Goal: Book appointment/travel/reservation

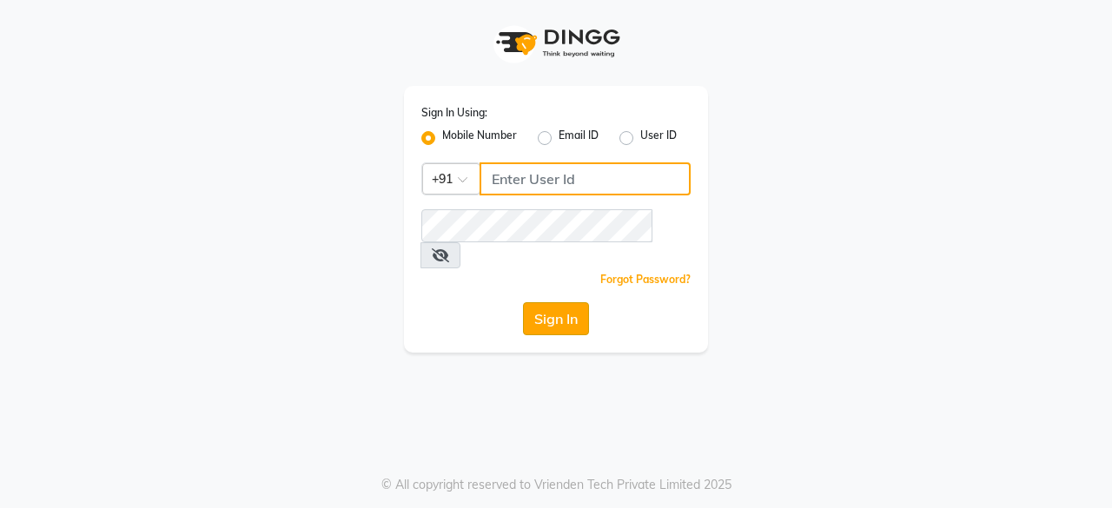
type input "9175773304"
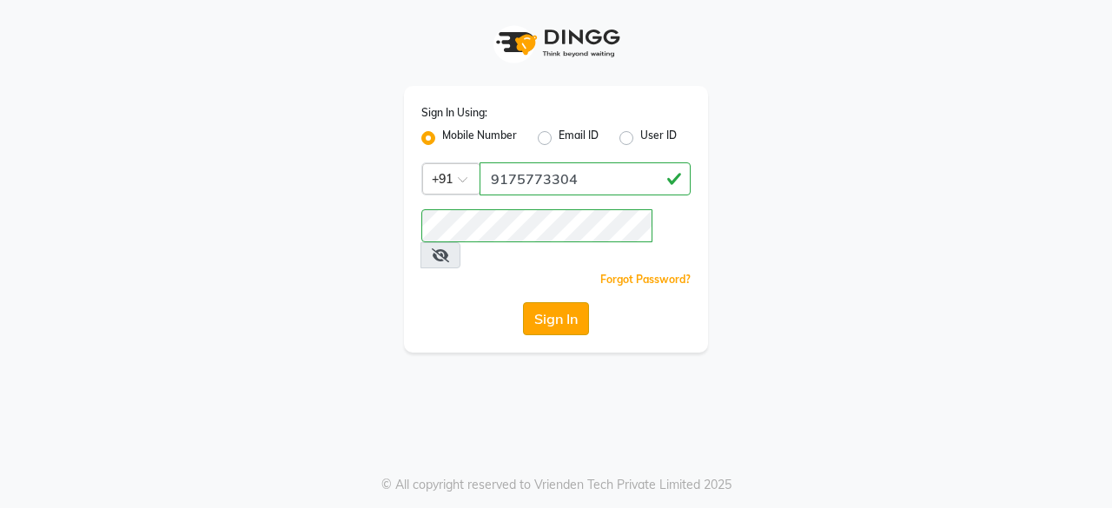
click at [550, 302] on button "Sign In" at bounding box center [556, 318] width 66 height 33
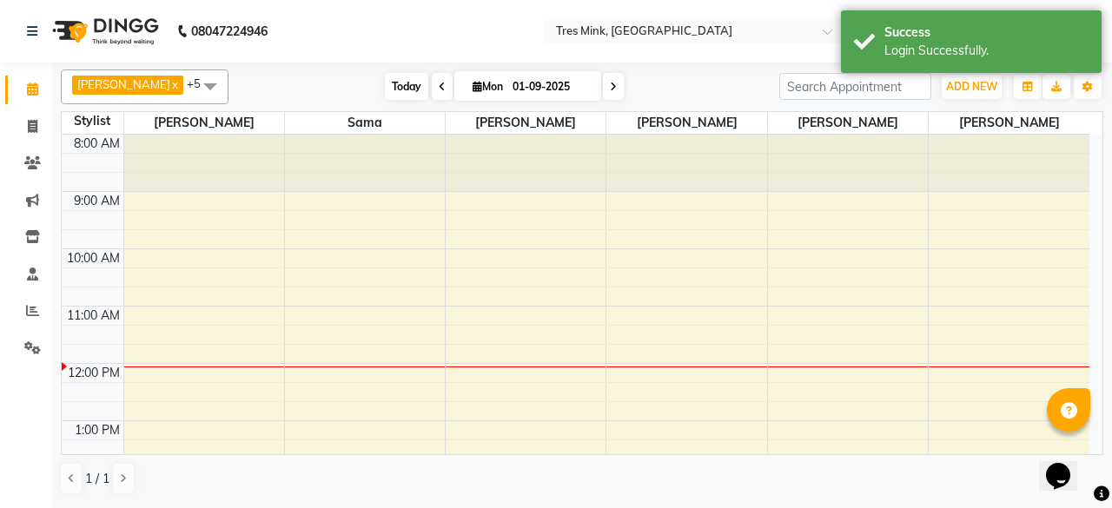
click at [401, 88] on span "Today" at bounding box center [406, 86] width 43 height 27
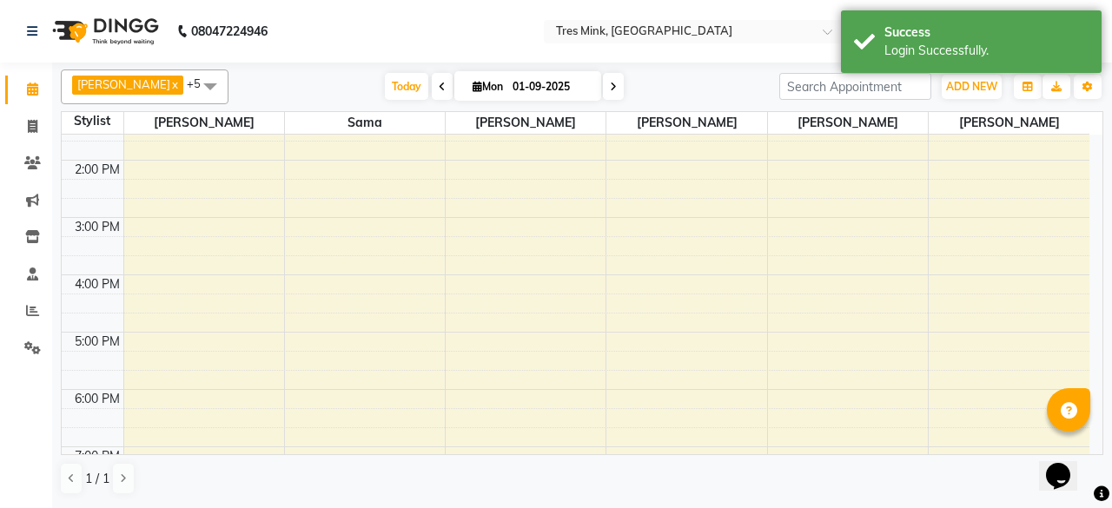
scroll to position [412, 0]
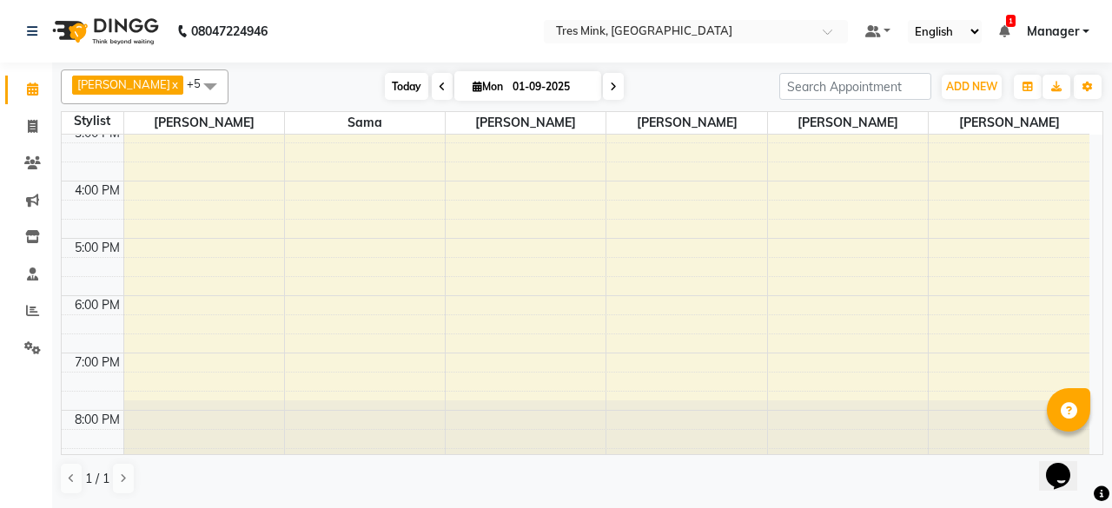
click at [392, 93] on span "Today" at bounding box center [406, 86] width 43 height 27
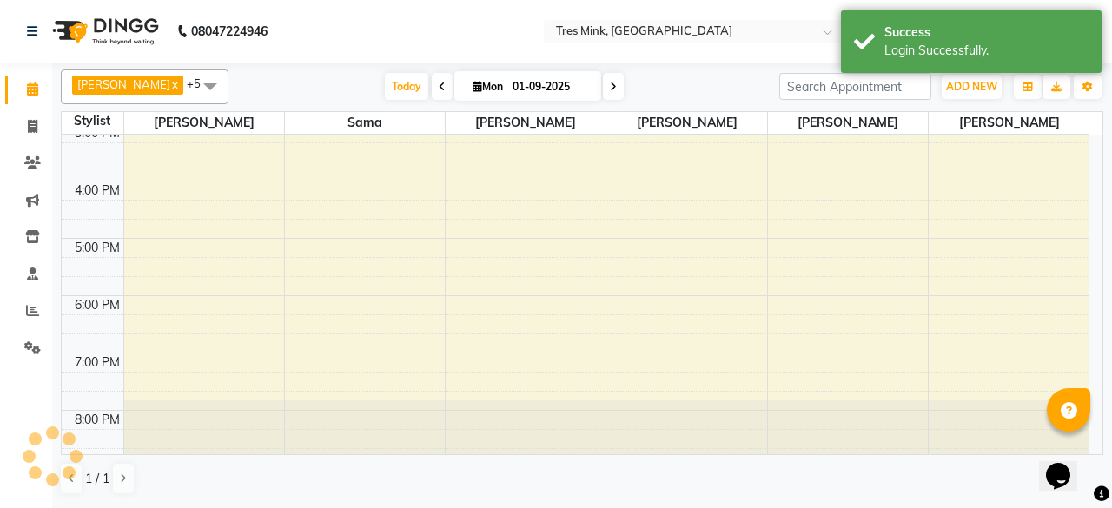
scroll to position [227, 0]
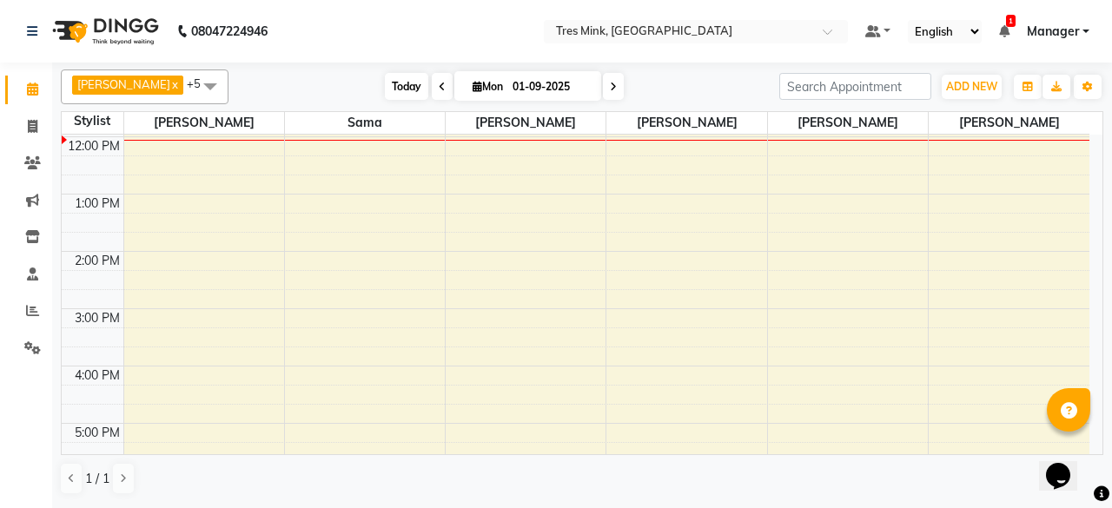
click at [387, 91] on span "Today" at bounding box center [406, 86] width 43 height 27
click at [473, 83] on icon at bounding box center [478, 86] width 10 height 11
select select "9"
select select "2025"
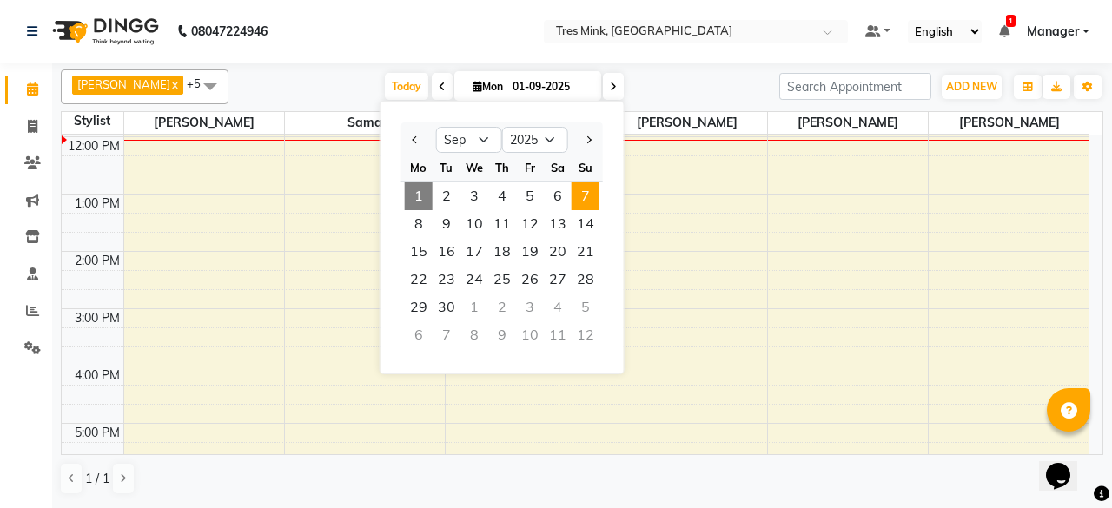
click at [589, 195] on span "7" at bounding box center [586, 196] width 28 height 28
type input "[DATE]"
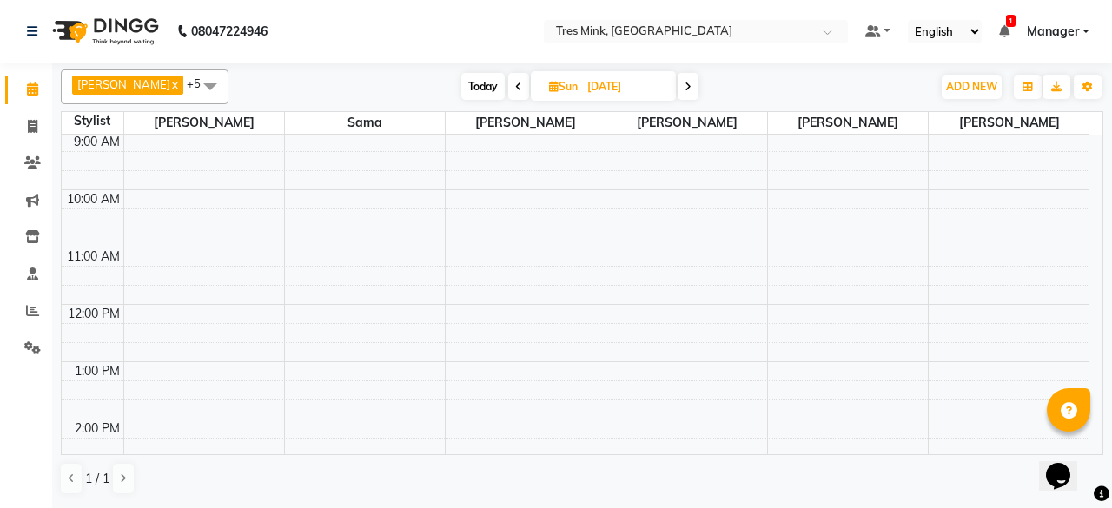
scroll to position [87, 0]
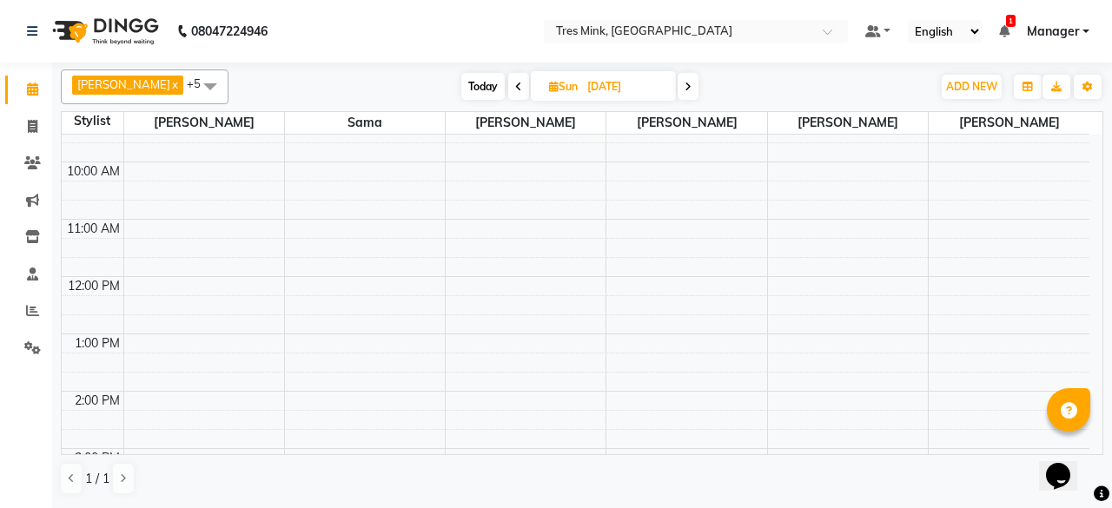
click at [189, 281] on div "8:00 AM 9:00 AM 10:00 AM 11:00 AM 12:00 PM 1:00 PM 2:00 PM 3:00 PM 4:00 PM 5:00…" at bounding box center [576, 420] width 1028 height 744
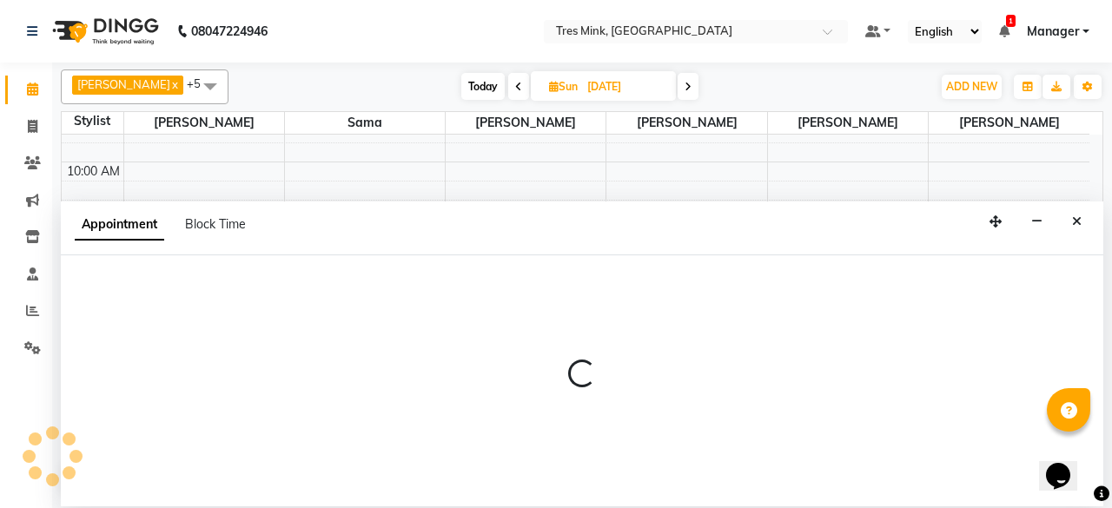
select select "88451"
select select "720"
select select "tentative"
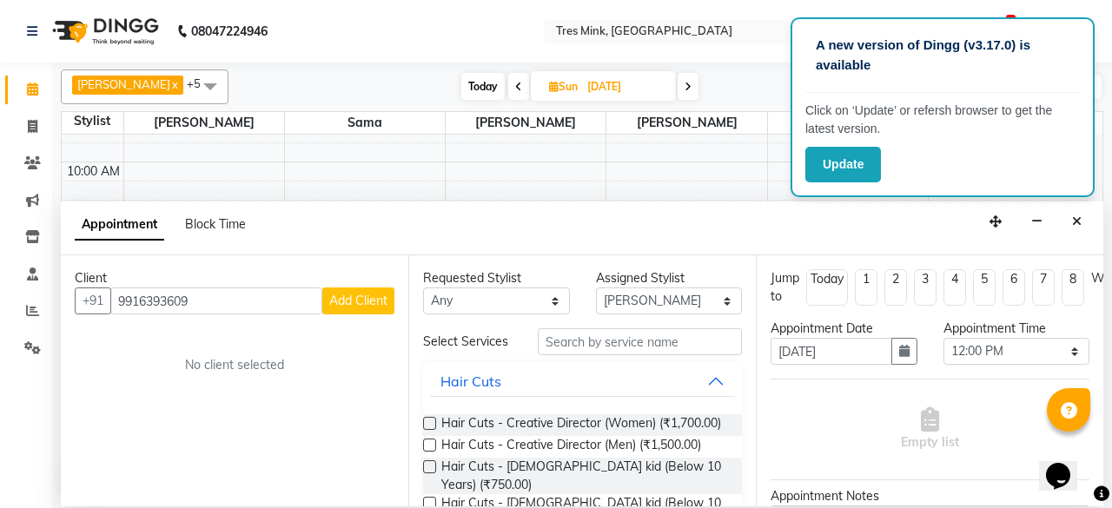
type input "9916393609"
click at [354, 304] on span "Add Client" at bounding box center [358, 301] width 58 height 16
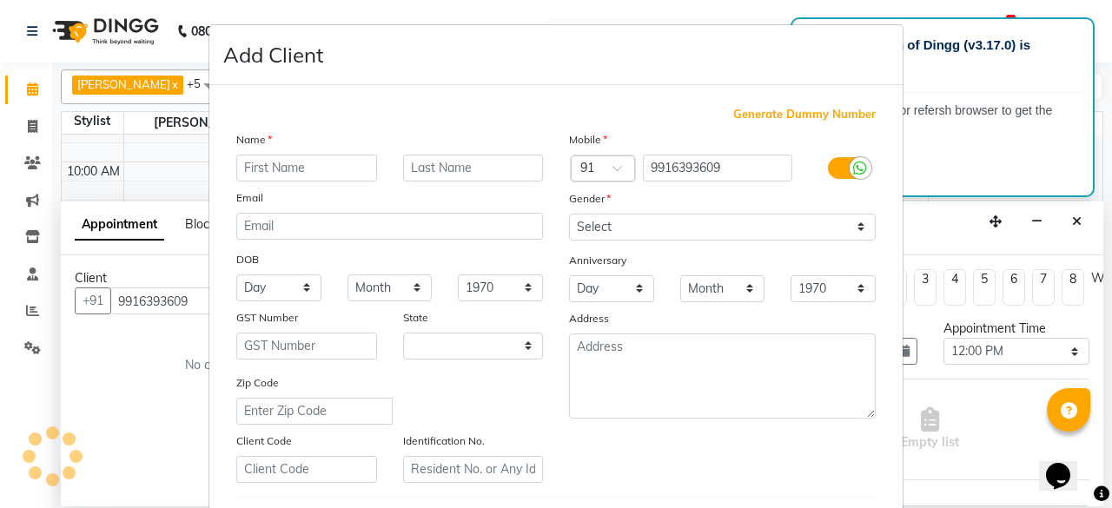
select select "22"
type input "Monal"
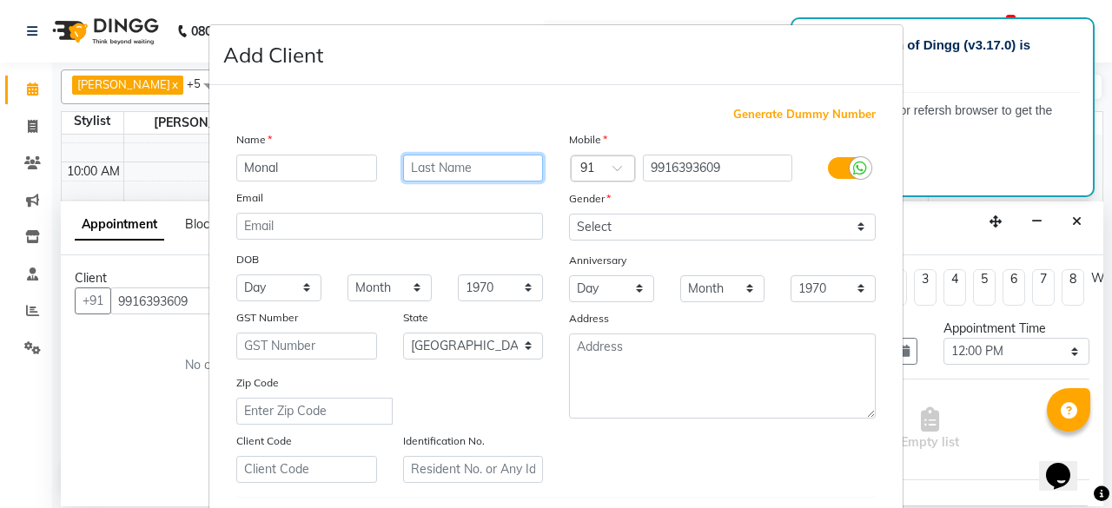
click at [450, 176] on input "text" at bounding box center [473, 168] width 141 height 27
type input "Influ"
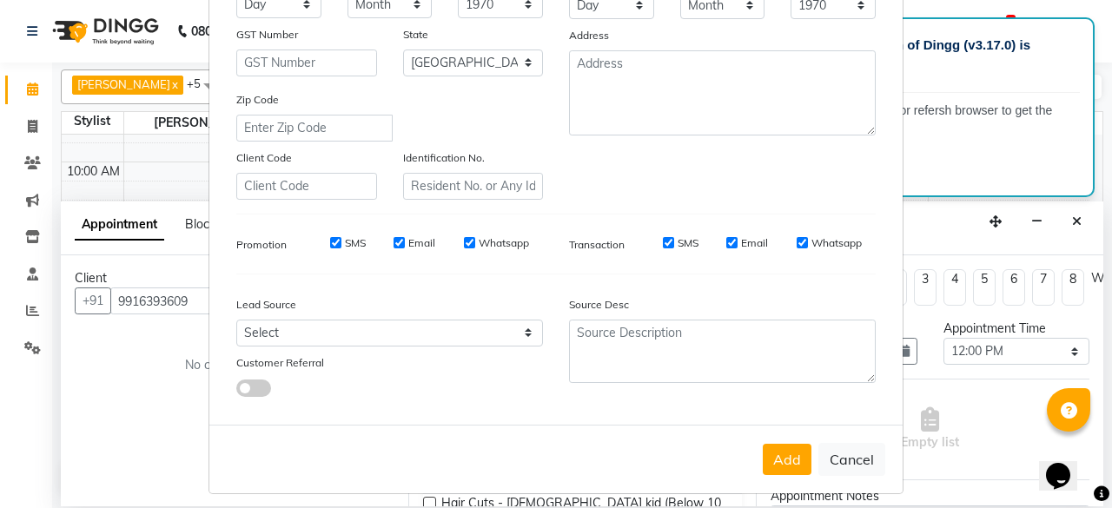
scroll to position [290, 0]
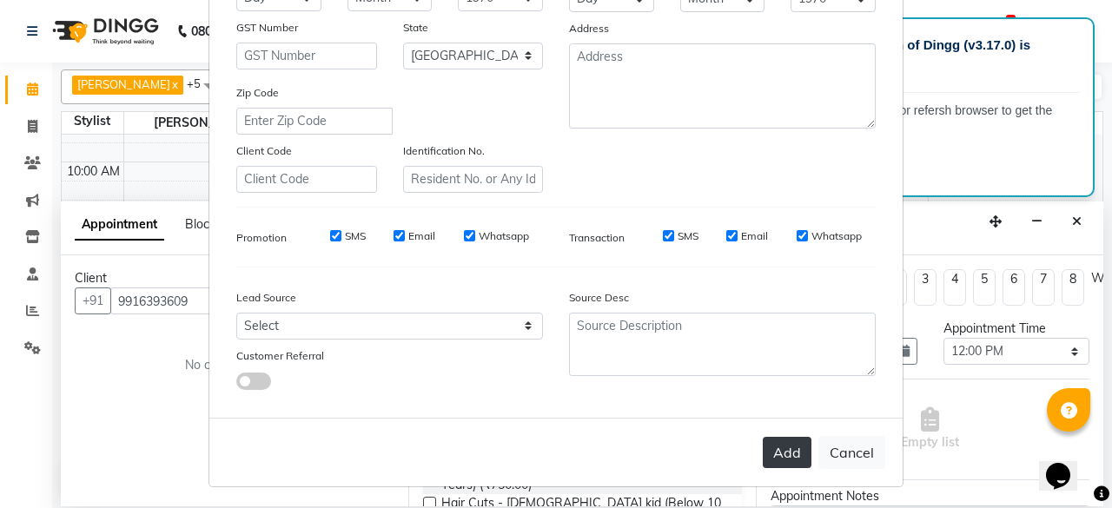
click at [763, 440] on button "Add" at bounding box center [787, 452] width 49 height 31
click at [763, 446] on button "Add" at bounding box center [787, 452] width 49 height 31
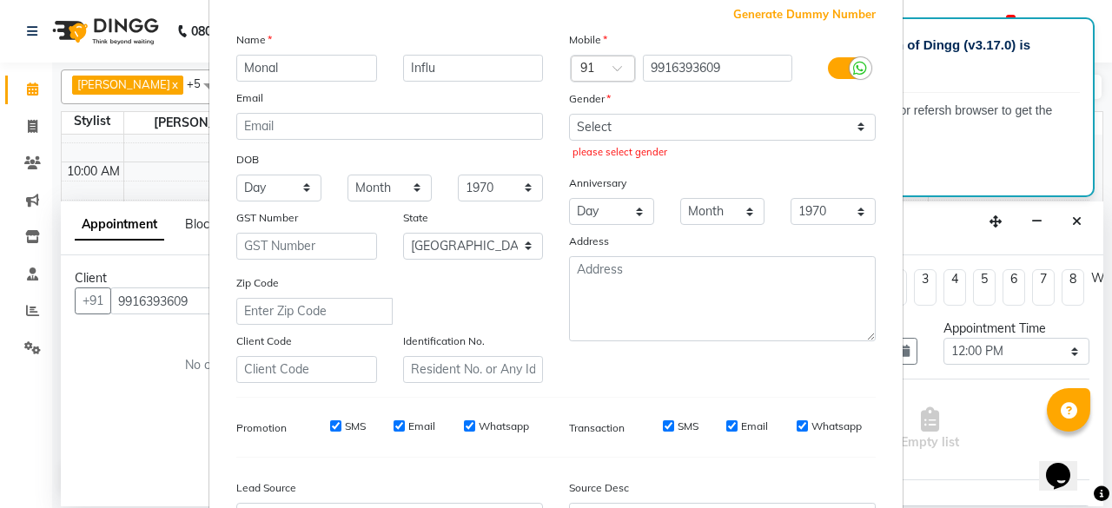
scroll to position [30, 0]
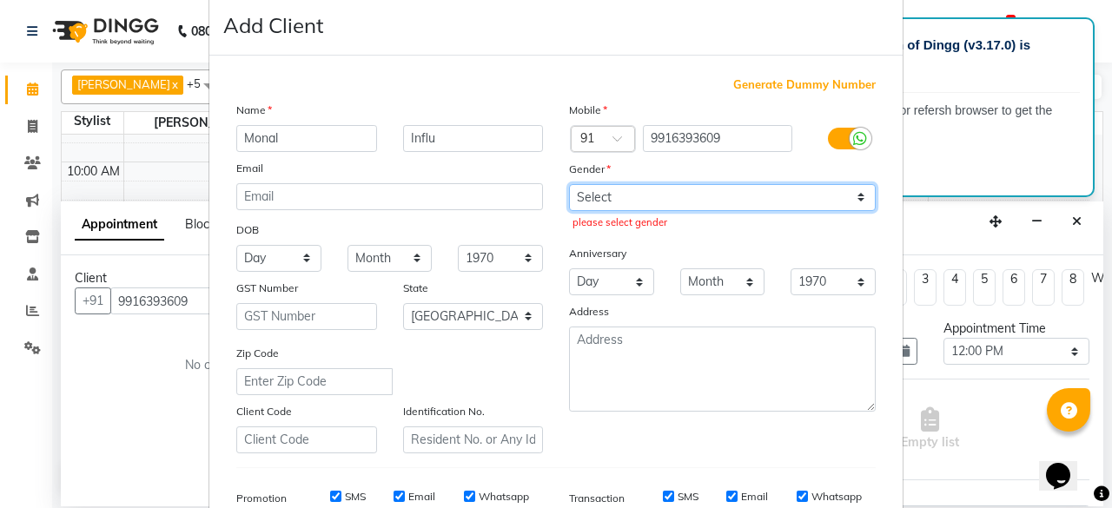
click at [727, 185] on select "Select [DEMOGRAPHIC_DATA] [DEMOGRAPHIC_DATA] Other Prefer Not To Say" at bounding box center [722, 197] width 307 height 27
select select "[DEMOGRAPHIC_DATA]"
click at [569, 184] on select "Select [DEMOGRAPHIC_DATA] [DEMOGRAPHIC_DATA] Other Prefer Not To Say" at bounding box center [722, 197] width 307 height 27
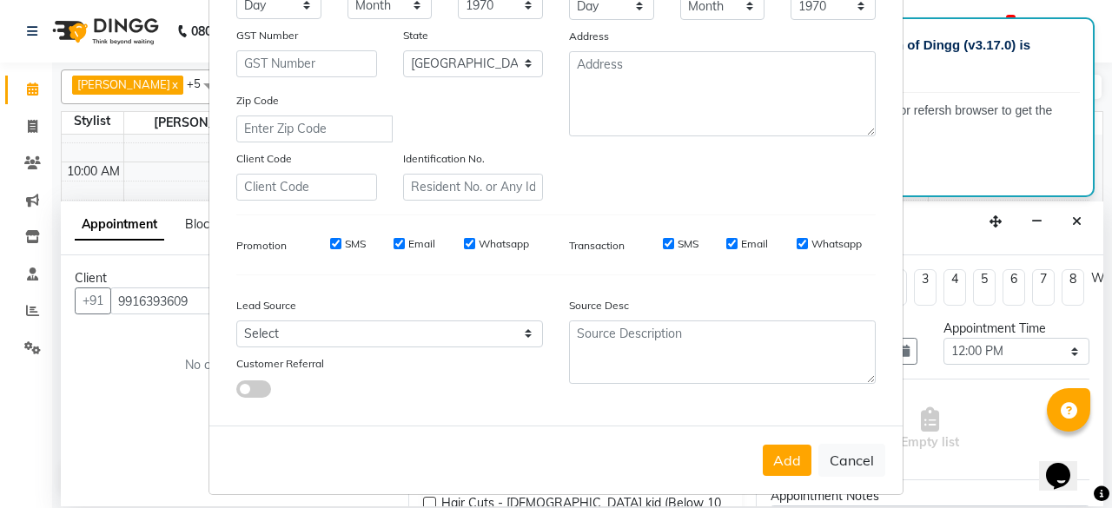
scroll to position [290, 0]
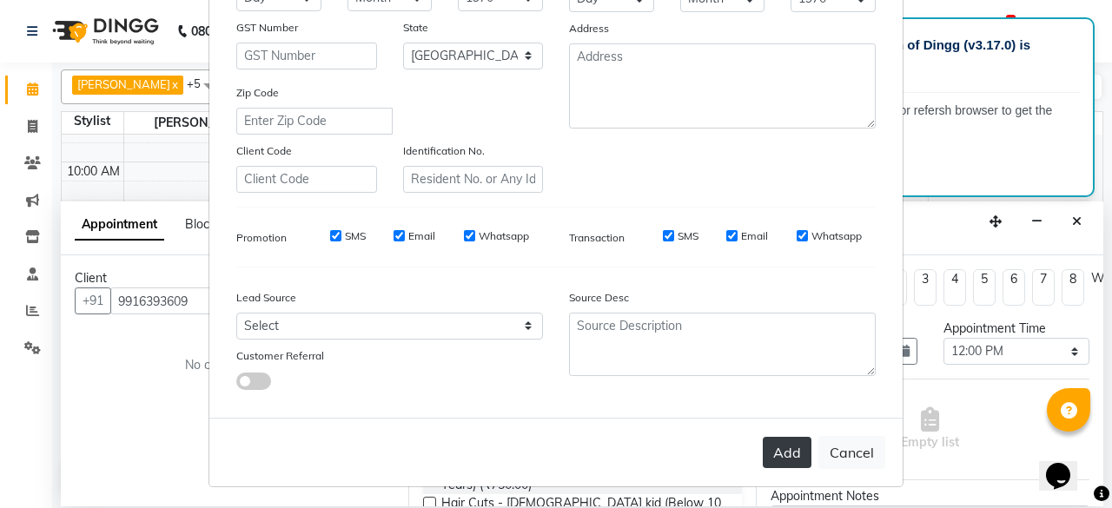
click at [767, 440] on button "Add" at bounding box center [787, 452] width 49 height 31
select select
select select "null"
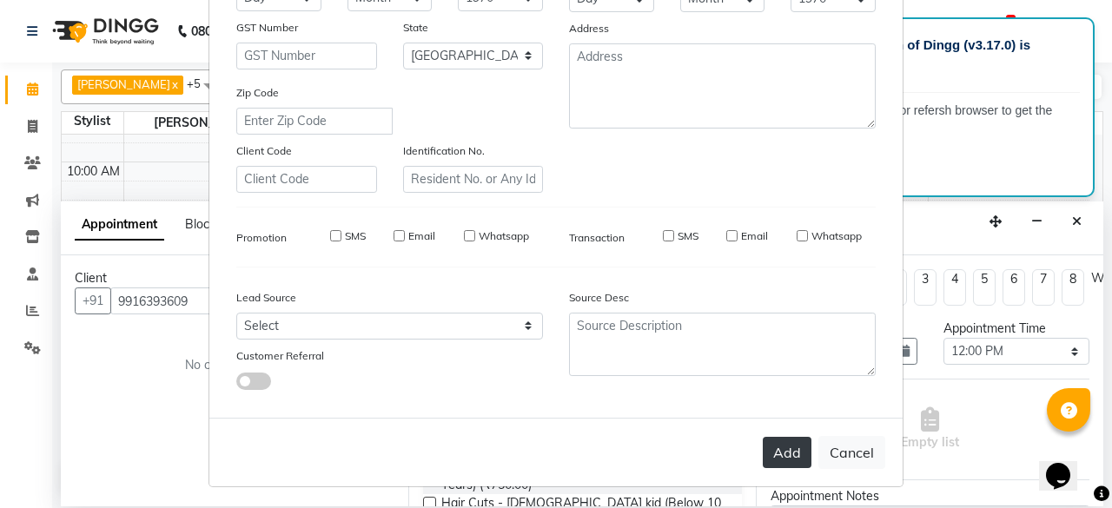
select select
checkbox input "false"
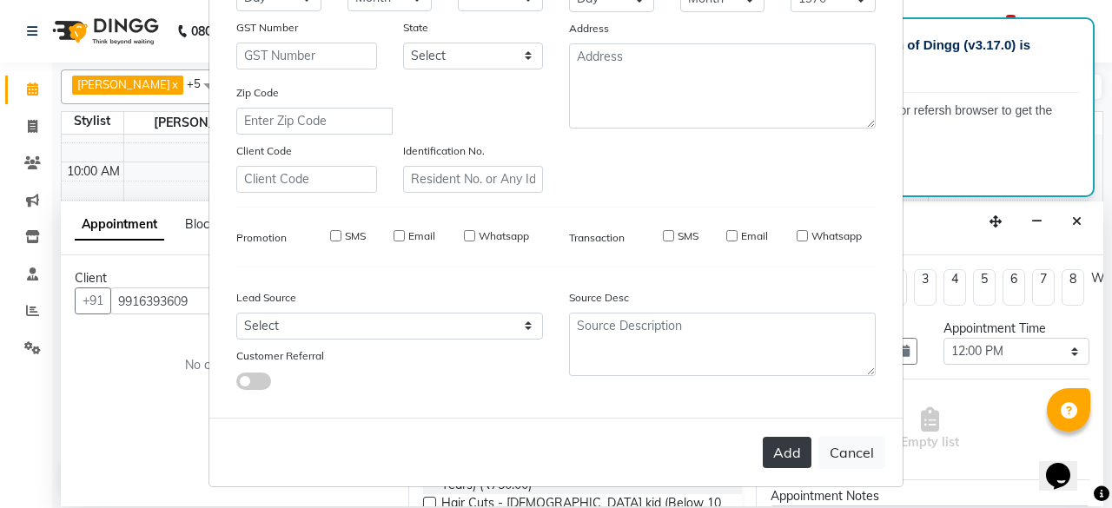
checkbox input "false"
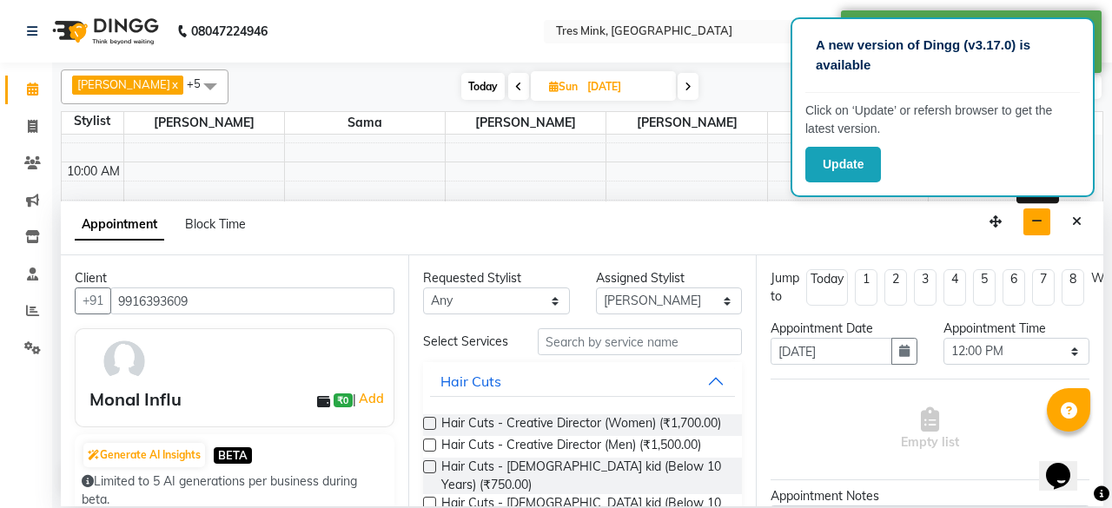
click at [1026, 213] on button "button" at bounding box center [1036, 221] width 27 height 27
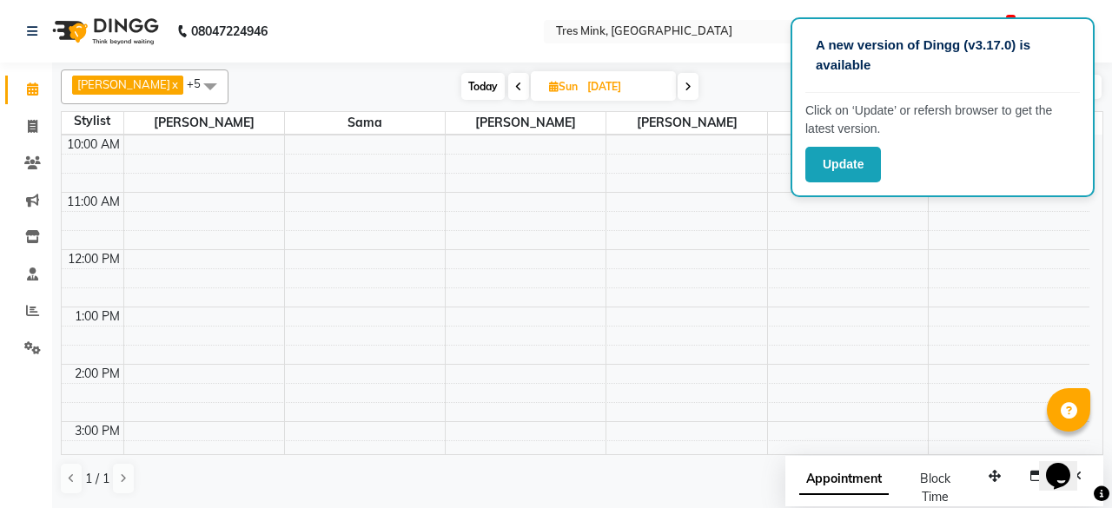
scroll to position [87, 0]
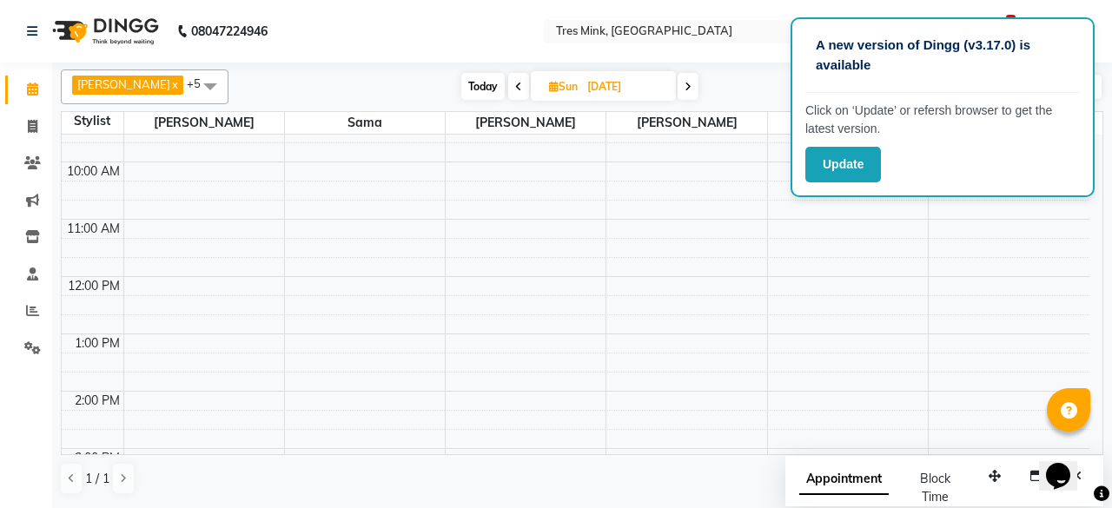
click at [136, 244] on div "8:00 AM 9:00 AM 10:00 AM 11:00 AM 12:00 PM 1:00 PM 2:00 PM 3:00 PM 4:00 PM 5:00…" at bounding box center [576, 420] width 1028 height 744
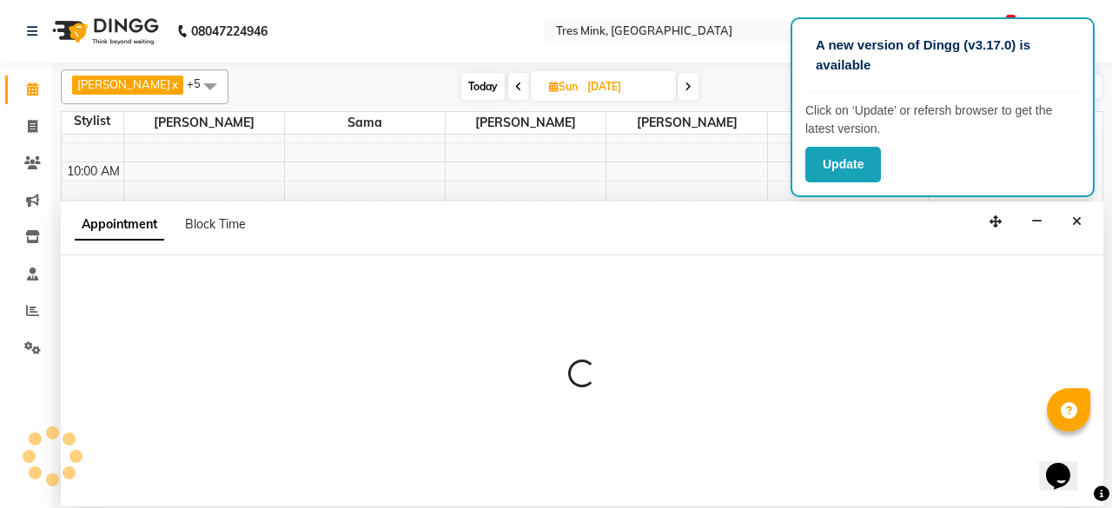
select select "88451"
select select "675"
select select "tentative"
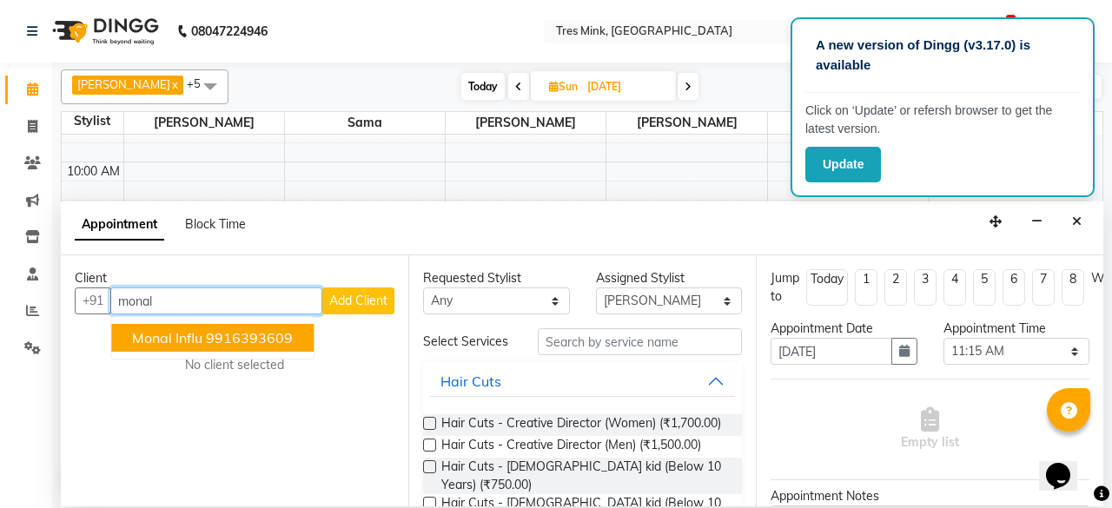
click at [241, 331] on ngb-highlight "9916393609" at bounding box center [249, 337] width 87 height 17
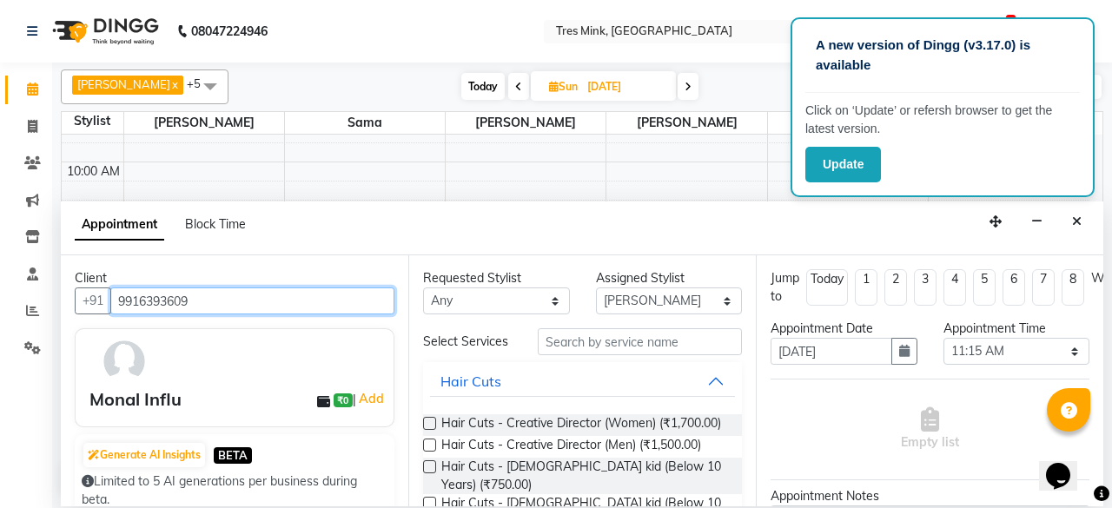
type input "9916393609"
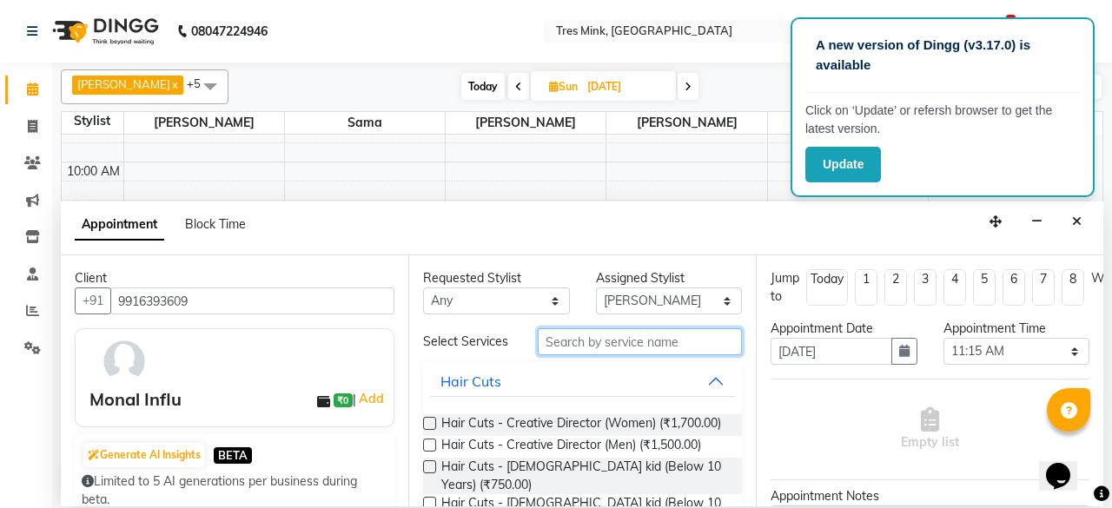
click at [612, 336] on input "text" at bounding box center [640, 341] width 204 height 27
type input "hair"
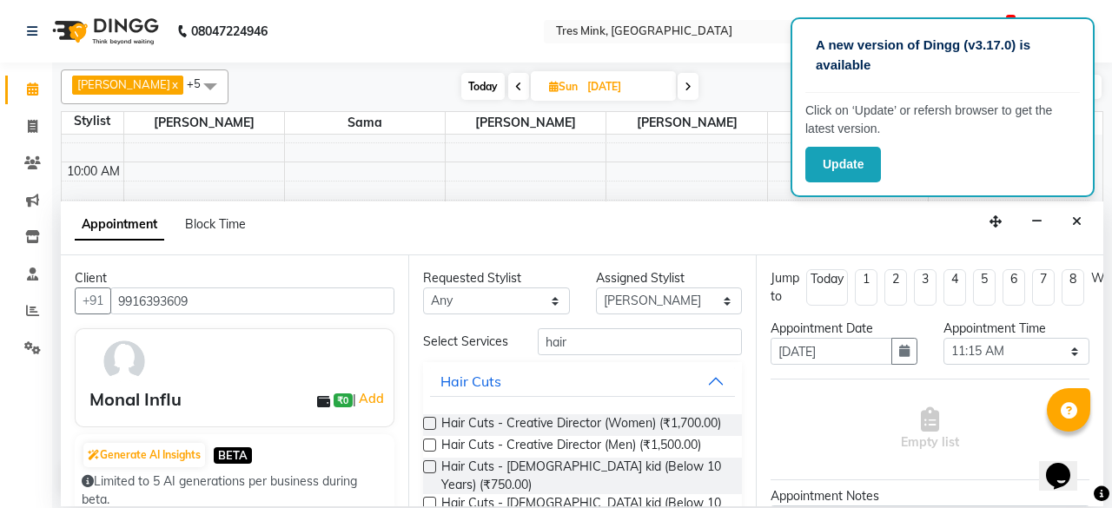
click at [423, 425] on label at bounding box center [429, 423] width 13 height 13
click at [423, 425] on input "checkbox" at bounding box center [428, 425] width 11 height 11
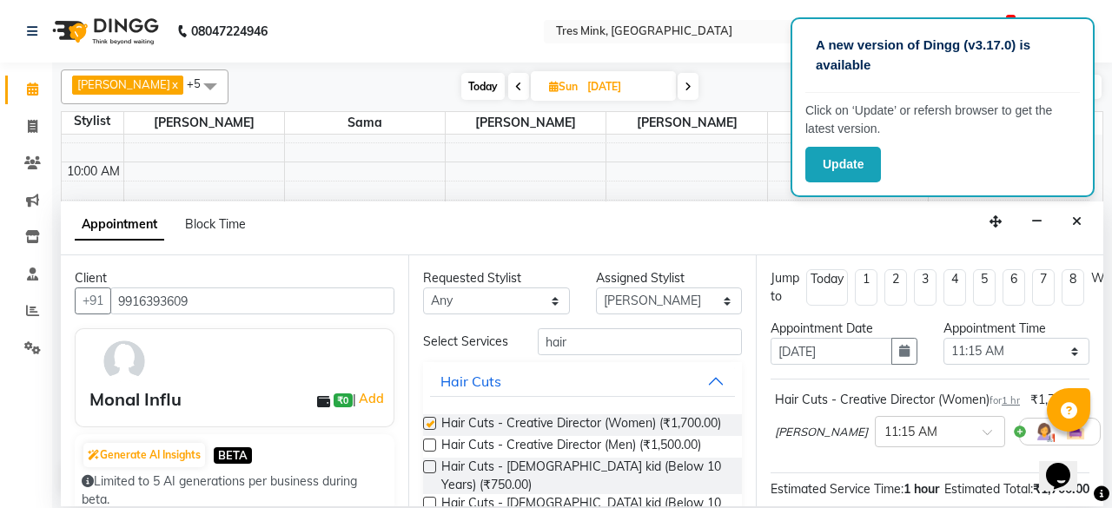
checkbox input "false"
click at [589, 336] on input "hair" at bounding box center [640, 341] width 204 height 27
type input "h"
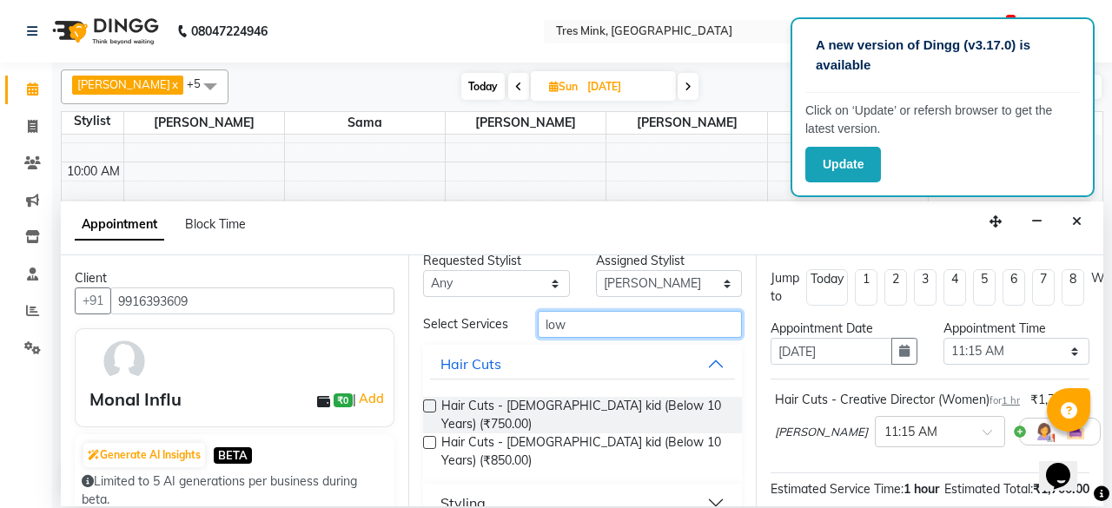
scroll to position [31, 0]
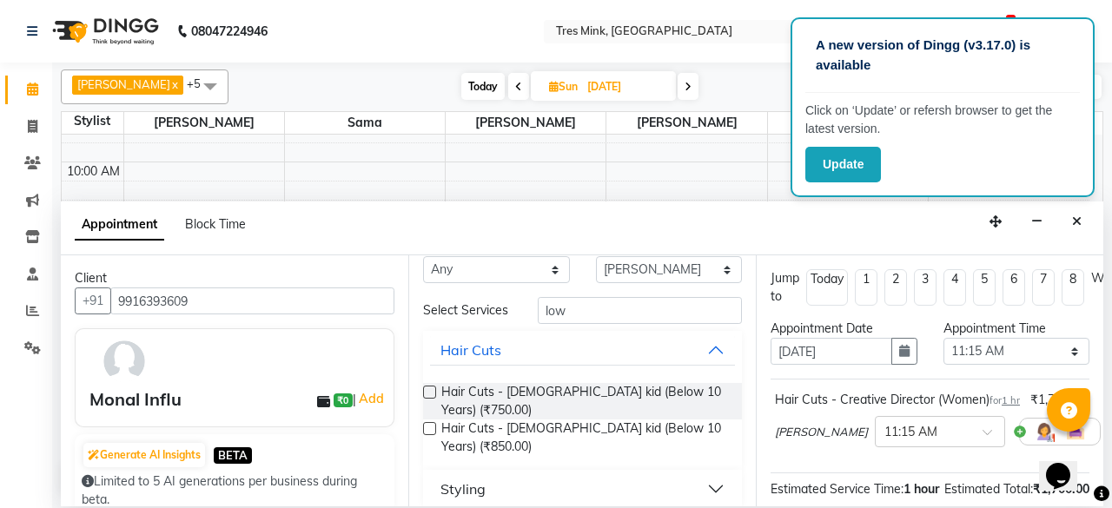
click at [508, 477] on button "Styling" at bounding box center [582, 488] width 305 height 31
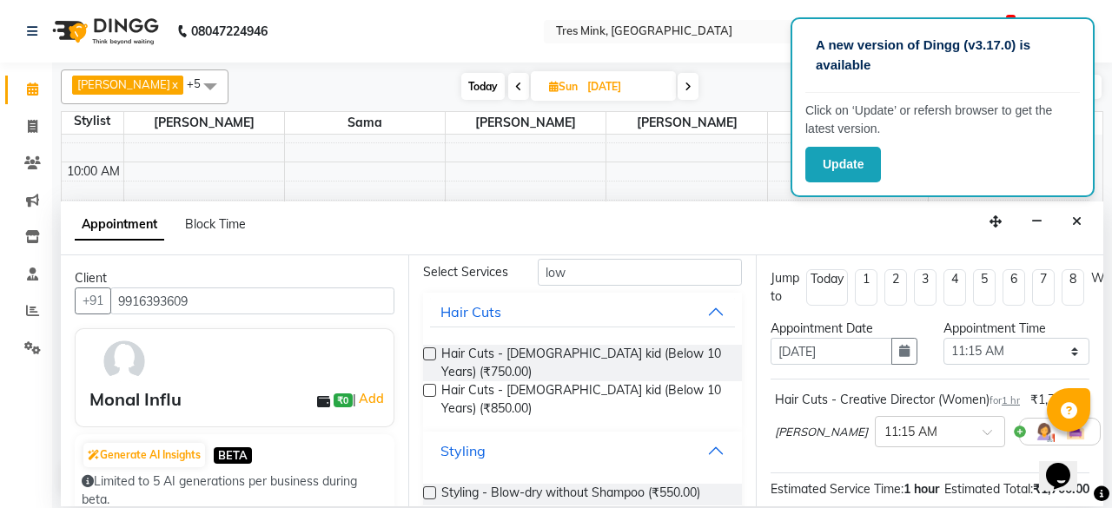
scroll to position [0, 0]
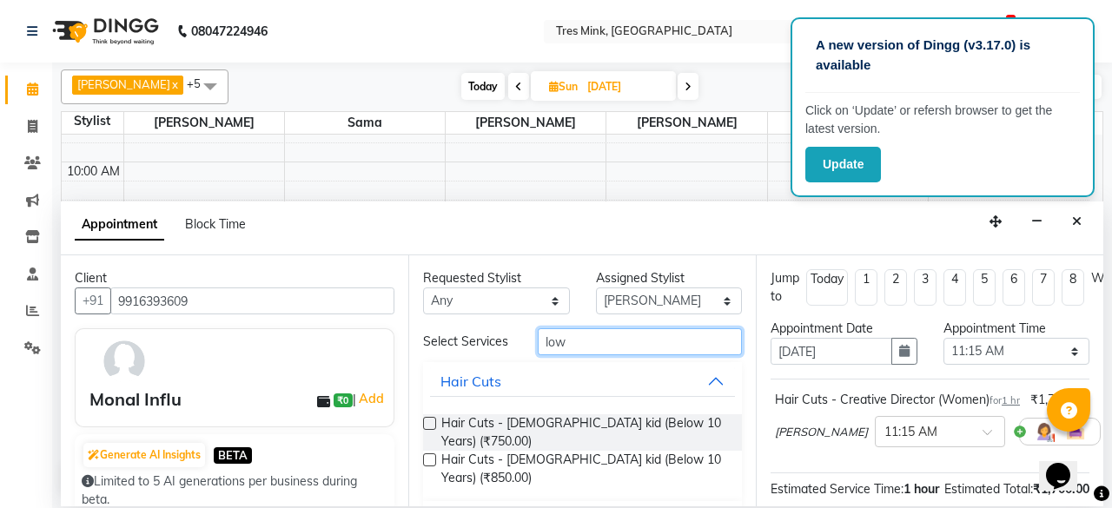
click at [598, 334] on input "low" at bounding box center [640, 341] width 204 height 27
type input "l"
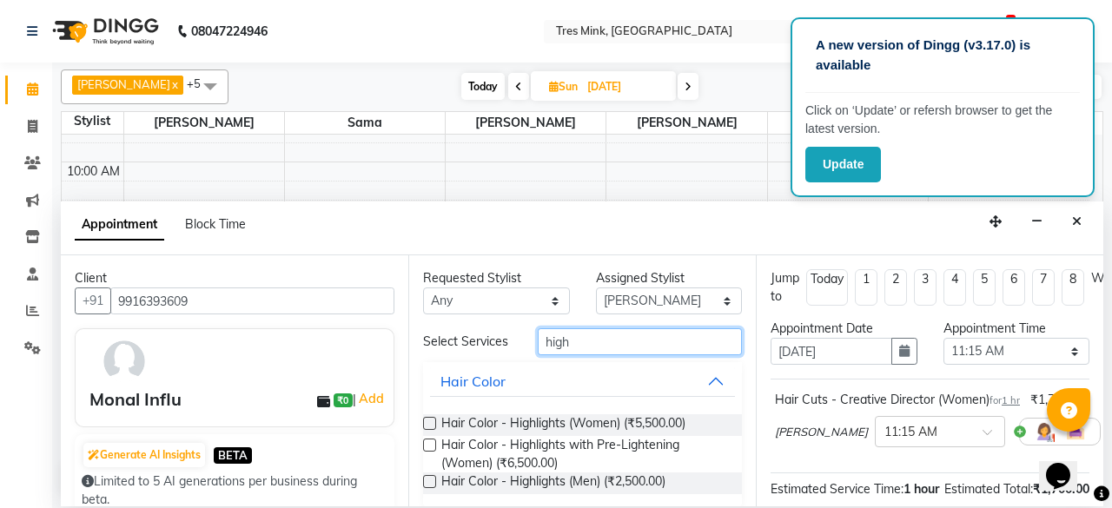
type input "high"
click at [435, 416] on div "Hair Color - Highlights (Women) (₹5,500.00)" at bounding box center [582, 425] width 319 height 22
click at [427, 423] on label at bounding box center [429, 423] width 13 height 13
click at [427, 423] on input "checkbox" at bounding box center [428, 425] width 11 height 11
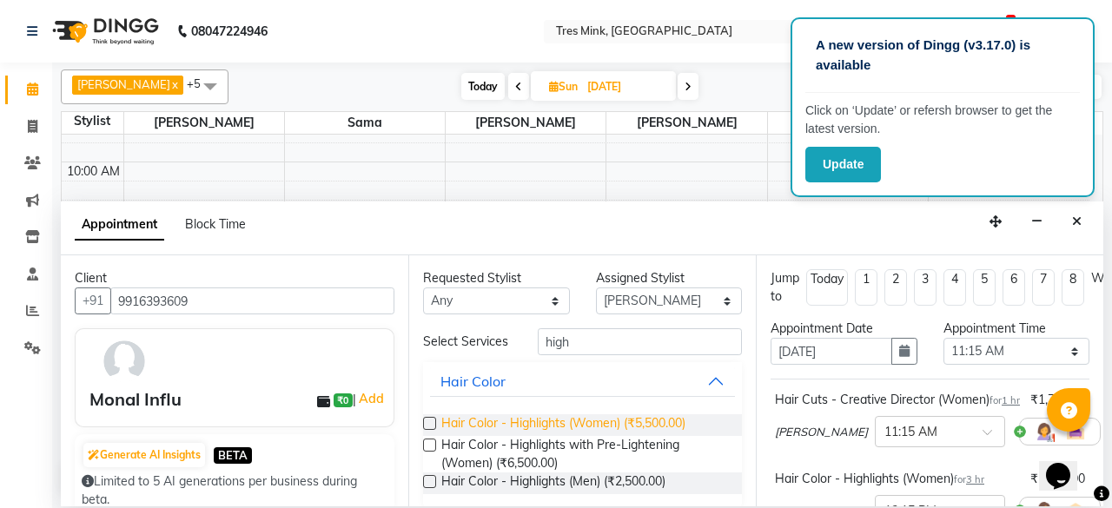
click at [528, 428] on span "Hair Color - Highlights (Women) (₹5,500.00)" at bounding box center [563, 425] width 244 height 22
checkbox input "false"
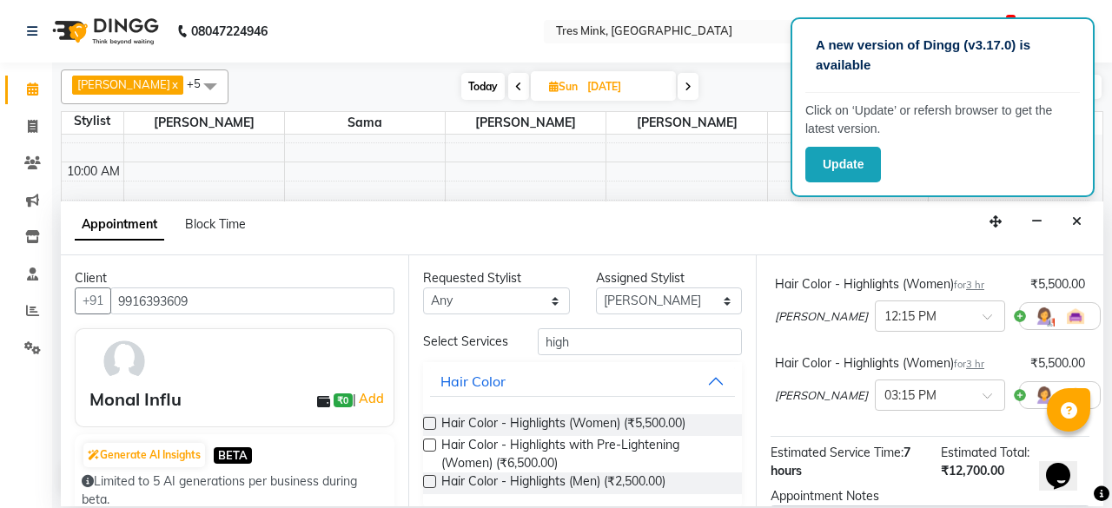
scroll to position [160, 0]
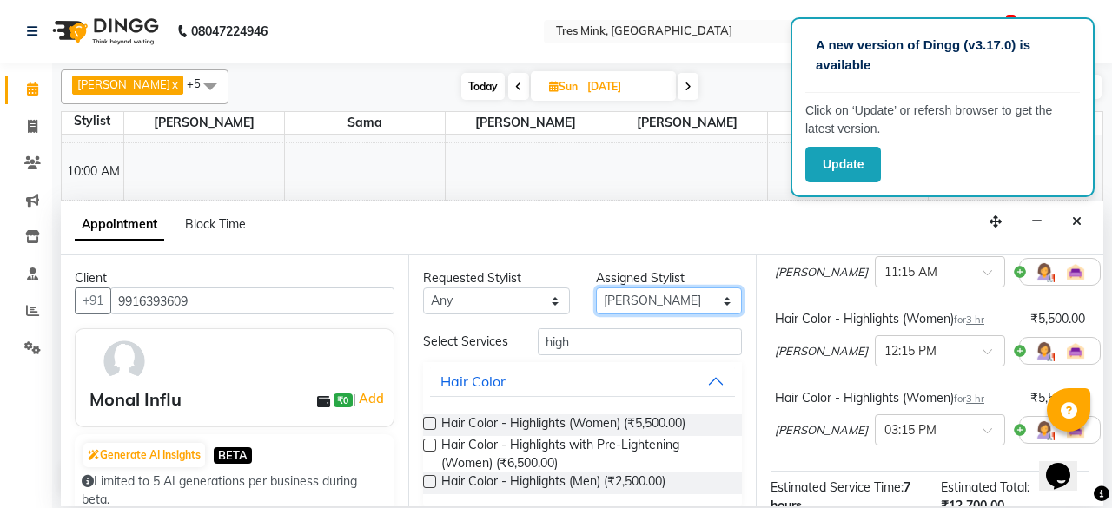
click at [657, 308] on select "Select [PERSON_NAME] [PERSON_NAME] Sama [PERSON_NAME] [PERSON_NAME] [PERSON_NAM…" at bounding box center [669, 301] width 147 height 27
select select "88456"
click at [596, 288] on select "Select [PERSON_NAME] [PERSON_NAME] Sama [PERSON_NAME] [PERSON_NAME] [PERSON_NAM…" at bounding box center [669, 301] width 147 height 27
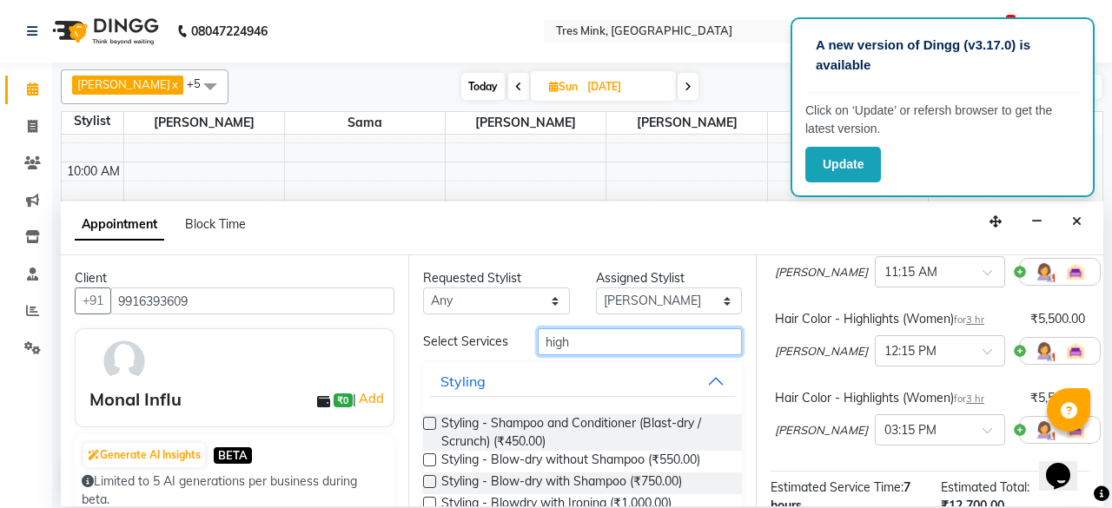
click at [607, 341] on input "high" at bounding box center [640, 341] width 204 height 27
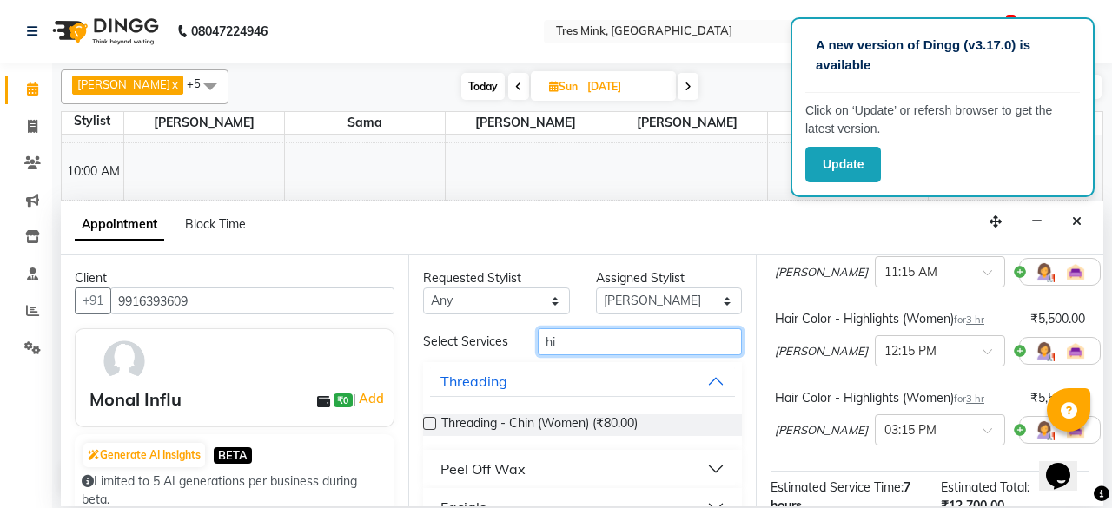
type input "h"
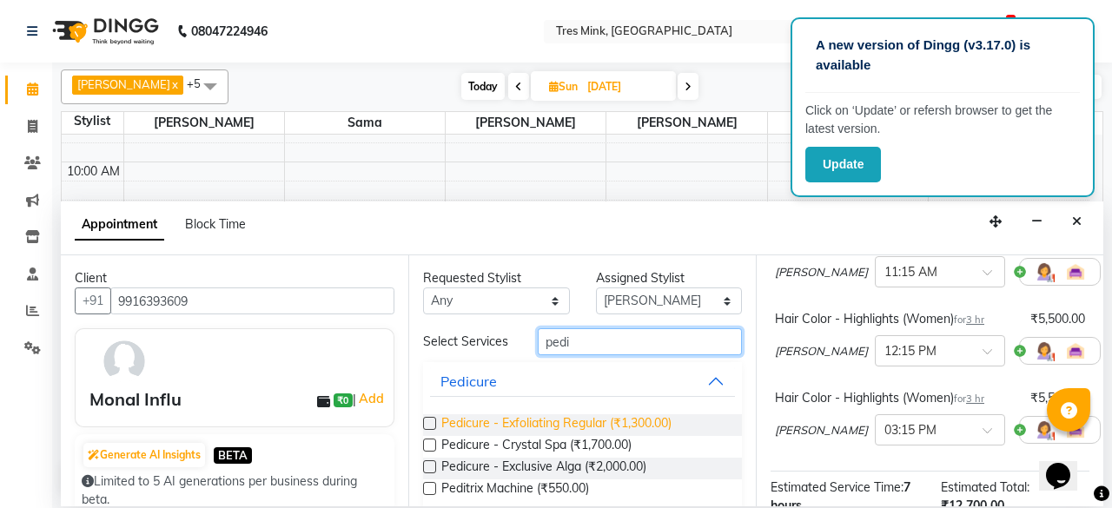
type input "pedi"
click at [479, 428] on span "Pedicure - Exfoliating Regular (₹1,300.00)" at bounding box center [556, 425] width 230 height 22
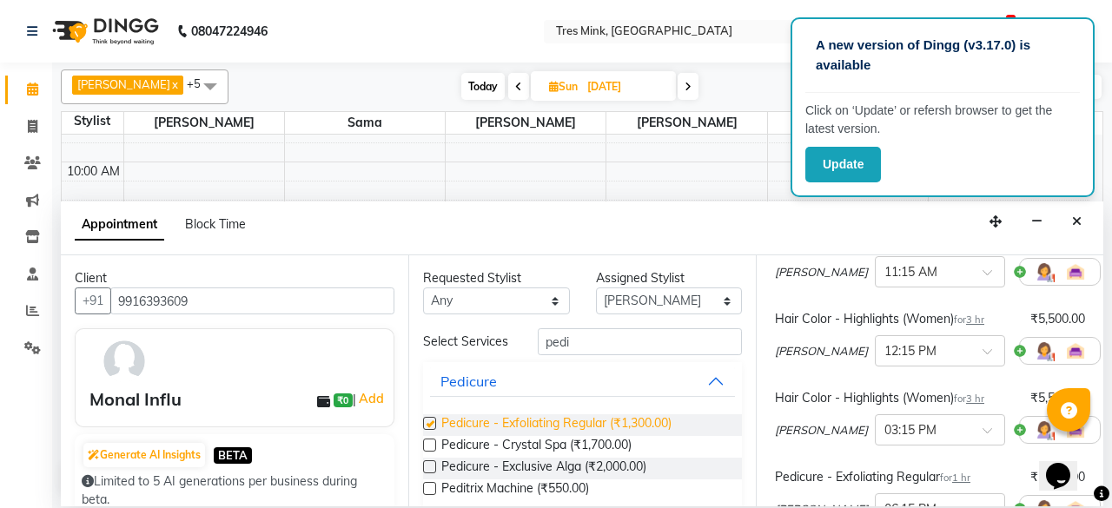
checkbox input "false"
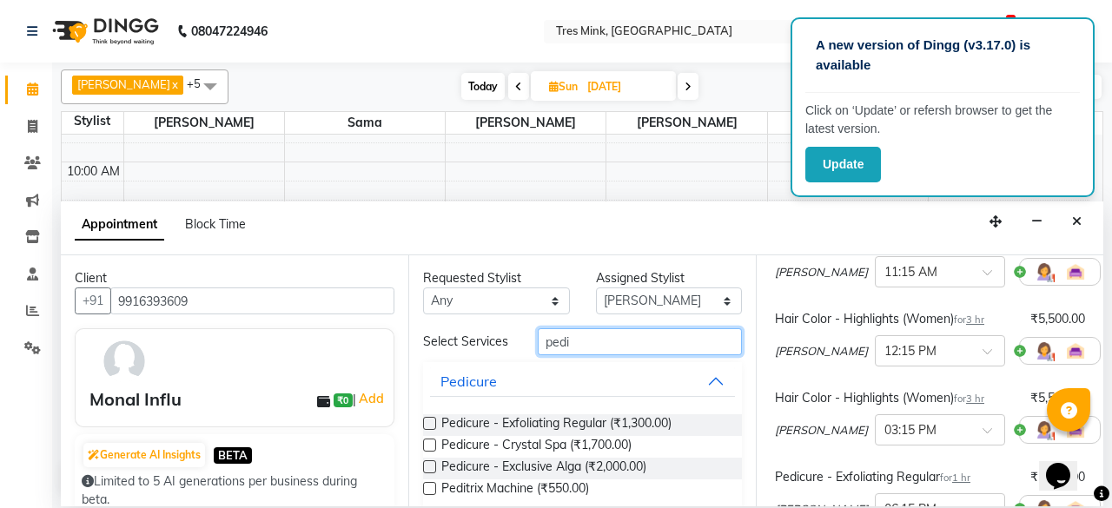
click at [606, 342] on input "pedi" at bounding box center [640, 341] width 204 height 27
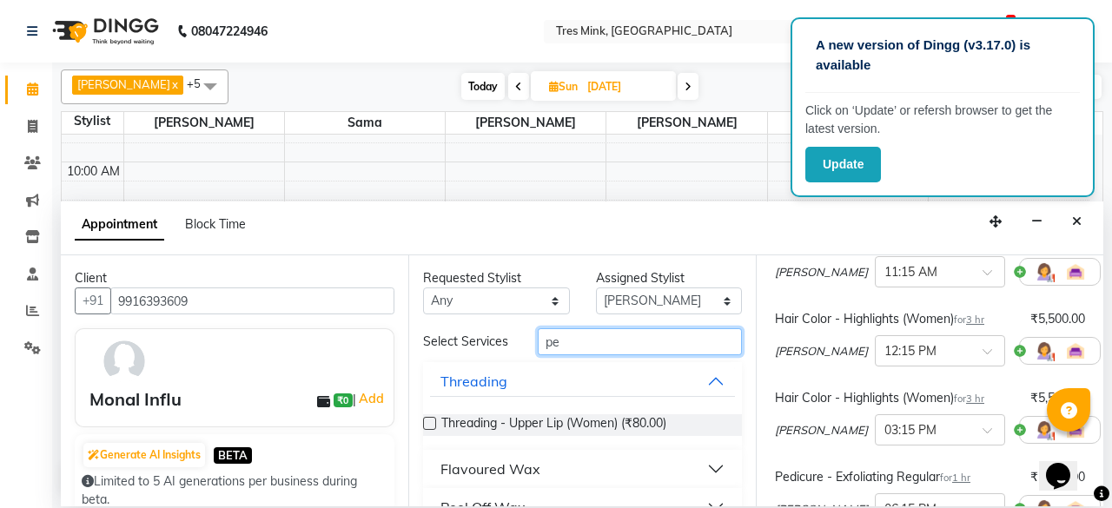
type input "p"
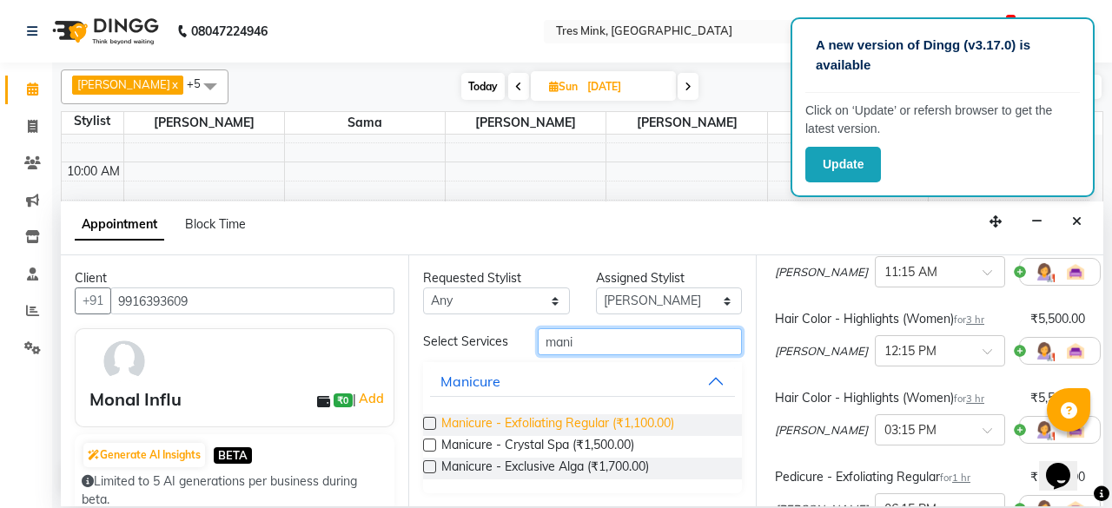
type input "mani"
click at [450, 430] on span "Manicure - Exfoliating Regular (₹1,100.00)" at bounding box center [557, 425] width 233 height 22
checkbox input "false"
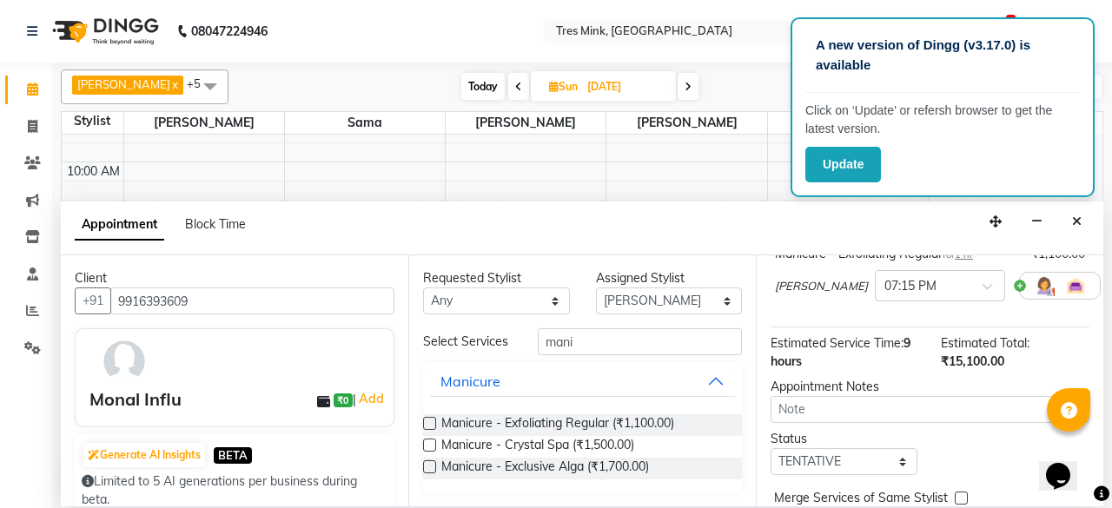
scroll to position [579, 0]
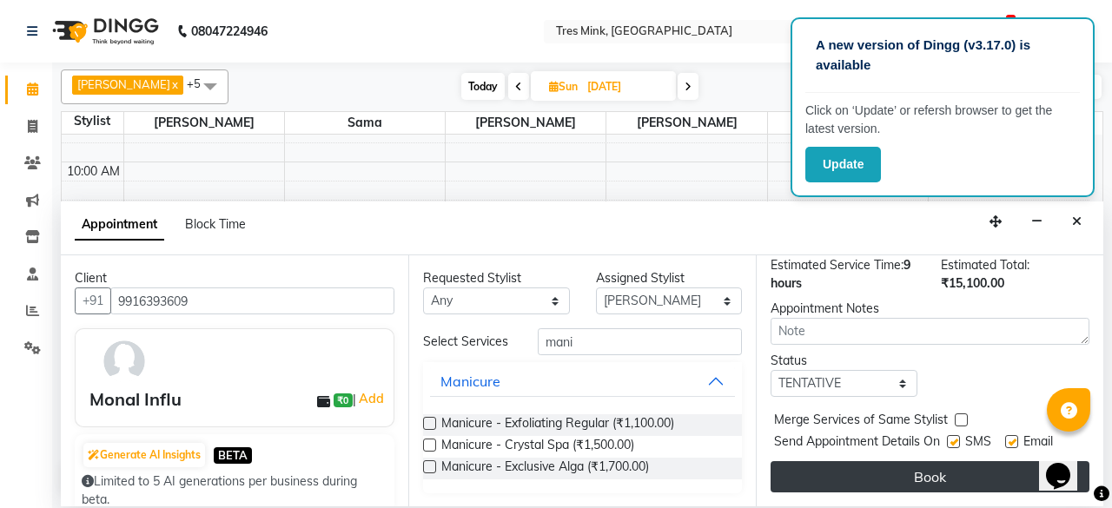
click at [900, 469] on button "Book" at bounding box center [929, 476] width 319 height 31
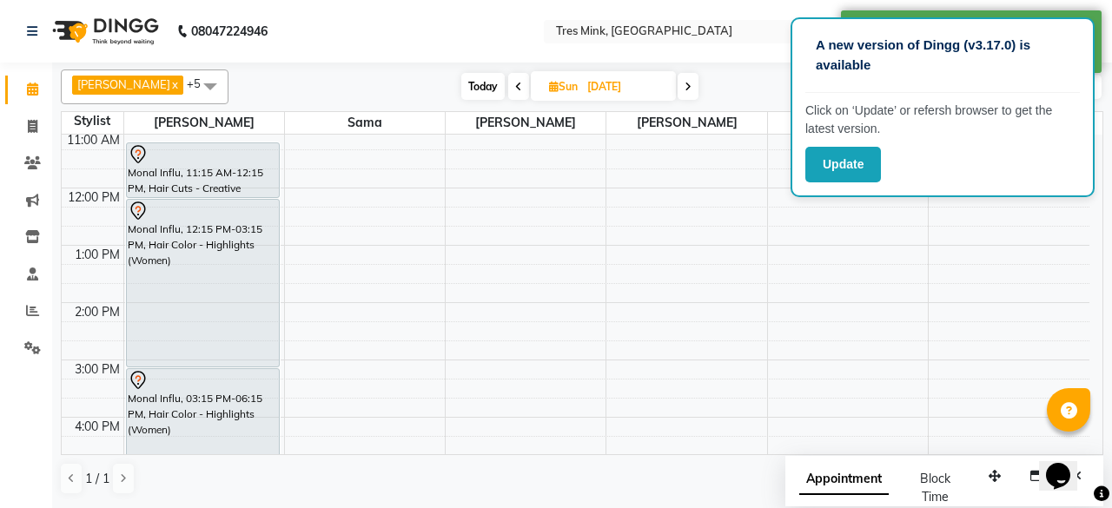
scroll to position [261, 0]
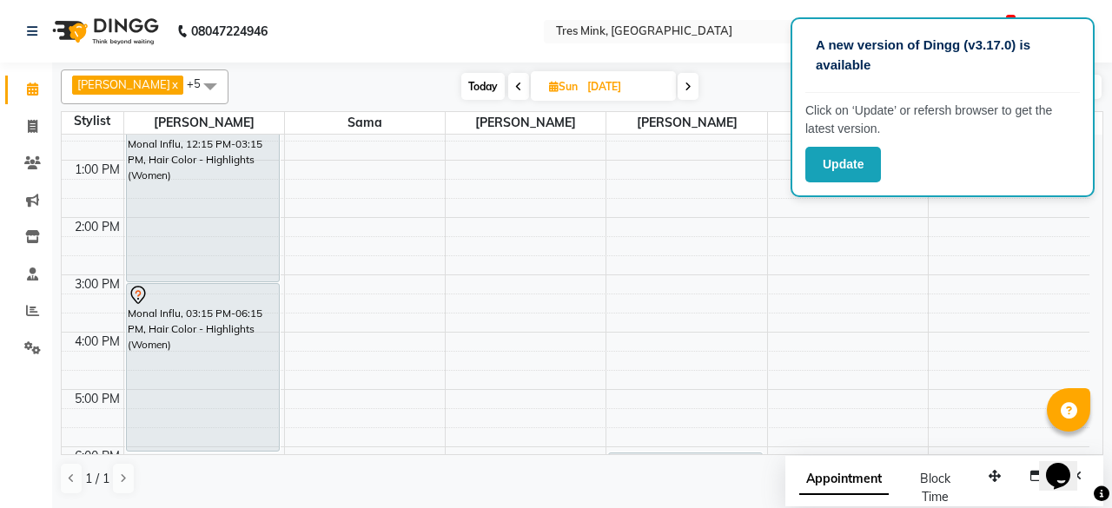
click at [582, 93] on input "[DATE]" at bounding box center [625, 87] width 87 height 26
select select "9"
select select "2025"
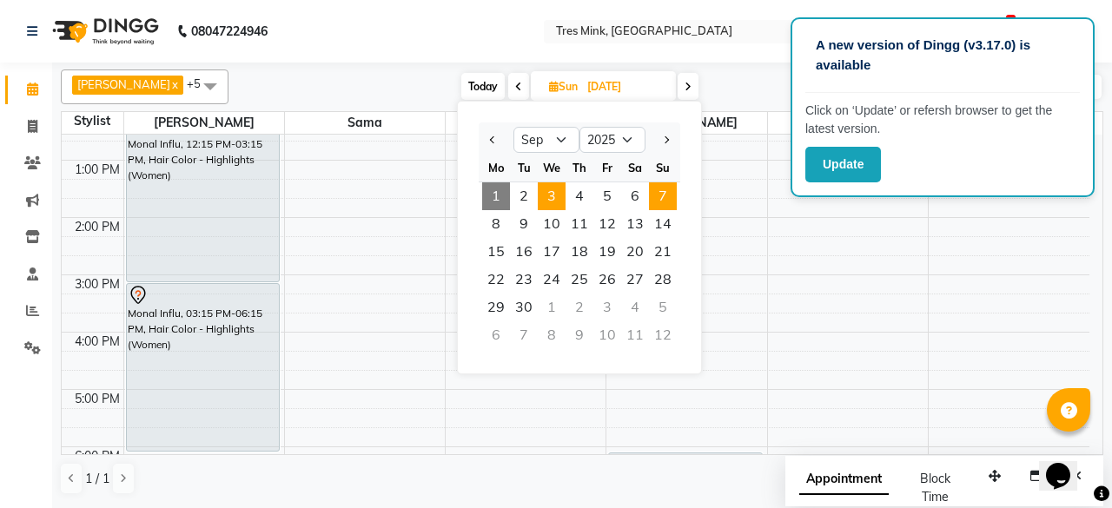
click at [552, 191] on span "3" at bounding box center [552, 196] width 28 height 28
type input "[DATE]"
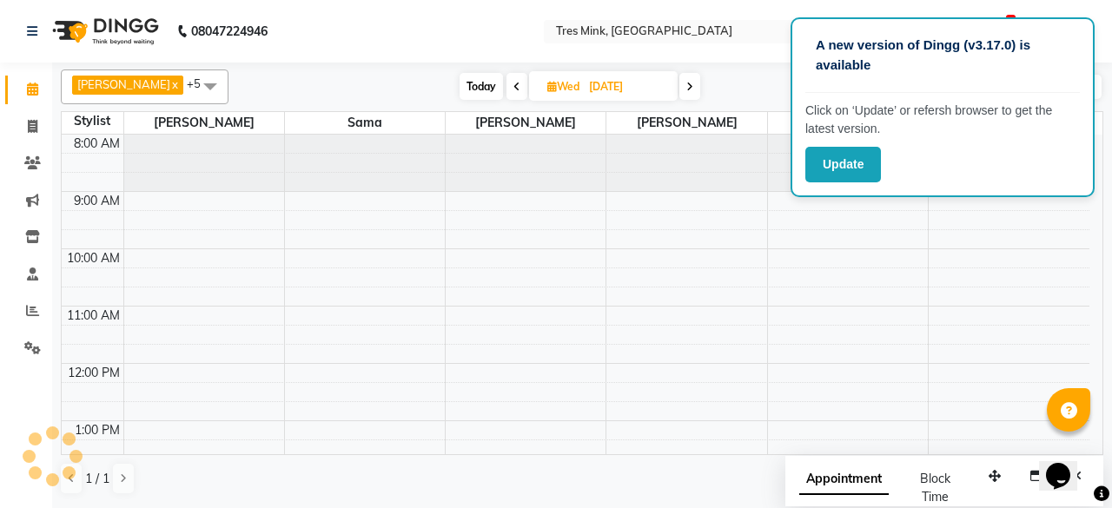
scroll to position [227, 0]
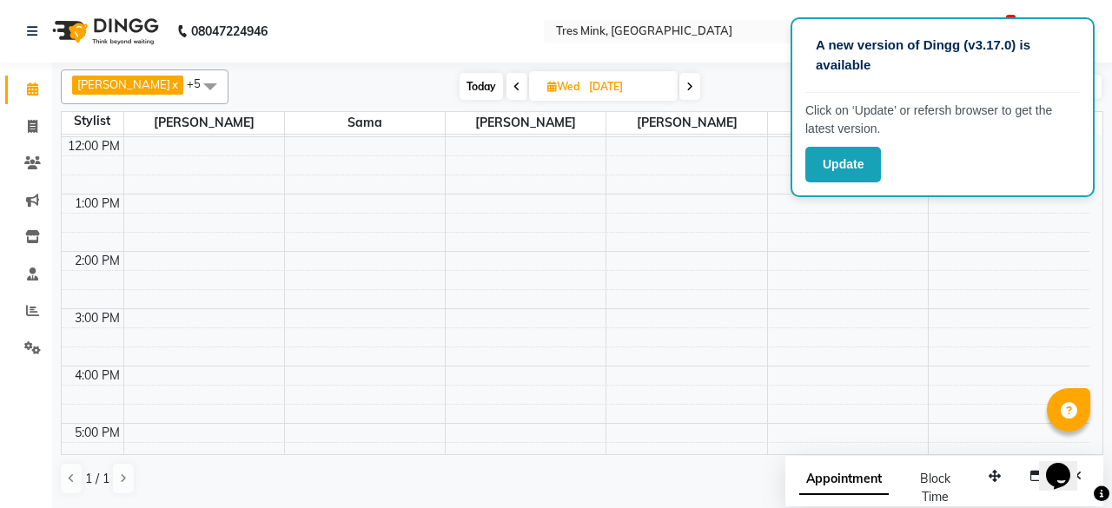
drag, startPoint x: 723, startPoint y: 87, endPoint x: 739, endPoint y: 87, distance: 16.5
click at [724, 87] on div "[DATE] [DATE]" at bounding box center [579, 87] width 685 height 26
click at [843, 162] on button "Update" at bounding box center [843, 165] width 76 height 36
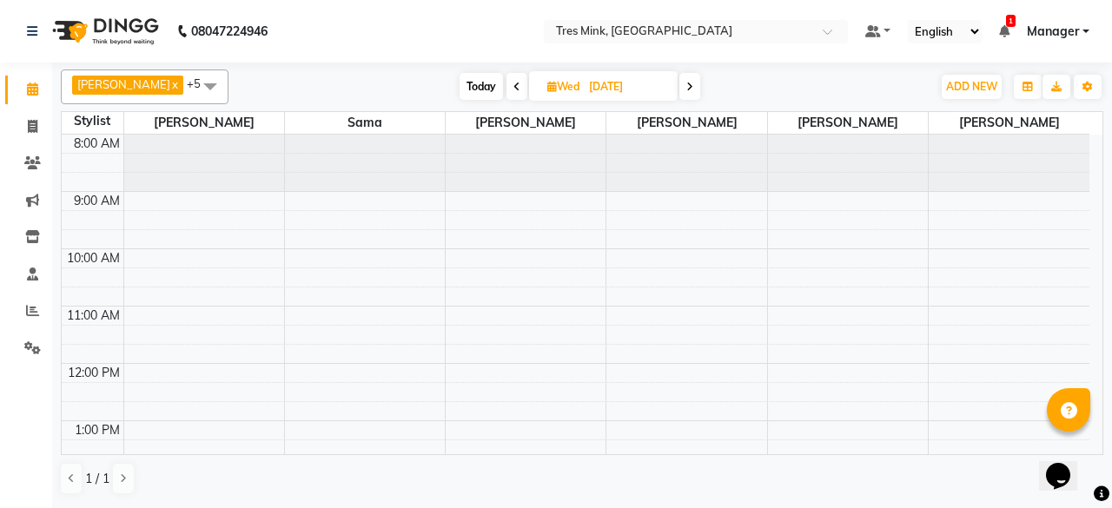
click at [151, 369] on div "8:00 AM 9:00 AM 10:00 AM 11:00 AM 12:00 PM 1:00 PM 2:00 PM 3:00 PM 4:00 PM 5:00…" at bounding box center [576, 507] width 1028 height 744
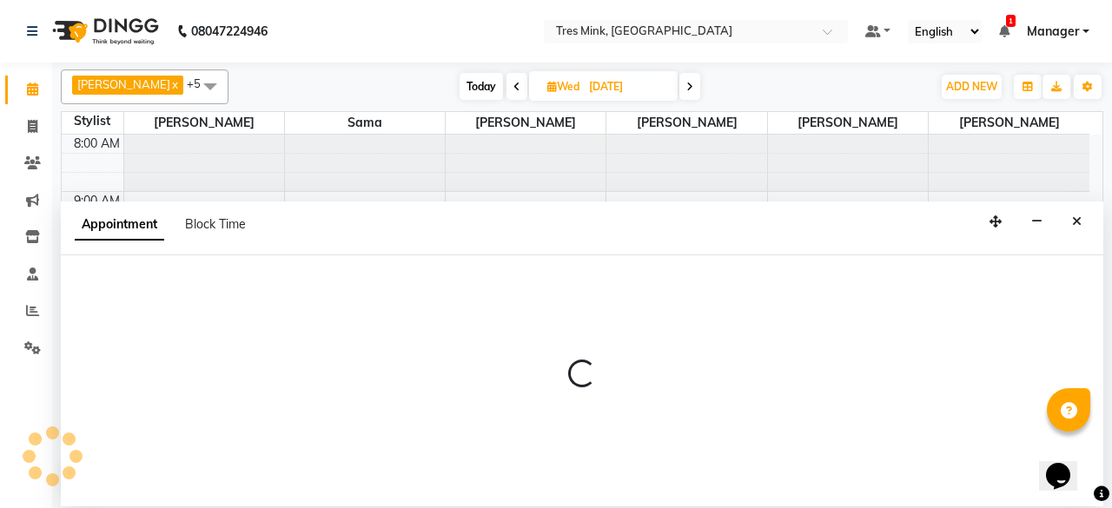
select select "88451"
select select "tentative"
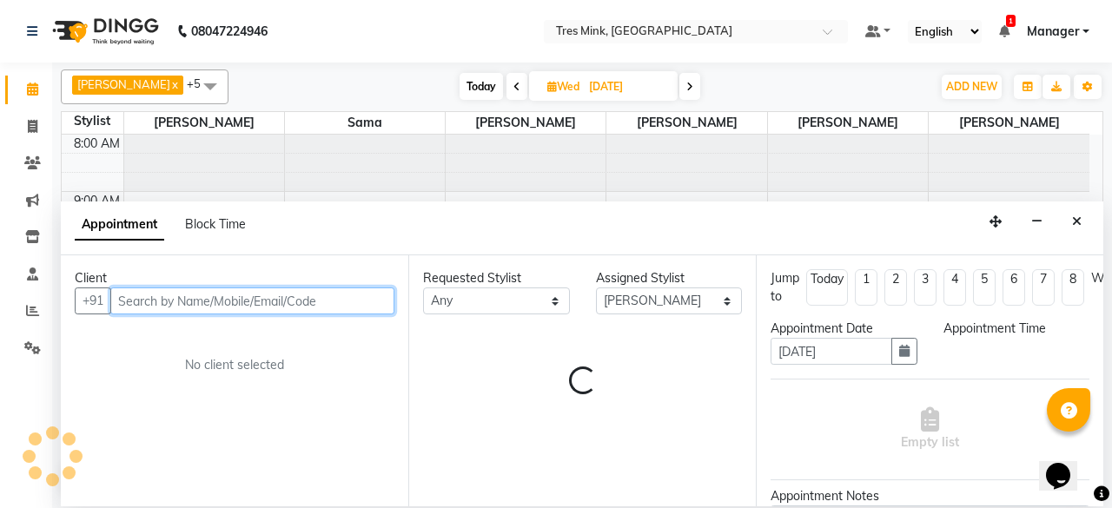
select select "720"
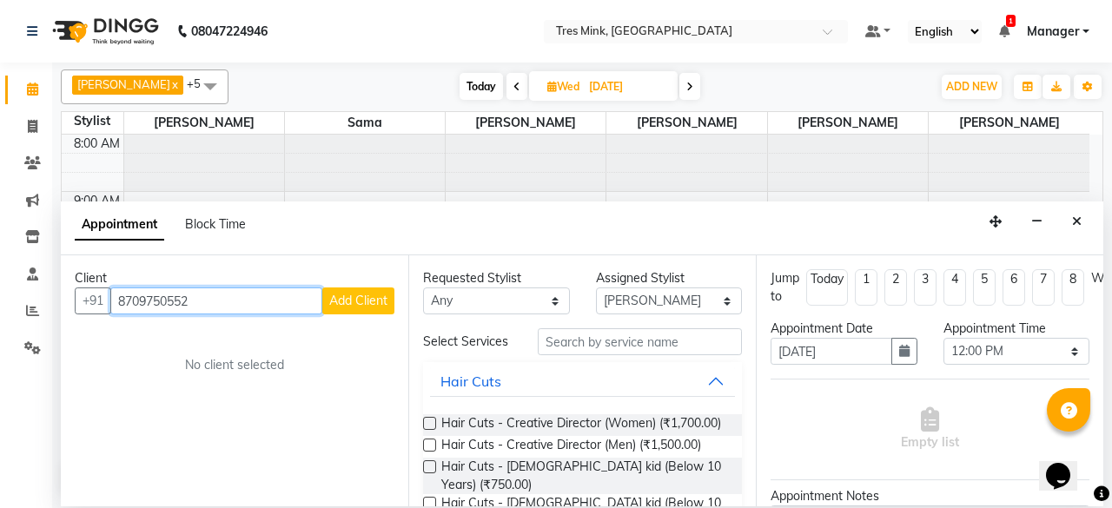
type input "8709750552"
click at [344, 298] on span "Add Client" at bounding box center [358, 301] width 58 height 16
select select "22"
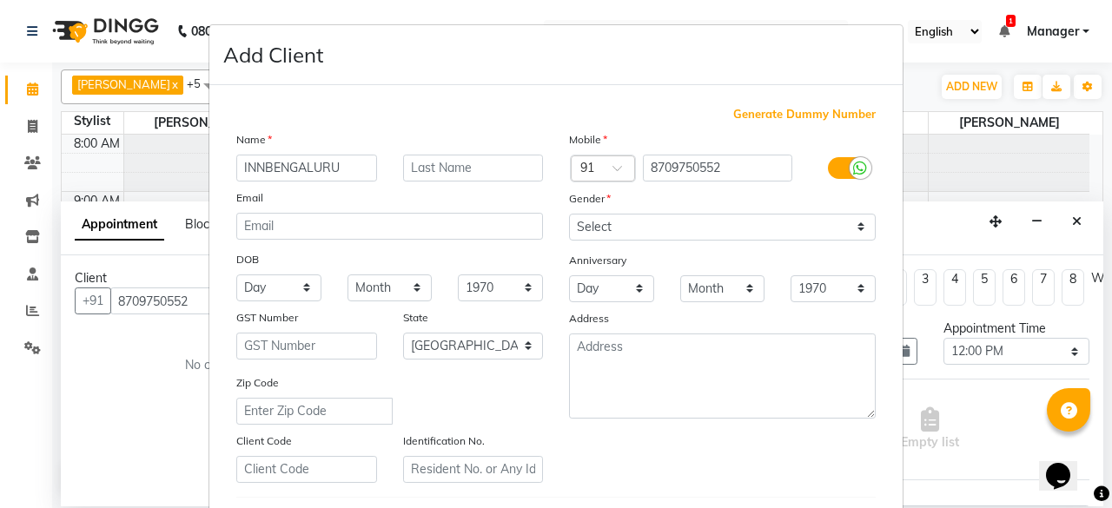
type input "INNBENGALURU"
click at [476, 163] on input "text" at bounding box center [473, 168] width 141 height 27
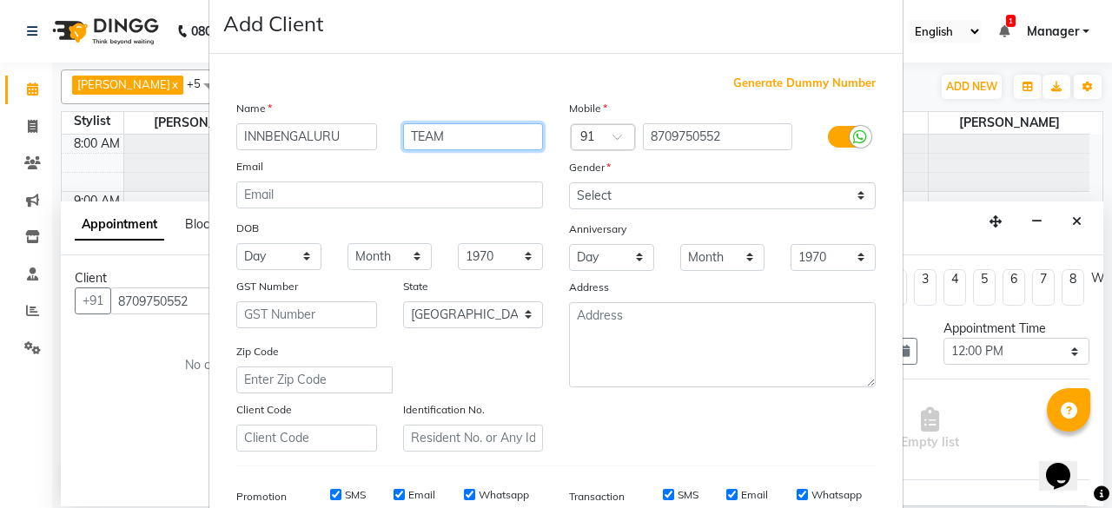
scroll to position [30, 0]
type input "TEAM"
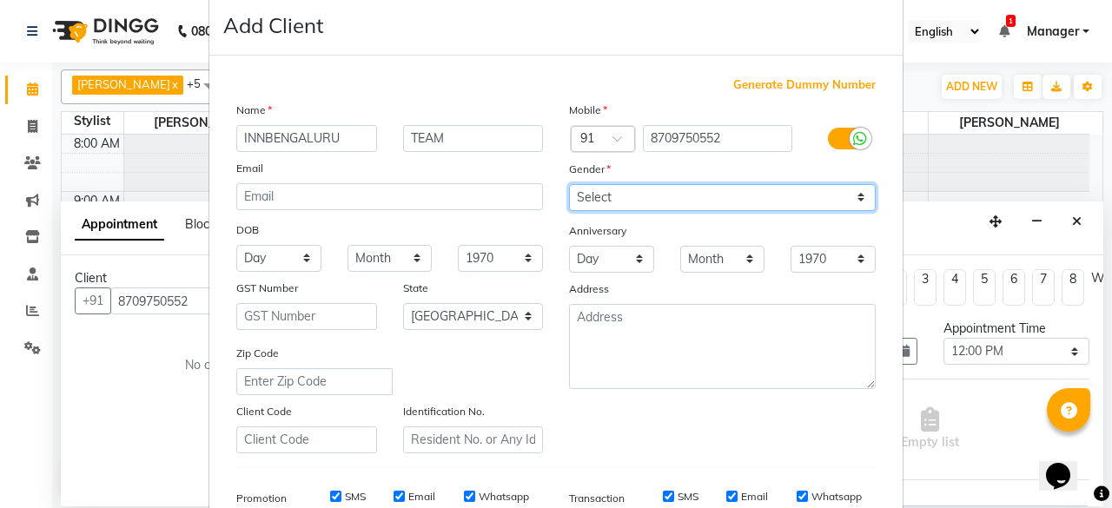
click at [729, 200] on select "Select [DEMOGRAPHIC_DATA] [DEMOGRAPHIC_DATA] Other Prefer Not To Say" at bounding box center [722, 197] width 307 height 27
click at [569, 184] on select "Select [DEMOGRAPHIC_DATA] [DEMOGRAPHIC_DATA] Other Prefer Not To Say" at bounding box center [722, 197] width 307 height 27
click at [706, 204] on select "Select [DEMOGRAPHIC_DATA] [DEMOGRAPHIC_DATA] Other Prefer Not To Say" at bounding box center [722, 197] width 307 height 27
select select "male"
click at [569, 184] on select "Select [DEMOGRAPHIC_DATA] [DEMOGRAPHIC_DATA] Other Prefer Not To Say" at bounding box center [722, 197] width 307 height 27
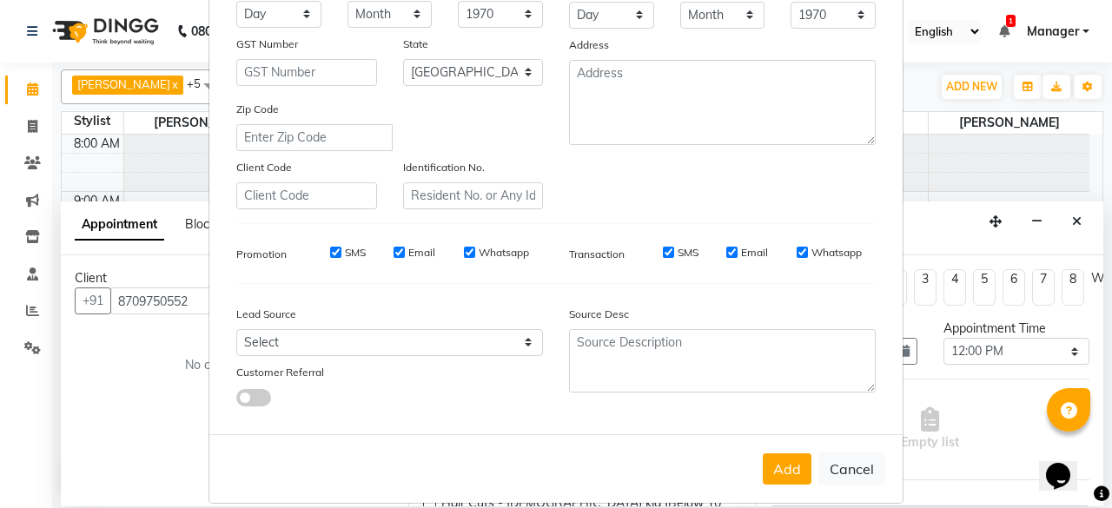
scroll to position [290, 0]
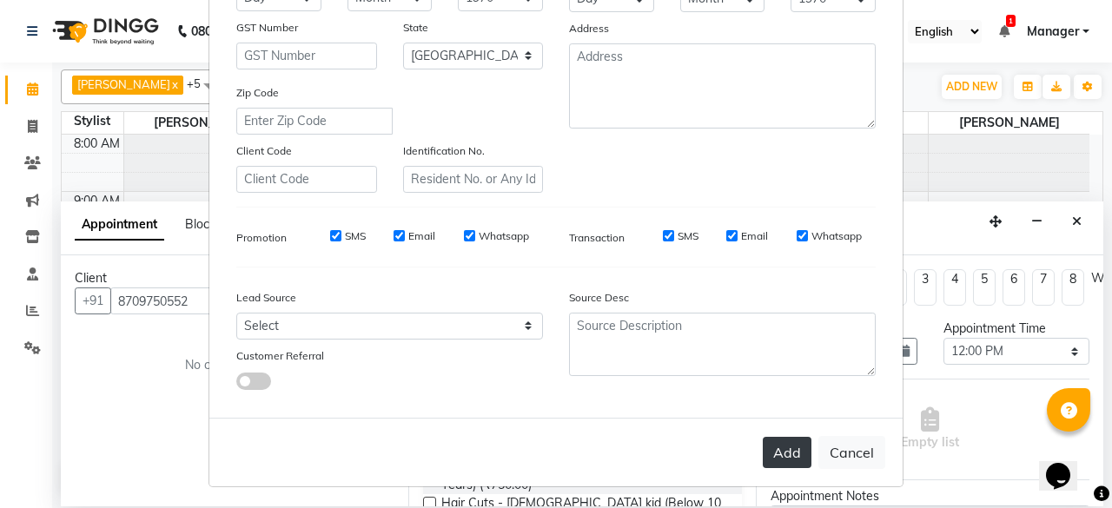
click at [775, 437] on button "Add" at bounding box center [787, 452] width 49 height 31
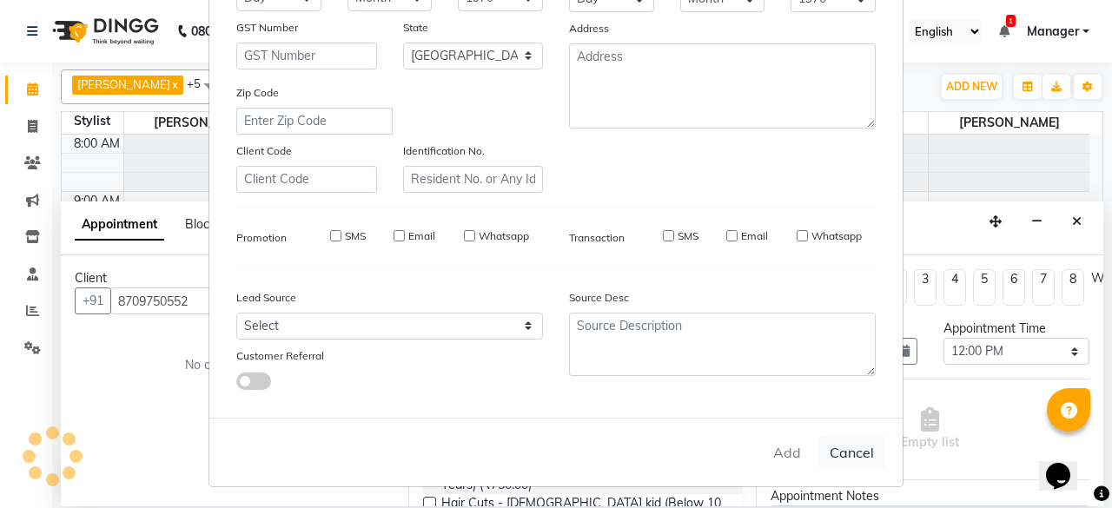
select select
select select "null"
select select
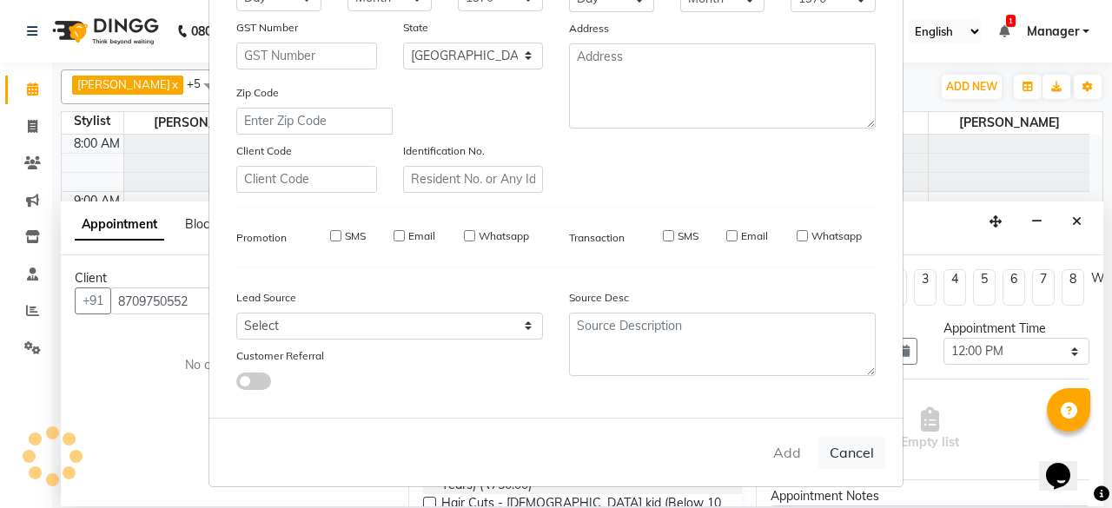
select select
checkbox input "false"
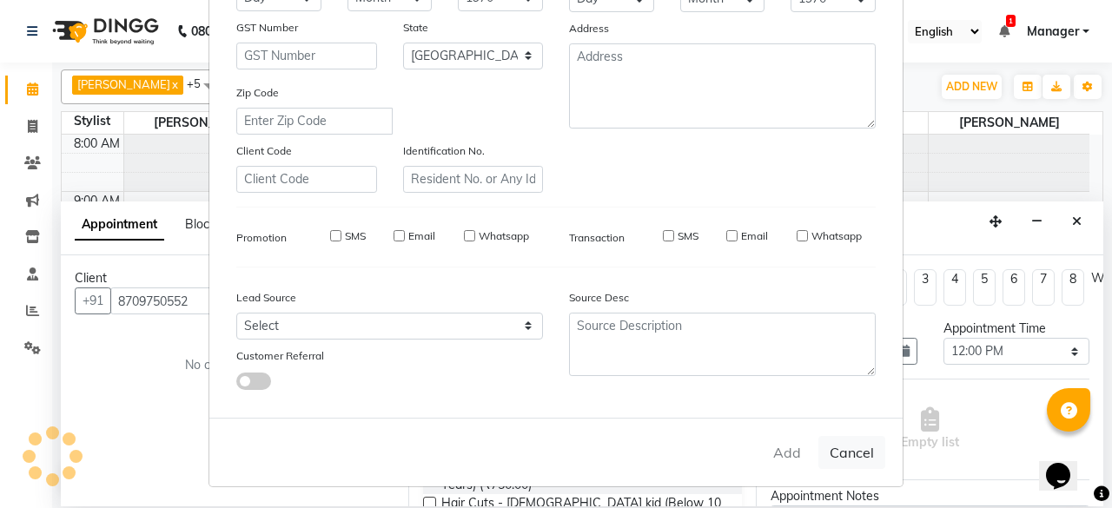
checkbox input "false"
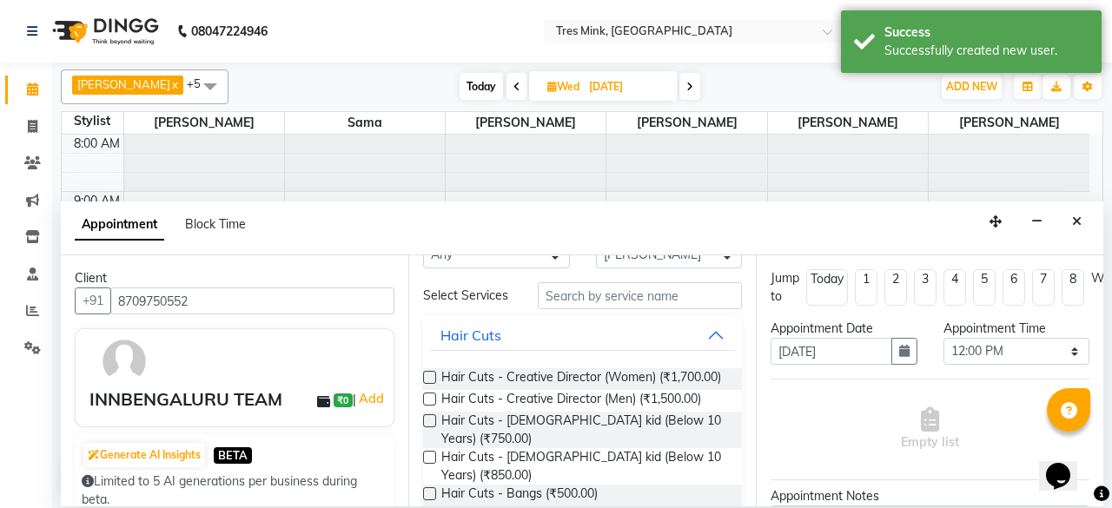
scroll to position [0, 0]
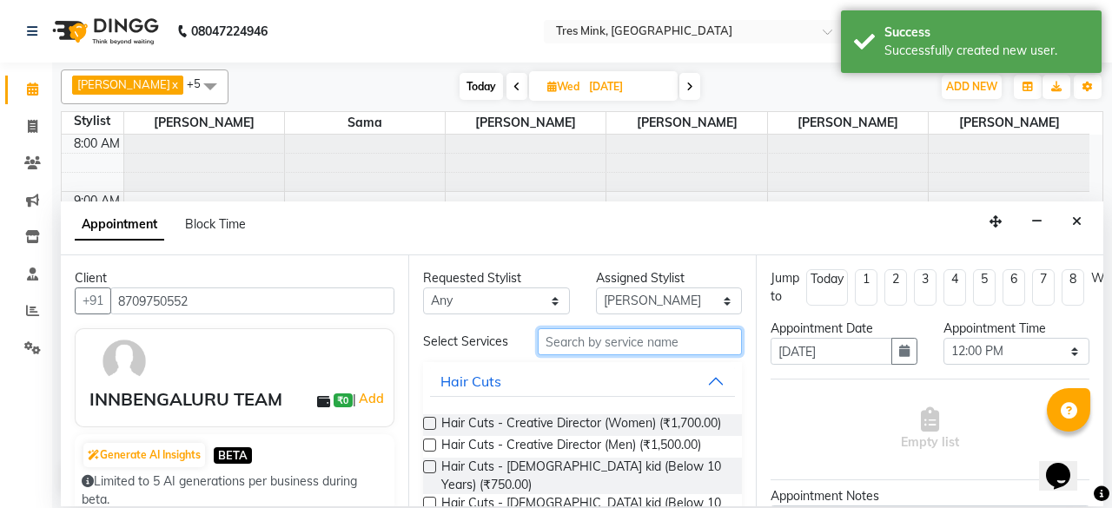
click at [616, 338] on input "text" at bounding box center [640, 341] width 204 height 27
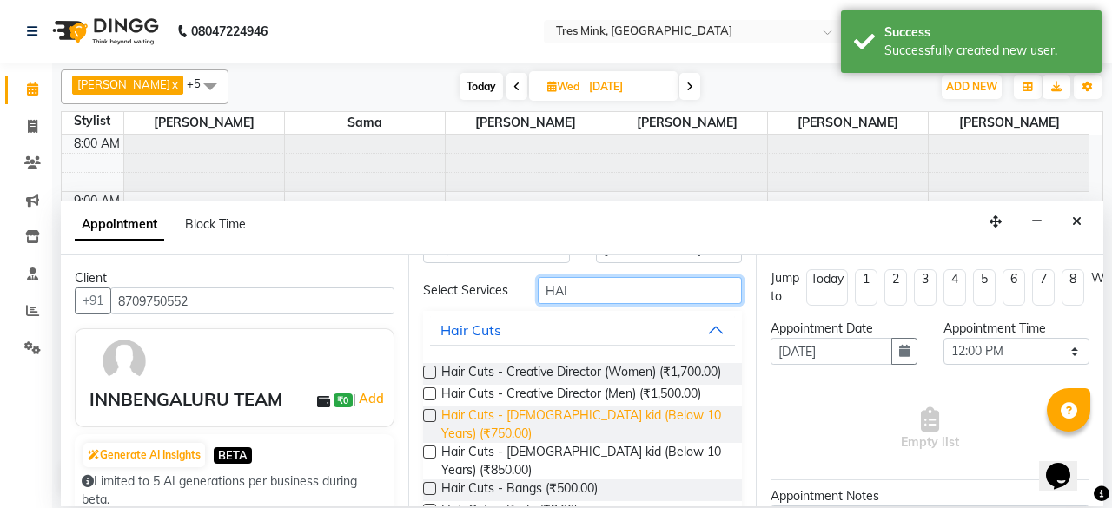
scroll to position [87, 0]
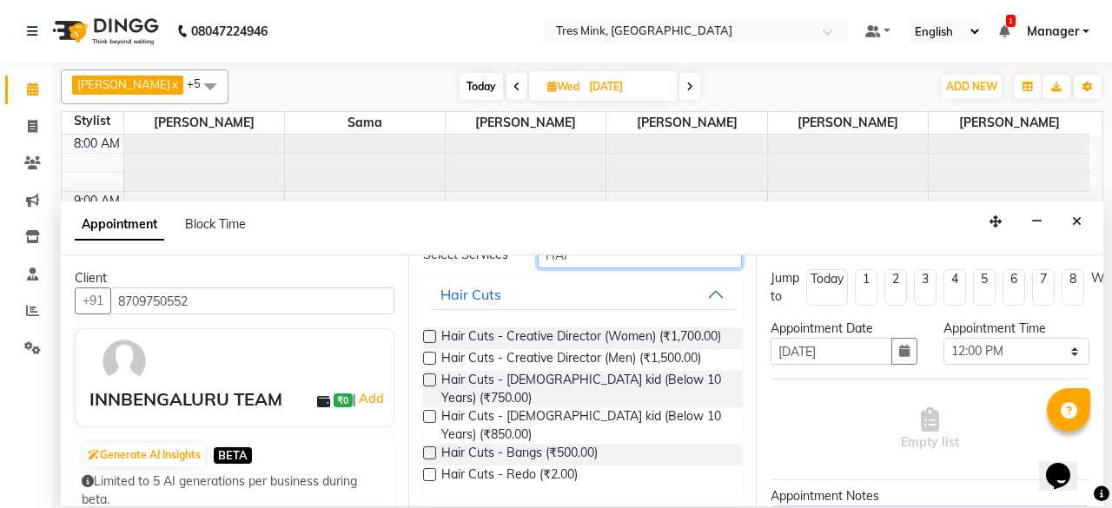
type input "HAI"
click at [425, 365] on label at bounding box center [429, 358] width 13 height 13
click at [425, 366] on input "checkbox" at bounding box center [428, 359] width 11 height 11
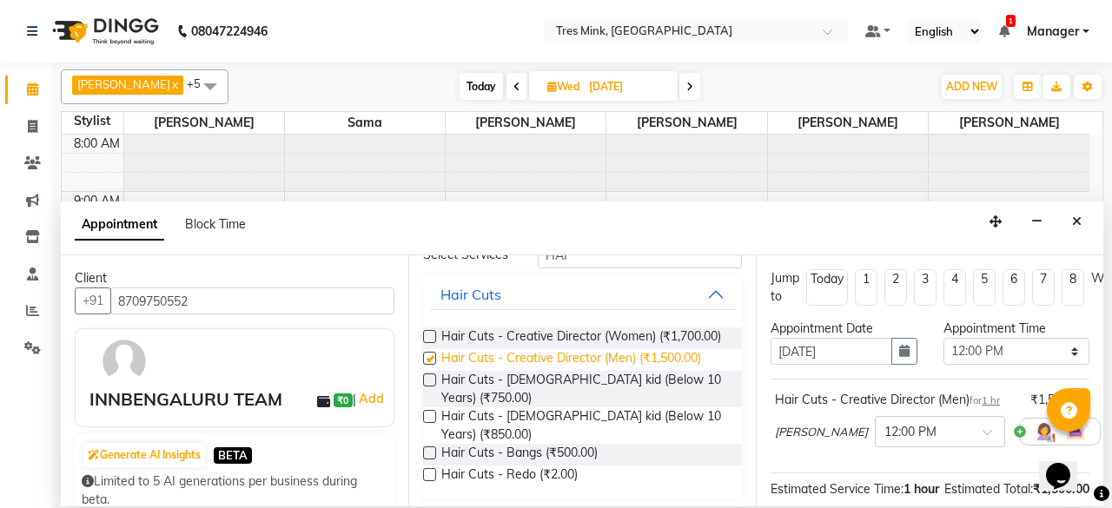
checkbox input "false"
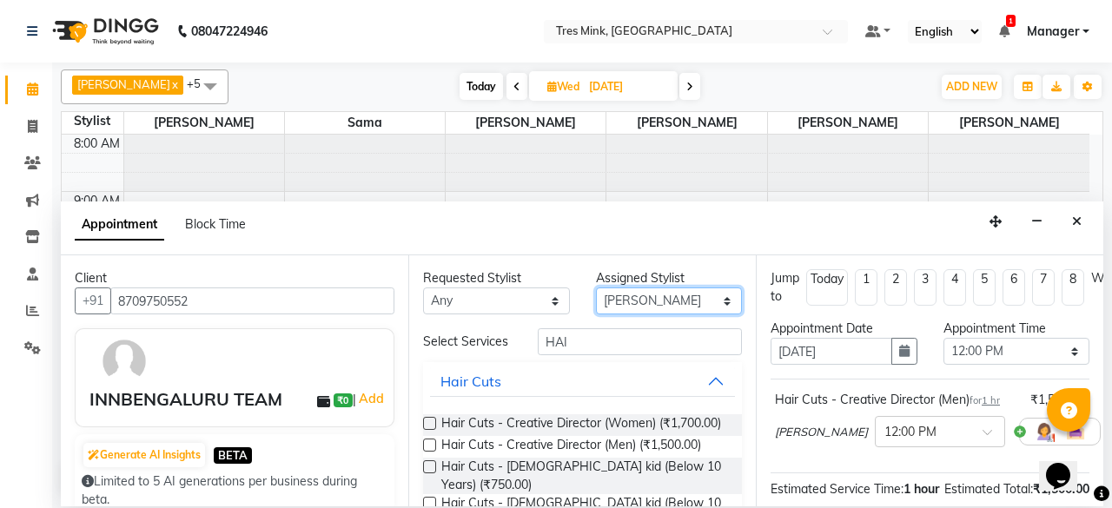
click at [667, 294] on select "Select [PERSON_NAME] [PERSON_NAME] Sama [PERSON_NAME] [PERSON_NAME] [PERSON_NAM…" at bounding box center [669, 301] width 147 height 27
select select "88454"
click at [596, 288] on select "Select [PERSON_NAME] [PERSON_NAME] Sama [PERSON_NAME] [PERSON_NAME] [PERSON_NAM…" at bounding box center [669, 301] width 147 height 27
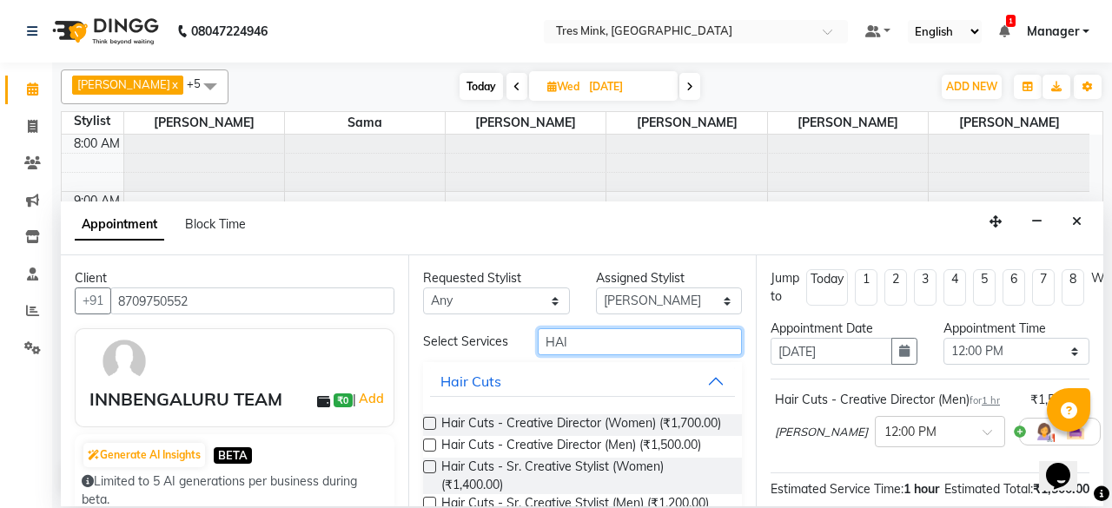
click at [621, 346] on input "HAI" at bounding box center [640, 341] width 204 height 27
type input "H"
type input "HAIR"
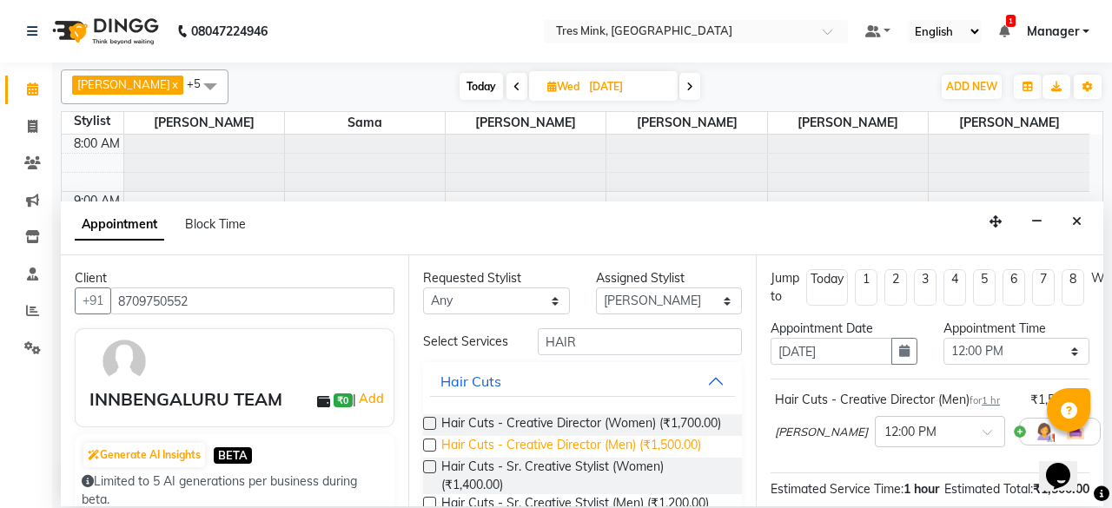
click at [577, 458] on span "Hair Cuts - Creative Director (Men) (₹1,500.00)" at bounding box center [571, 447] width 260 height 22
checkbox input "false"
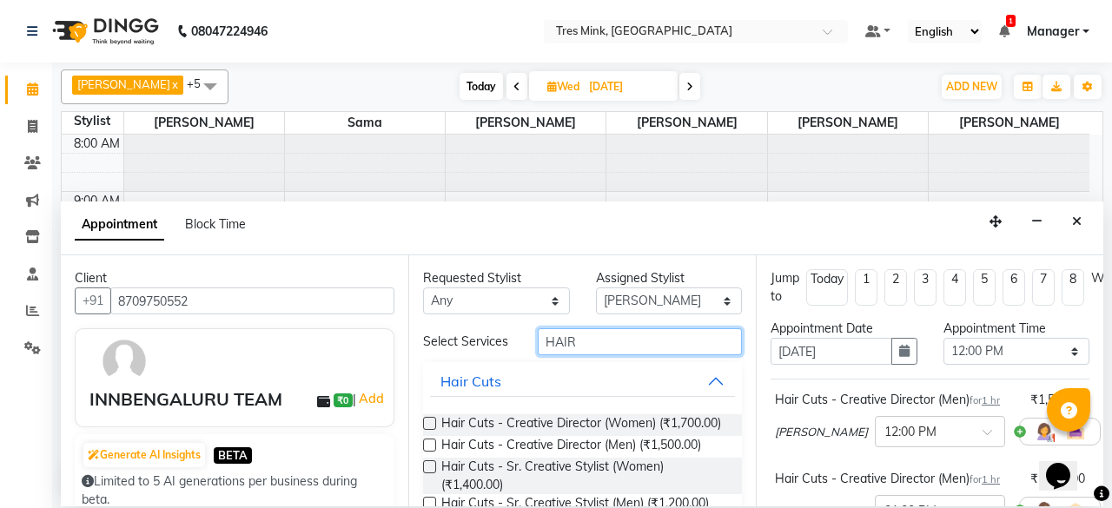
click at [629, 336] on input "HAIR" at bounding box center [640, 341] width 204 height 27
type input "H"
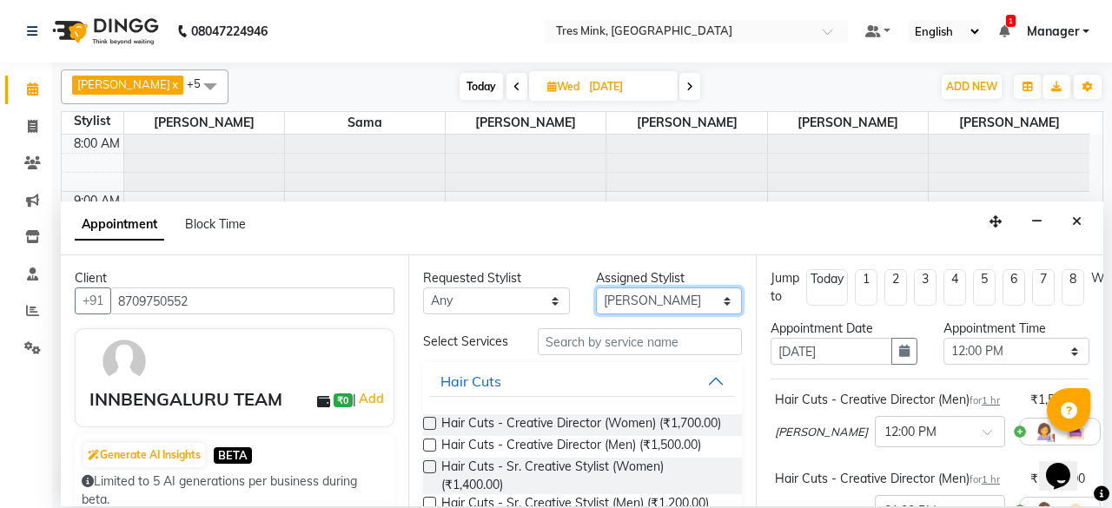
click at [657, 299] on select "Select [PERSON_NAME] [PERSON_NAME] Sama [PERSON_NAME] [PERSON_NAME] [PERSON_NAM…" at bounding box center [669, 301] width 147 height 27
select select "88453"
click at [596, 288] on select "Select [PERSON_NAME] [PERSON_NAME] Sama [PERSON_NAME] [PERSON_NAME] [PERSON_NAM…" at bounding box center [669, 301] width 147 height 27
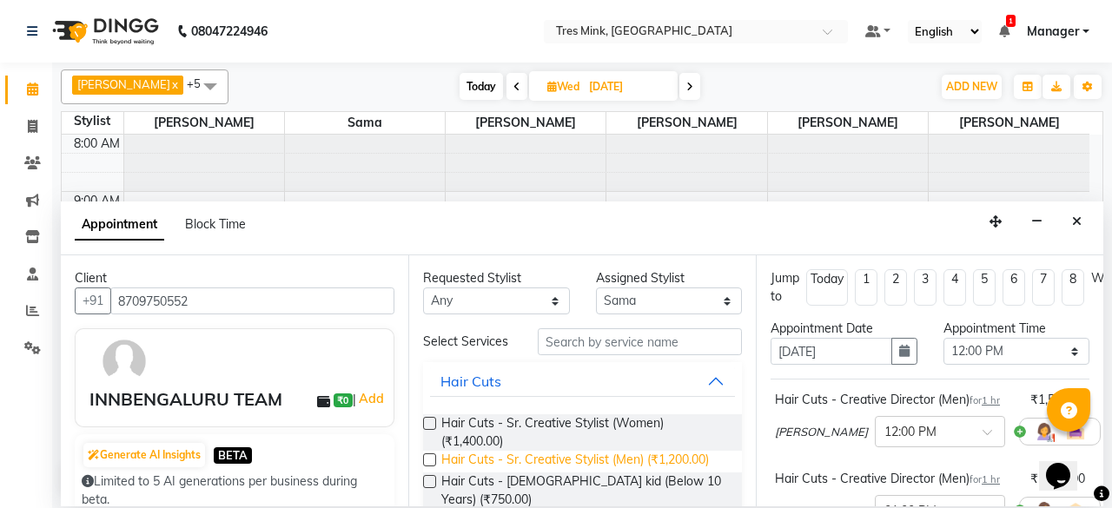
click at [470, 454] on span "Hair Cuts - Sr. Creative Stylist (Men) (₹1,200.00)" at bounding box center [575, 462] width 268 height 22
checkbox input "false"
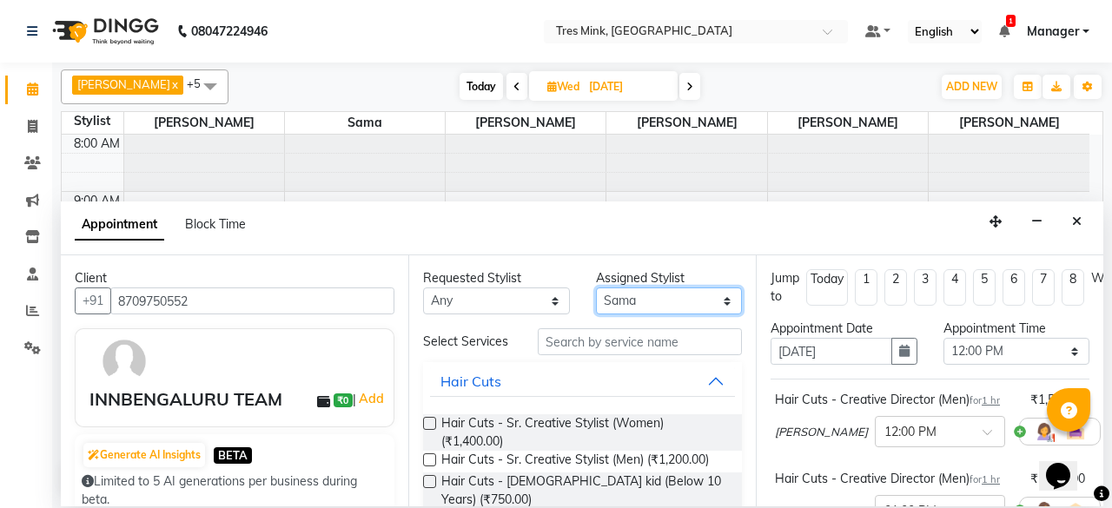
click at [678, 301] on select "Select [PERSON_NAME] [PERSON_NAME] Sama [PERSON_NAME] [PERSON_NAME] [PERSON_NAM…" at bounding box center [669, 301] width 147 height 27
drag, startPoint x: 671, startPoint y: 303, endPoint x: 650, endPoint y: 322, distance: 28.3
click at [671, 303] on select "Select [PERSON_NAME] [PERSON_NAME] Sama [PERSON_NAME] [PERSON_NAME] [PERSON_NAM…" at bounding box center [669, 301] width 147 height 27
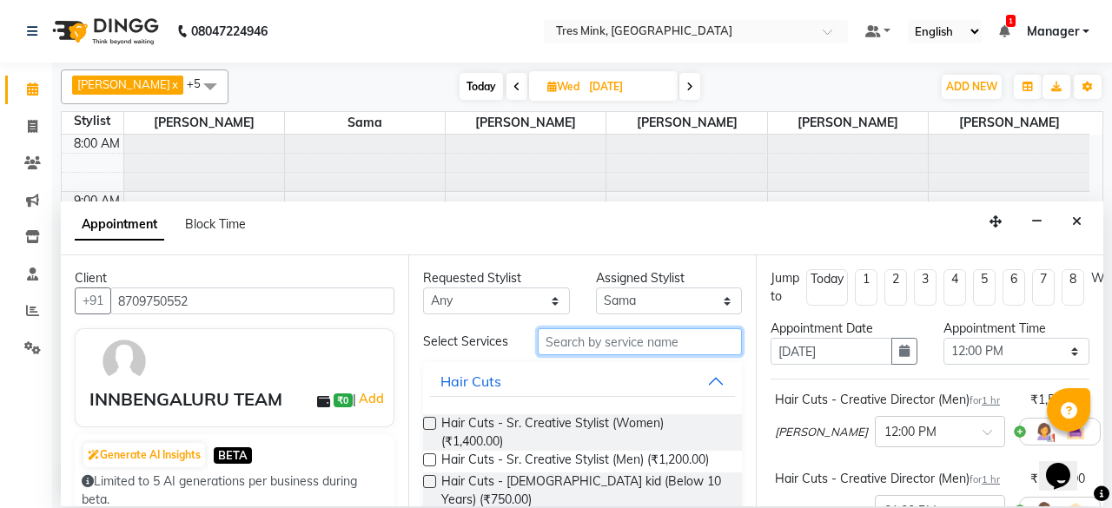
click at [642, 341] on input "text" at bounding box center [640, 341] width 204 height 27
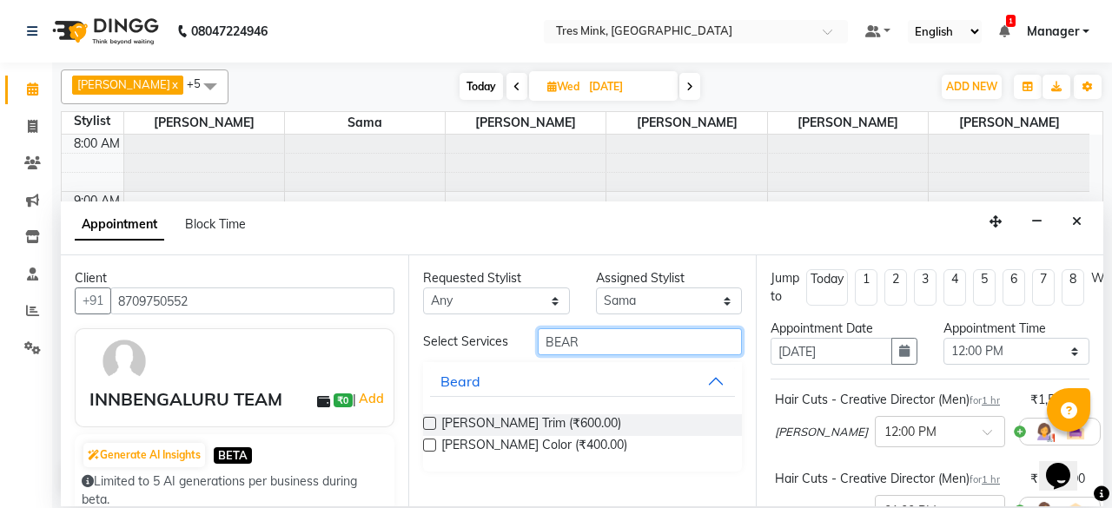
type input "BEAR"
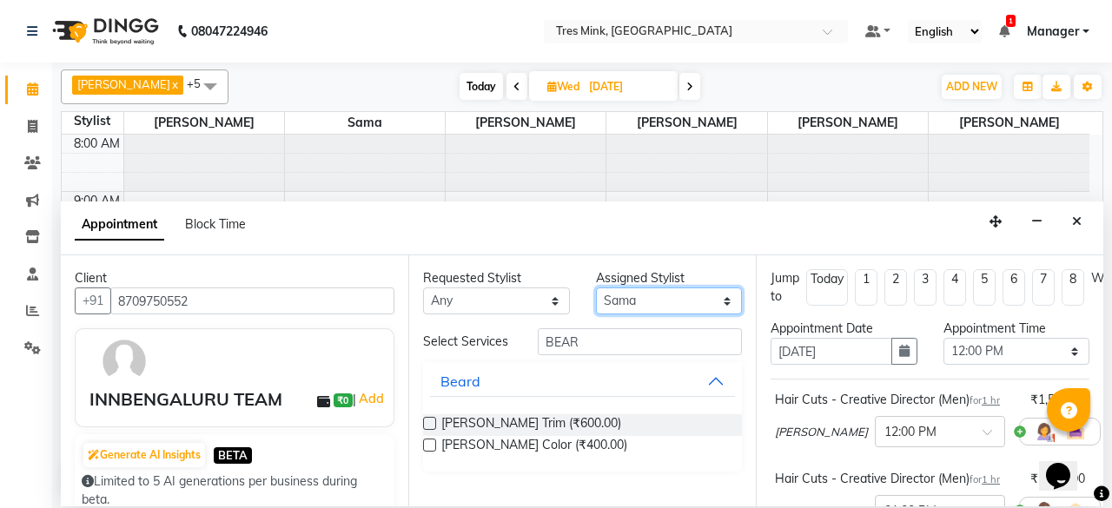
click at [657, 298] on select "Select [PERSON_NAME] [PERSON_NAME] Sama [PERSON_NAME] [PERSON_NAME] [PERSON_NAM…" at bounding box center [669, 301] width 147 height 27
click at [572, 272] on div "Requested Stylist Any Kiran Thorat Margareta Momita Sama shailesh mistry Shaile…" at bounding box center [496, 291] width 173 height 45
click at [656, 301] on select "Select [PERSON_NAME] [PERSON_NAME] Sama [PERSON_NAME] [PERSON_NAME] [PERSON_NAM…" at bounding box center [669, 301] width 147 height 27
select select "88456"
click at [596, 288] on select "Select [PERSON_NAME] [PERSON_NAME] Sama [PERSON_NAME] [PERSON_NAME] [PERSON_NAM…" at bounding box center [669, 301] width 147 height 27
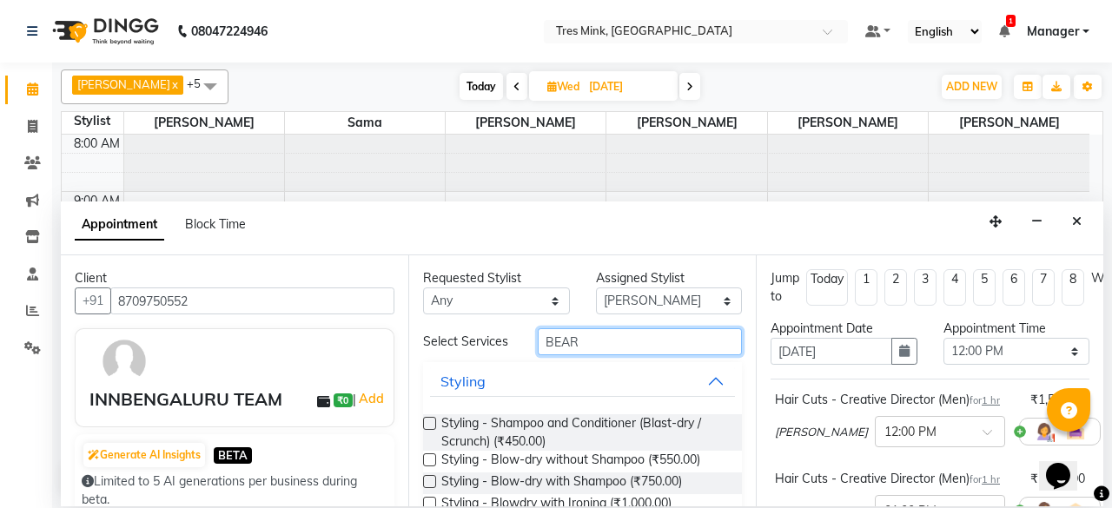
click at [651, 335] on input "BEAR" at bounding box center [640, 341] width 204 height 27
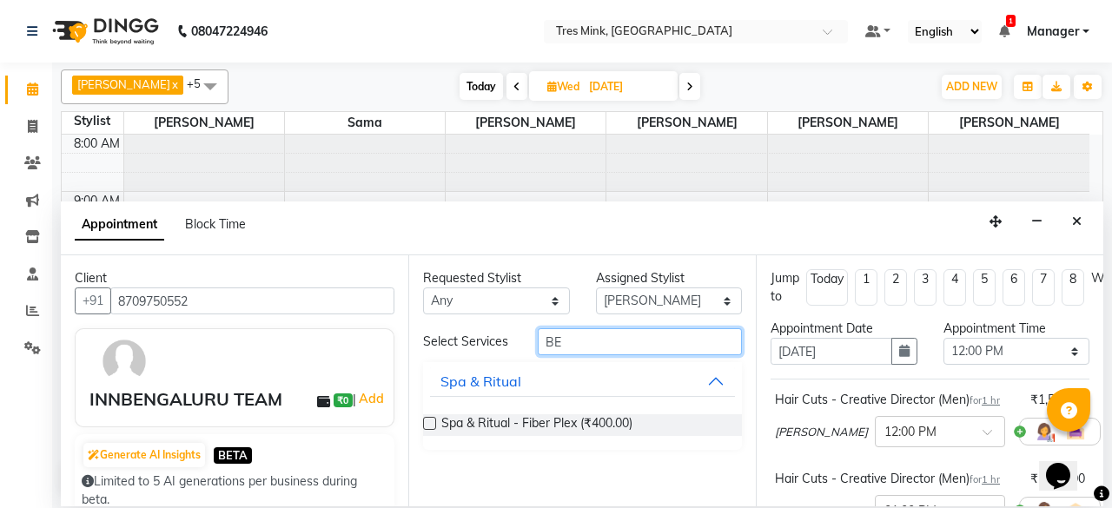
type input "B"
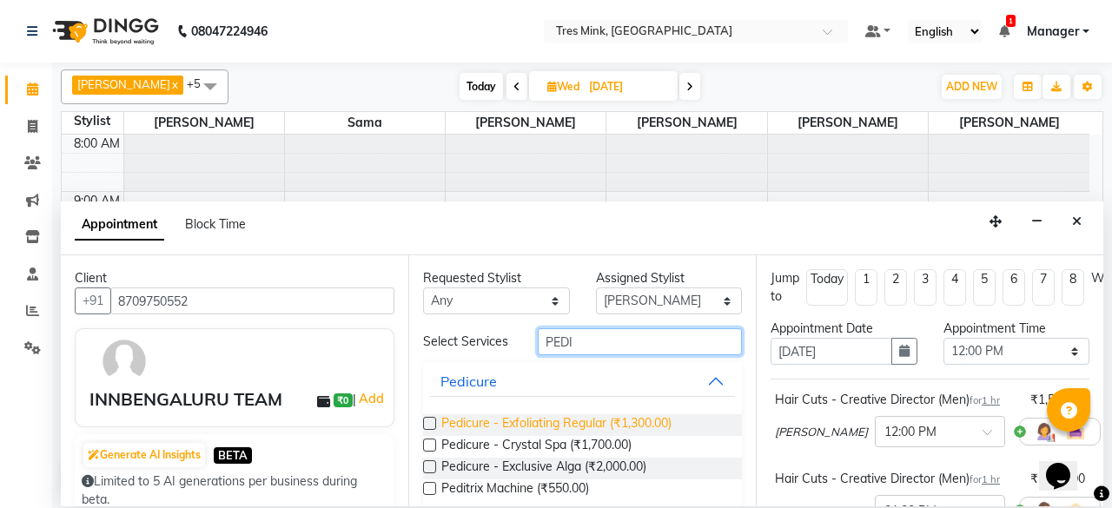
type input "PEDI"
click at [533, 423] on span "Pedicure - Exfoliating Regular (₹1,300.00)" at bounding box center [556, 425] width 230 height 22
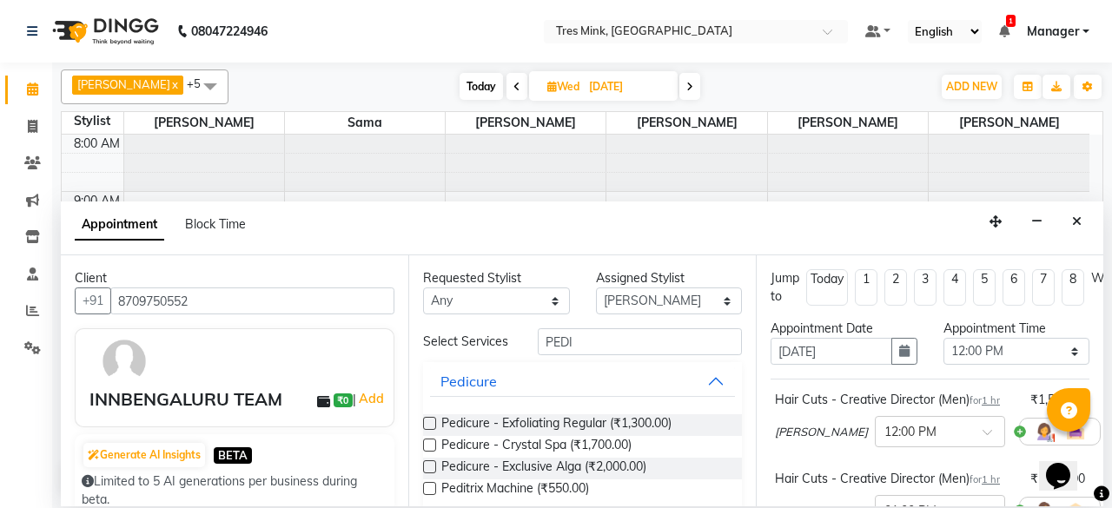
click at [431, 426] on label at bounding box center [429, 423] width 13 height 13
click at [431, 426] on input "checkbox" at bounding box center [428, 425] width 11 height 11
checkbox input "false"
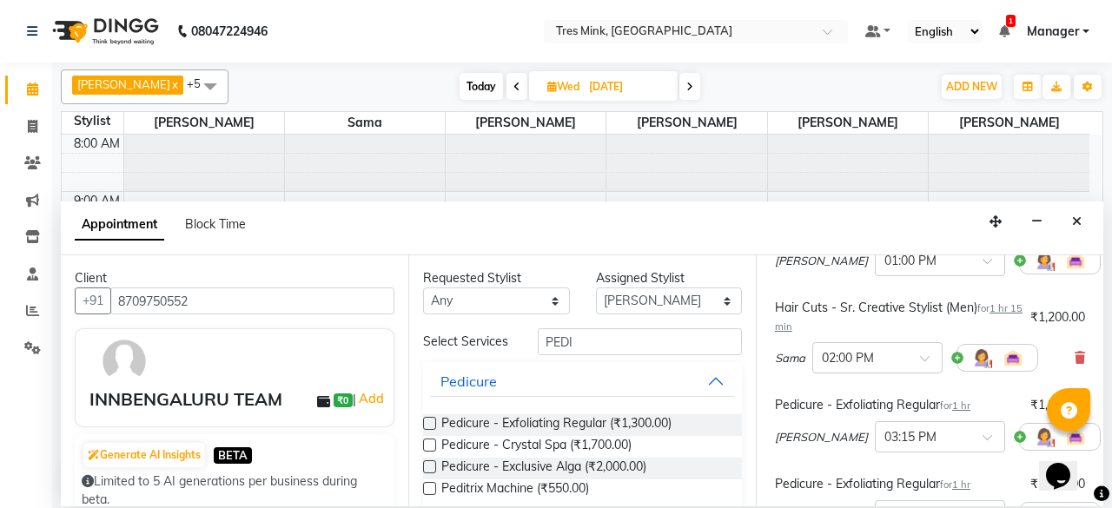
scroll to position [576, 0]
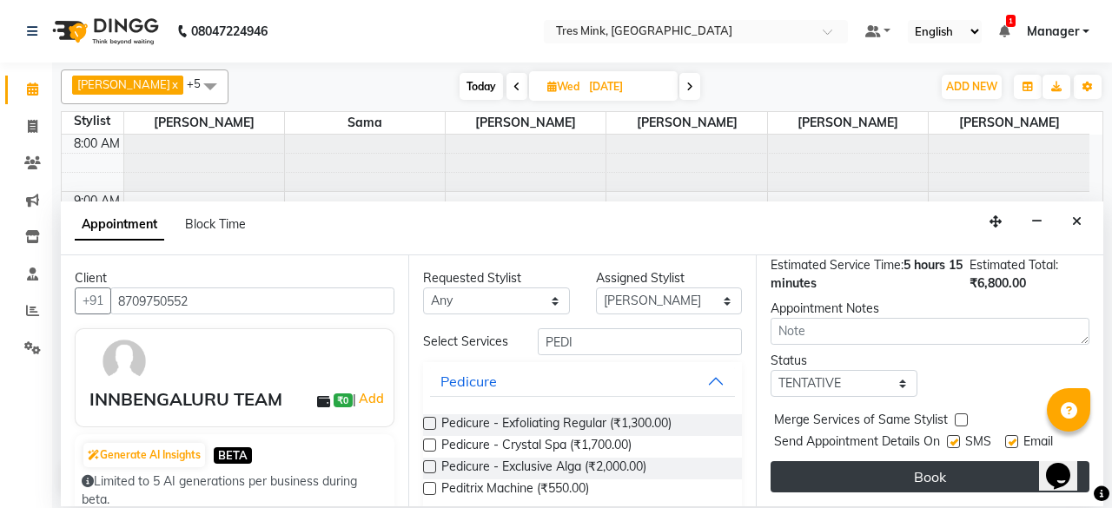
click at [956, 461] on button "Book" at bounding box center [929, 476] width 319 height 31
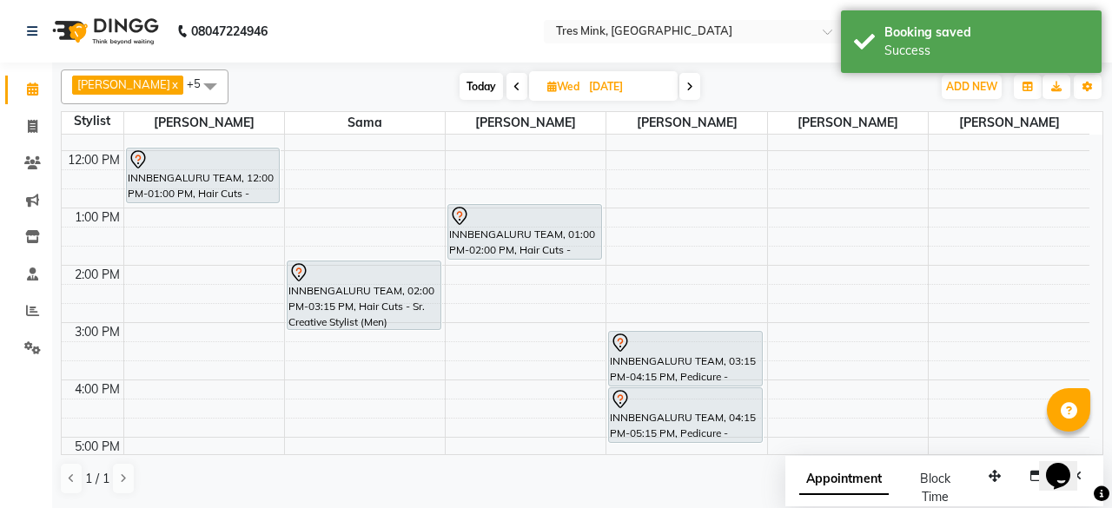
scroll to position [174, 0]
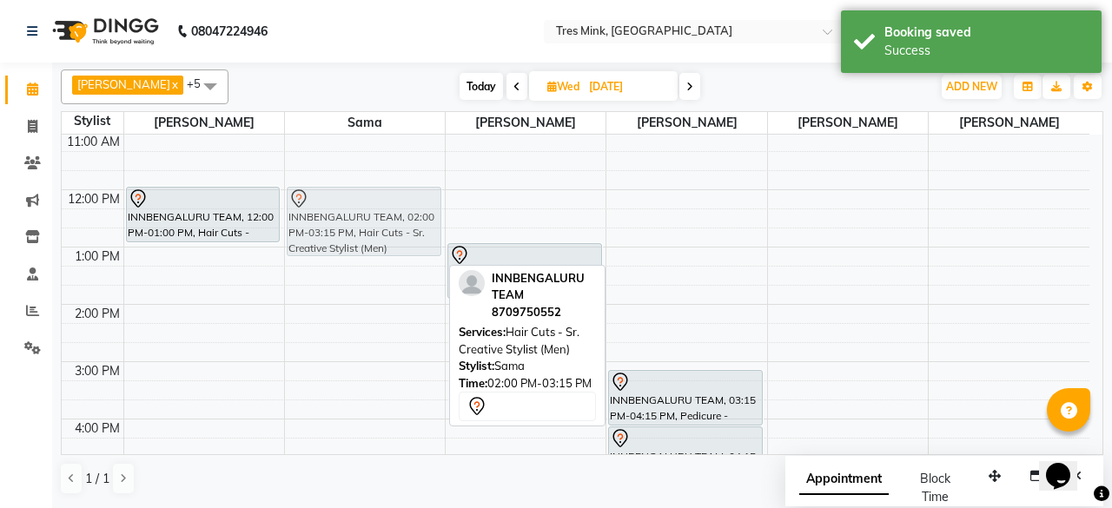
drag, startPoint x: 334, startPoint y: 338, endPoint x: 382, endPoint y: 223, distance: 124.2
click at [382, 223] on div "INNBENGALURU TEAM, 02:00 PM-03:15 PM, Hair Cuts - Sr. Creative Stylist (Men) IN…" at bounding box center [365, 333] width 160 height 744
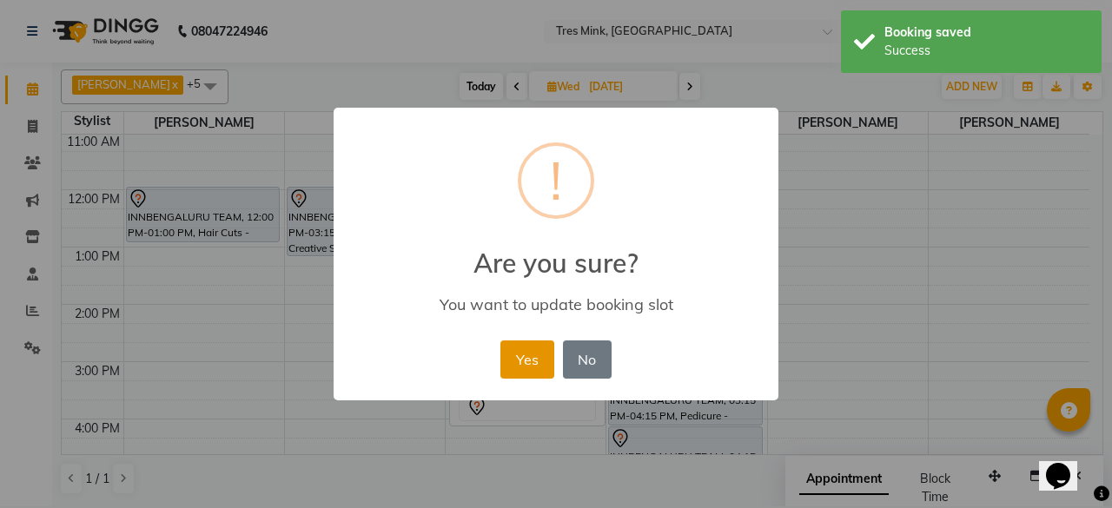
click at [518, 348] on button "Yes" at bounding box center [526, 360] width 53 height 38
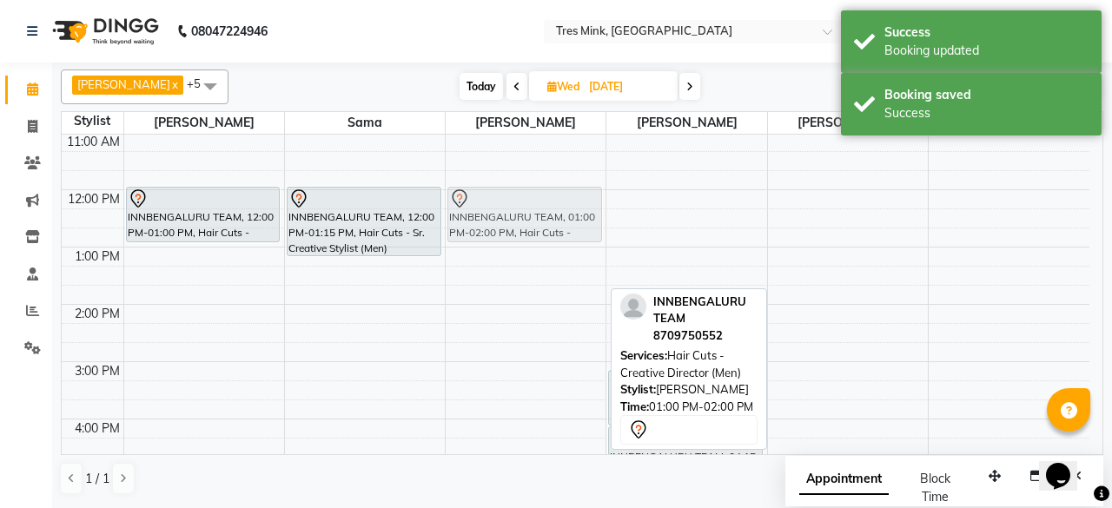
drag, startPoint x: 556, startPoint y: 277, endPoint x: 565, endPoint y: 228, distance: 50.4
click at [565, 228] on div "INNBENGALURU TEAM, 01:00 PM-02:00 PM, Hair Cuts - Creative Director (Men) INNBE…" at bounding box center [526, 333] width 160 height 744
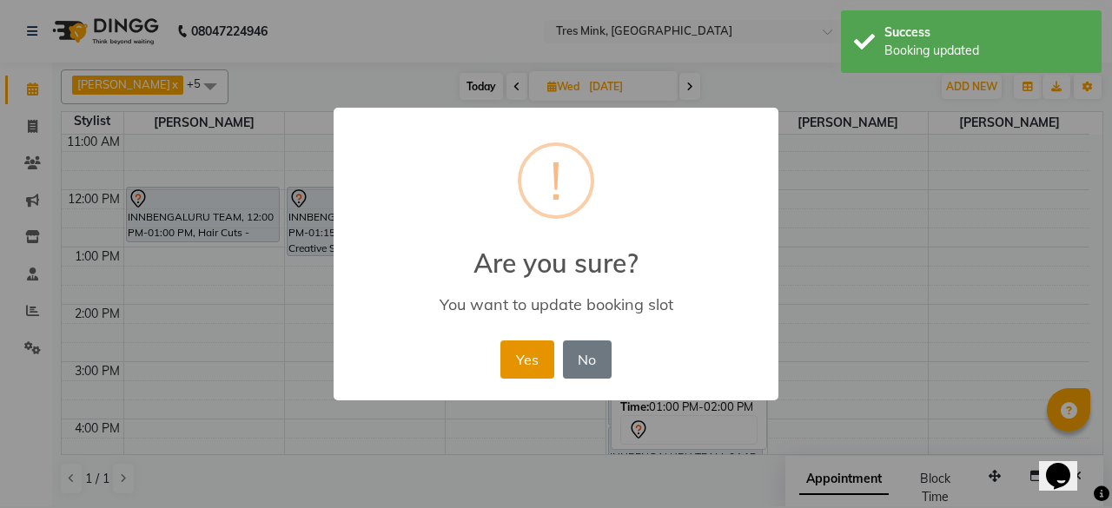
click at [544, 378] on button "Yes" at bounding box center [526, 360] width 53 height 38
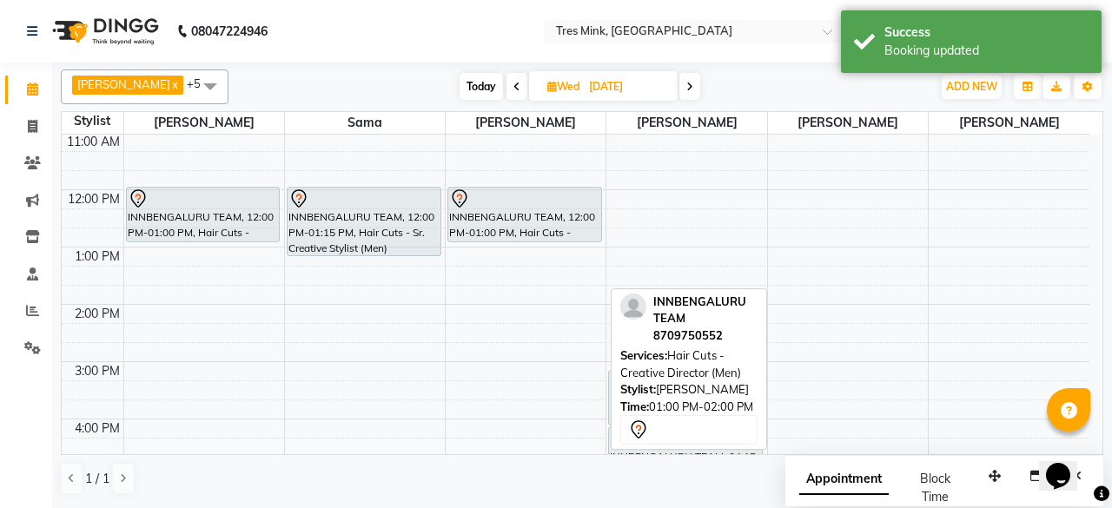
click at [733, 76] on div "[DATE] [DATE]" at bounding box center [579, 87] width 685 height 26
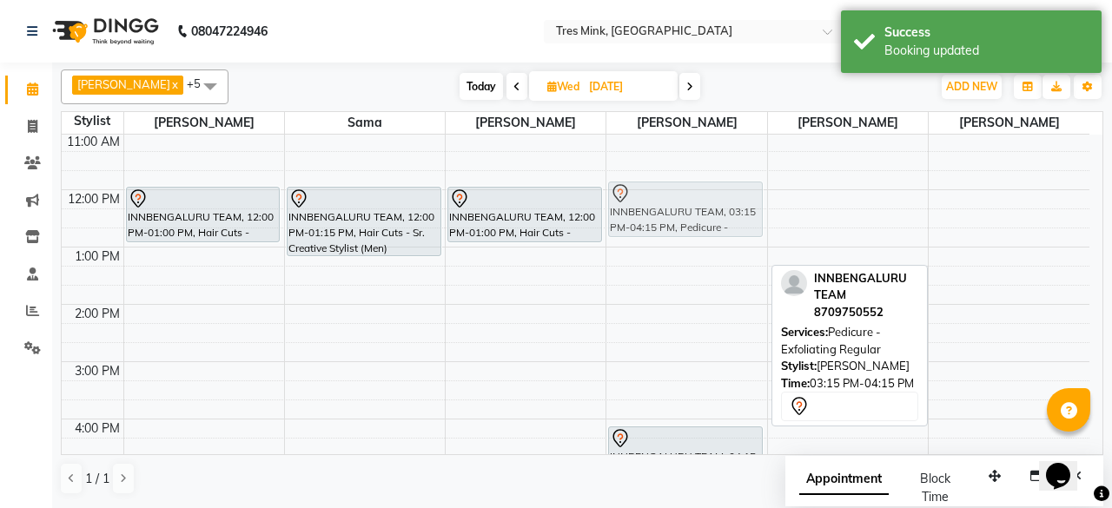
drag, startPoint x: 669, startPoint y: 402, endPoint x: 677, endPoint y: 206, distance: 196.5
click at [677, 206] on div "INNBENGALURU TEAM, 03:15 PM-04:15 PM, Pedicure - Exfoliating Regular INNBENGALU…" at bounding box center [686, 333] width 160 height 744
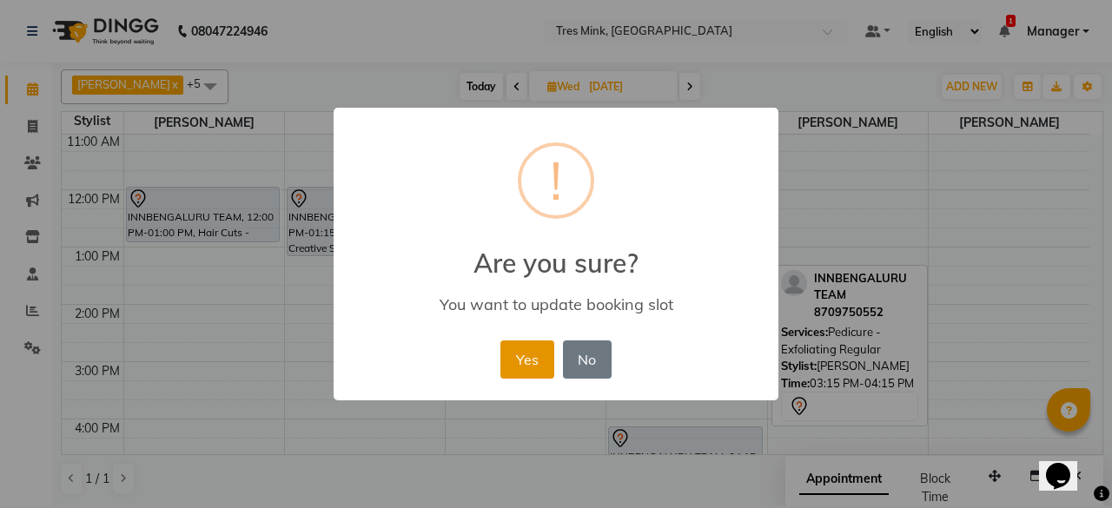
click at [541, 361] on button "Yes" at bounding box center [526, 360] width 53 height 38
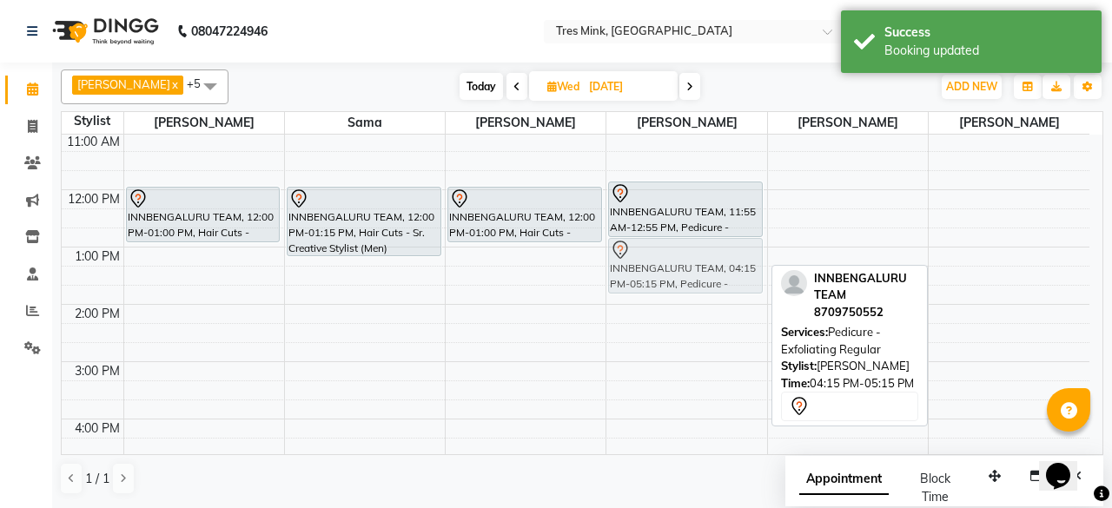
drag, startPoint x: 665, startPoint y: 442, endPoint x: 707, endPoint y: 262, distance: 184.6
click at [707, 262] on div "INNBENGALURU TEAM, 11:55 AM-12:55 PM, Pedicure - Exfoliating Regular INNBENGALU…" at bounding box center [686, 333] width 160 height 744
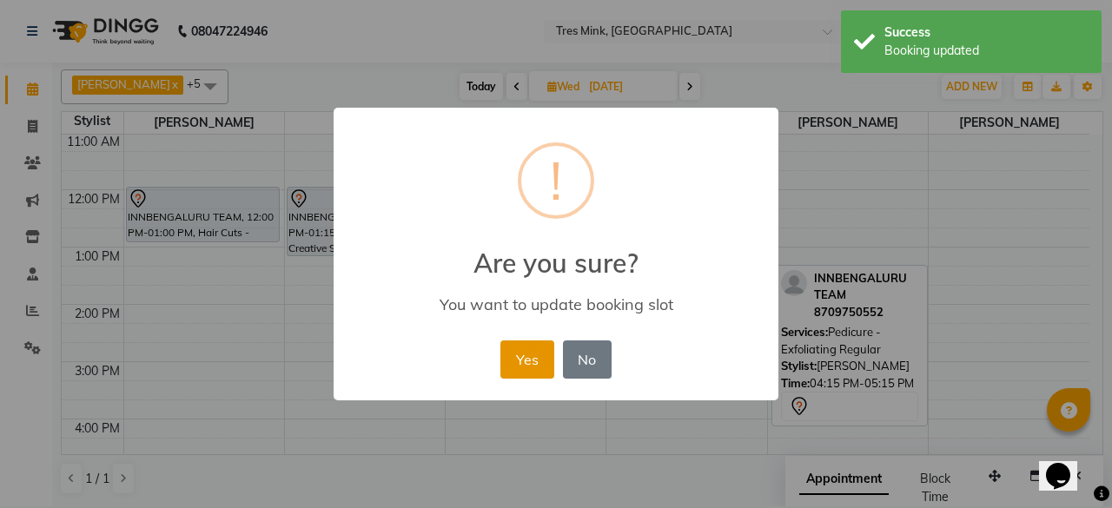
click at [527, 358] on button "Yes" at bounding box center [526, 360] width 53 height 38
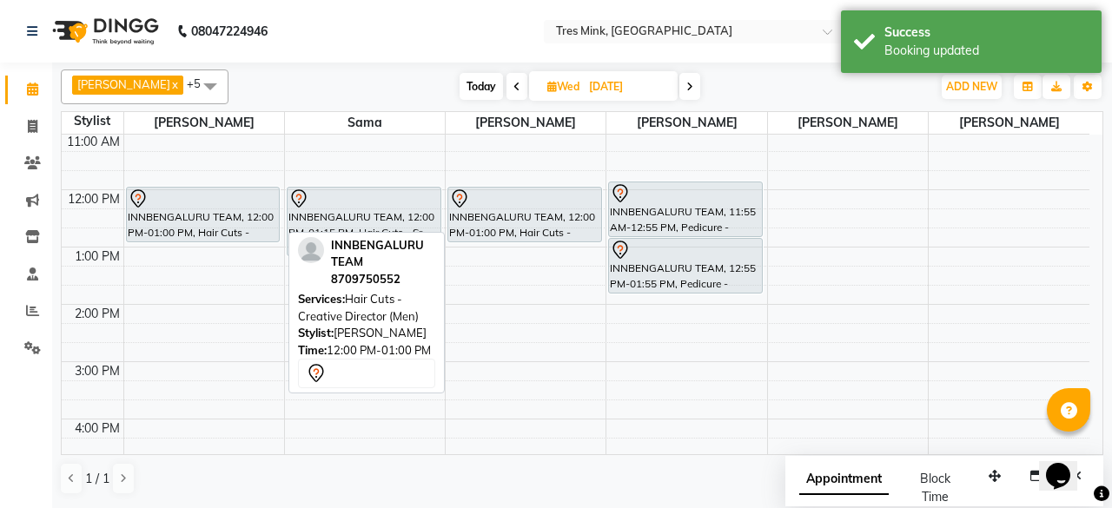
click at [173, 210] on div "INNBENGALURU TEAM, 12:00 PM-01:00 PM, Hair Cuts - Creative Director (Men)" at bounding box center [203, 215] width 153 height 54
click at [219, 222] on div "INNBENGALURU TEAM, 12:00 PM-01:00 PM, Hair Cuts - Creative Director (Men)" at bounding box center [203, 215] width 153 height 54
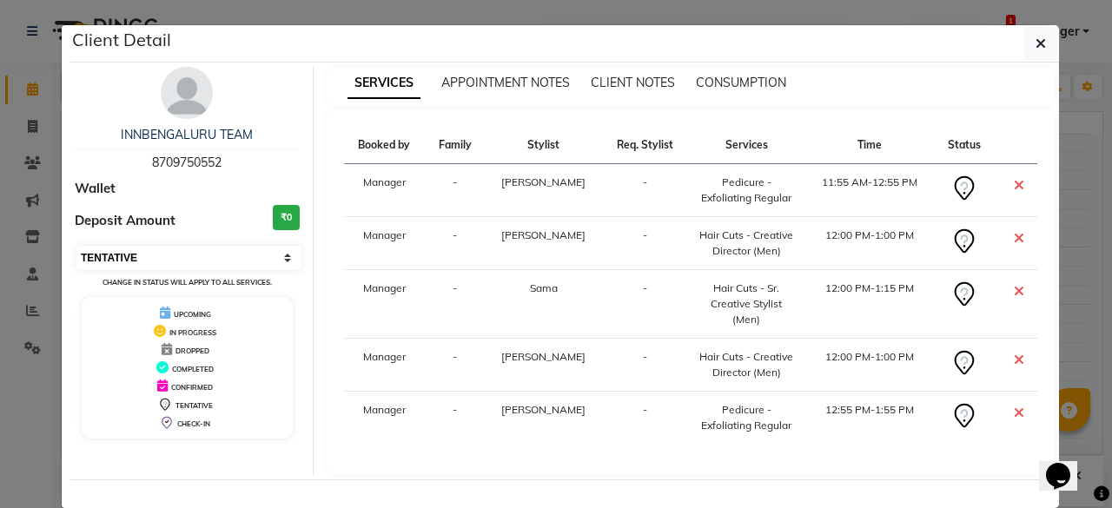
click at [222, 261] on select "Select CONFIRMED TENTATIVE" at bounding box center [188, 258] width 225 height 24
select select "6"
click at [76, 246] on select "Select CONFIRMED TENTATIVE" at bounding box center [188, 258] width 225 height 24
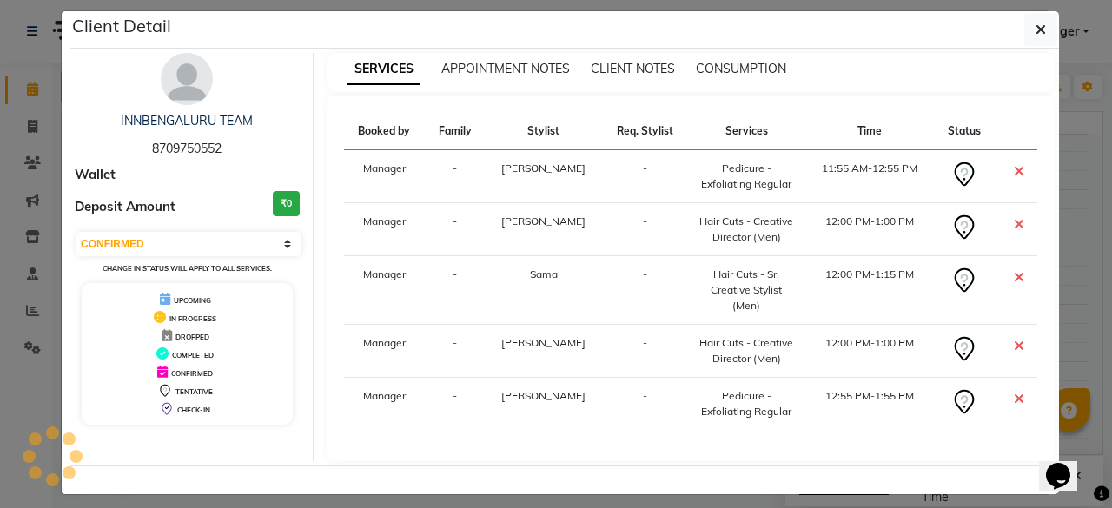
scroll to position [22, 0]
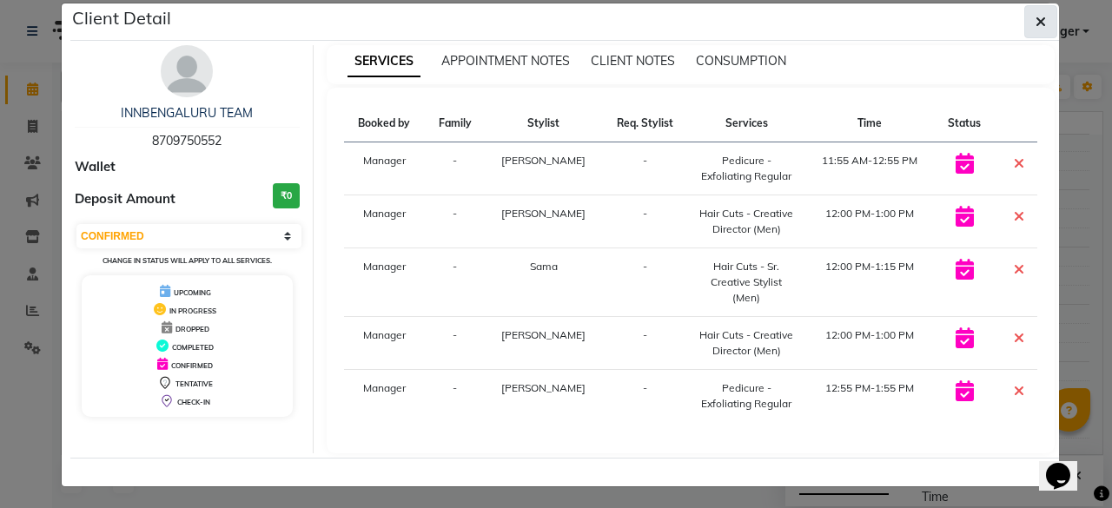
click at [1040, 12] on button "button" at bounding box center [1040, 21] width 33 height 33
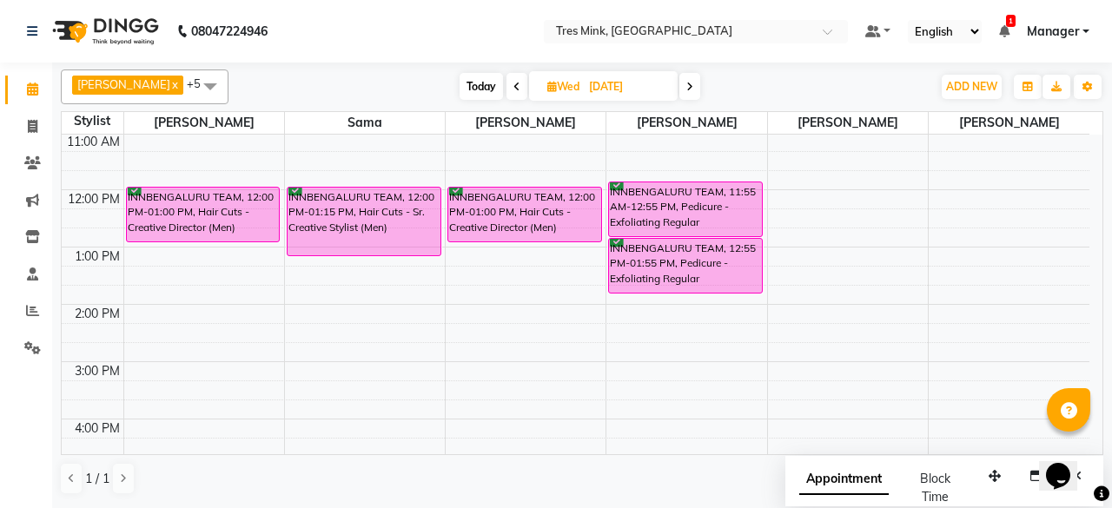
click at [507, 86] on span at bounding box center [516, 86] width 21 height 27
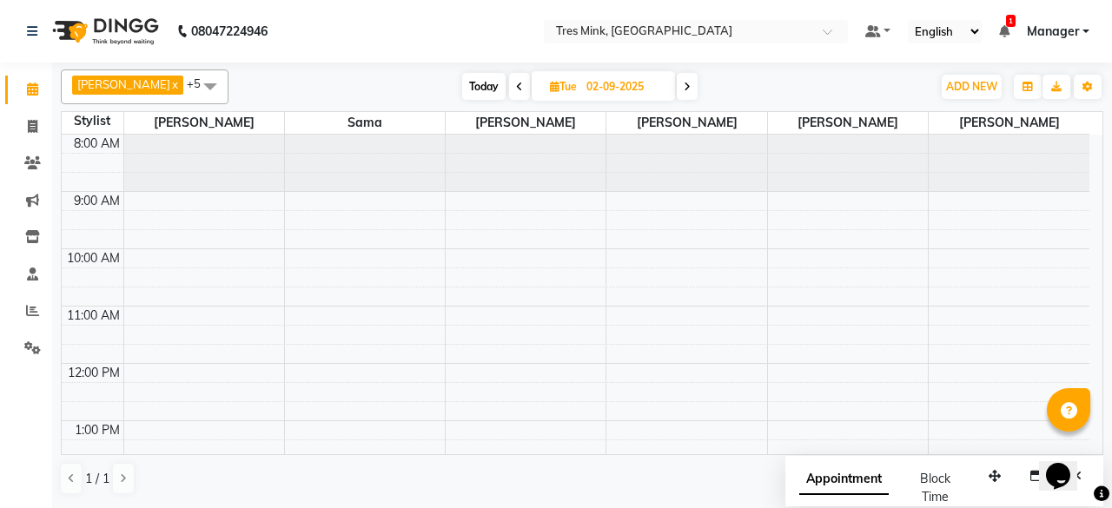
scroll to position [412, 0]
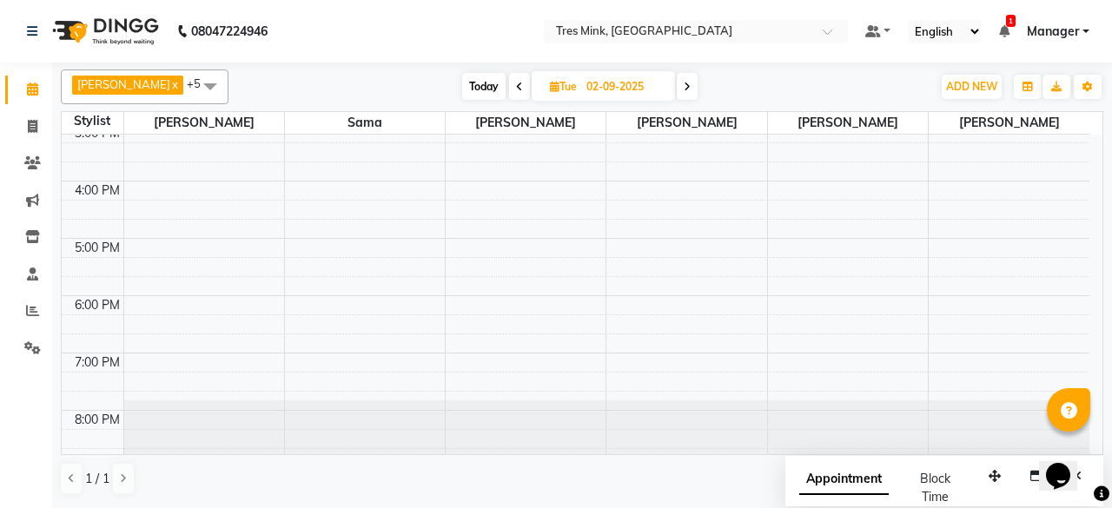
click at [516, 87] on icon at bounding box center [519, 87] width 7 height 10
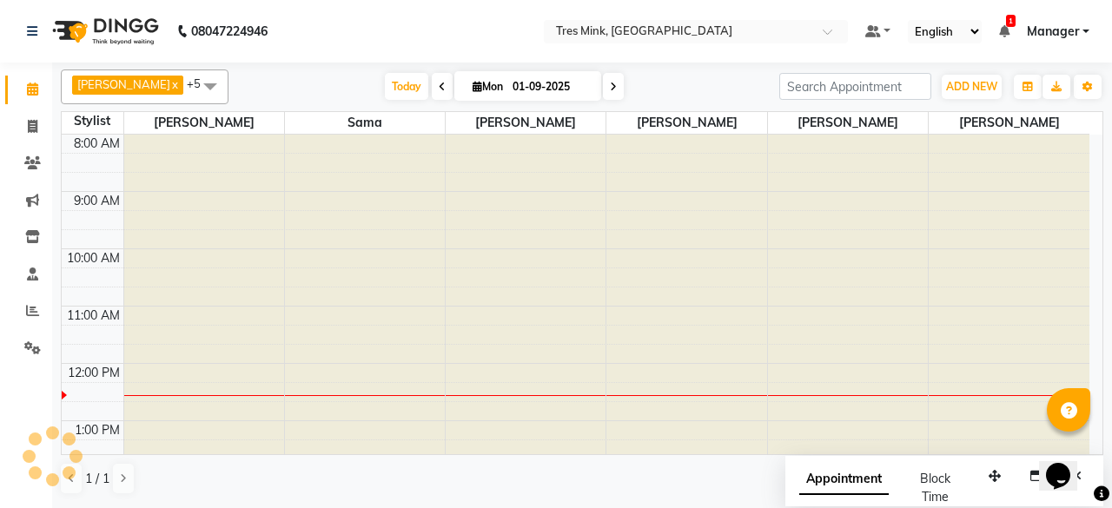
scroll to position [227, 0]
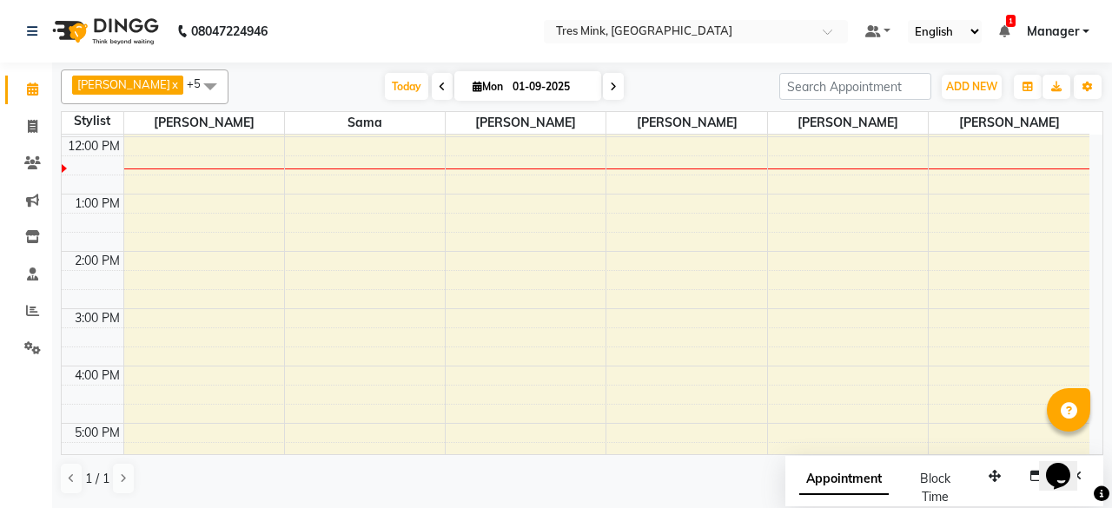
click at [604, 89] on span at bounding box center [613, 86] width 21 height 27
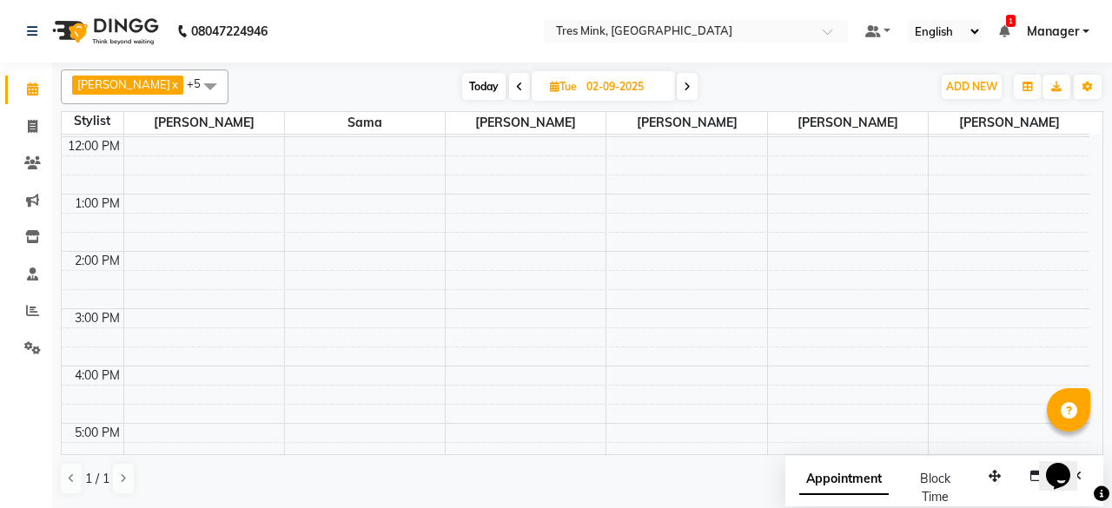
click at [680, 88] on span at bounding box center [687, 86] width 21 height 27
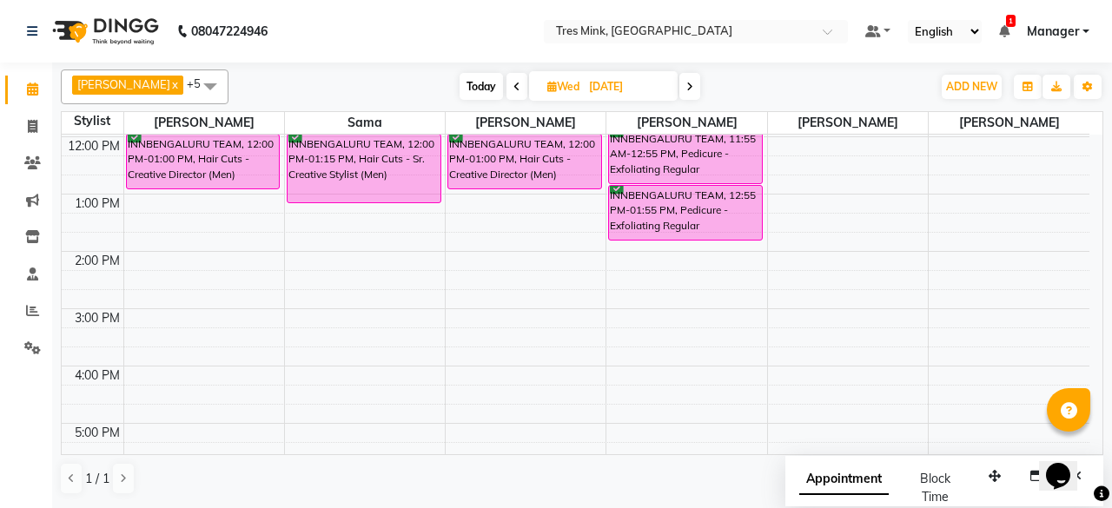
click at [513, 84] on icon at bounding box center [516, 87] width 7 height 10
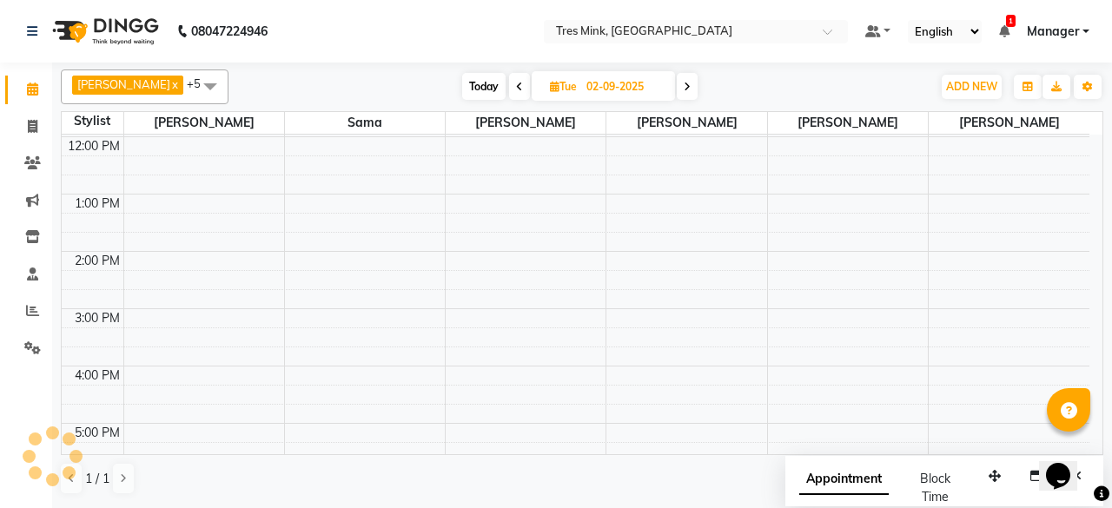
scroll to position [0, 0]
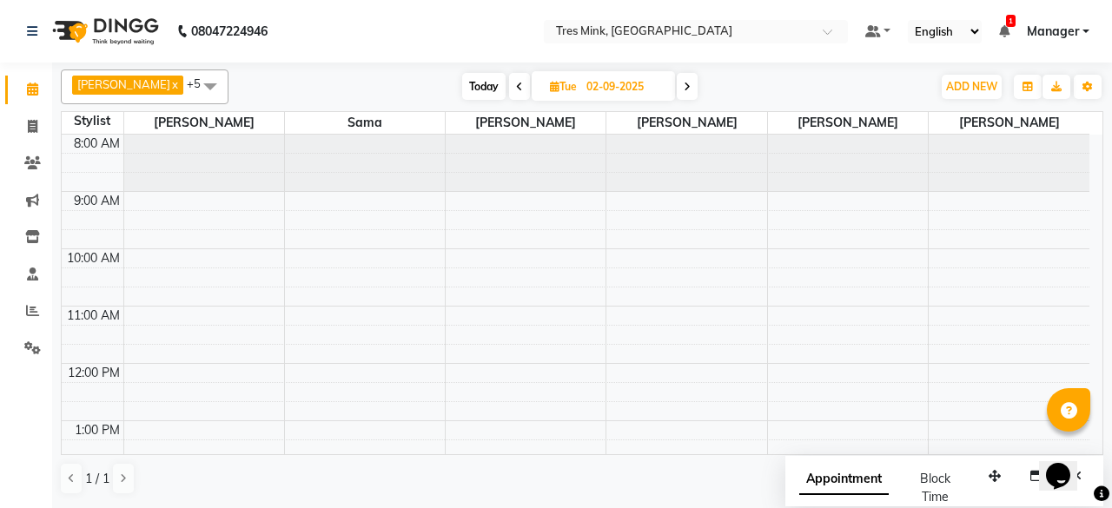
click at [677, 90] on span at bounding box center [687, 86] width 21 height 27
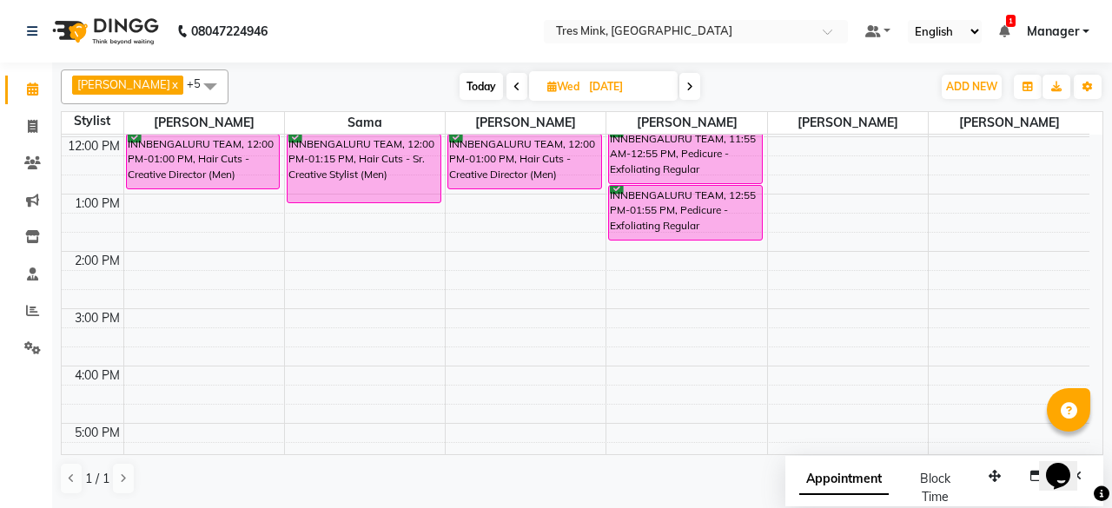
click at [684, 89] on span at bounding box center [689, 86] width 21 height 27
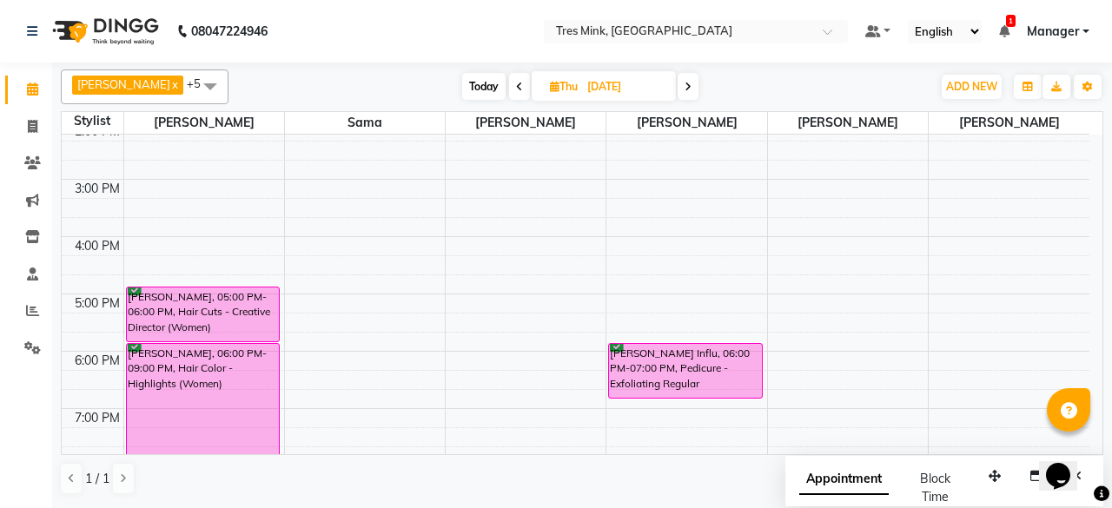
scroll to position [400, 0]
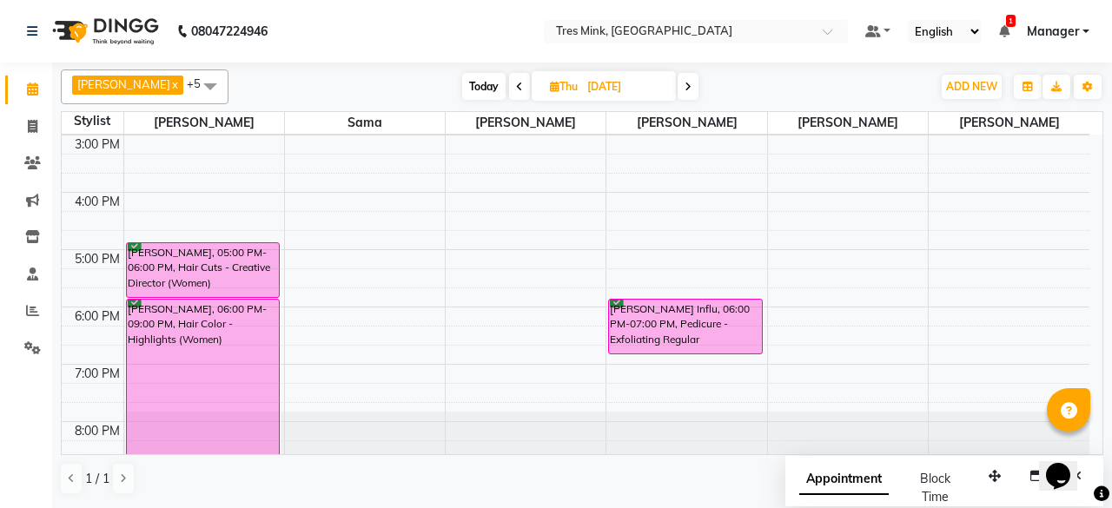
click at [684, 86] on icon at bounding box center [687, 87] width 7 height 10
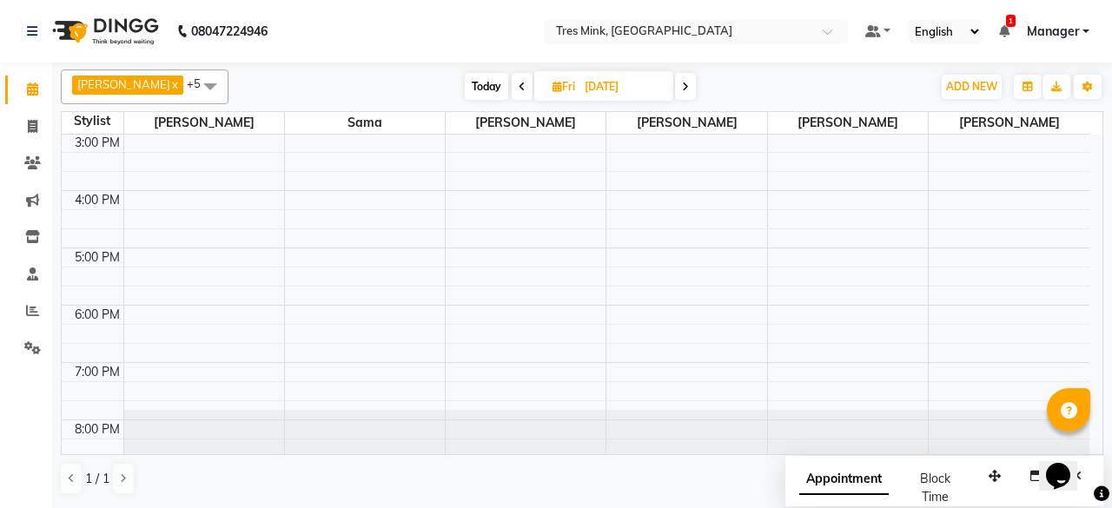
scroll to position [412, 0]
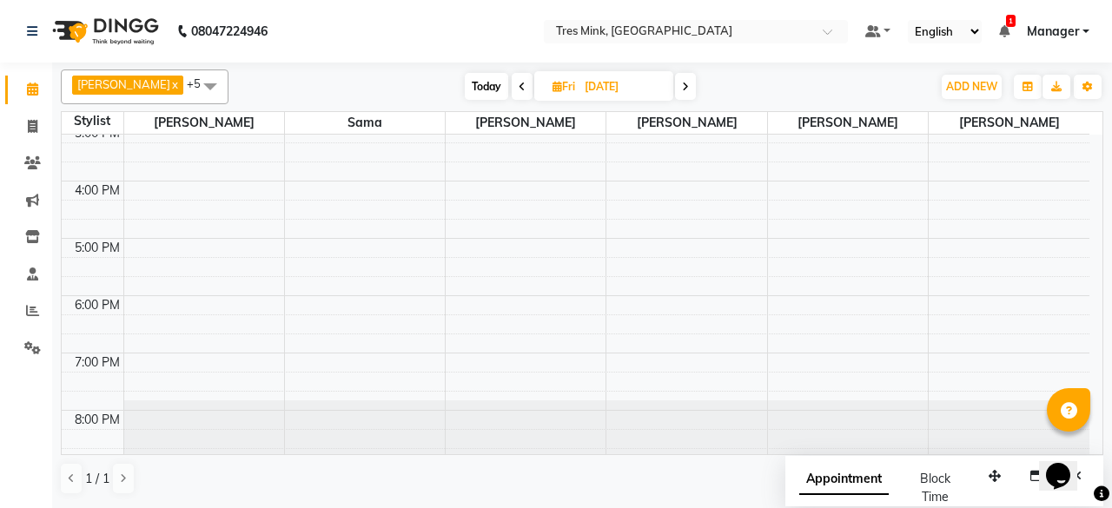
click at [682, 89] on icon at bounding box center [685, 87] width 7 height 10
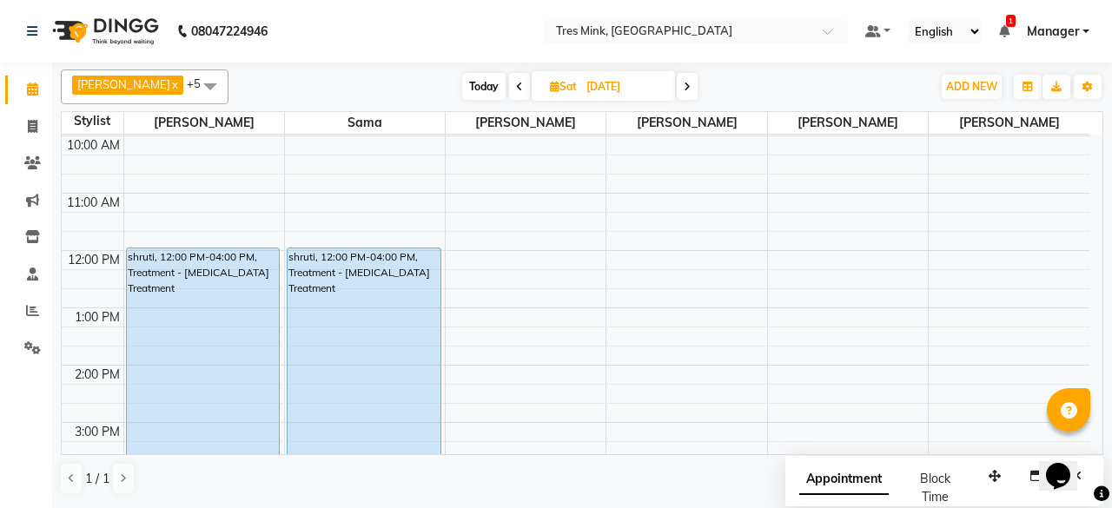
scroll to position [174, 0]
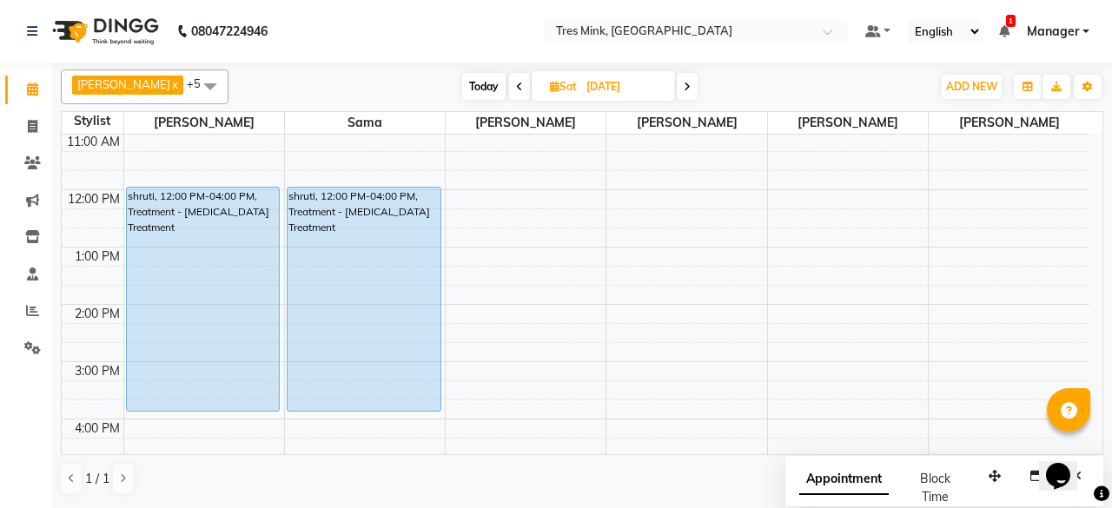
click at [679, 89] on span at bounding box center [687, 86] width 21 height 27
type input "[DATE]"
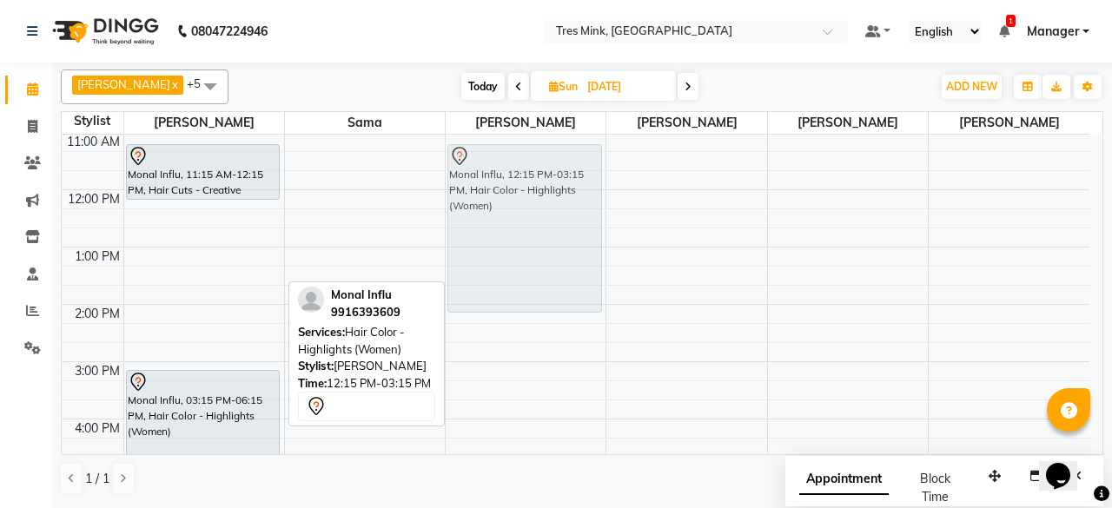
drag, startPoint x: 202, startPoint y: 286, endPoint x: 486, endPoint y: 235, distance: 288.6
click at [486, 235] on tr "Monal Influ, 11:15 AM-12:15 PM, Hair Cuts - Creative Director (Women) Monal Inf…" at bounding box center [576, 333] width 1028 height 744
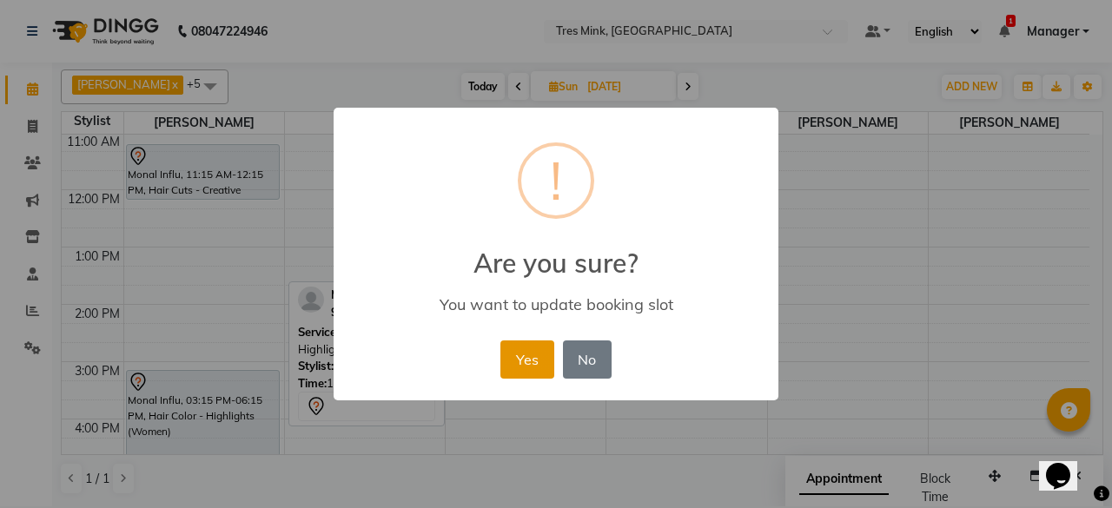
click at [511, 360] on button "Yes" at bounding box center [526, 360] width 53 height 38
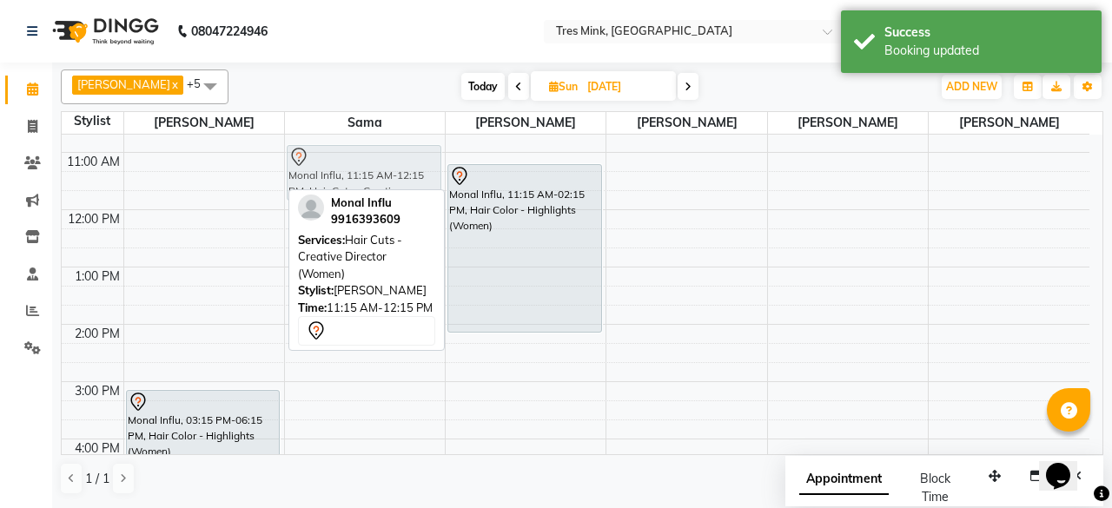
scroll to position [153, 0]
drag, startPoint x: 208, startPoint y: 168, endPoint x: 324, endPoint y: 193, distance: 118.2
click at [324, 193] on div "Kiran Thorat x Momita x Sama x shailesh mistry x Shailesh Mistry x Siddhant Bor…" at bounding box center [582, 283] width 1042 height 440
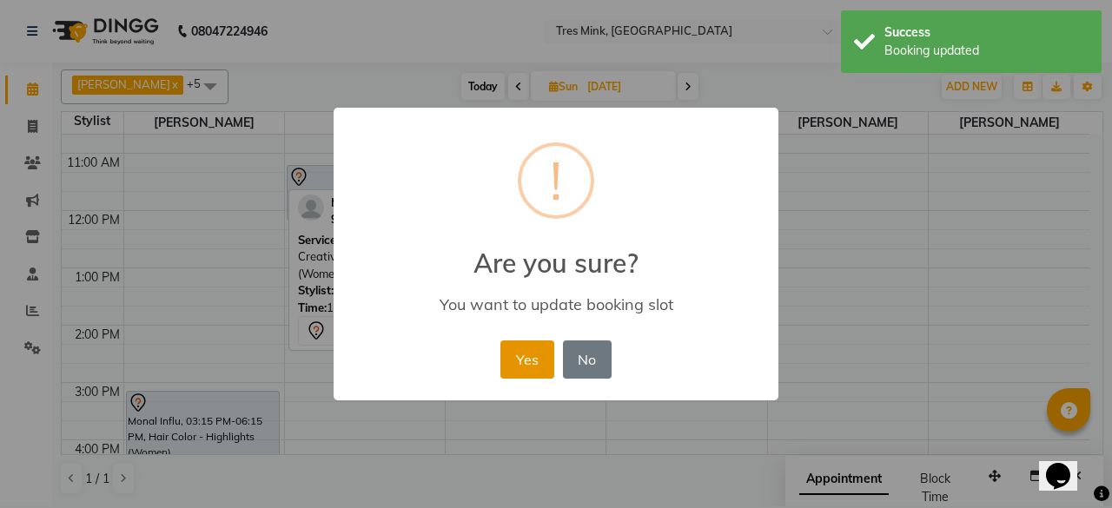
click at [533, 367] on button "Yes" at bounding box center [526, 360] width 53 height 38
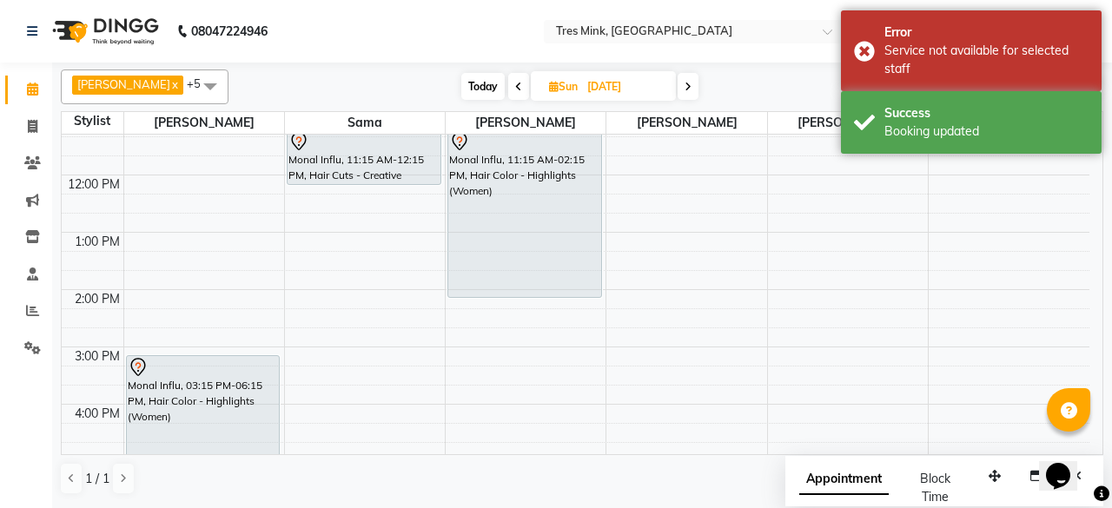
scroll to position [151, 0]
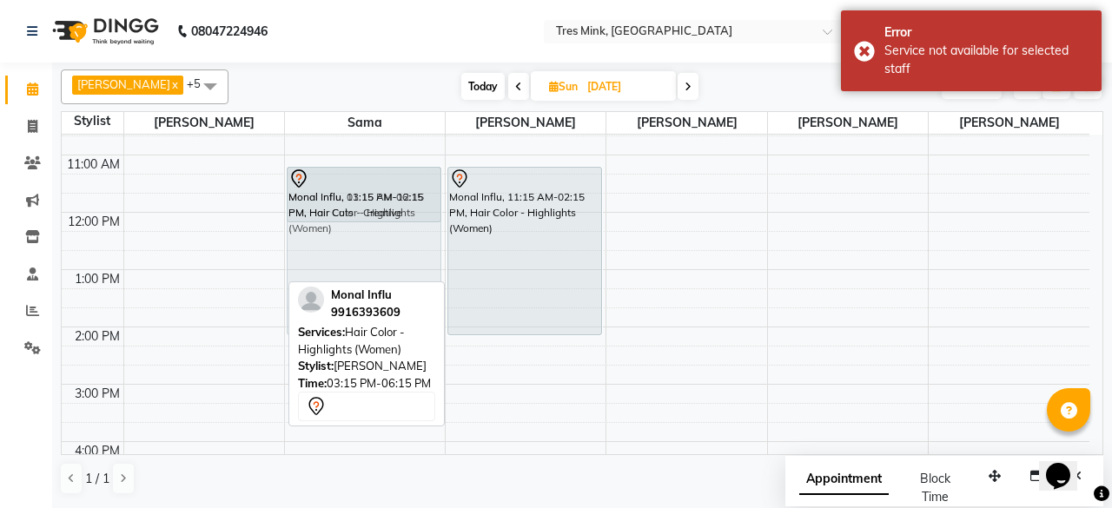
drag, startPoint x: 195, startPoint y: 432, endPoint x: 431, endPoint y: 208, distance: 325.6
click at [431, 208] on tr "Monal Influ, 03:15 PM-06:15 PM, Hair Color - Highlights (Women) Monal Influ, 11…" at bounding box center [576, 355] width 1028 height 744
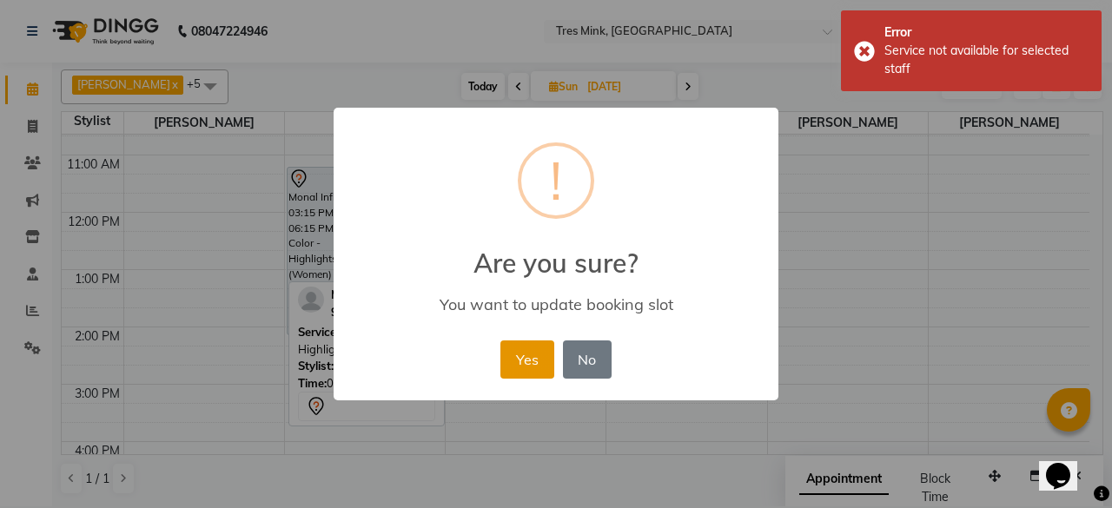
click at [510, 372] on button "Yes" at bounding box center [526, 360] width 53 height 38
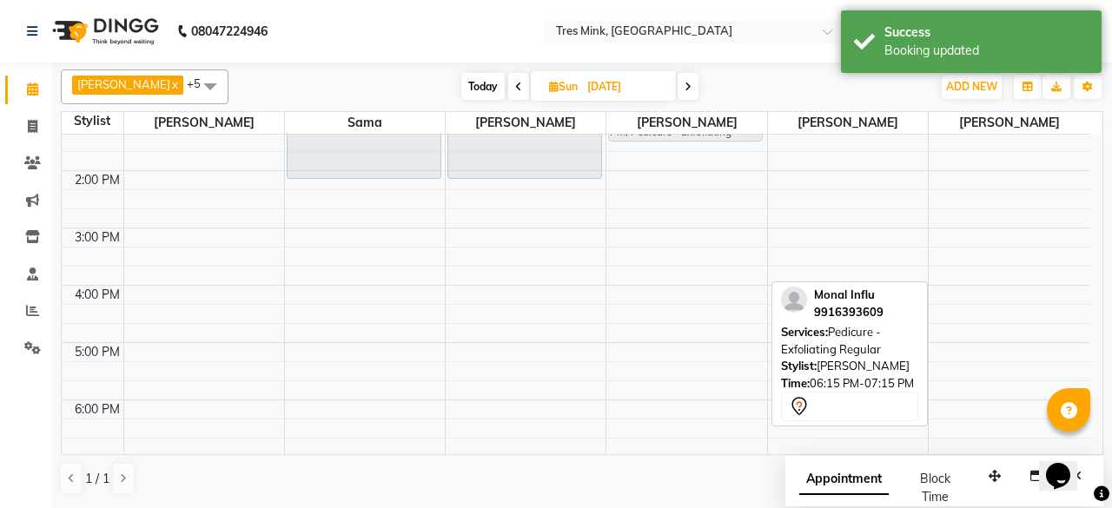
scroll to position [269, 0]
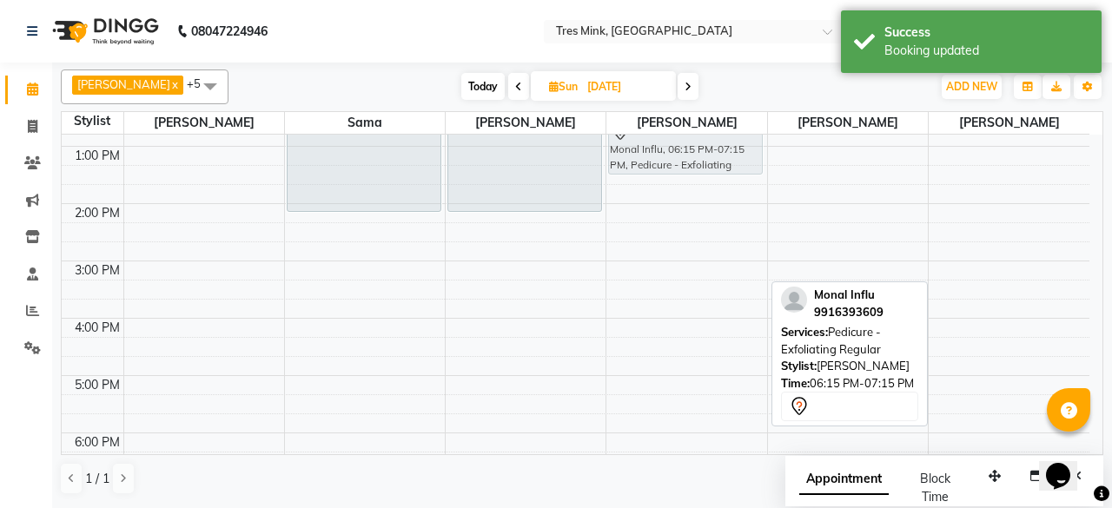
drag, startPoint x: 704, startPoint y: 423, endPoint x: 691, endPoint y: 138, distance: 285.2
click at [691, 138] on div "Monal Influ, 06:15 PM-07:15 PM, Pedicure - Exfoliating Regular Monal Influ, 07:…" at bounding box center [686, 232] width 160 height 744
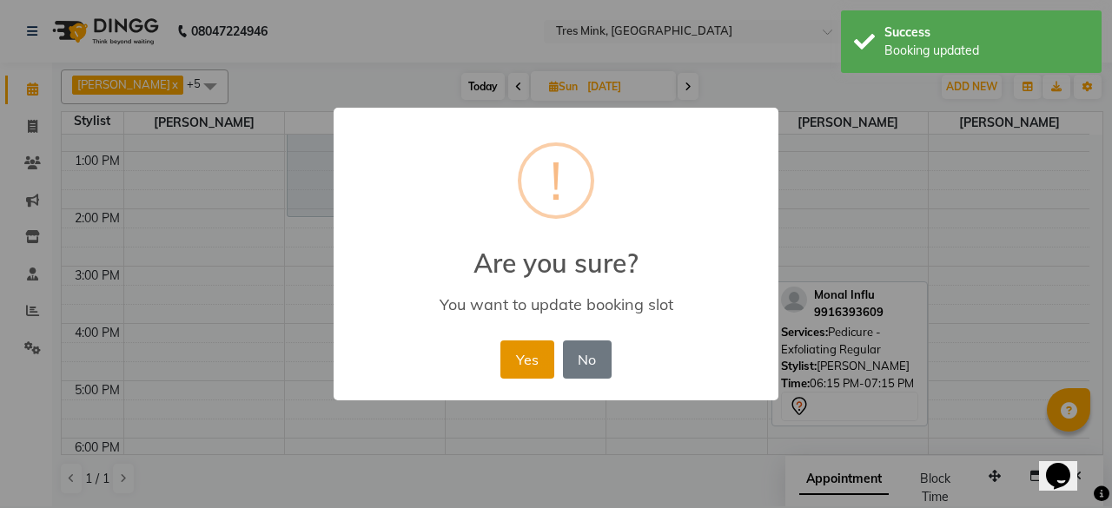
click at [526, 359] on button "Yes" at bounding box center [526, 360] width 53 height 38
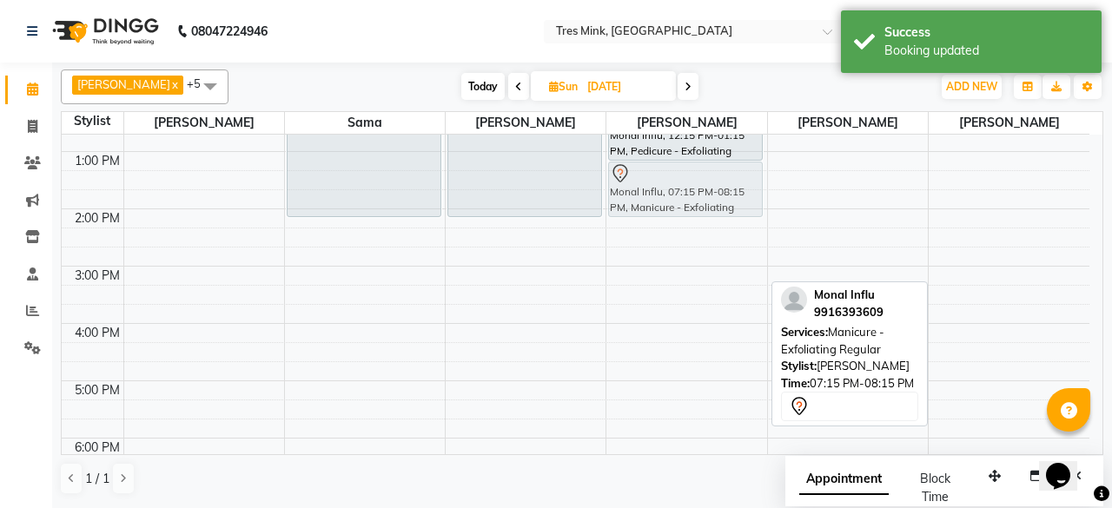
drag, startPoint x: 711, startPoint y: 387, endPoint x: 693, endPoint y: 189, distance: 198.8
click at [693, 189] on div "Monal Influ, 12:15 PM-01:15 PM, Pedicure - Exfoliating Regular Monal Influ, 07:…" at bounding box center [686, 237] width 160 height 744
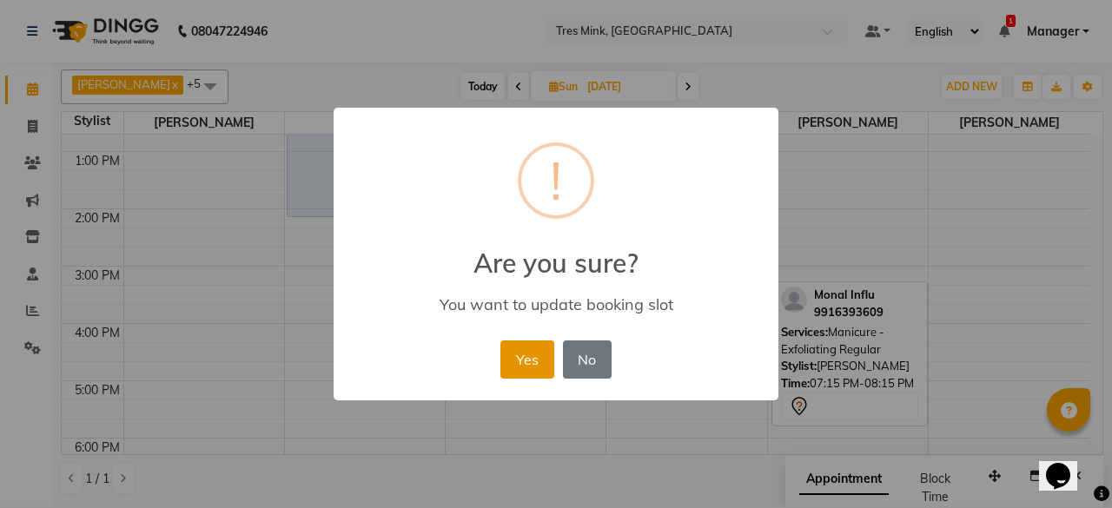
click at [532, 354] on button "Yes" at bounding box center [526, 360] width 53 height 38
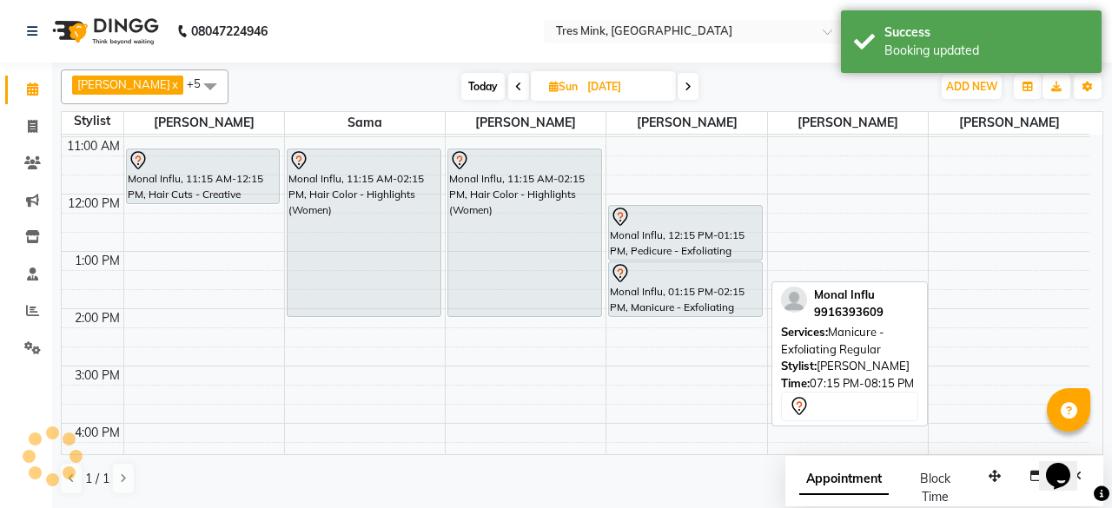
scroll to position [9, 0]
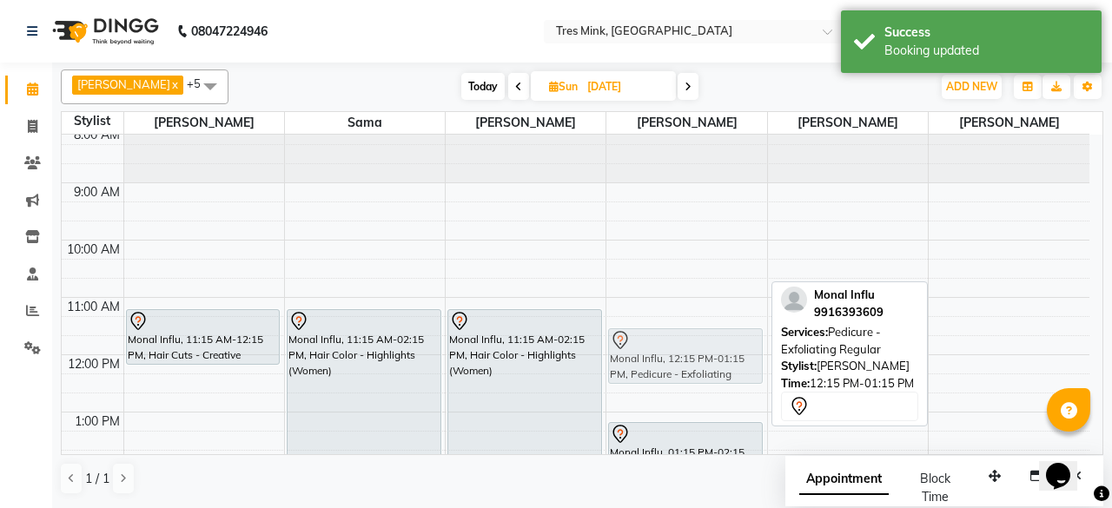
drag, startPoint x: 692, startPoint y: 390, endPoint x: 697, endPoint y: 345, distance: 45.4
click at [697, 345] on div "Monal Influ, 12:15 PM-01:15 PM, Pedicure - Exfoliating Regular Monal Influ, 01:…" at bounding box center [686, 498] width 160 height 744
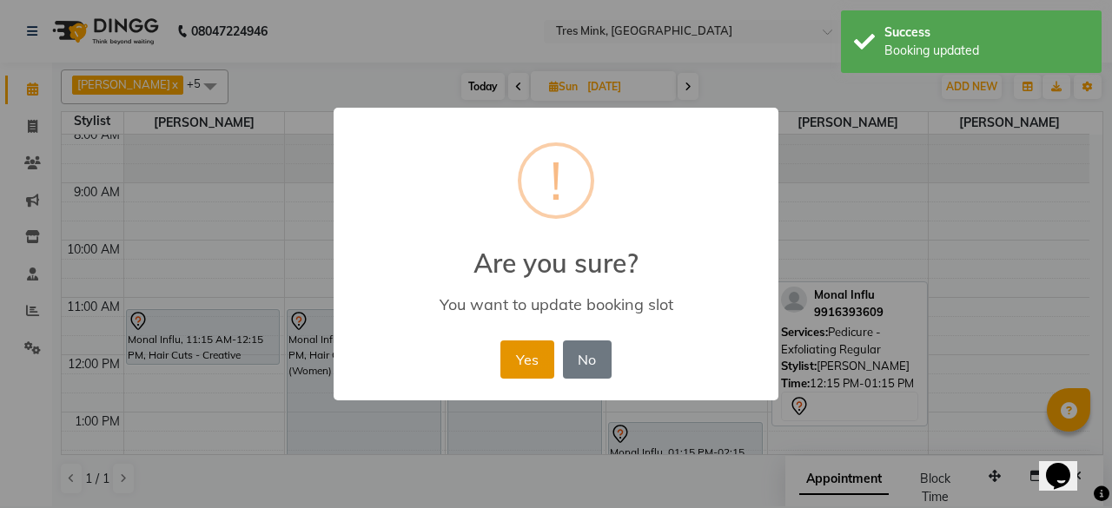
click at [521, 361] on button "Yes" at bounding box center [526, 360] width 53 height 38
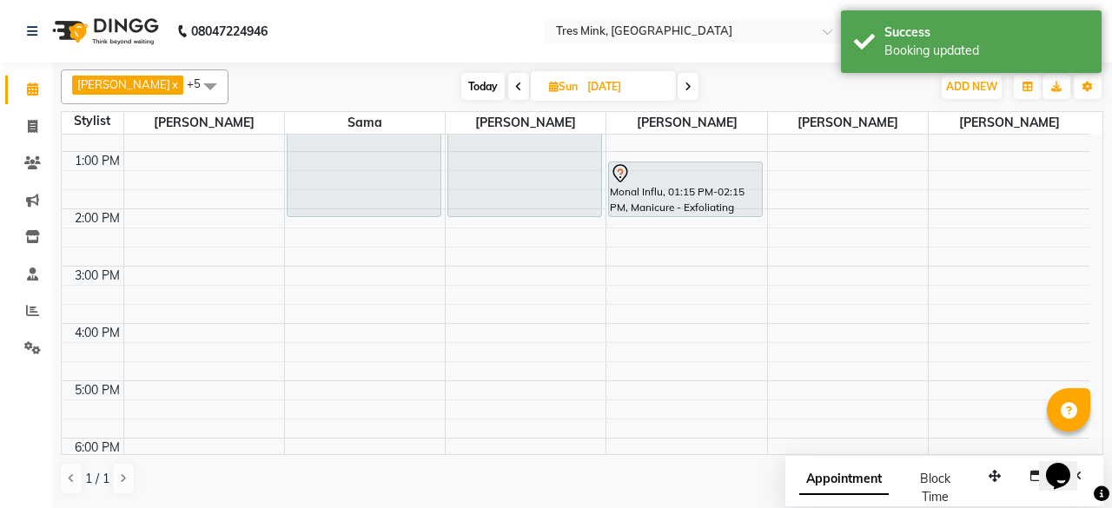
scroll to position [96, 0]
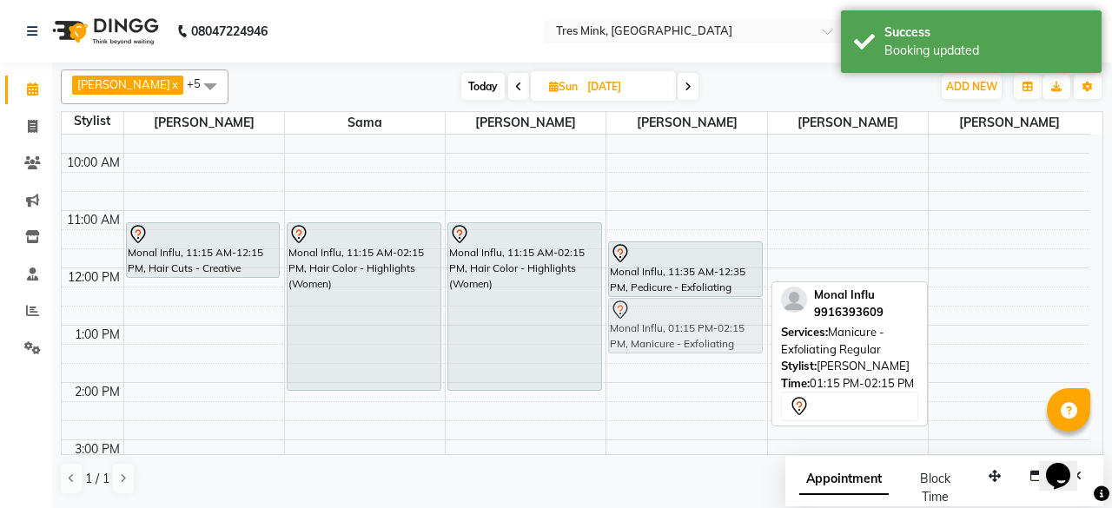
click at [698, 314] on div "Monal Influ, 11:35 AM-12:35 PM, Pedicure - Exfoliating Regular Monal Influ, 01:…" at bounding box center [686, 411] width 160 height 744
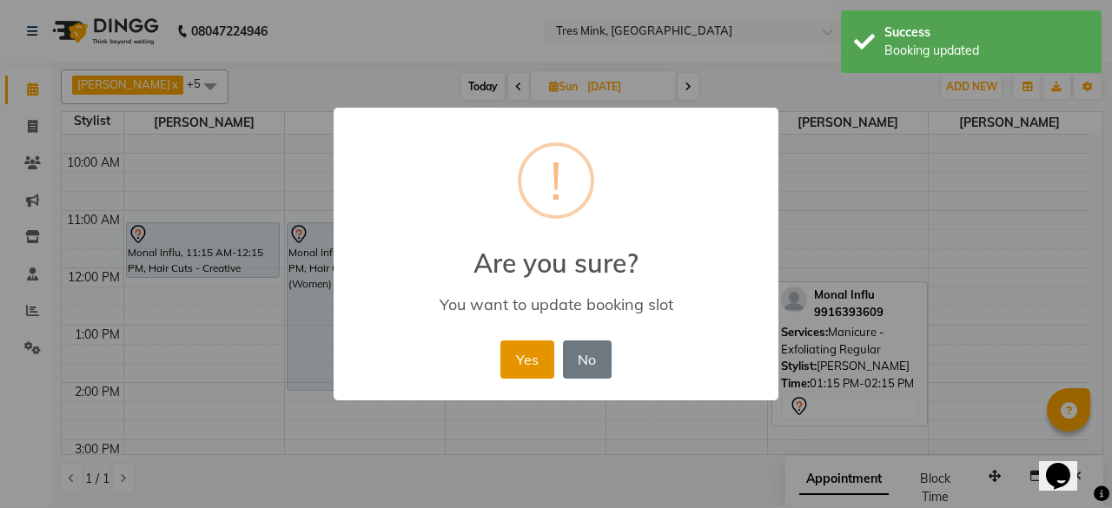
click at [540, 350] on button "Yes" at bounding box center [526, 360] width 53 height 38
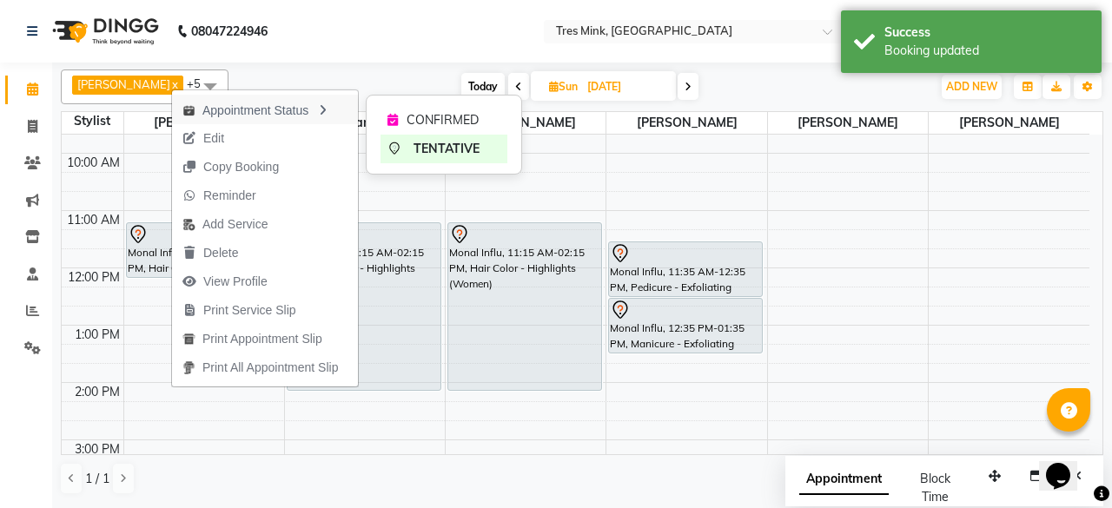
click at [294, 119] on div "Appointment Status" at bounding box center [265, 110] width 186 height 30
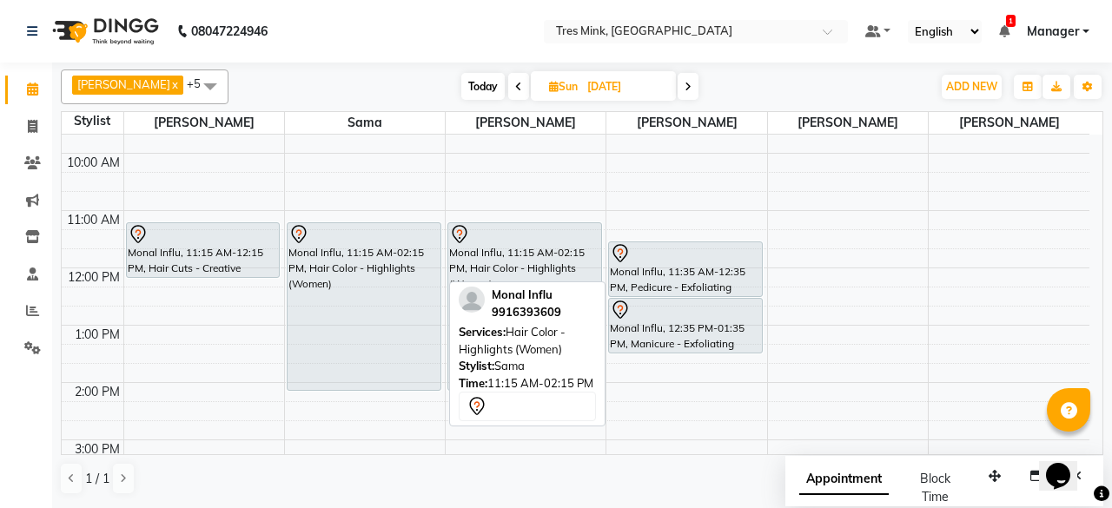
click at [339, 289] on div "Monal Influ, 11:15 AM-02:15 PM, Hair Color - Highlights (Women)" at bounding box center [364, 306] width 153 height 167
click at [381, 288] on div "Monal Influ, 11:15 AM-02:15 PM, Hair Color - Highlights (Women)" at bounding box center [364, 306] width 153 height 167
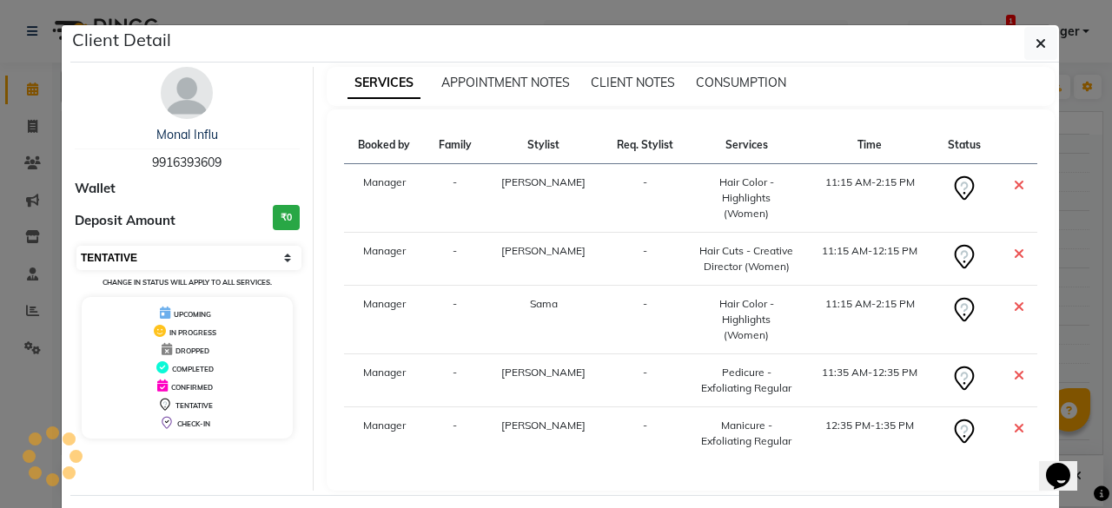
click at [203, 258] on select "Select CONFIRMED TENTATIVE" at bounding box center [188, 258] width 225 height 24
select select "6"
click at [76, 246] on select "Select CONFIRMED TENTATIVE" at bounding box center [188, 258] width 225 height 24
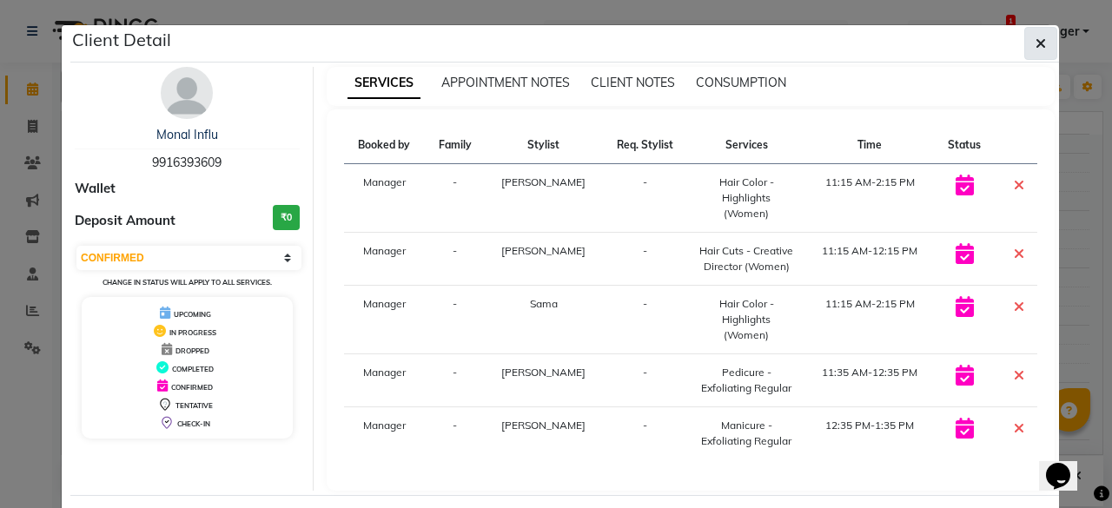
click at [1035, 43] on icon "button" at bounding box center [1040, 43] width 10 height 14
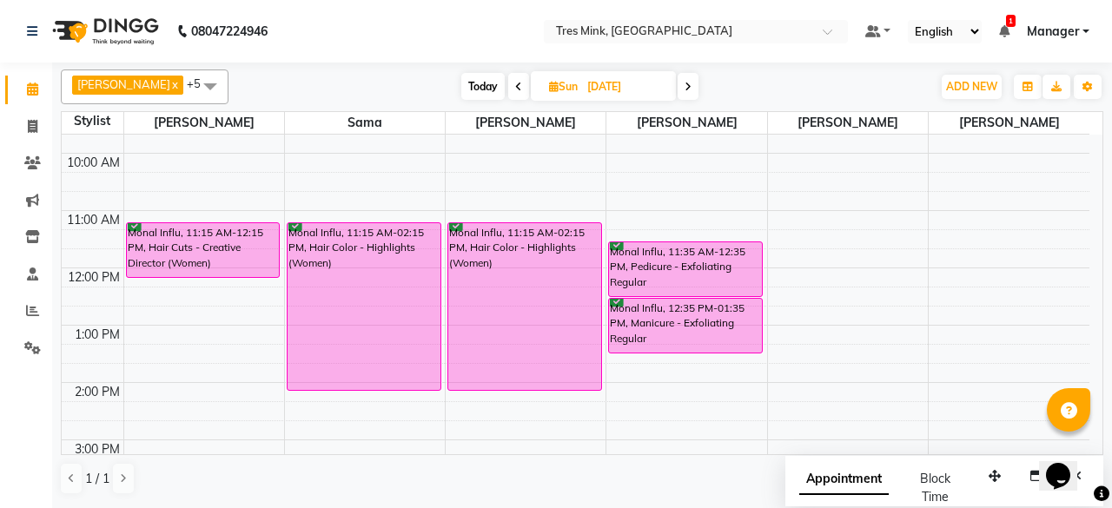
click at [471, 89] on span "Today" at bounding box center [482, 86] width 43 height 27
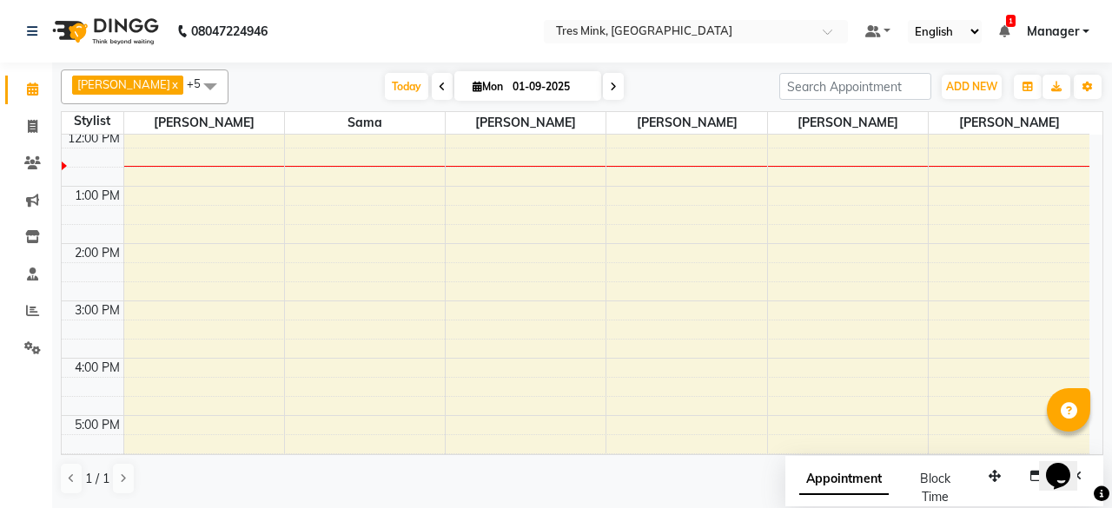
scroll to position [412, 0]
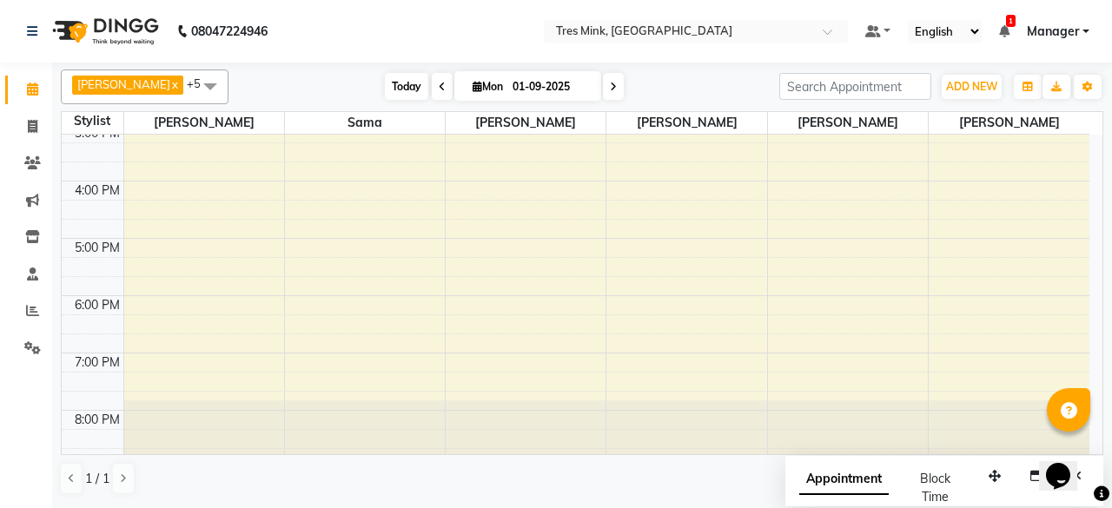
click at [391, 89] on span "Today" at bounding box center [406, 86] width 43 height 27
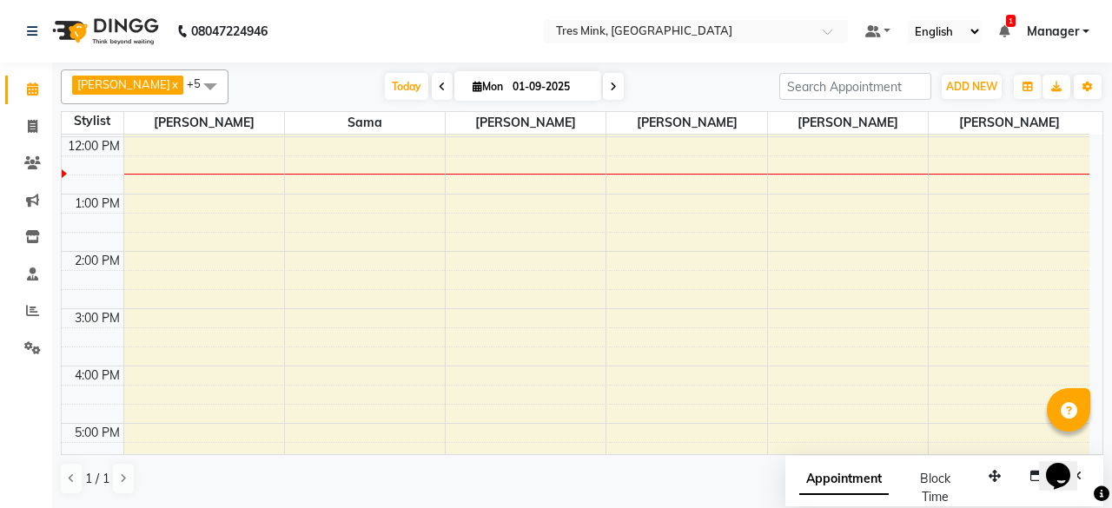
click at [439, 83] on icon at bounding box center [442, 87] width 7 height 10
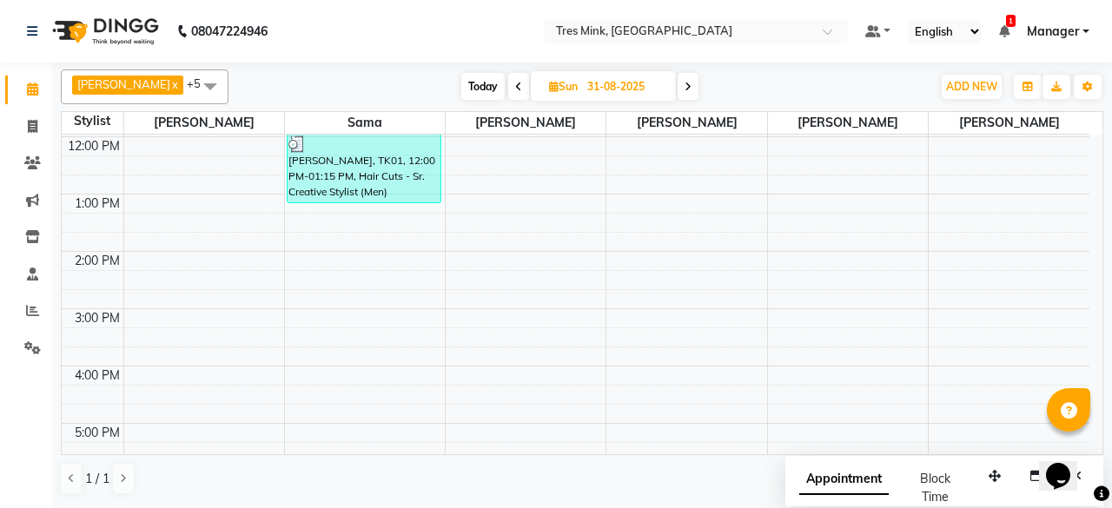
scroll to position [53, 0]
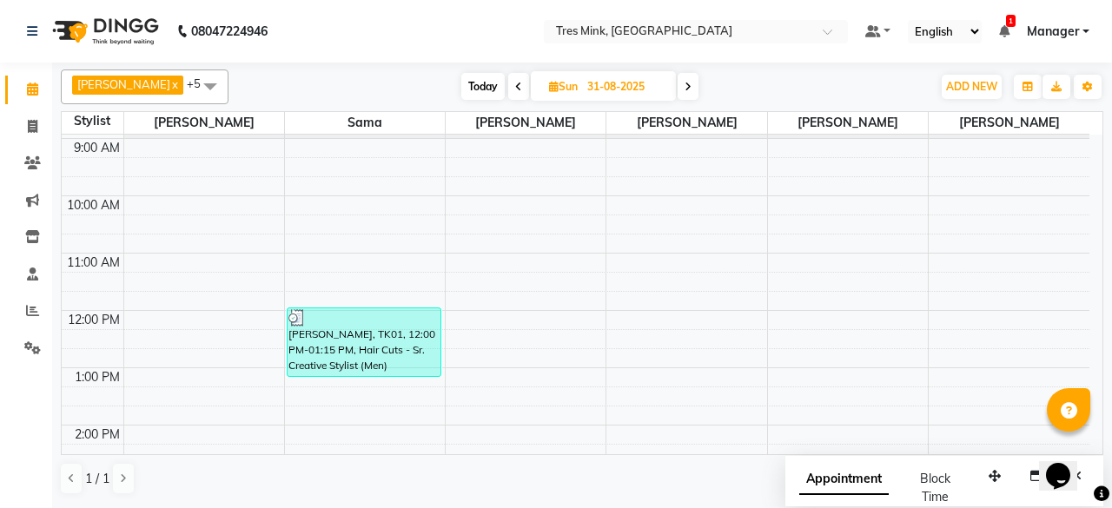
click at [684, 89] on icon at bounding box center [687, 87] width 7 height 10
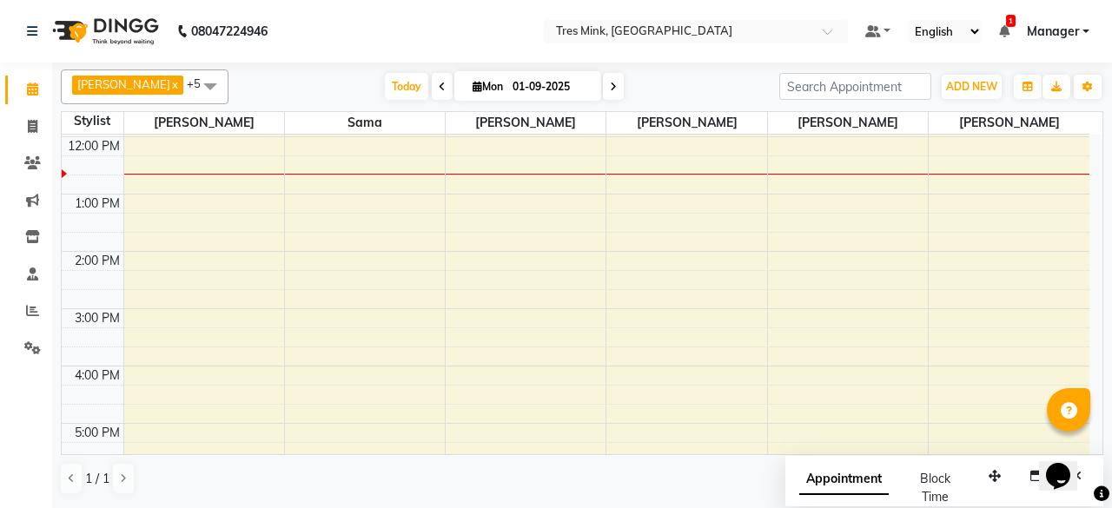
click at [610, 84] on icon at bounding box center [613, 87] width 7 height 10
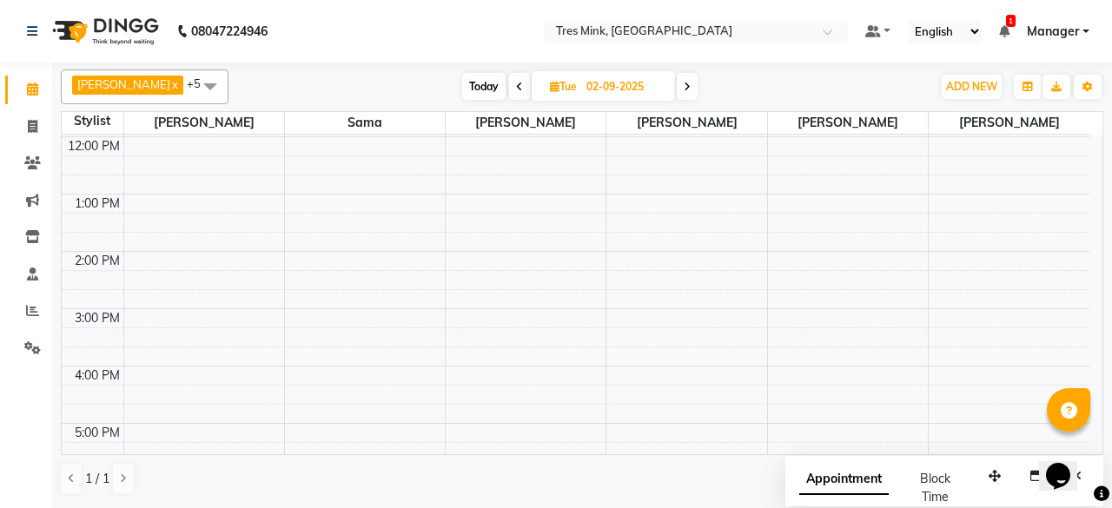
click at [677, 95] on span at bounding box center [687, 86] width 21 height 27
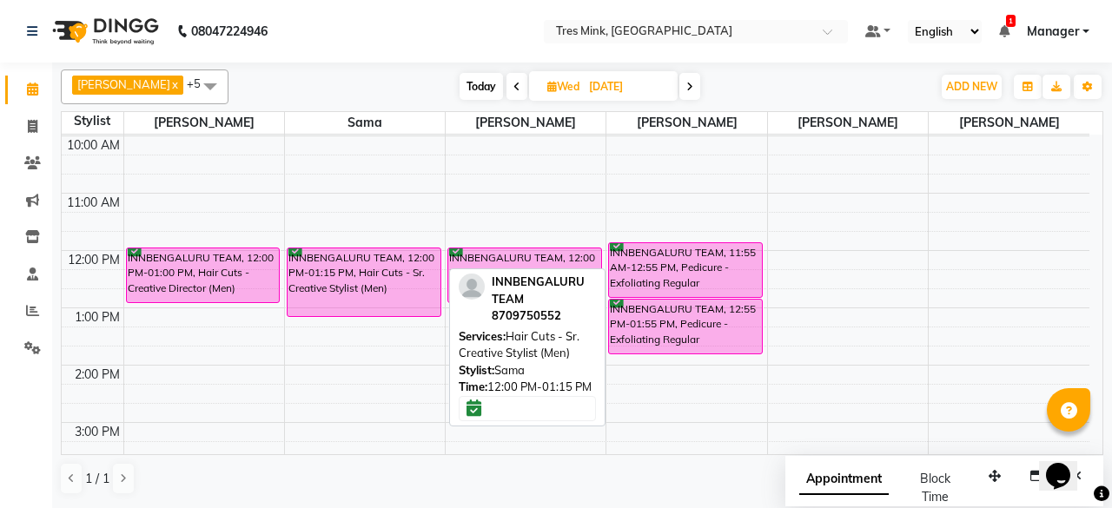
scroll to position [140, 0]
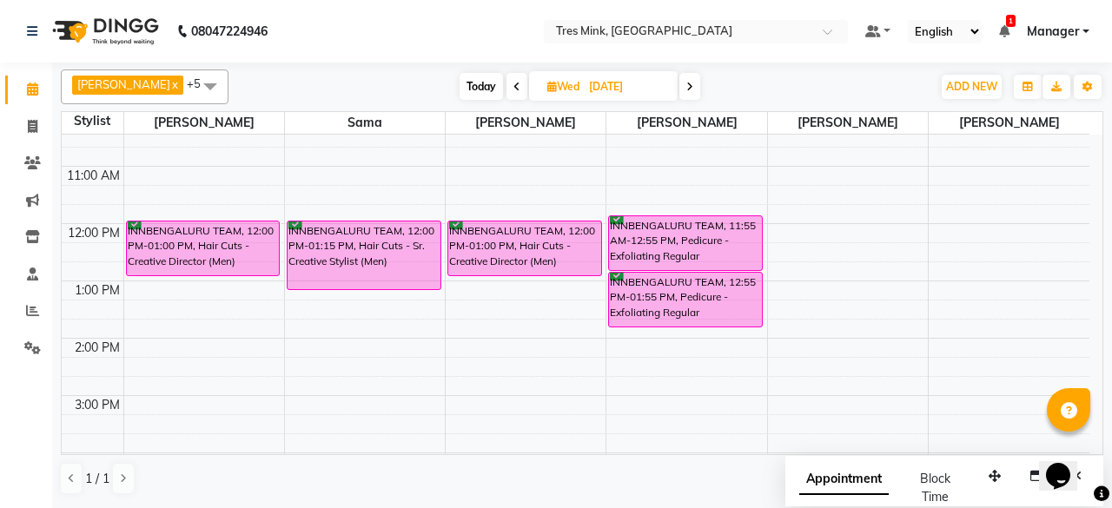
click at [686, 89] on icon at bounding box center [689, 87] width 7 height 10
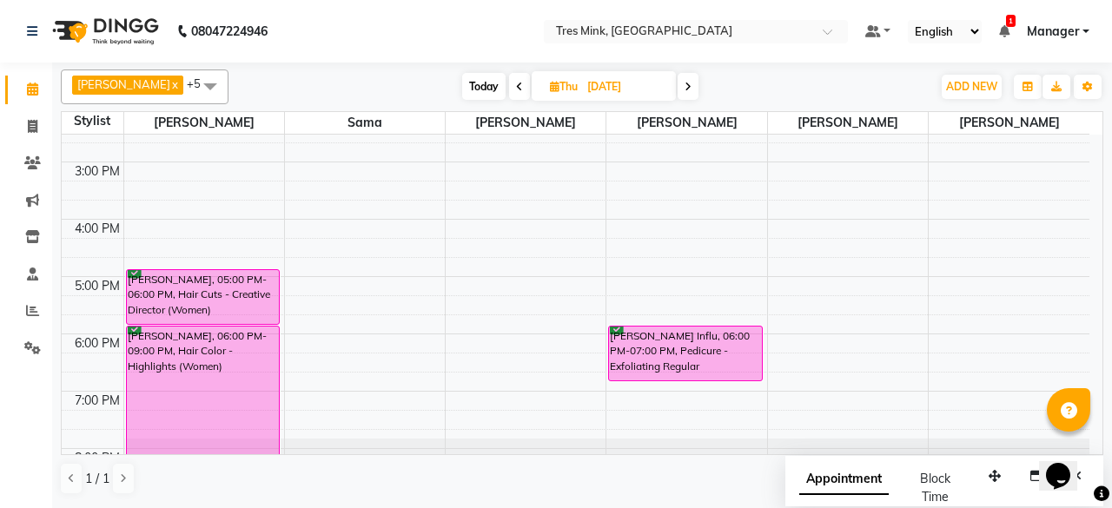
scroll to position [400, 0]
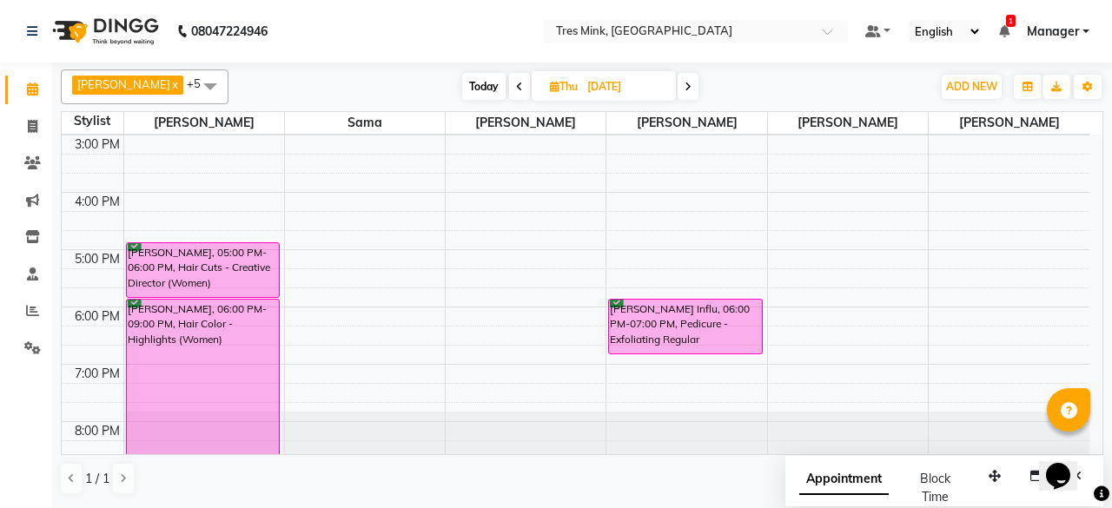
click at [684, 89] on icon at bounding box center [687, 87] width 7 height 10
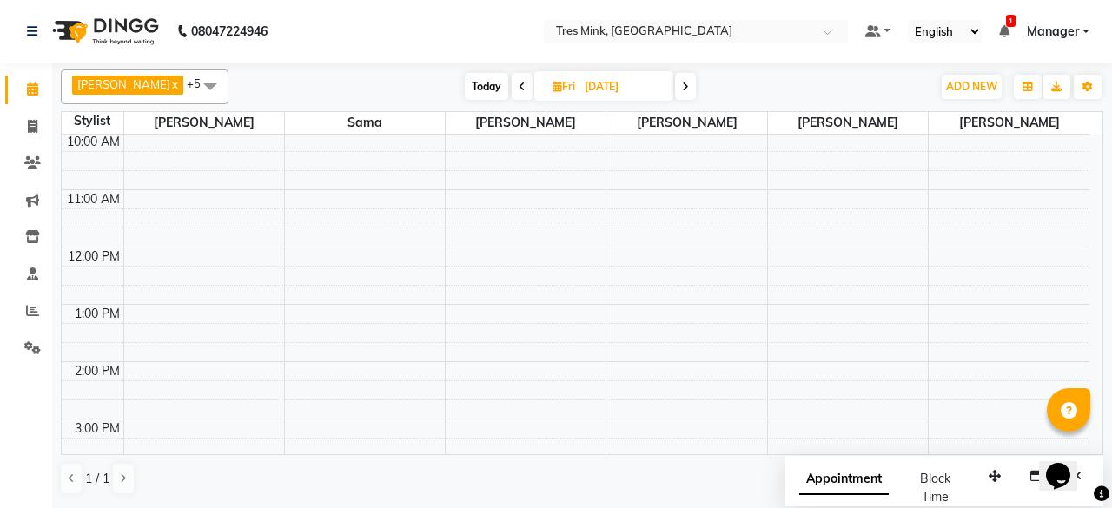
scroll to position [0, 0]
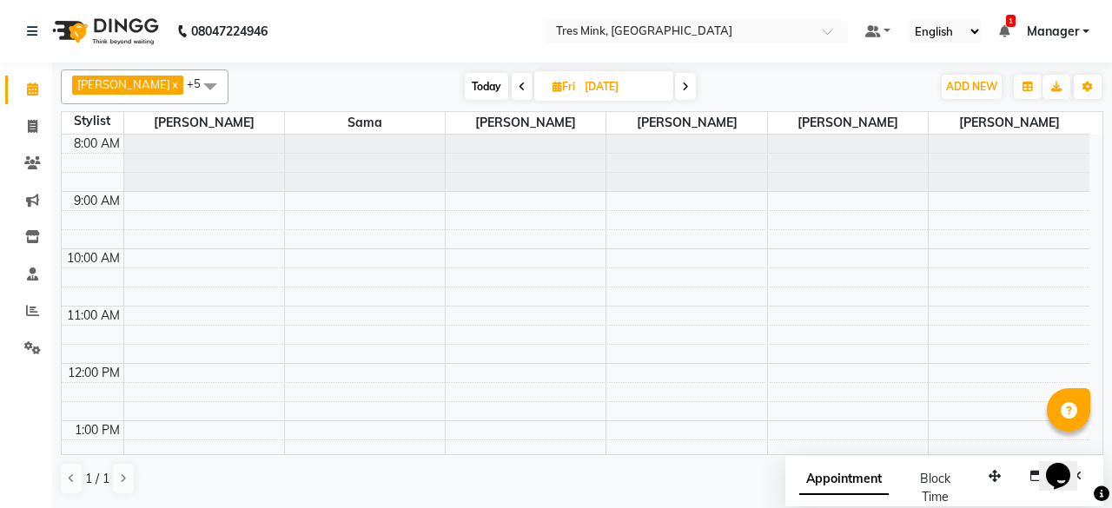
click at [682, 88] on icon at bounding box center [685, 87] width 7 height 10
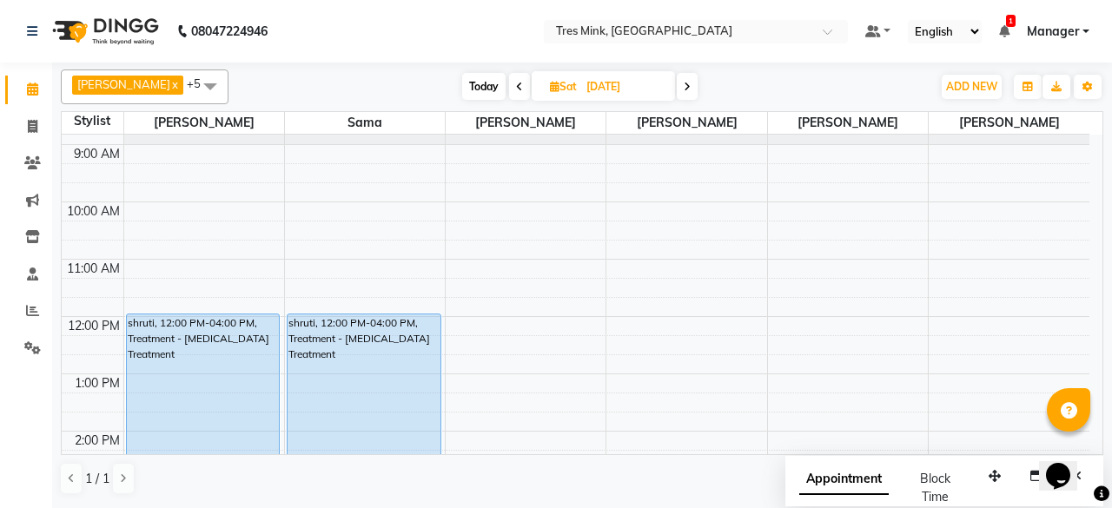
scroll to position [87, 0]
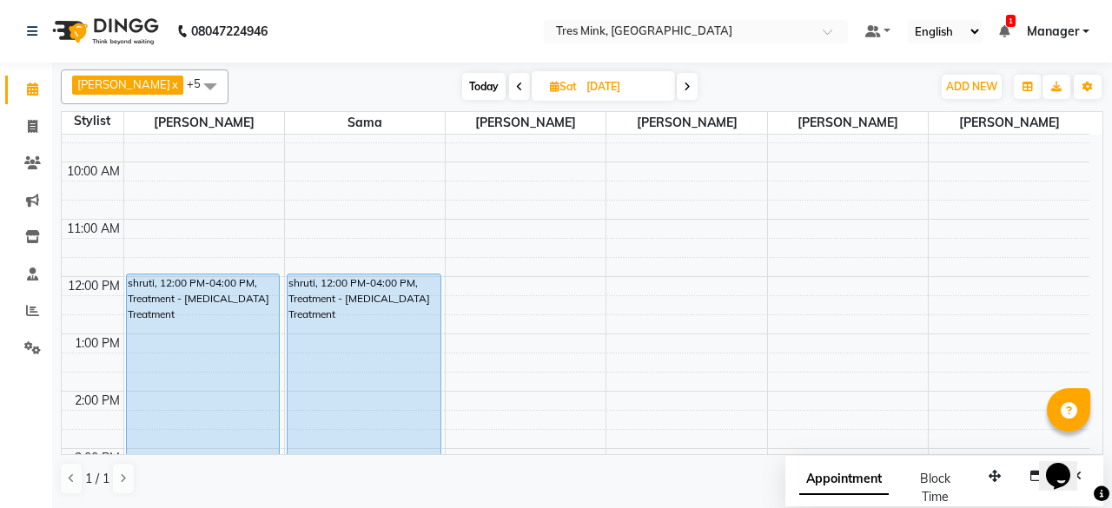
click at [678, 92] on span at bounding box center [687, 86] width 21 height 27
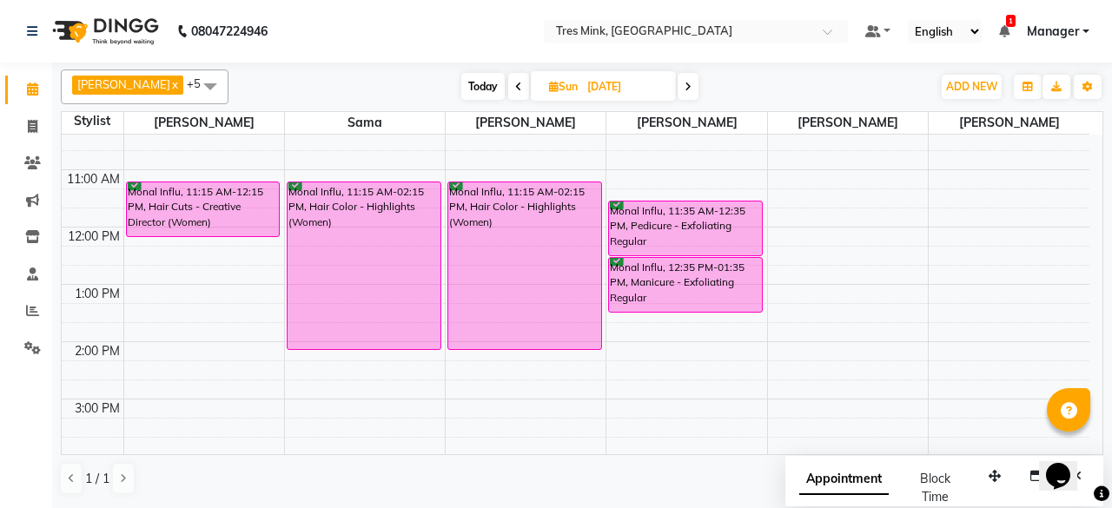
scroll to position [174, 0]
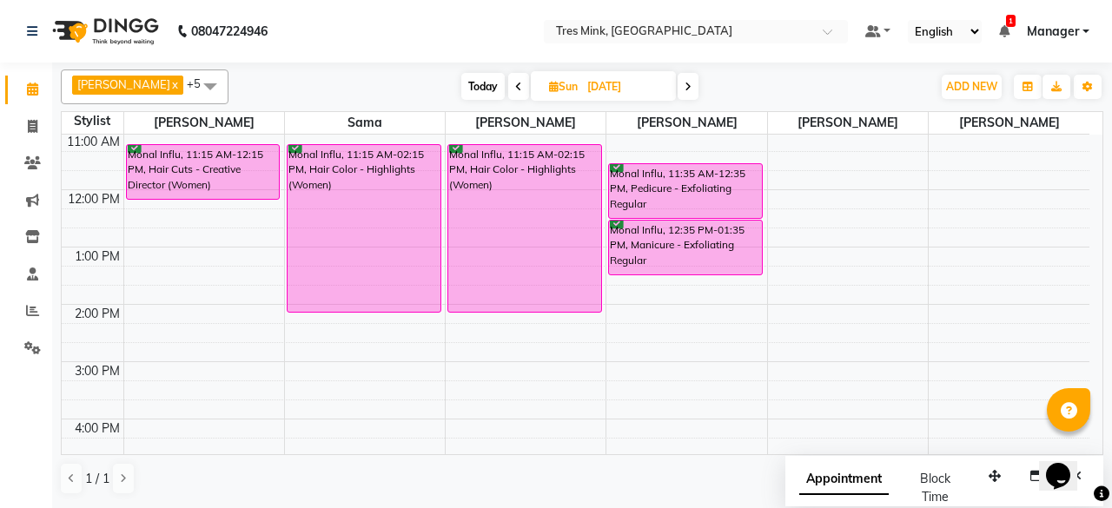
click at [479, 86] on span "Today" at bounding box center [482, 86] width 43 height 27
type input "01-09-2025"
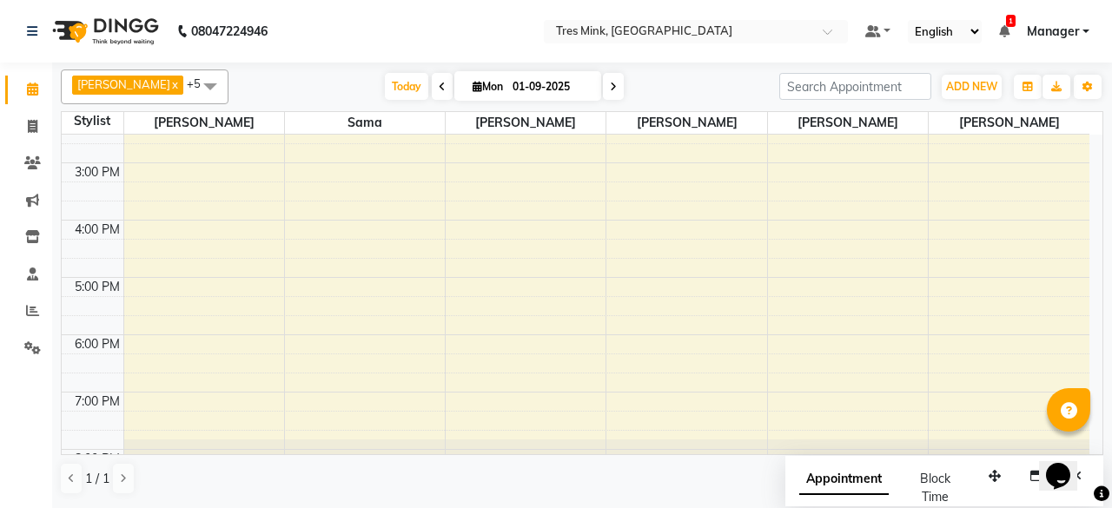
scroll to position [412, 0]
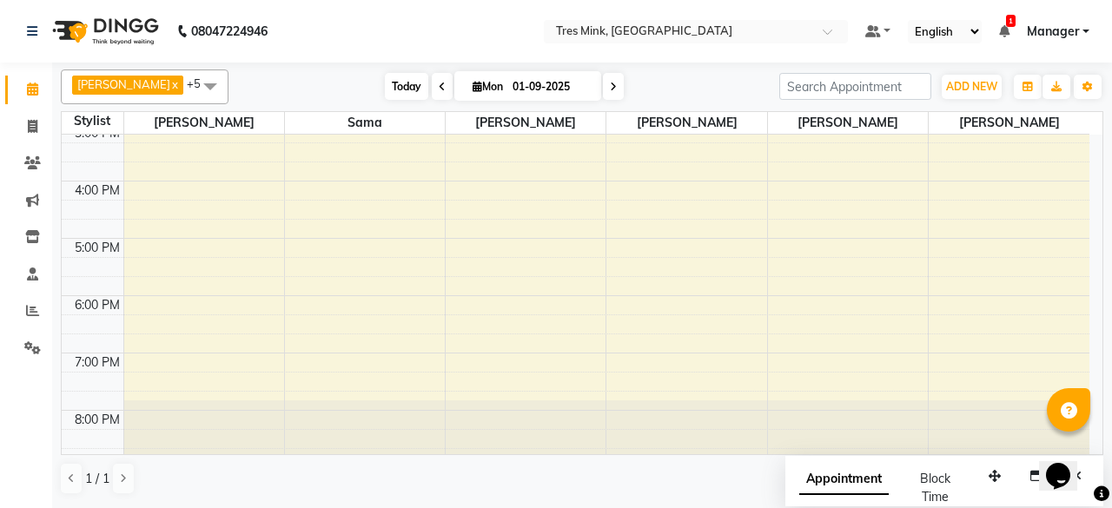
click at [385, 87] on span "Today" at bounding box center [406, 86] width 43 height 27
click at [385, 82] on span "Today" at bounding box center [406, 86] width 43 height 27
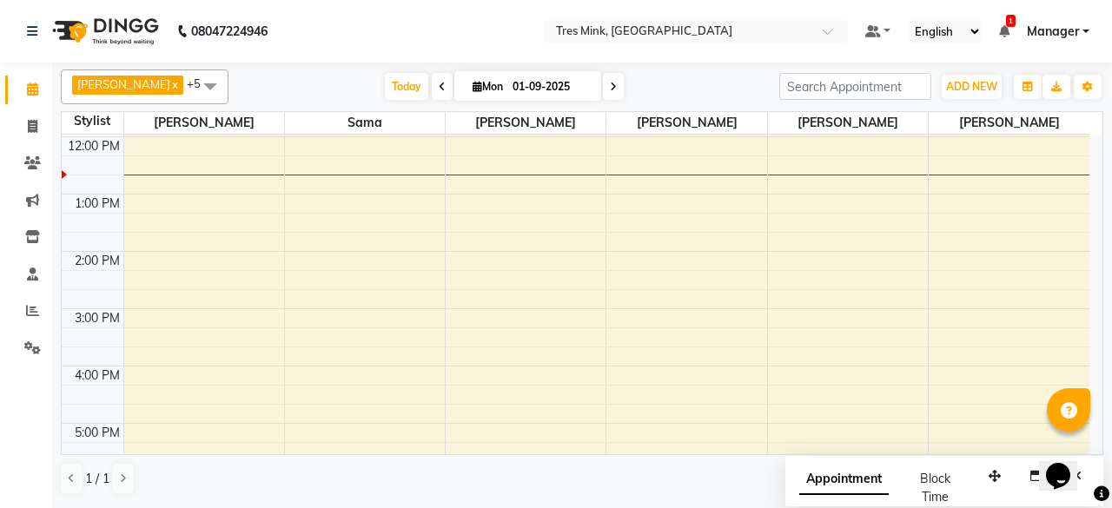
scroll to position [53, 0]
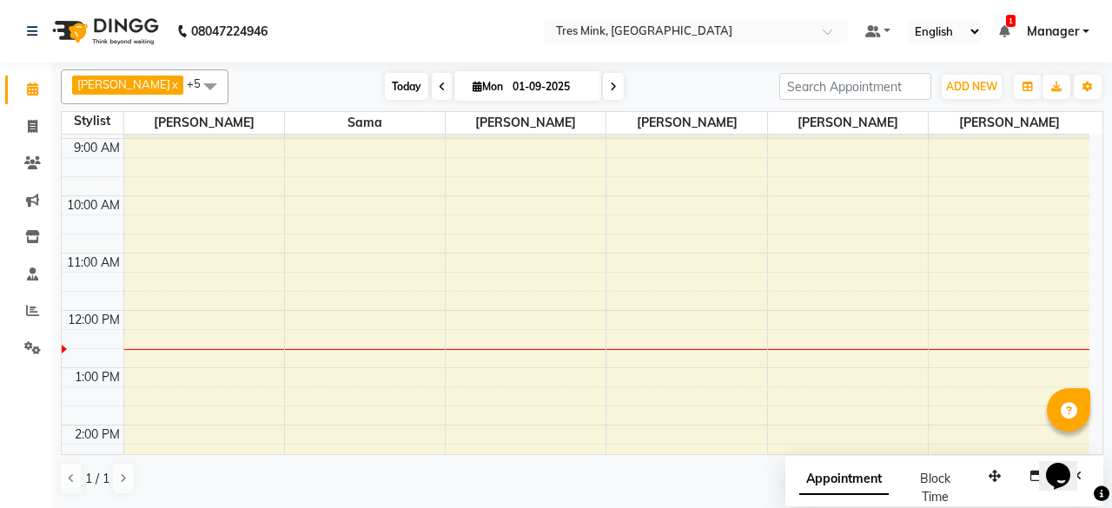
click at [385, 86] on span "Today" at bounding box center [406, 86] width 43 height 27
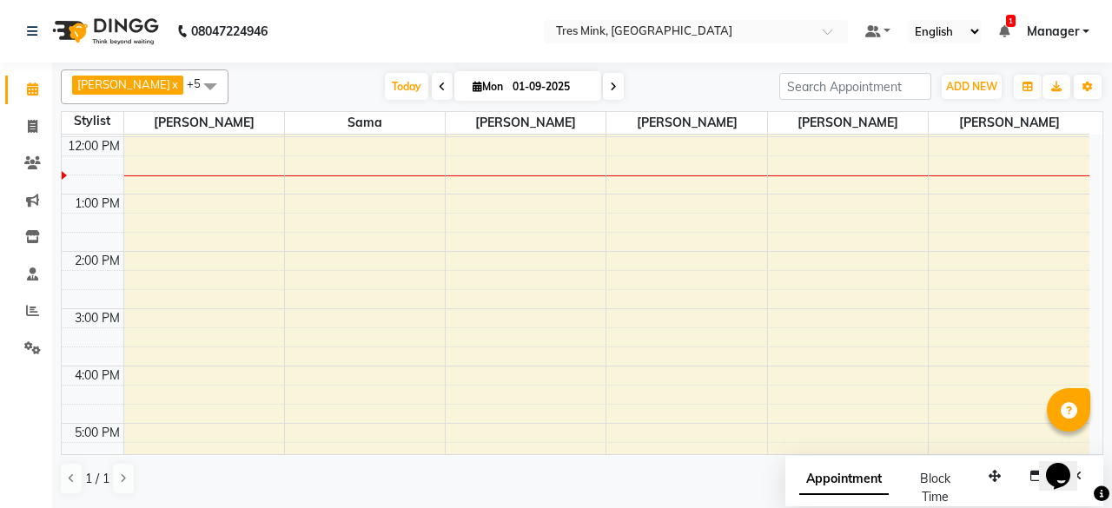
click at [507, 83] on input "01-09-2025" at bounding box center [550, 87] width 87 height 26
select select "9"
select select "2025"
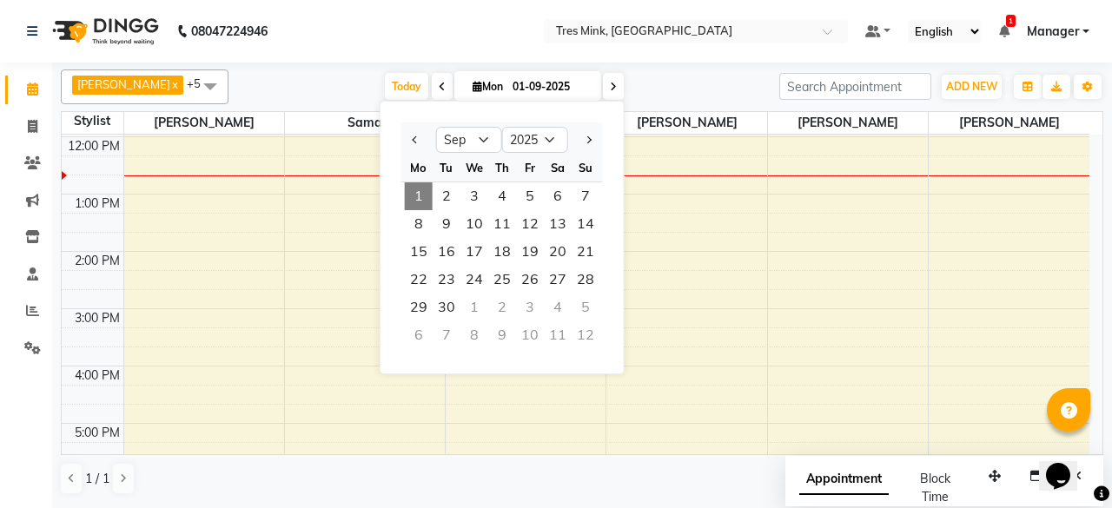
click at [285, 81] on div "Today Mon 01-09-2025 Jan Feb Mar Apr May Jun Jul Aug Sep Oct Nov Dec 2015 2016 …" at bounding box center [503, 87] width 533 height 26
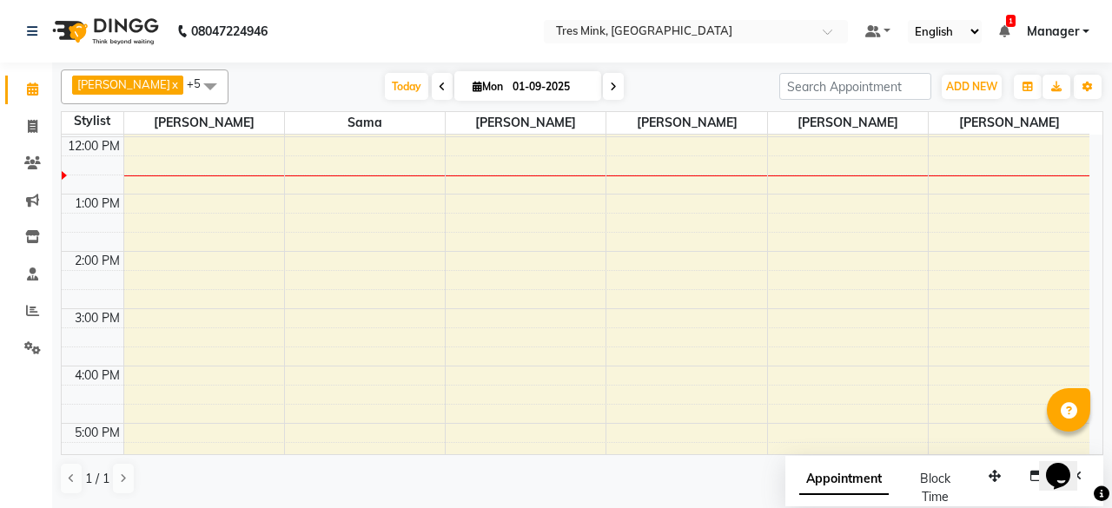
click at [610, 91] on icon at bounding box center [613, 87] width 7 height 10
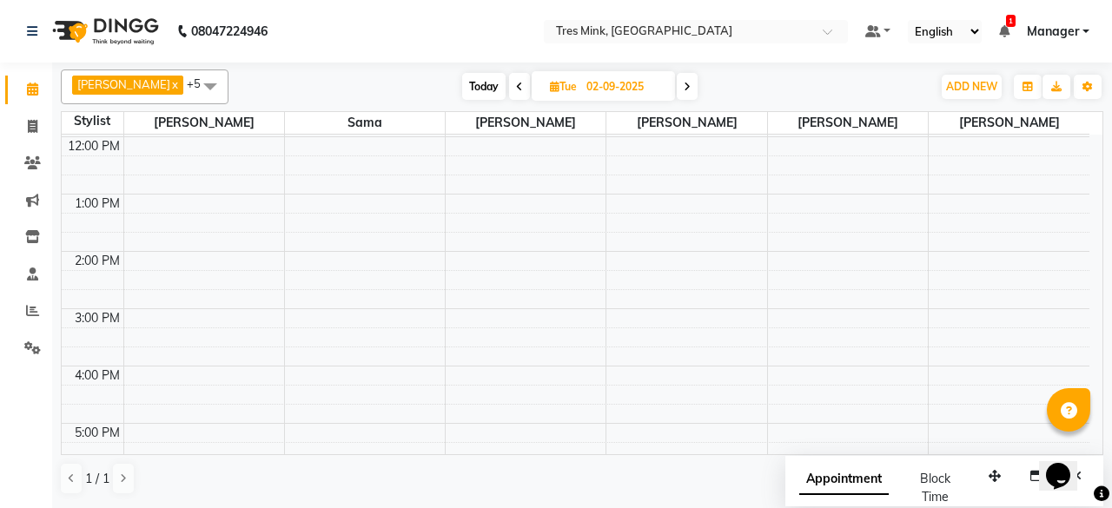
click at [684, 82] on icon at bounding box center [687, 87] width 7 height 10
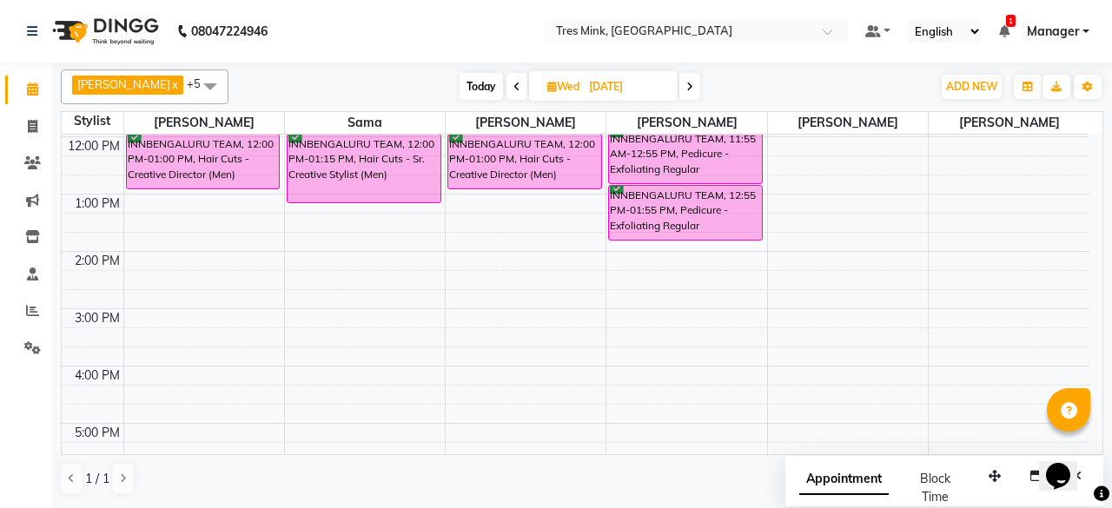
click at [513, 86] on icon at bounding box center [516, 87] width 7 height 10
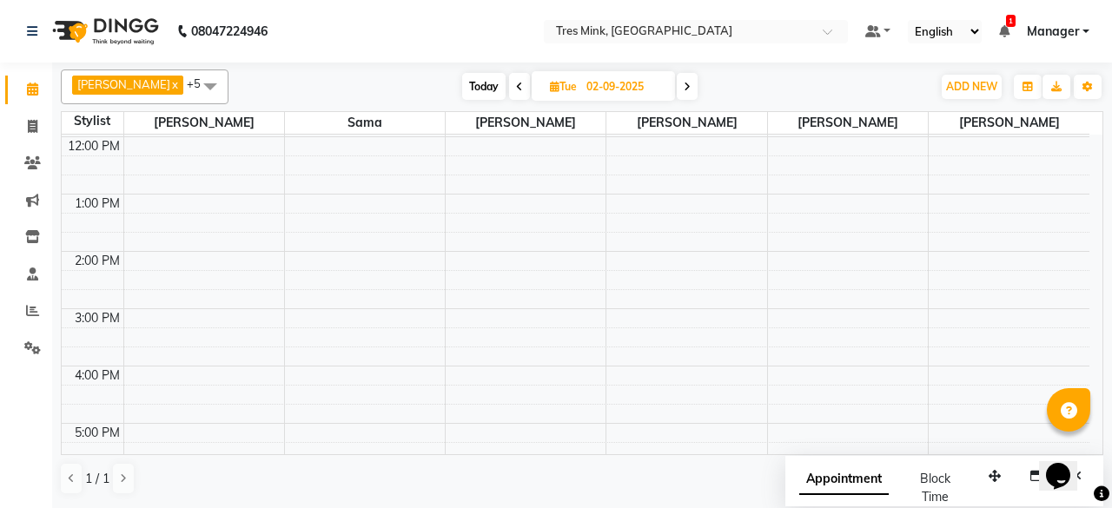
click at [684, 86] on span at bounding box center [687, 86] width 21 height 27
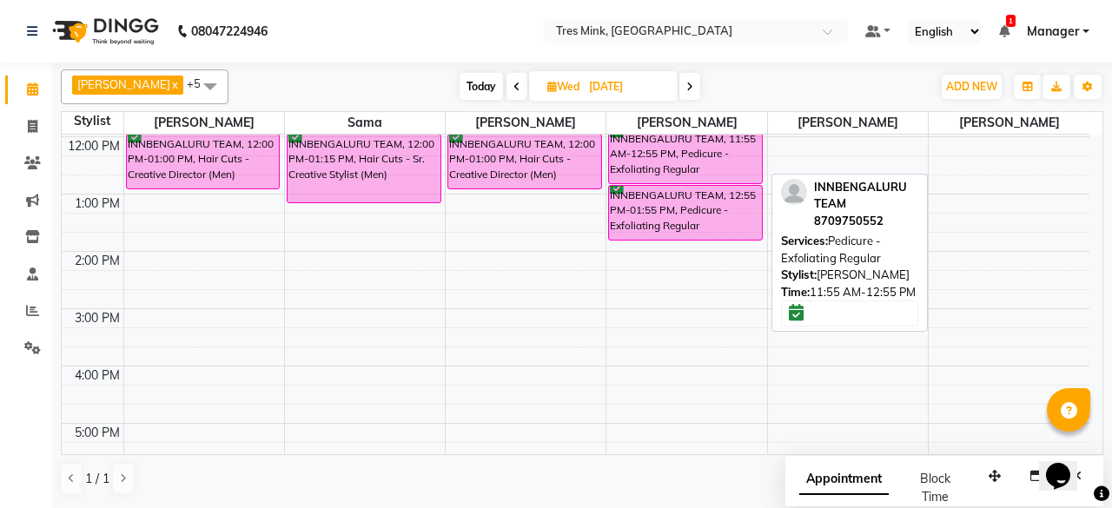
scroll to position [140, 0]
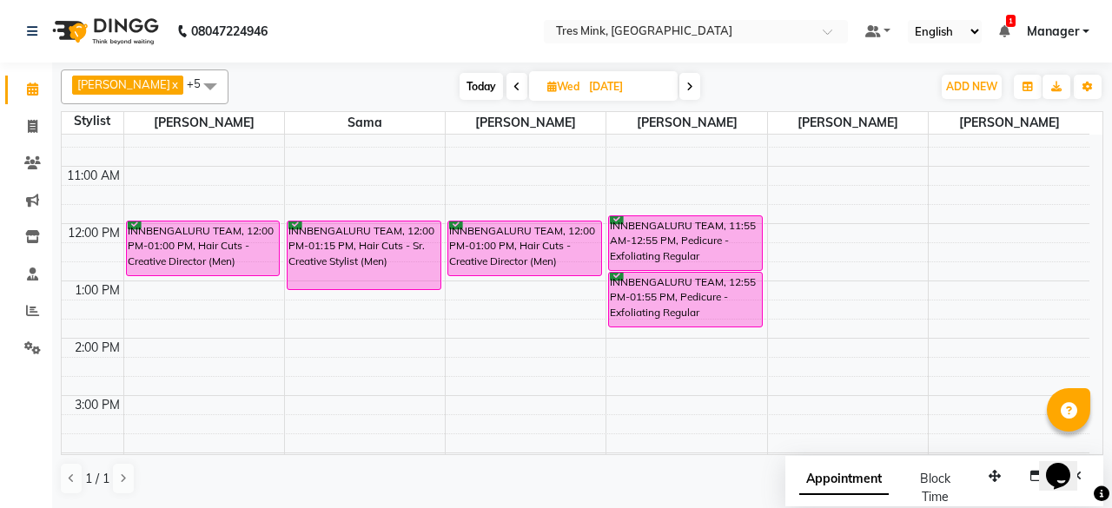
click at [513, 85] on icon at bounding box center [516, 87] width 7 height 10
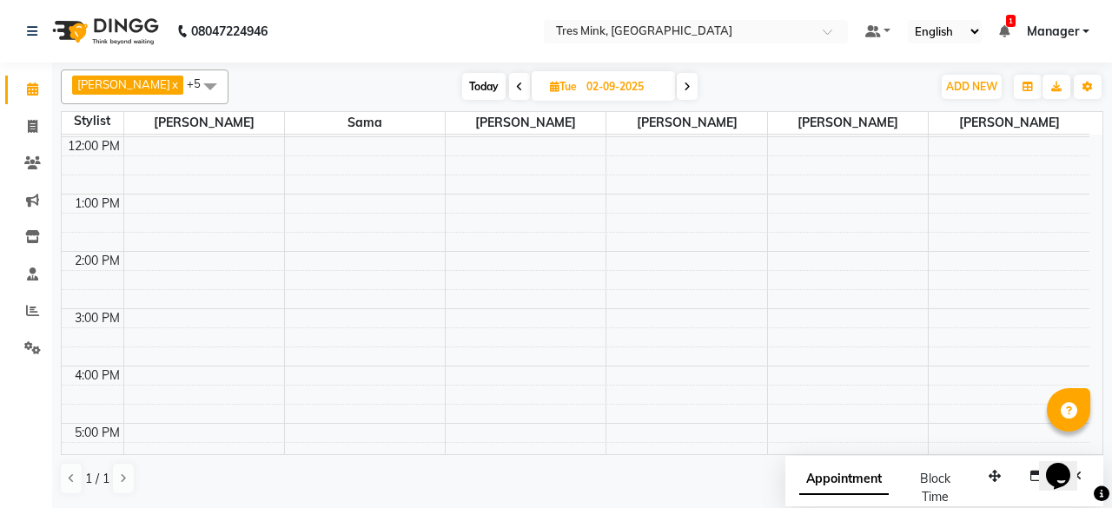
scroll to position [53, 0]
click at [684, 89] on icon at bounding box center [687, 87] width 7 height 10
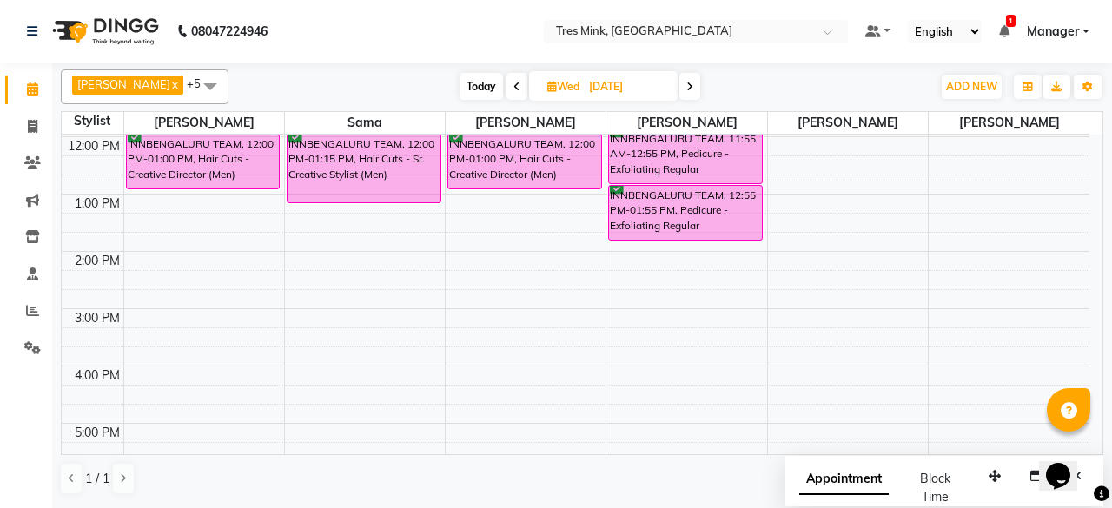
click at [686, 89] on icon at bounding box center [689, 87] width 7 height 10
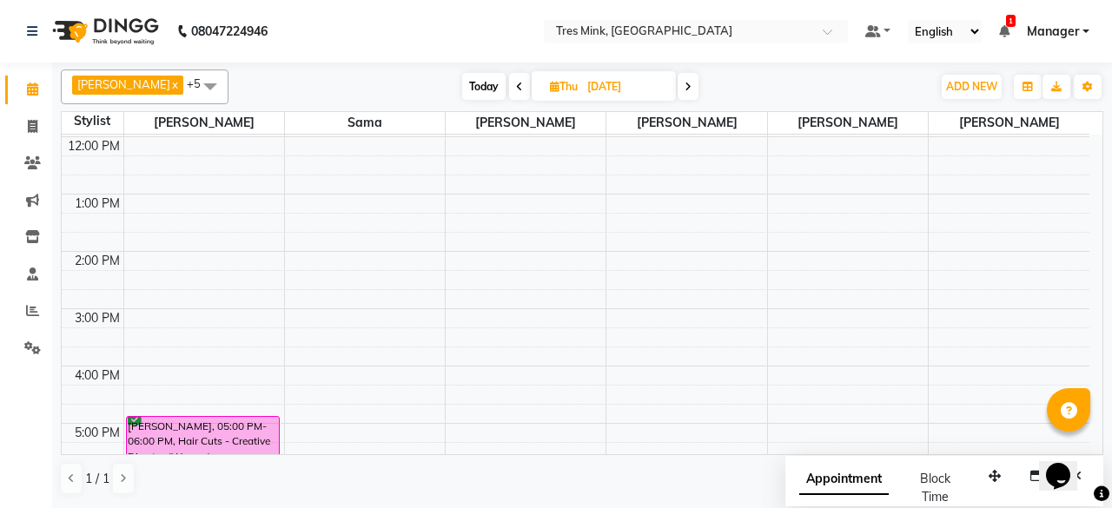
click at [684, 82] on icon at bounding box center [687, 87] width 7 height 10
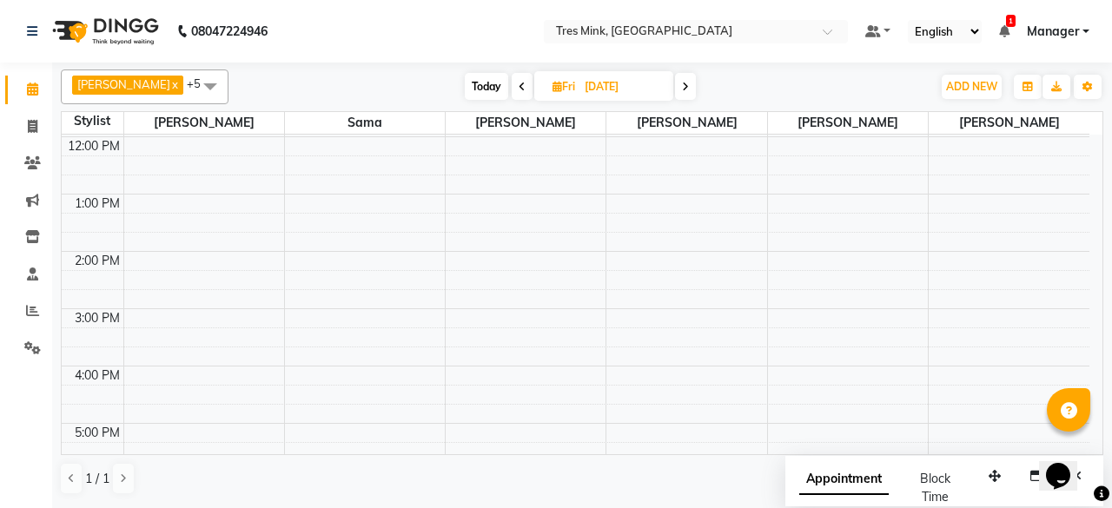
click at [512, 88] on span at bounding box center [522, 86] width 21 height 27
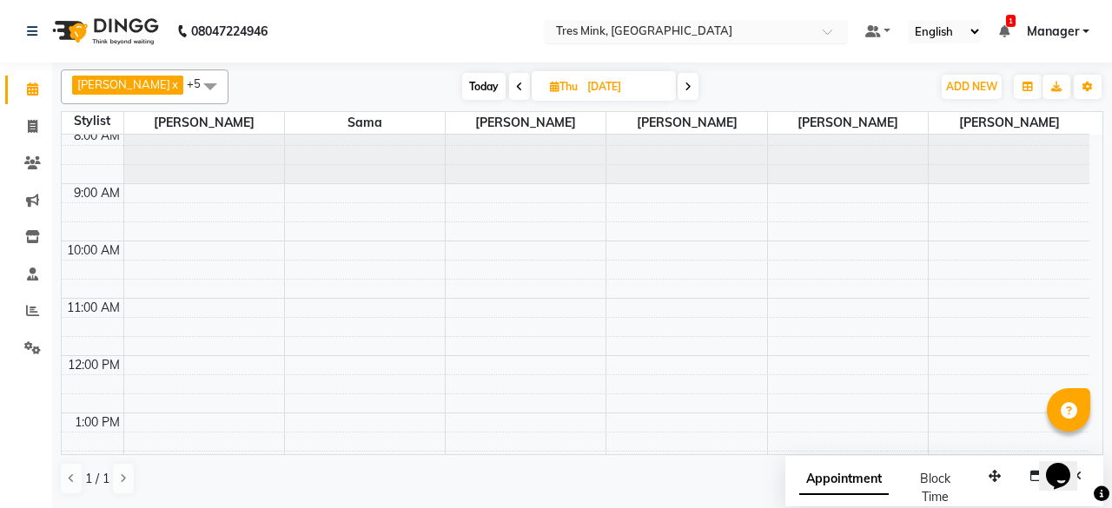
scroll to position [0, 0]
click at [684, 86] on icon at bounding box center [687, 87] width 7 height 10
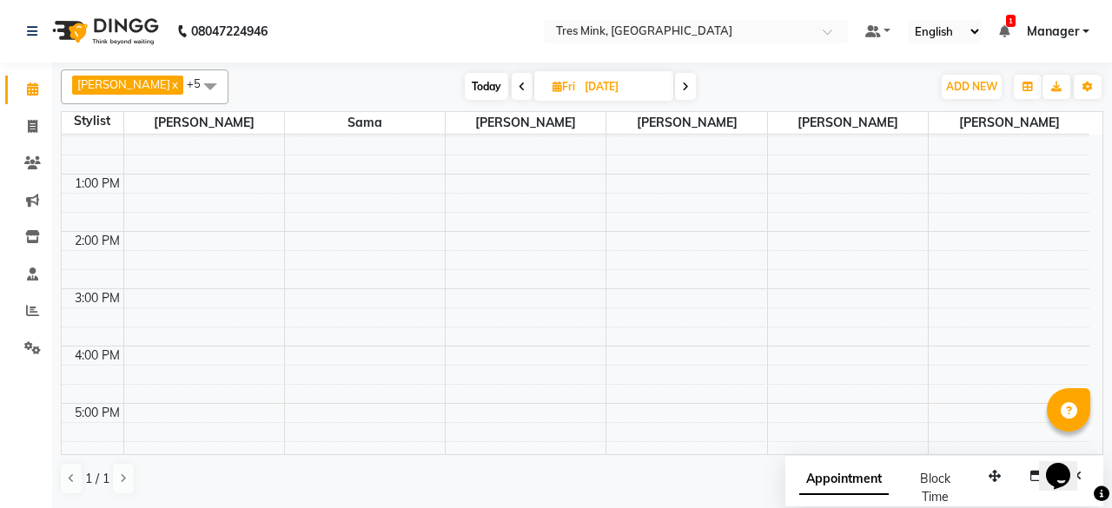
scroll to position [412, 0]
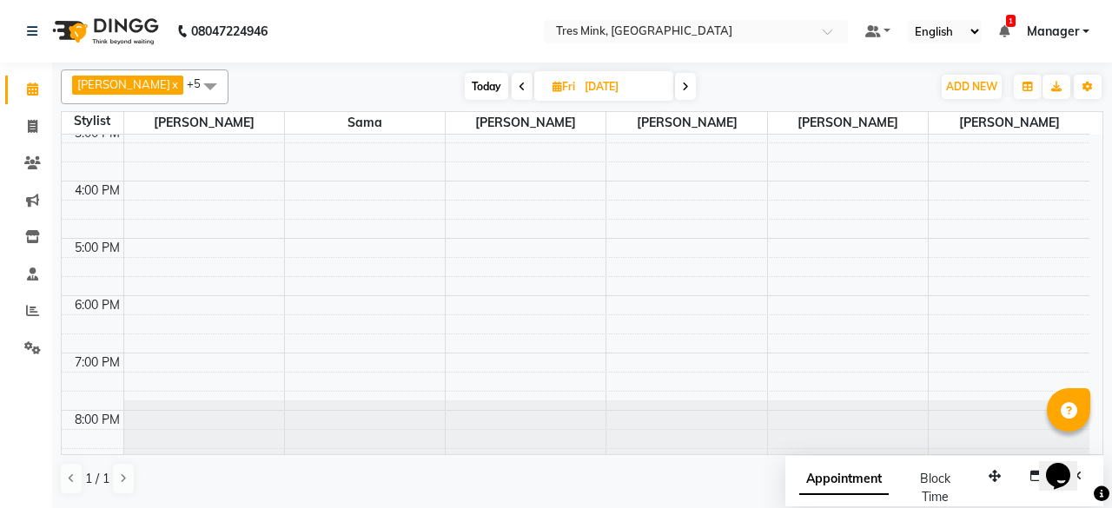
click at [678, 86] on span at bounding box center [685, 86] width 21 height 27
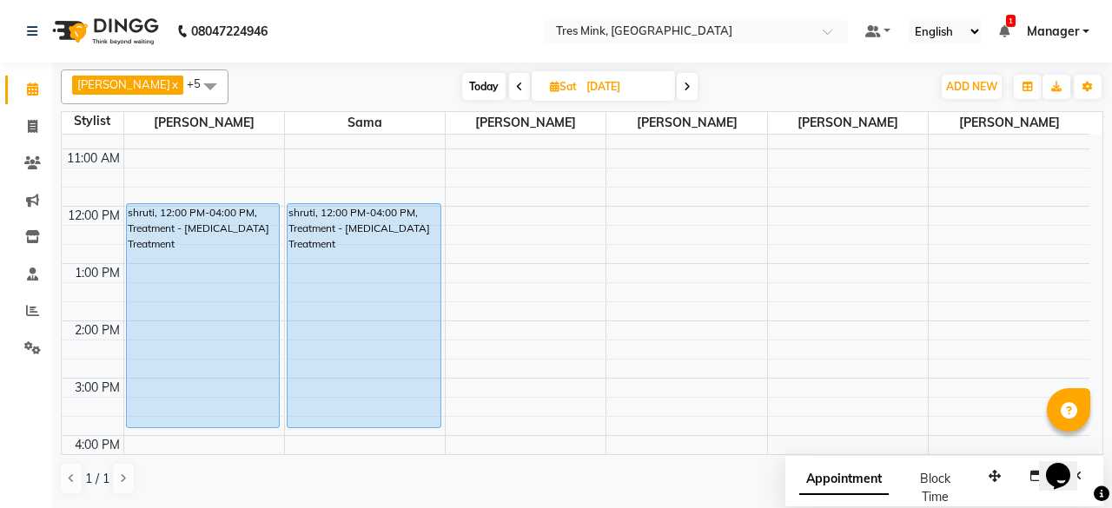
scroll to position [53, 0]
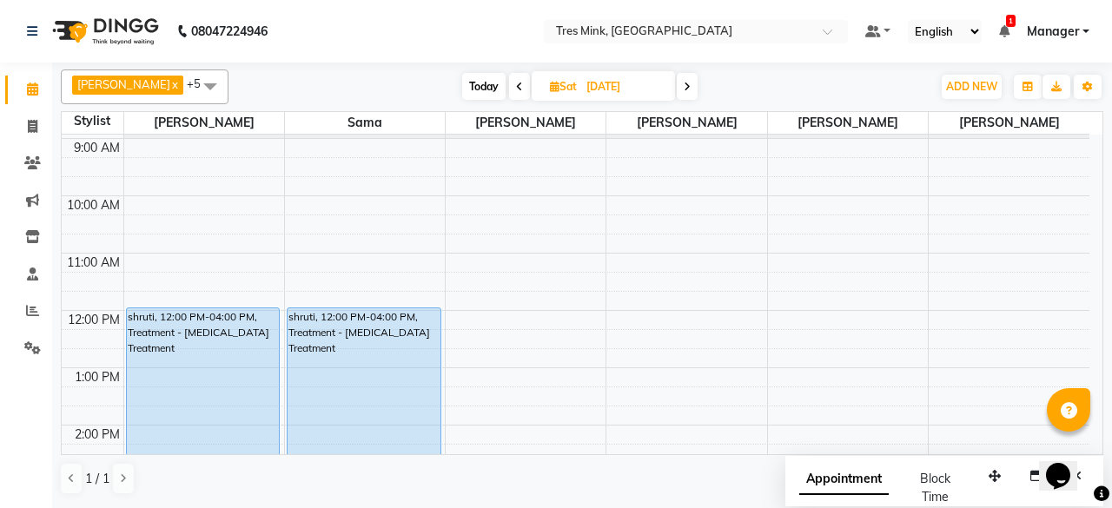
drag, startPoint x: 690, startPoint y: 82, endPoint x: 670, endPoint y: 89, distance: 21.2
click at [688, 83] on div "Today Sat 06-09-2025" at bounding box center [579, 87] width 685 height 26
click at [677, 89] on span at bounding box center [687, 86] width 21 height 27
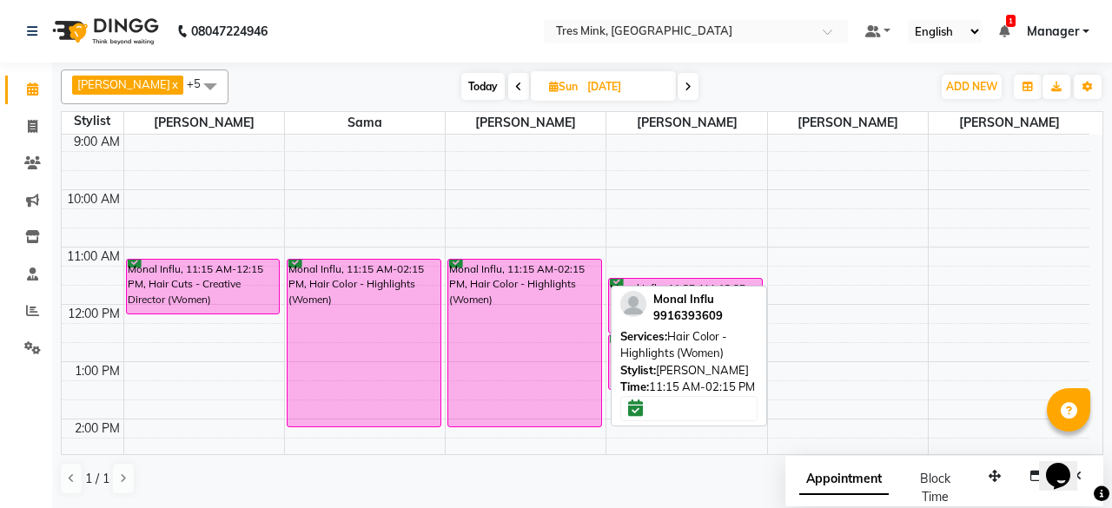
scroll to position [87, 0]
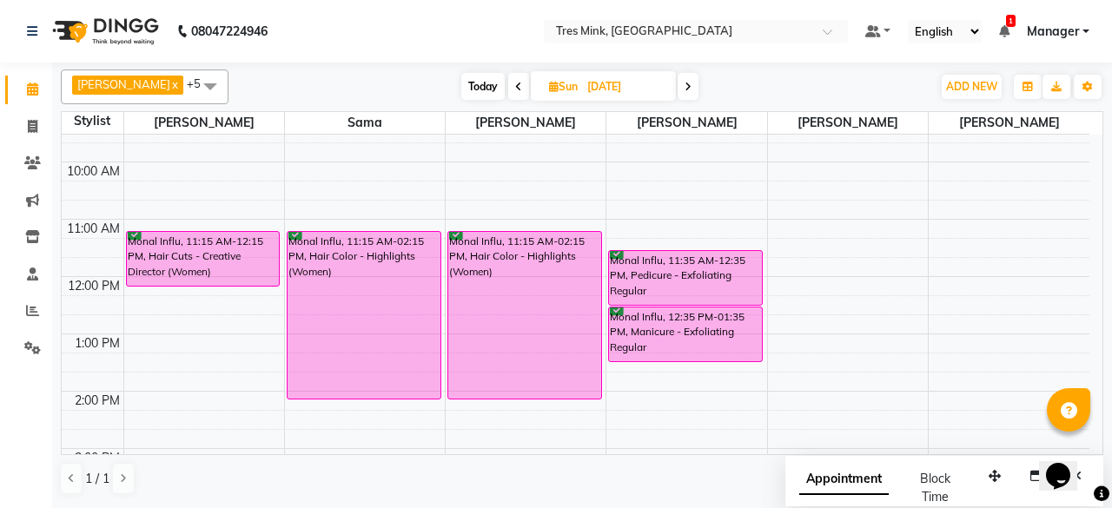
click at [465, 90] on span "Today" at bounding box center [482, 86] width 43 height 27
type input "01-09-2025"
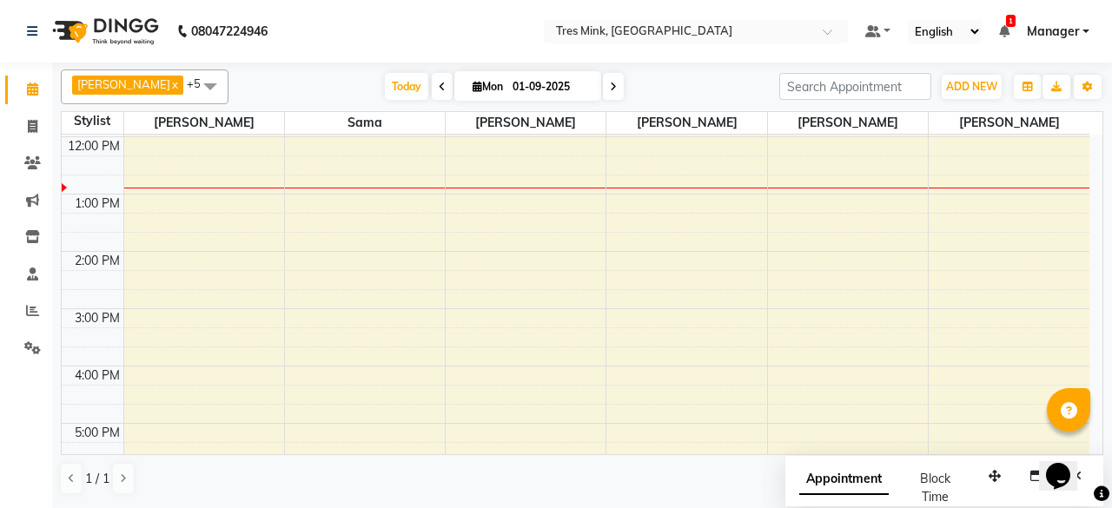
click at [555, 89] on input "01-09-2025" at bounding box center [550, 87] width 87 height 26
select select "9"
select select "2025"
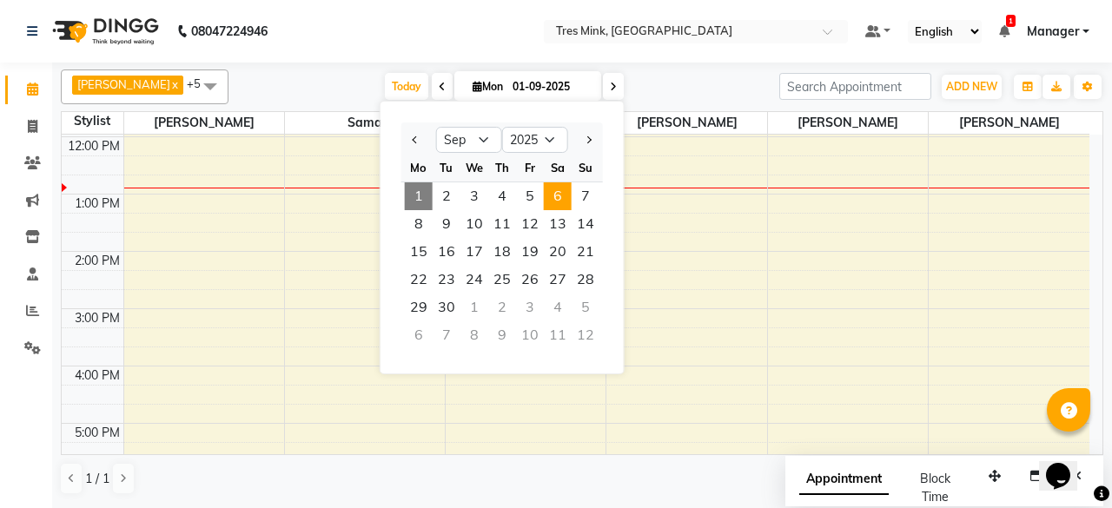
click at [556, 199] on span "6" at bounding box center [558, 196] width 28 height 28
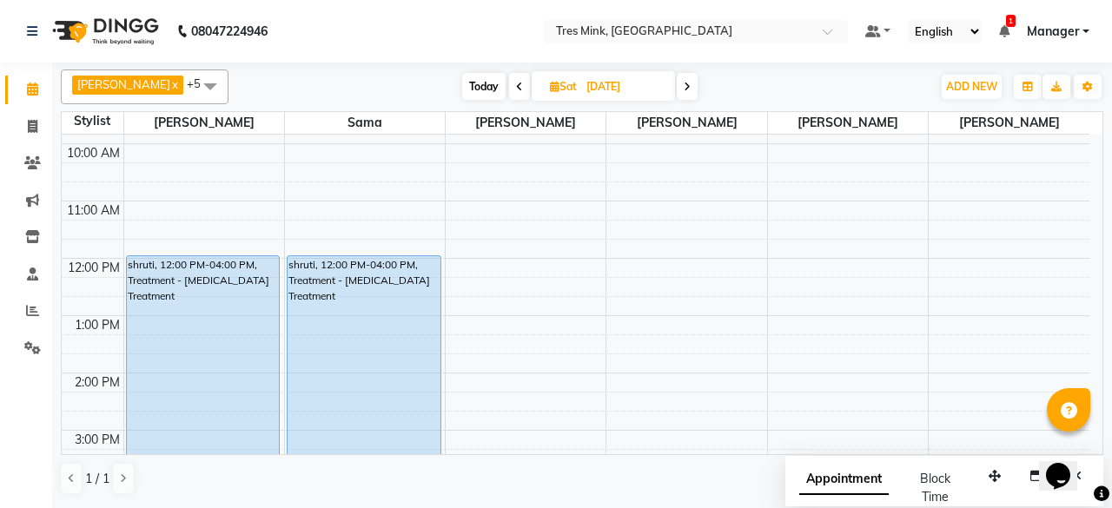
scroll to position [53, 0]
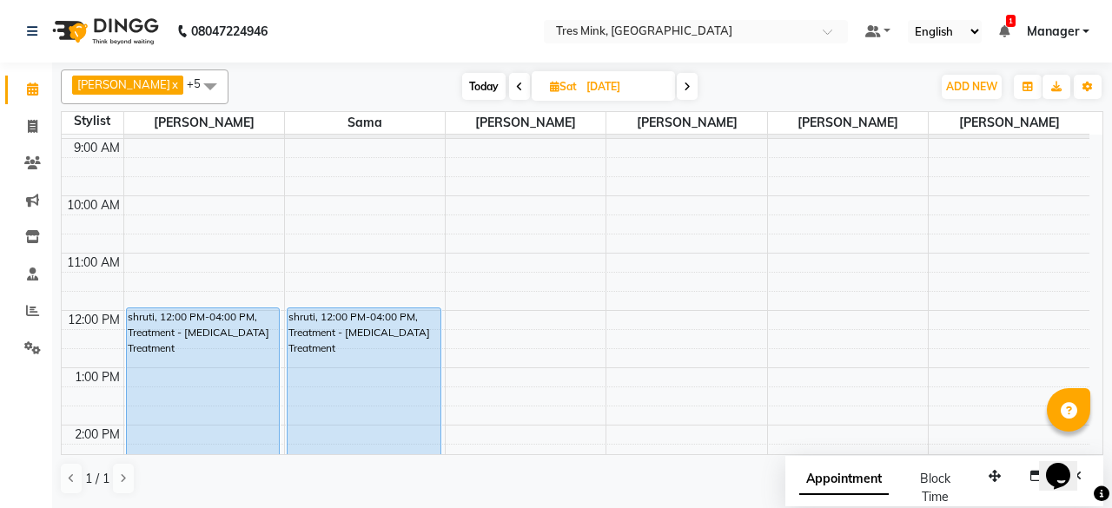
click at [516, 85] on icon at bounding box center [519, 87] width 7 height 10
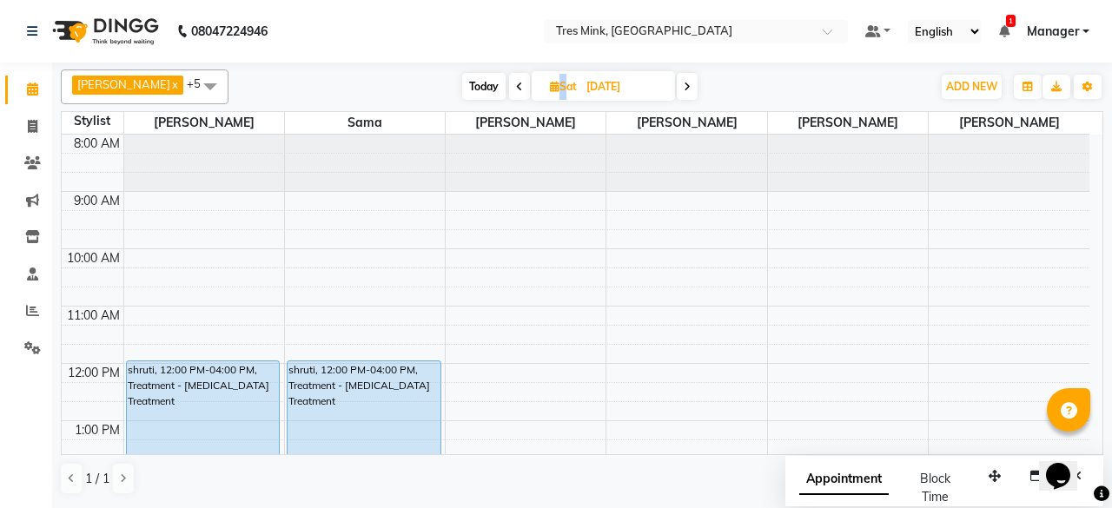
click at [516, 85] on icon at bounding box center [519, 87] width 7 height 10
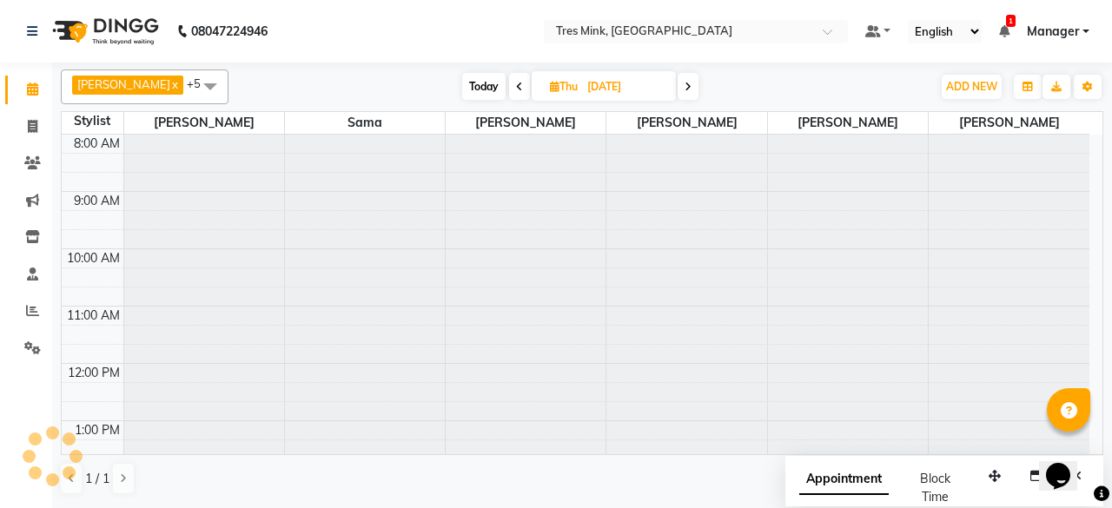
scroll to position [227, 0]
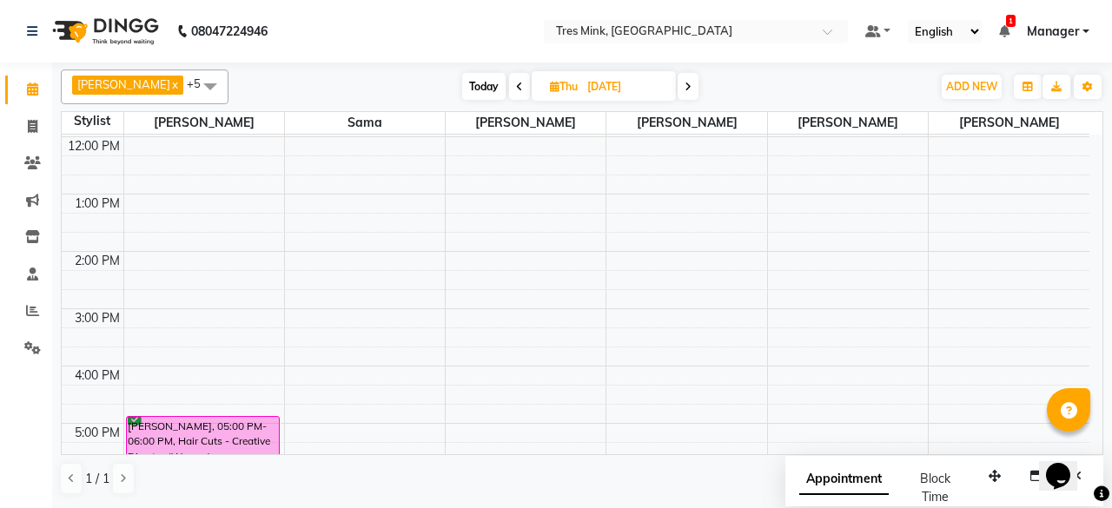
click at [685, 84] on div "Today Thu 04-09-2025" at bounding box center [580, 87] width 240 height 26
click at [678, 88] on span at bounding box center [688, 86] width 21 height 27
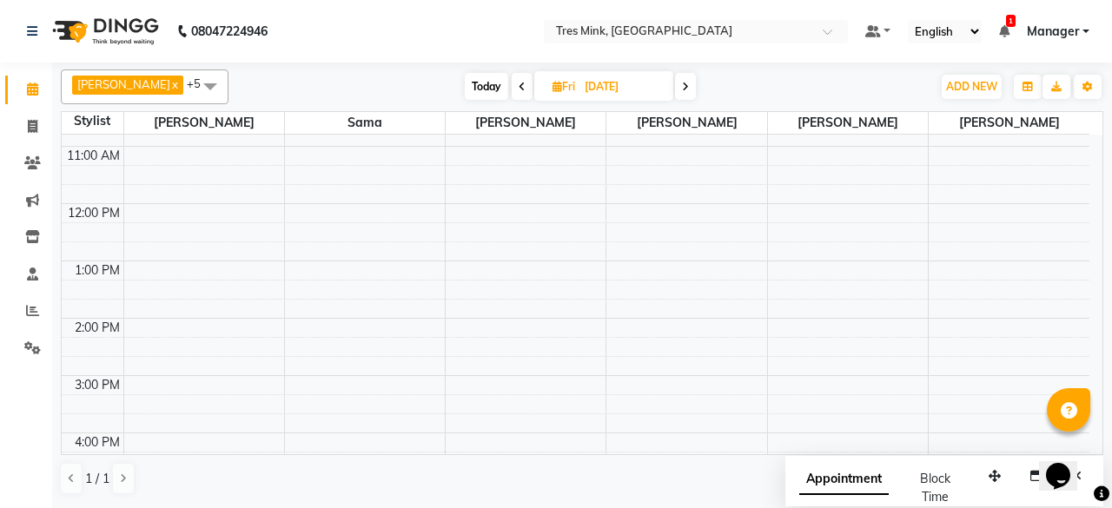
scroll to position [347, 0]
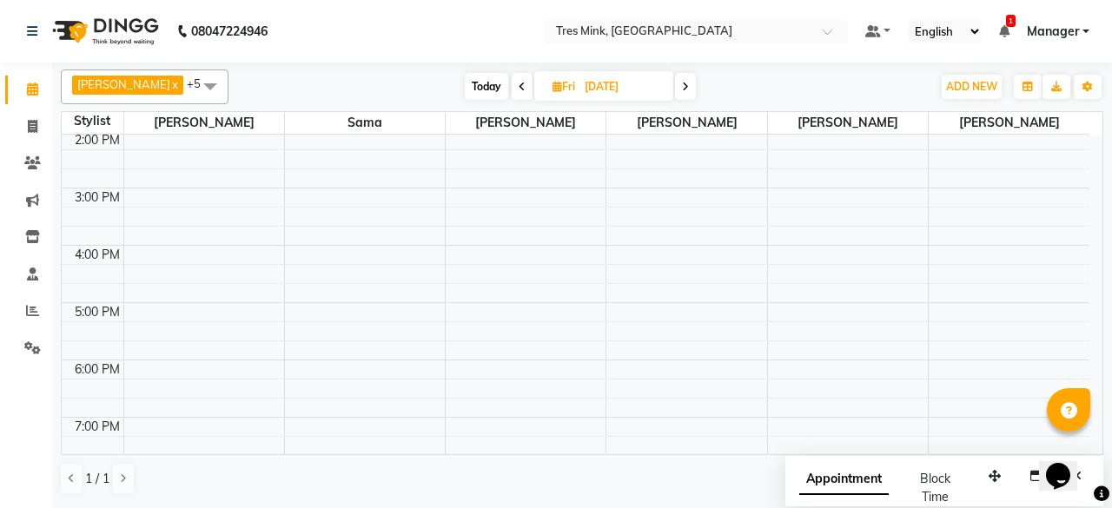
click at [682, 86] on icon at bounding box center [685, 87] width 7 height 10
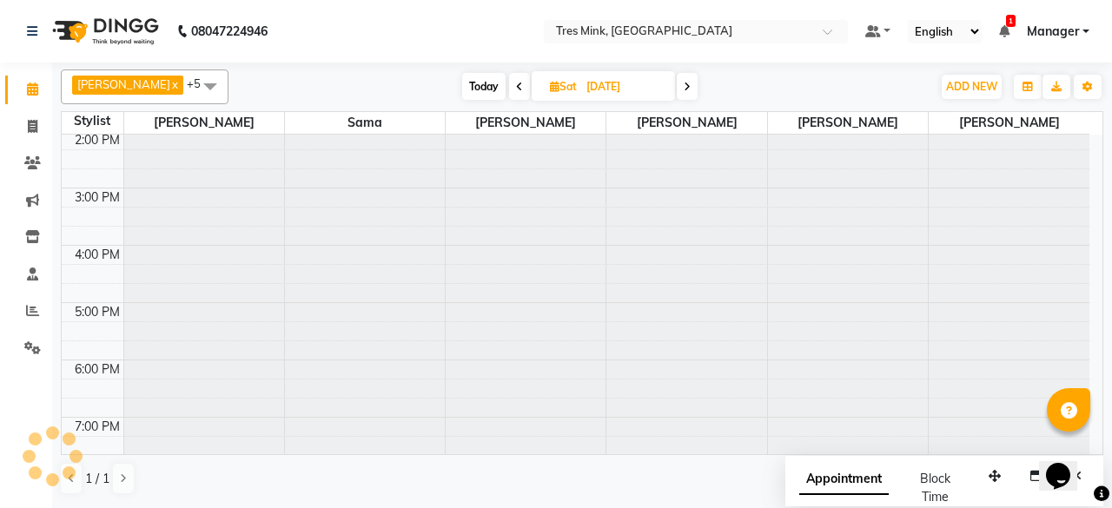
scroll to position [283, 0]
click at [677, 86] on span at bounding box center [687, 86] width 21 height 27
type input "[DATE]"
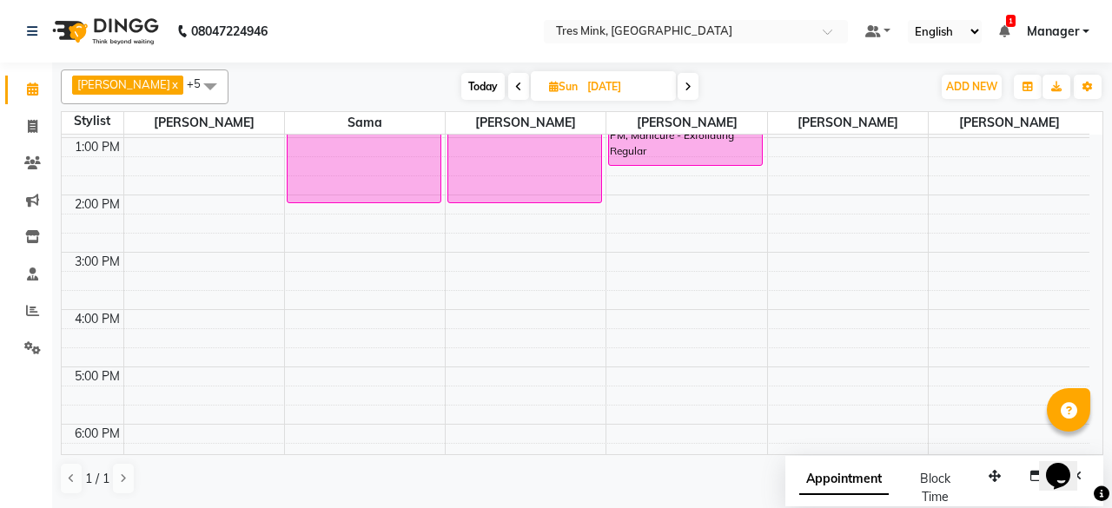
click at [591, 96] on input "[DATE]" at bounding box center [625, 87] width 87 height 26
select select "9"
select select "2025"
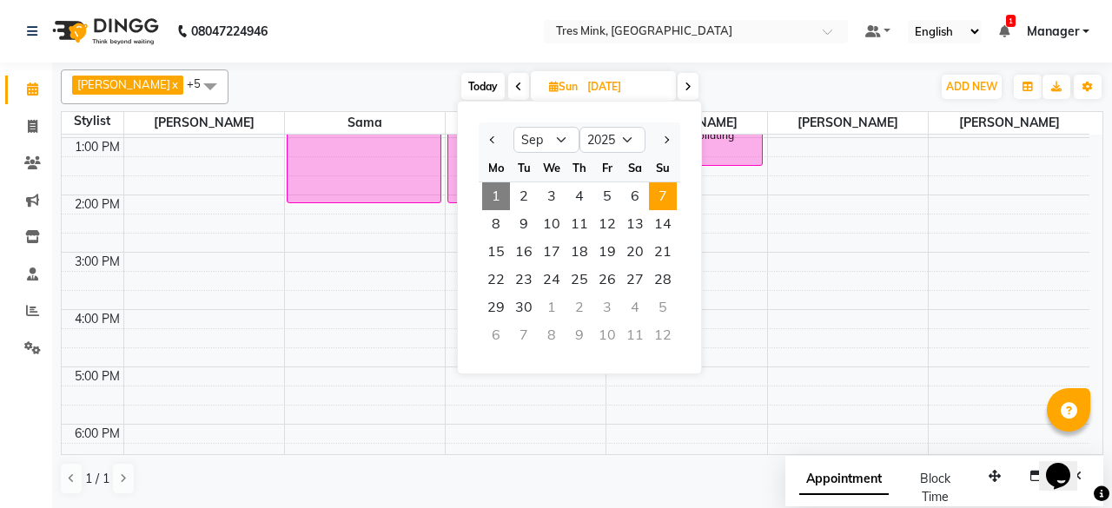
click at [598, 93] on input "[DATE]" at bounding box center [625, 87] width 87 height 26
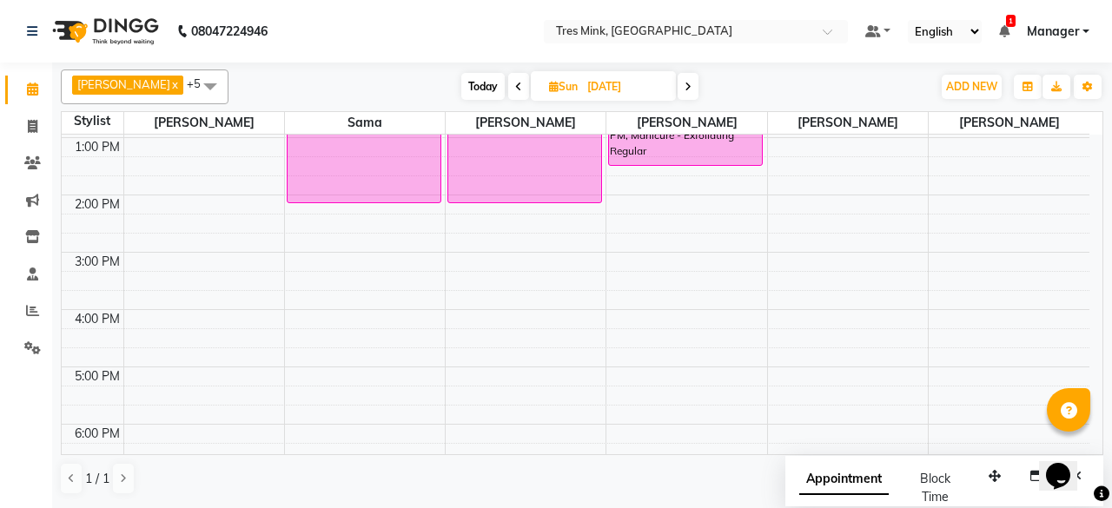
click at [587, 84] on input "[DATE]" at bounding box center [625, 87] width 87 height 26
select select "9"
select select "2025"
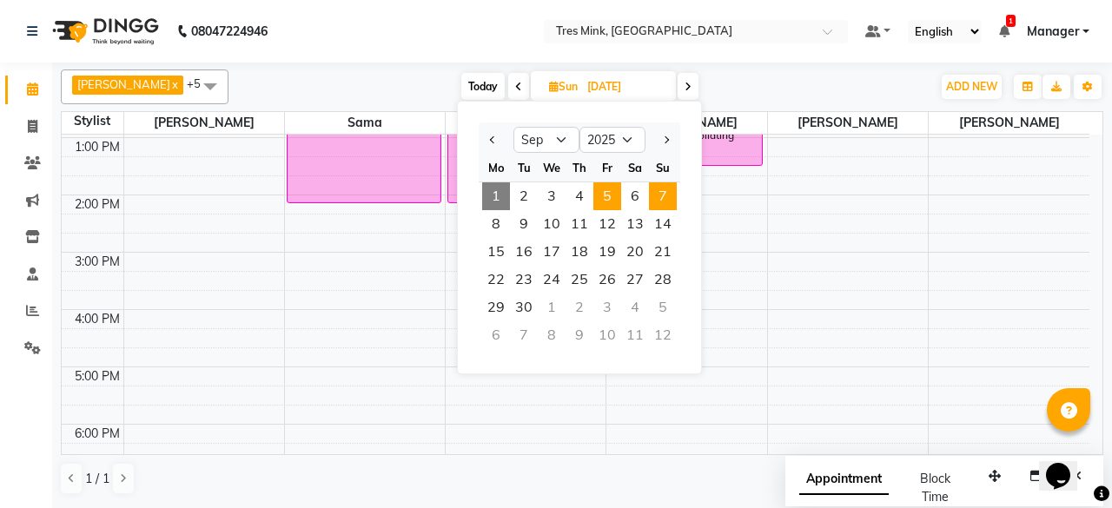
click at [615, 193] on span "5" at bounding box center [607, 196] width 28 height 28
type input "05-09-2025"
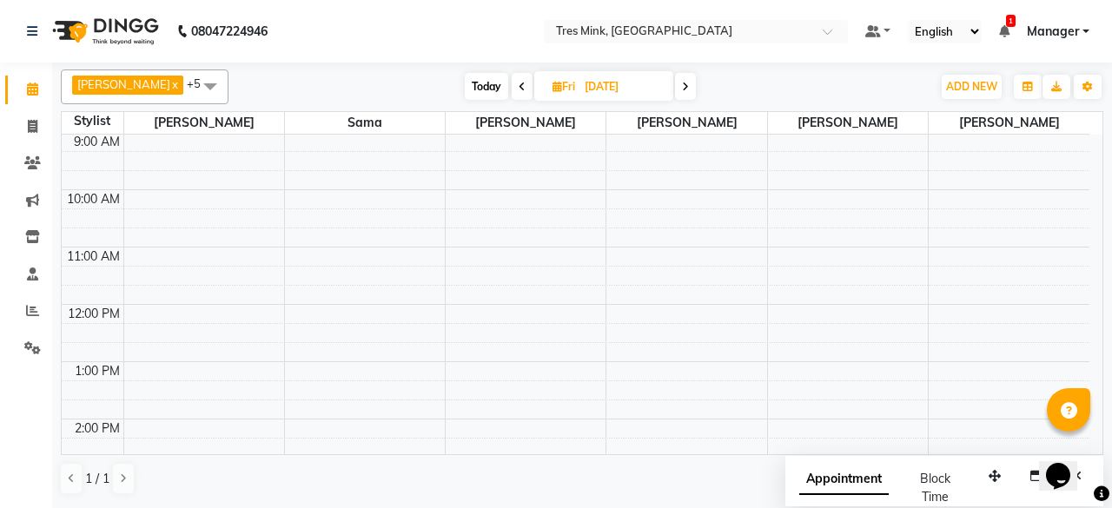
scroll to position [87, 0]
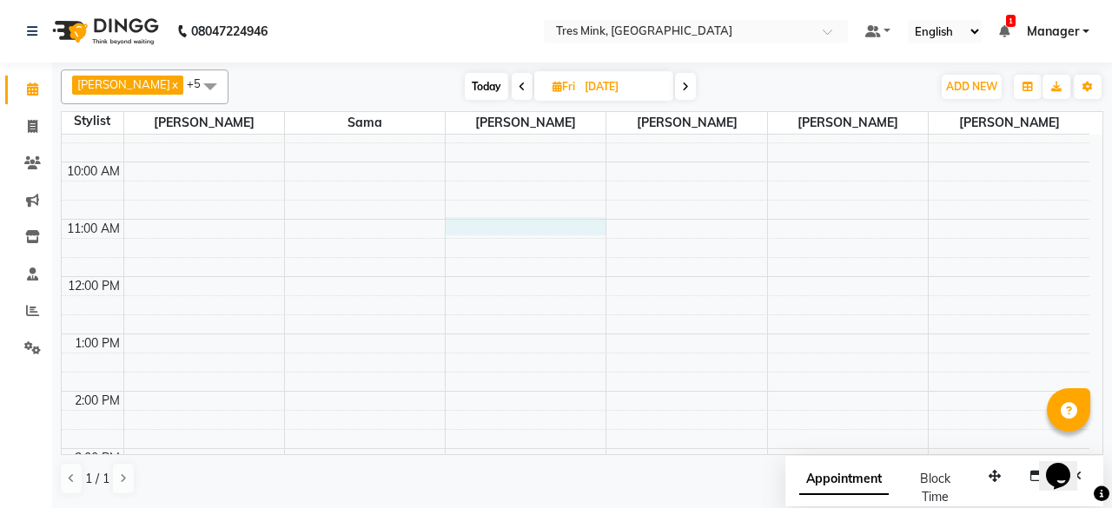
click at [476, 226] on div "8:00 AM 9:00 AM 10:00 AM 11:00 AM 12:00 PM 1:00 PM 2:00 PM 3:00 PM 4:00 PM 5:00…" at bounding box center [576, 420] width 1028 height 744
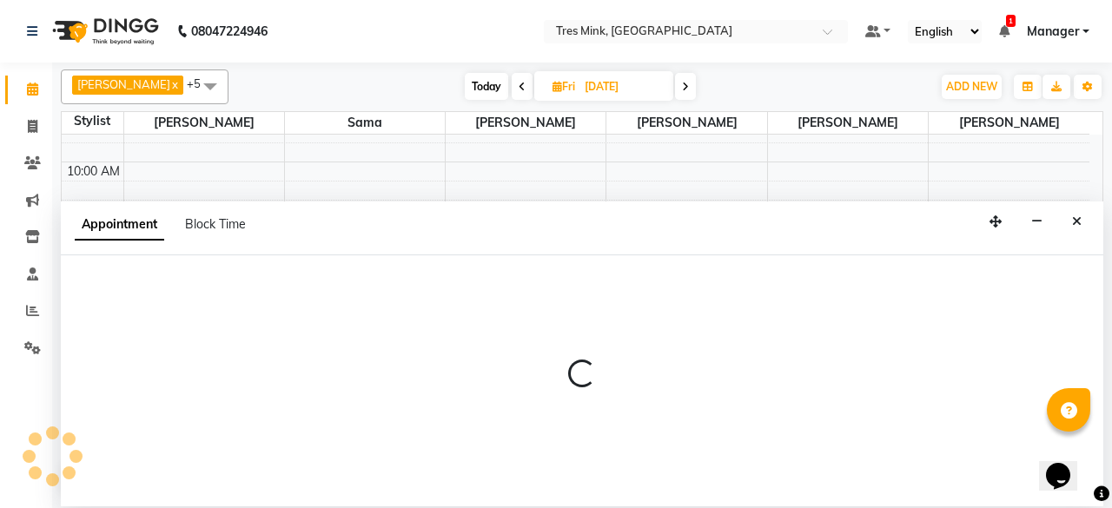
select select "88454"
select select "tentative"
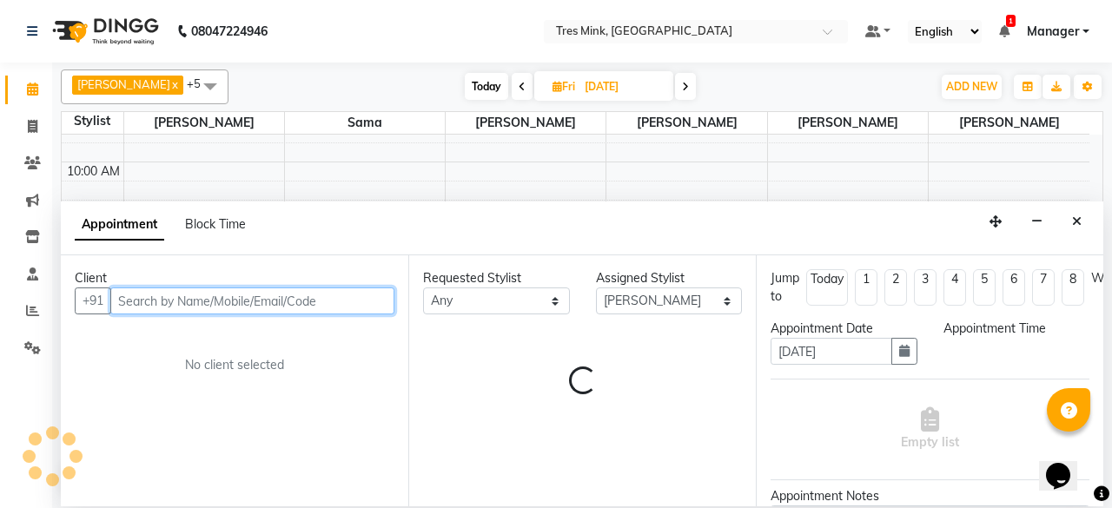
select select "660"
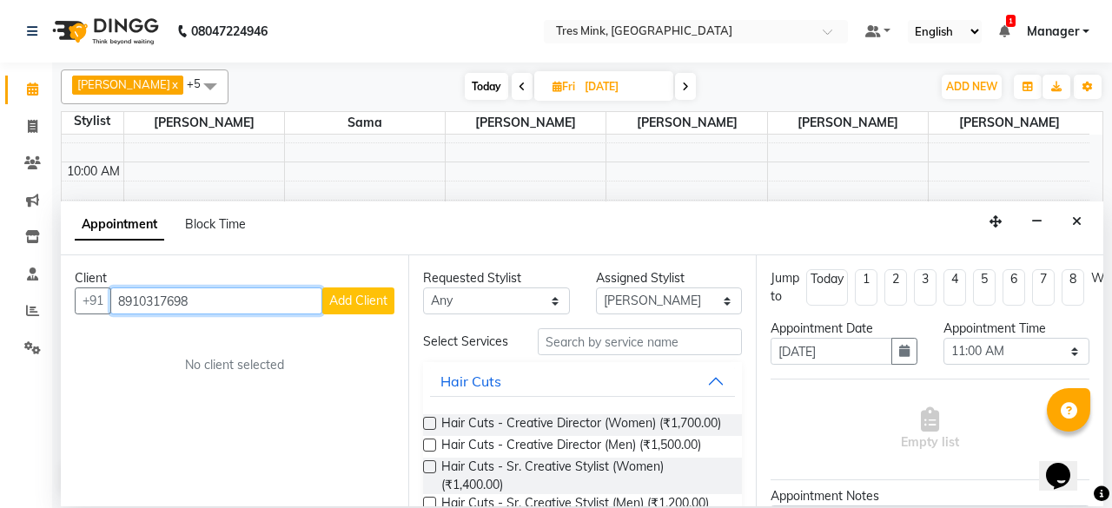
type input "8910317698"
click at [366, 291] on button "Add Client" at bounding box center [358, 301] width 72 height 27
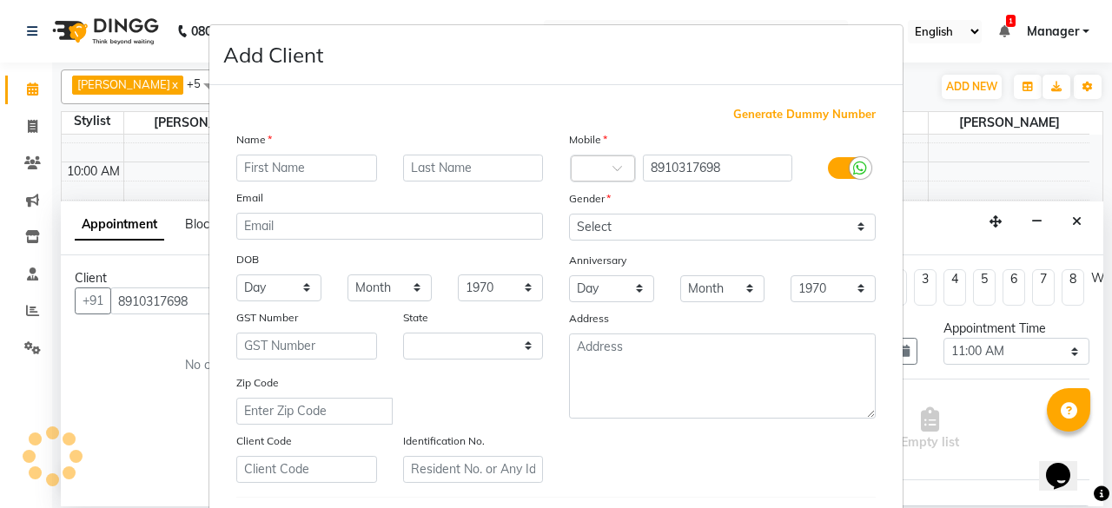
select select "22"
type input "DORA"
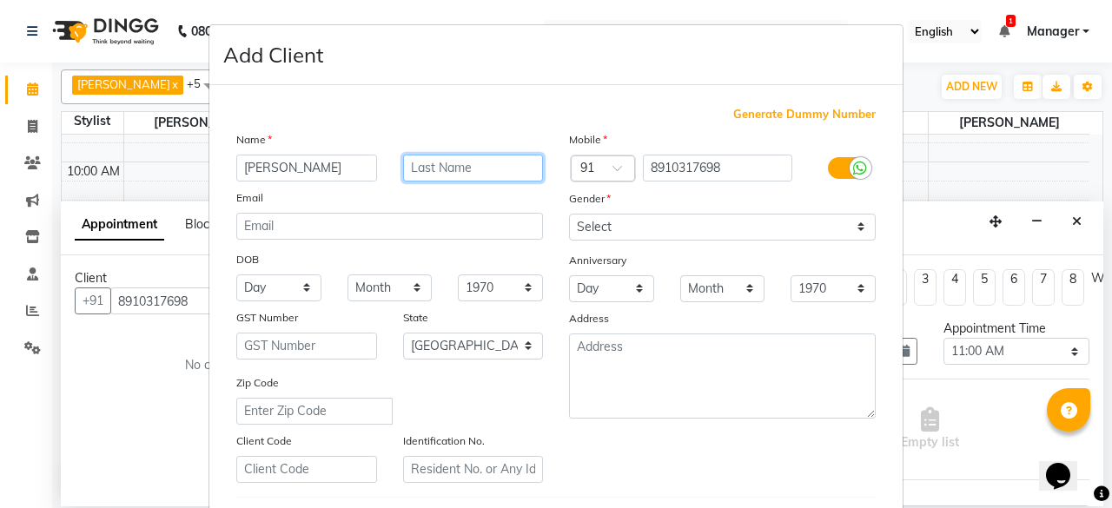
click at [467, 176] on input "text" at bounding box center [473, 168] width 141 height 27
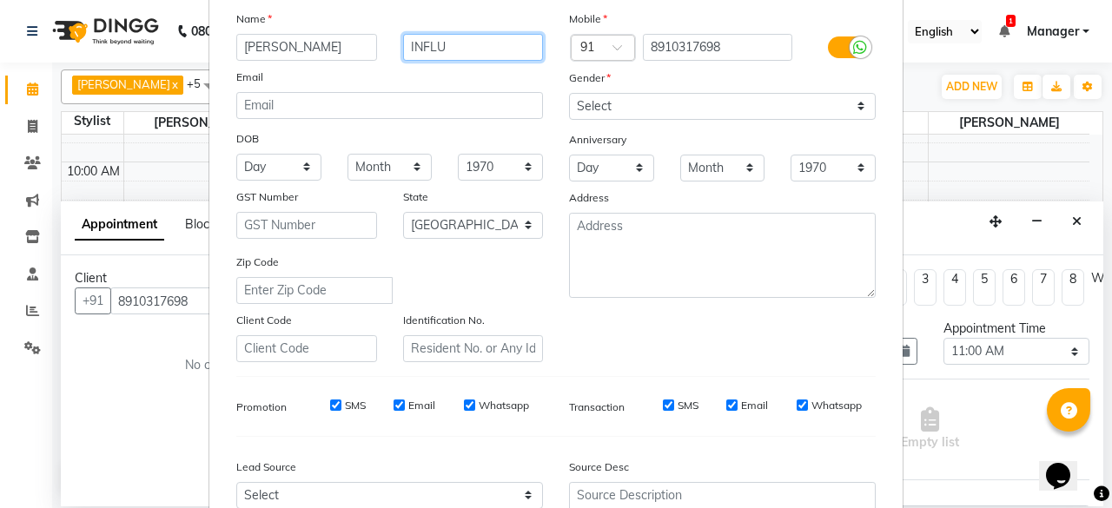
scroll to position [290, 0]
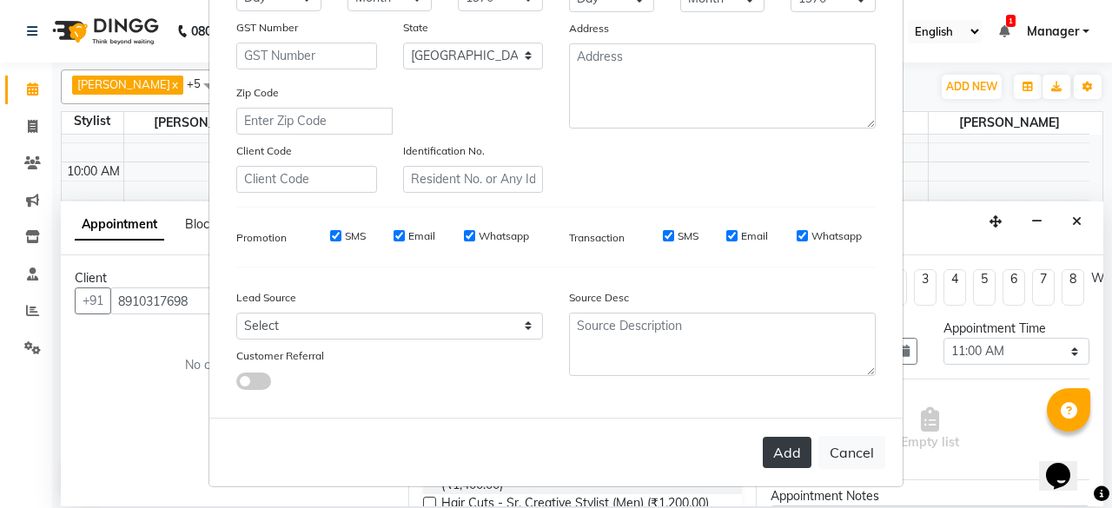
type input "INFLU"
click at [788, 456] on button "Add" at bounding box center [787, 452] width 49 height 31
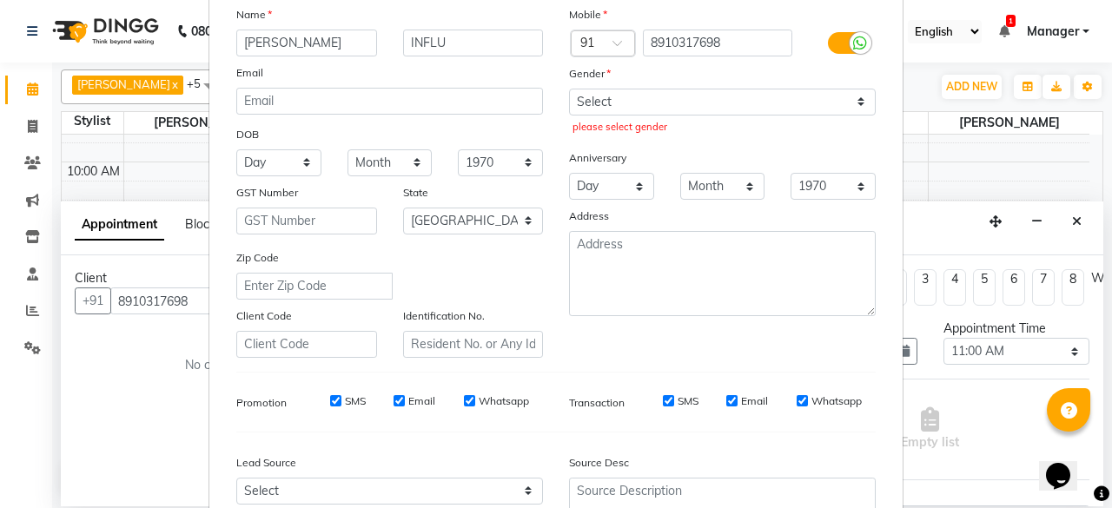
scroll to position [30, 0]
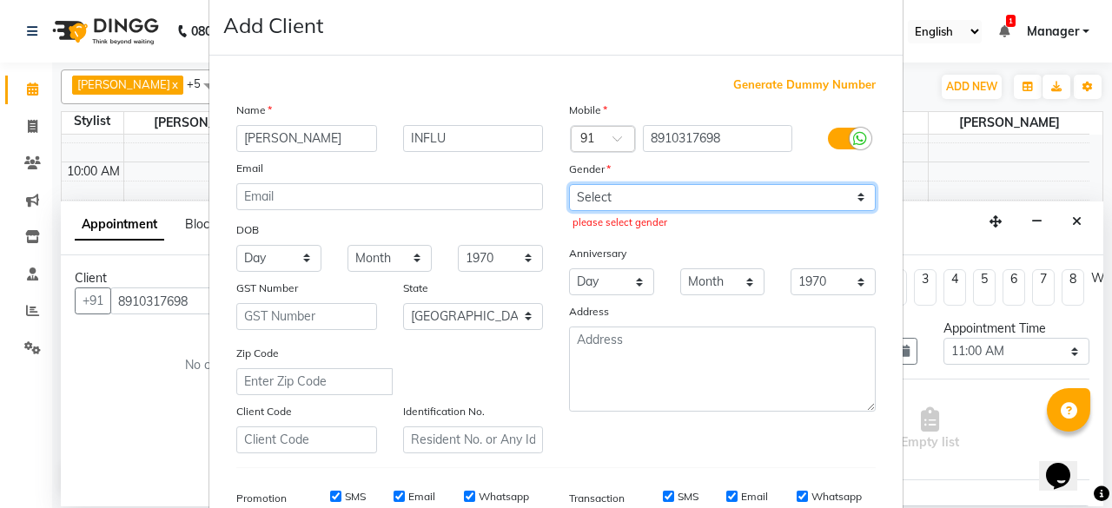
click at [719, 204] on select "Select [DEMOGRAPHIC_DATA] [DEMOGRAPHIC_DATA] Other Prefer Not To Say" at bounding box center [722, 197] width 307 height 27
select select "[DEMOGRAPHIC_DATA]"
click at [569, 184] on select "Select [DEMOGRAPHIC_DATA] [DEMOGRAPHIC_DATA] Other Prefer Not To Say" at bounding box center [722, 197] width 307 height 27
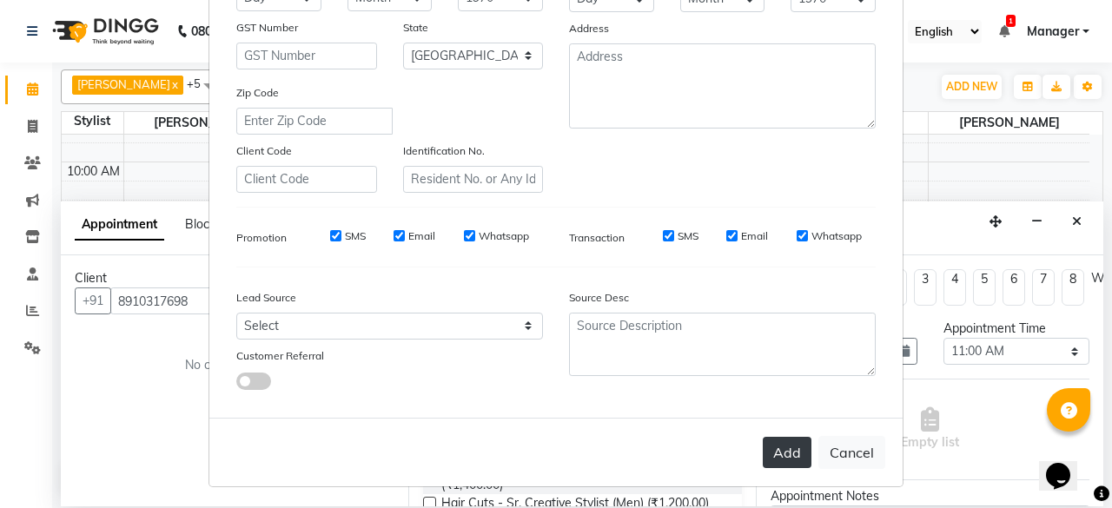
click at [791, 446] on button "Add" at bounding box center [787, 452] width 49 height 31
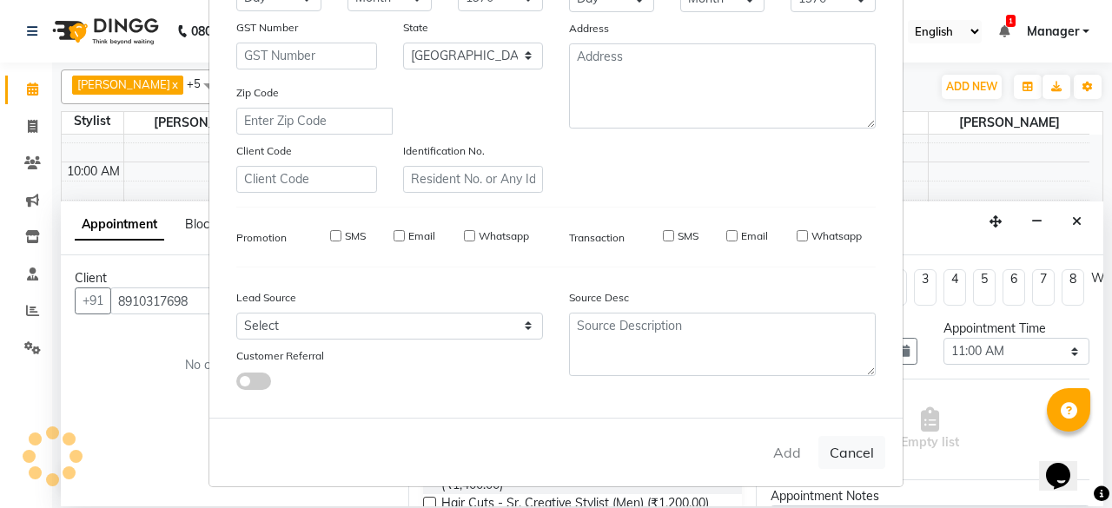
select select
select select "null"
select select
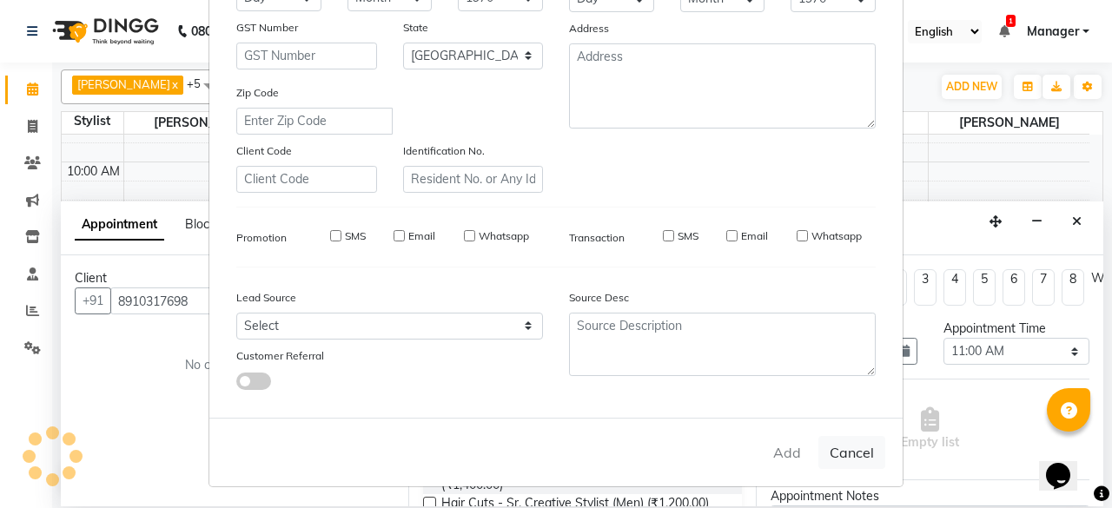
select select
checkbox input "false"
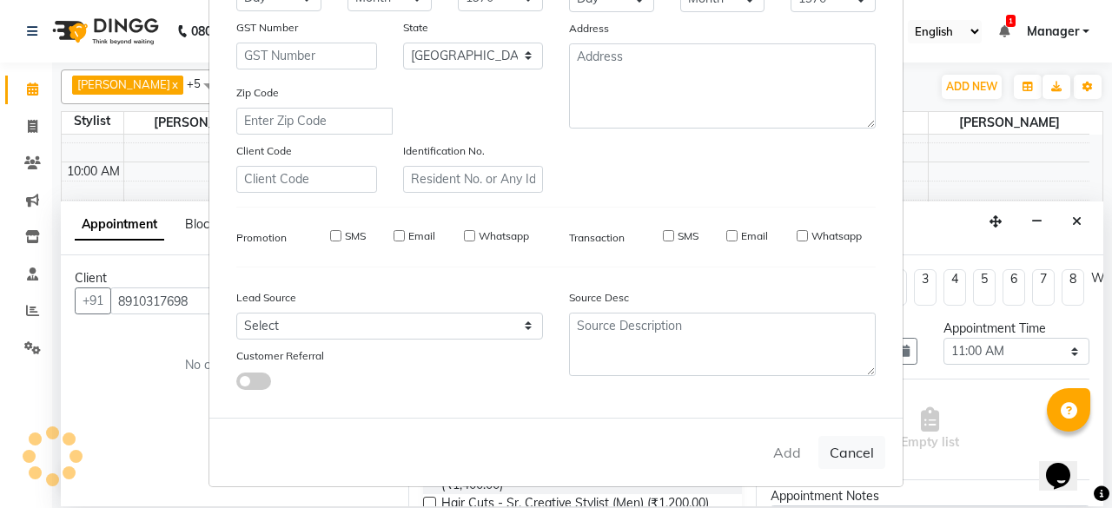
checkbox input "false"
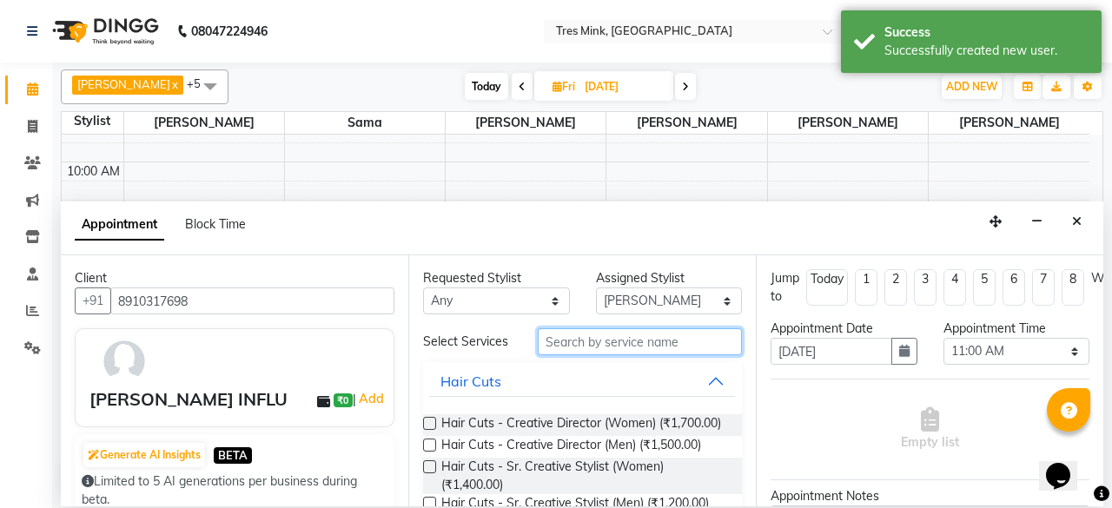
click at [655, 335] on input "text" at bounding box center [640, 341] width 204 height 27
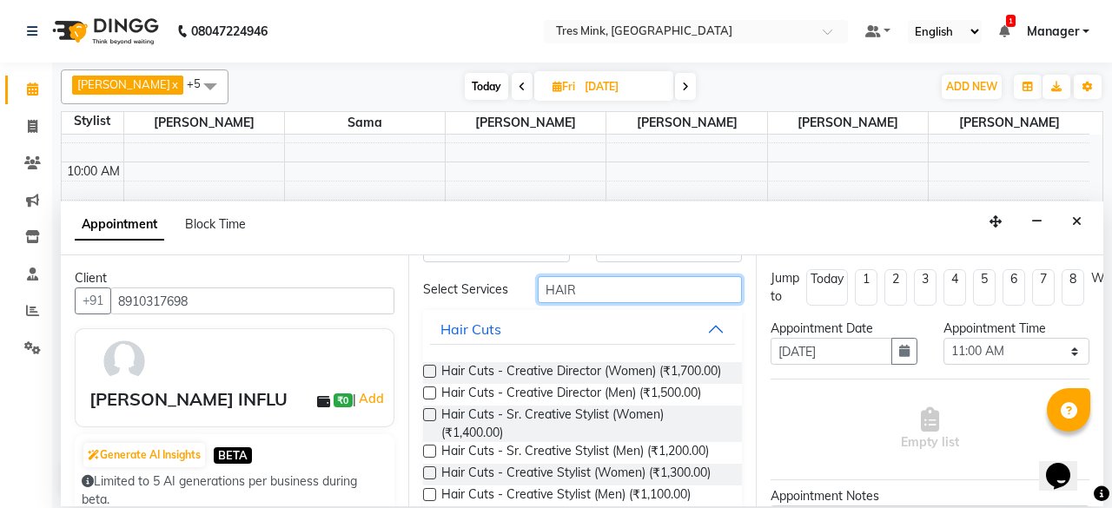
scroll to position [0, 0]
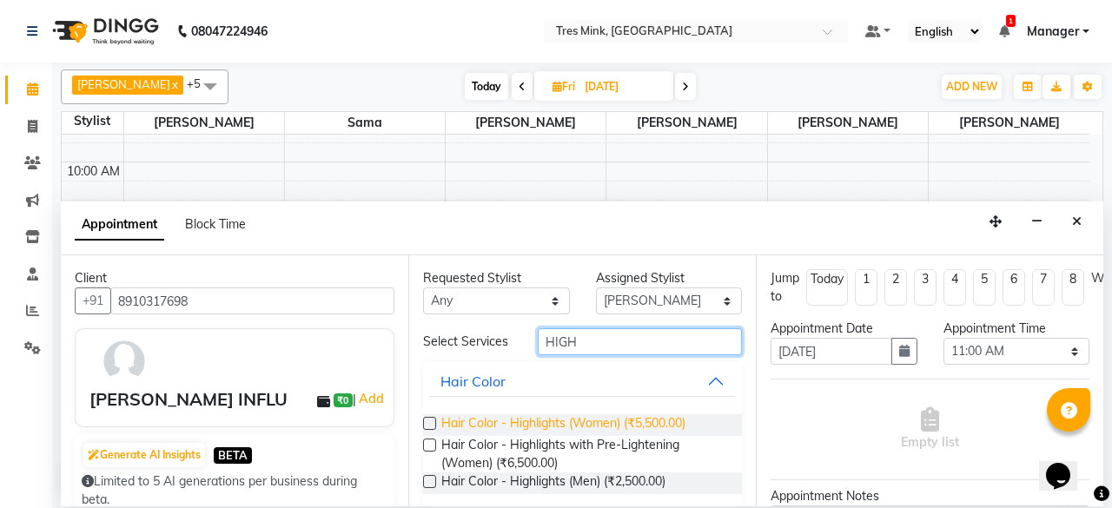
type input "HIGH"
click at [603, 423] on span "Hair Color - Highlights (Women) (₹5,500.00)" at bounding box center [563, 425] width 244 height 22
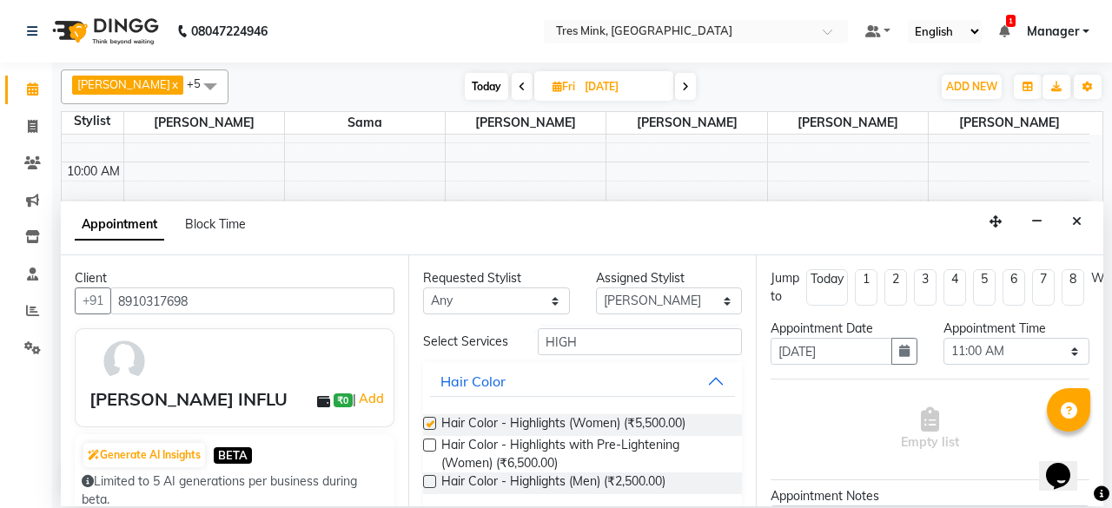
checkbox input "false"
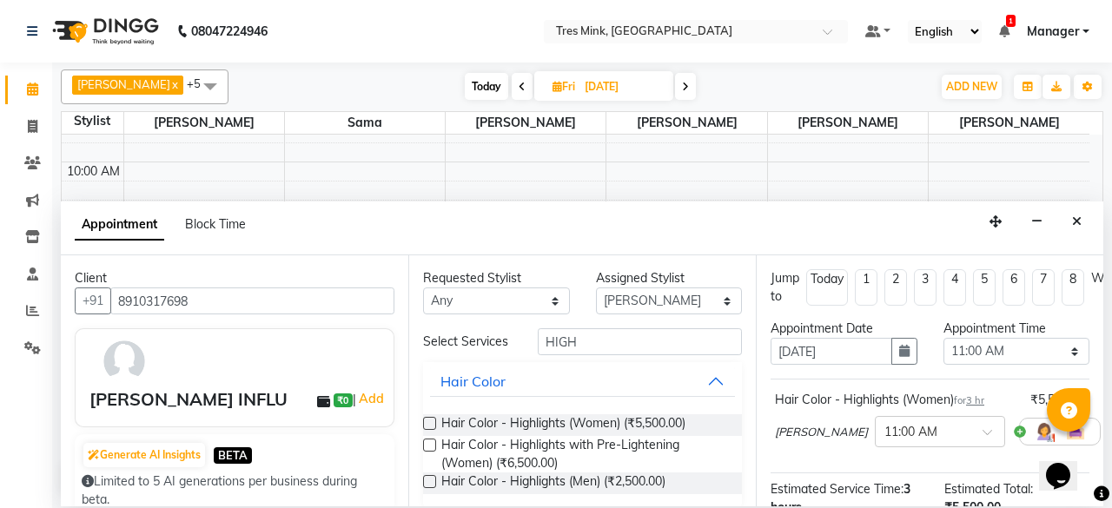
click at [610, 322] on div "Requested Stylist Any Kiran Thorat Margareta Momita Sama shailesh mistry Shaile…" at bounding box center [581, 380] width 347 height 251
click at [622, 340] on input "HIGH" at bounding box center [640, 341] width 204 height 27
type input "H"
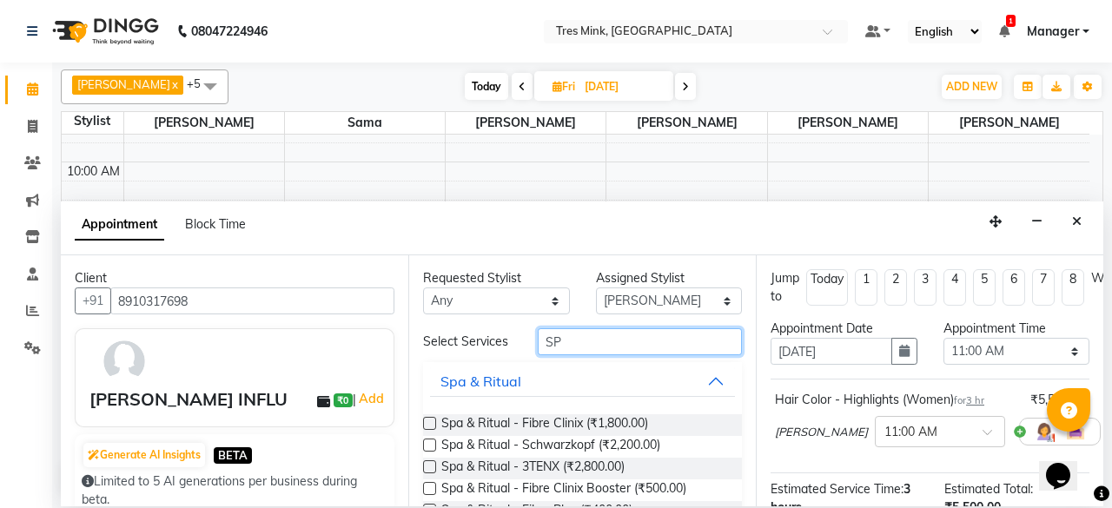
type input "S"
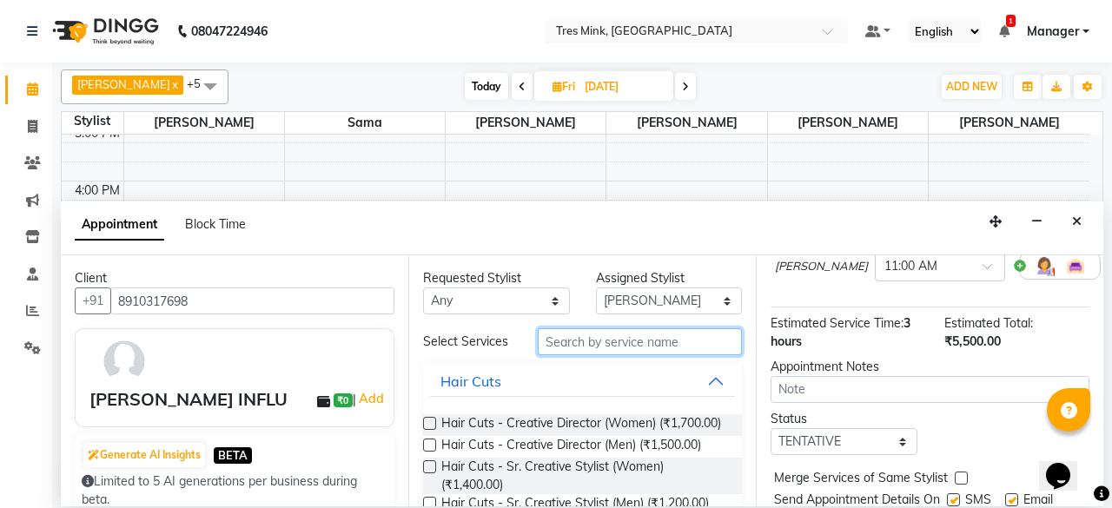
scroll to position [239, 0]
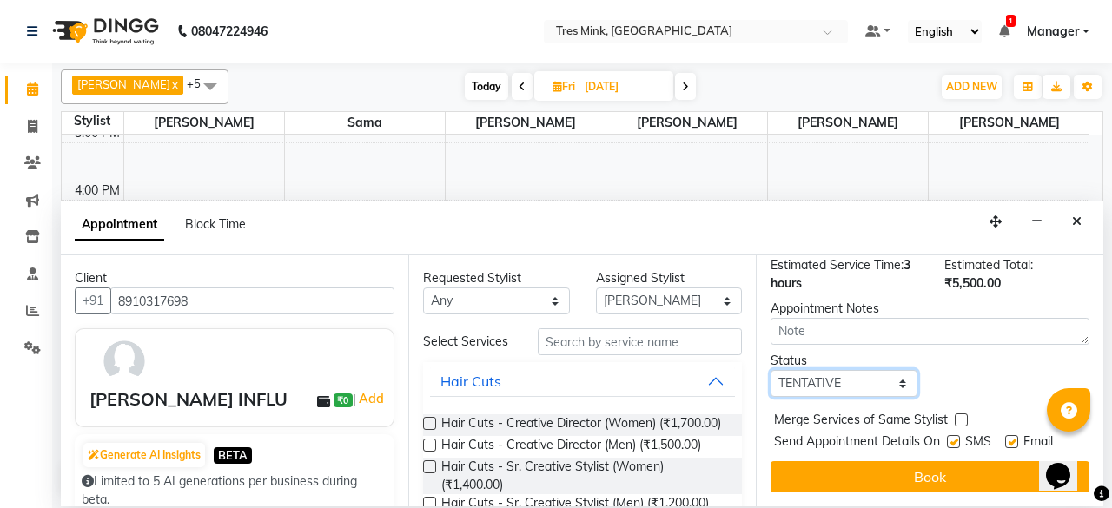
click at [853, 370] on select "Select TENTATIVE CONFIRM UPCOMING" at bounding box center [843, 383] width 147 height 27
select select "confirm booking"
click at [770, 370] on select "Select TENTATIVE CONFIRM UPCOMING" at bounding box center [843, 383] width 147 height 27
click at [919, 479] on div "Jump to Today 1 2 3 4 5 6 7 8 Weeks Appointment Date 05-09-2025 Appointment Tim…" at bounding box center [929, 380] width 347 height 251
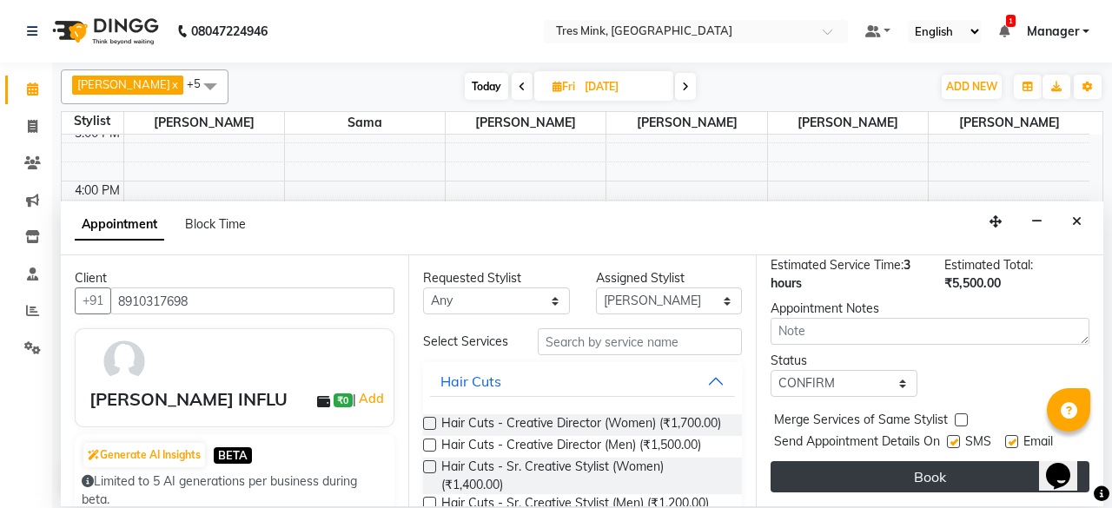
click at [921, 461] on button "Book" at bounding box center [929, 476] width 319 height 31
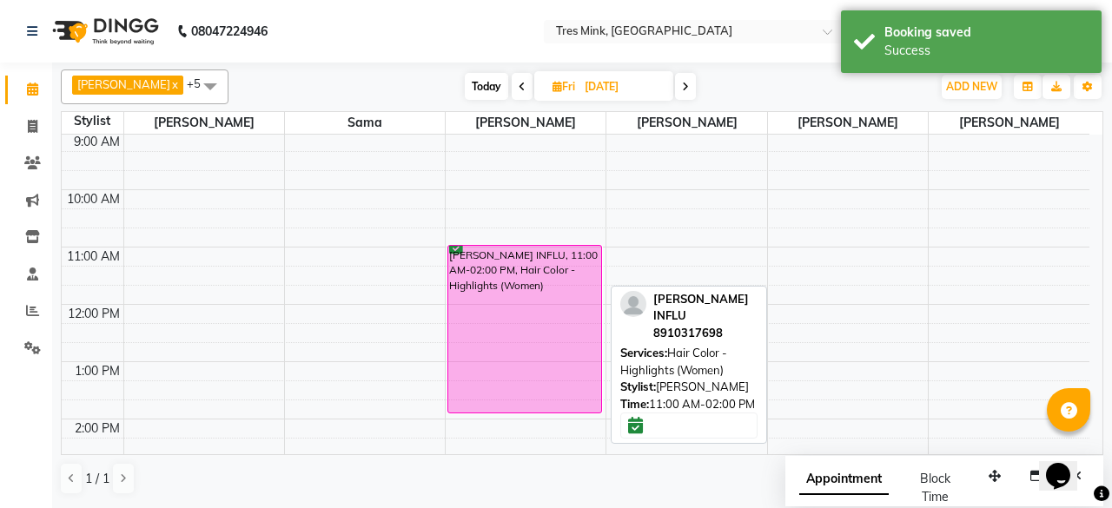
scroll to position [87, 0]
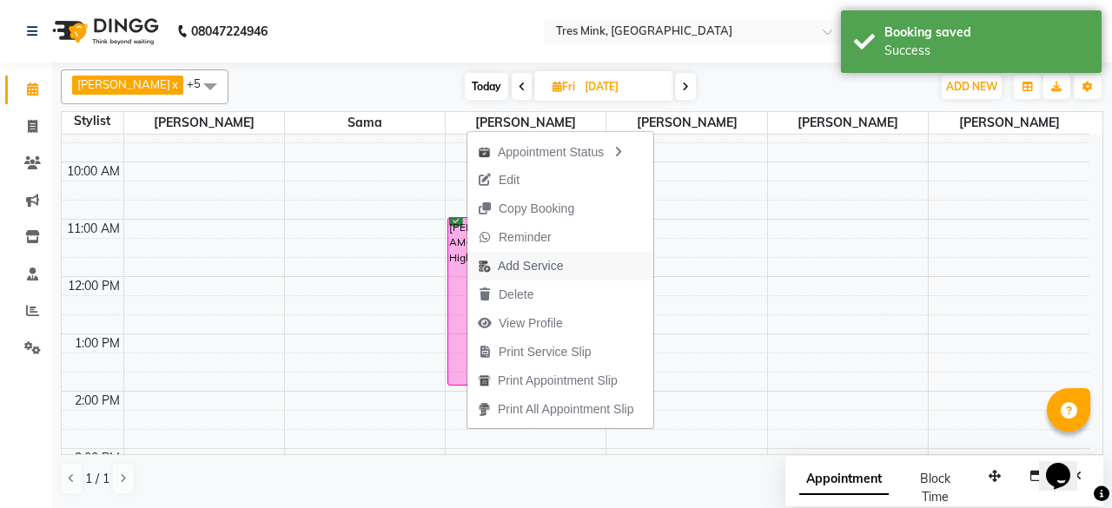
click at [563, 268] on span "Add Service" at bounding box center [520, 266] width 106 height 29
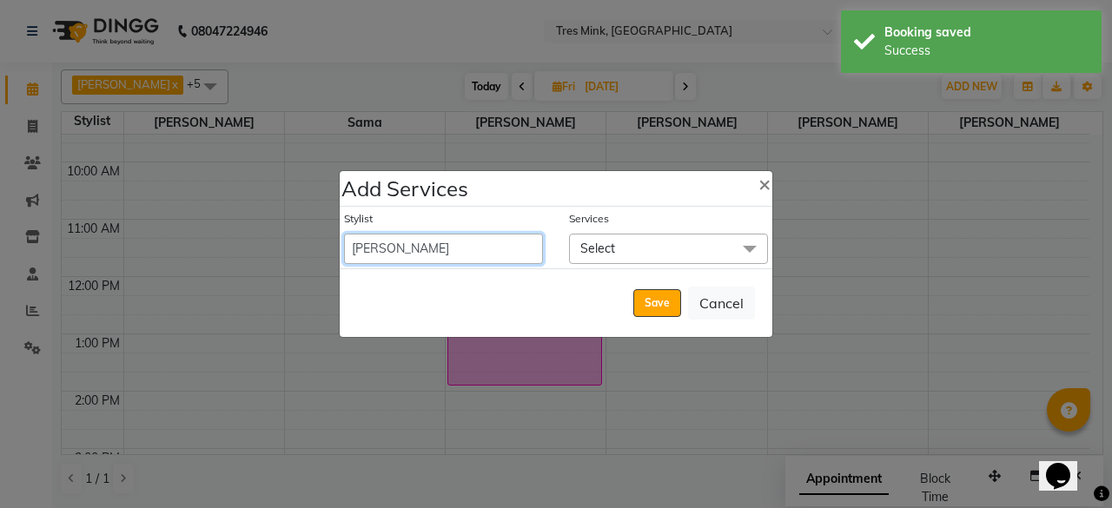
click at [455, 251] on select "Dibangshu Das Kiran Thorat Manager Margareta Momita Rama Dey Sama shailesh mist…" at bounding box center [443, 249] width 199 height 30
select select "88456"
click at [344, 234] on select "Dibangshu Das Kiran Thorat Manager Margareta Momita Rama Dey Sama shailesh mist…" at bounding box center [443, 249] width 199 height 30
select select "840"
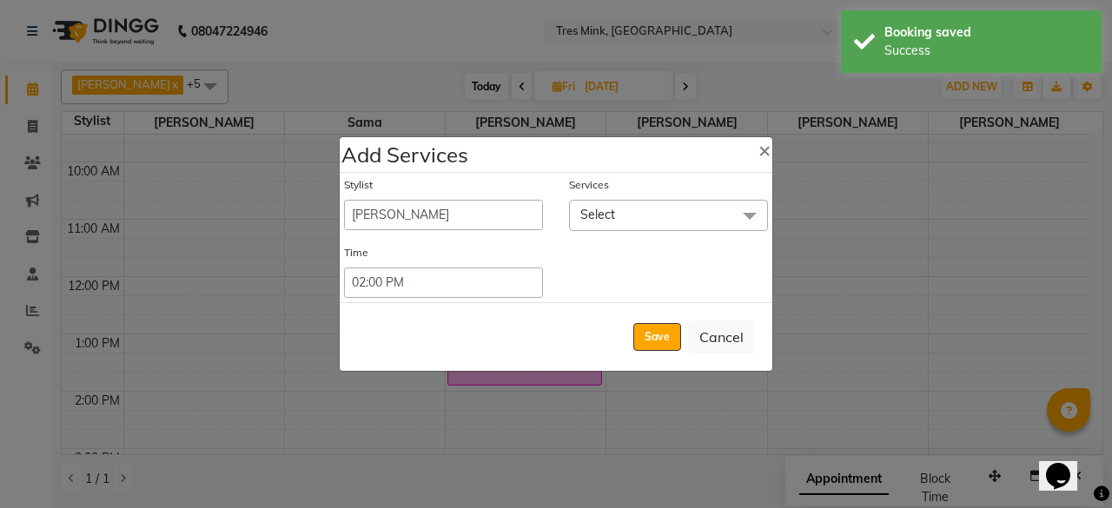
click at [653, 230] on span "Select" at bounding box center [668, 215] width 199 height 30
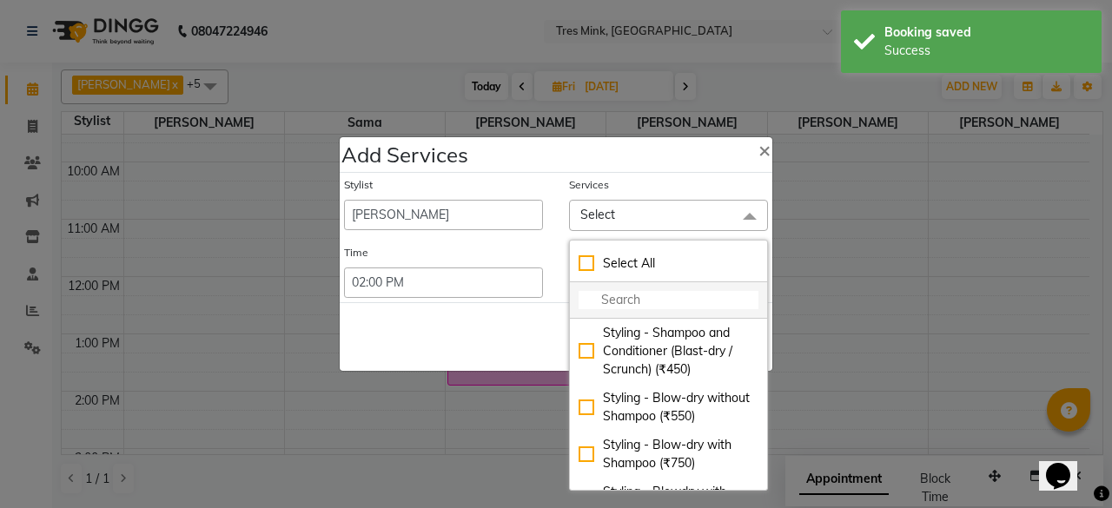
click at [641, 294] on input "multiselect-search" at bounding box center [669, 300] width 180 height 18
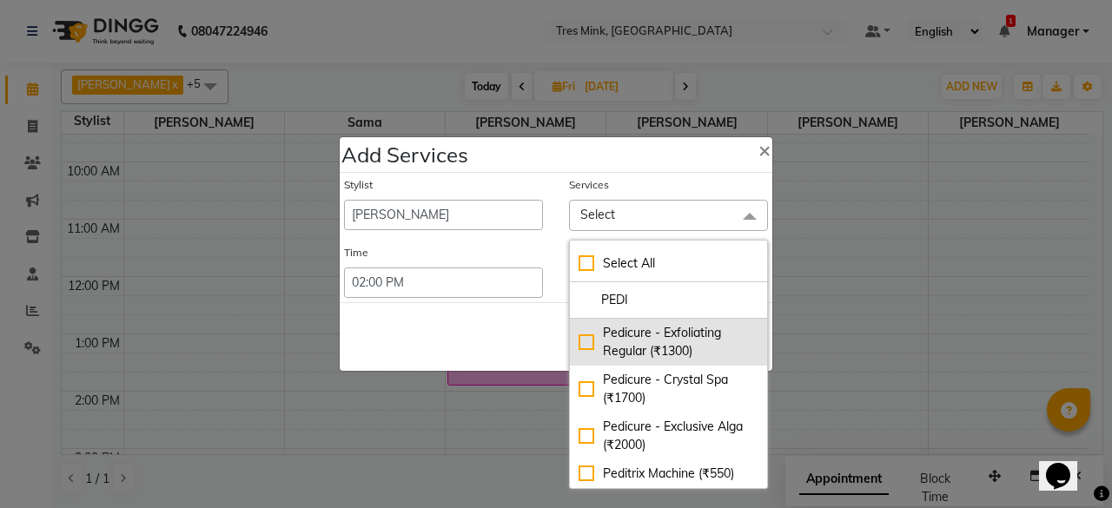
type input "PEDI"
click at [596, 354] on div "Pedicure - Exfoliating Regular (₹1300)" at bounding box center [669, 342] width 180 height 36
checkbox input "true"
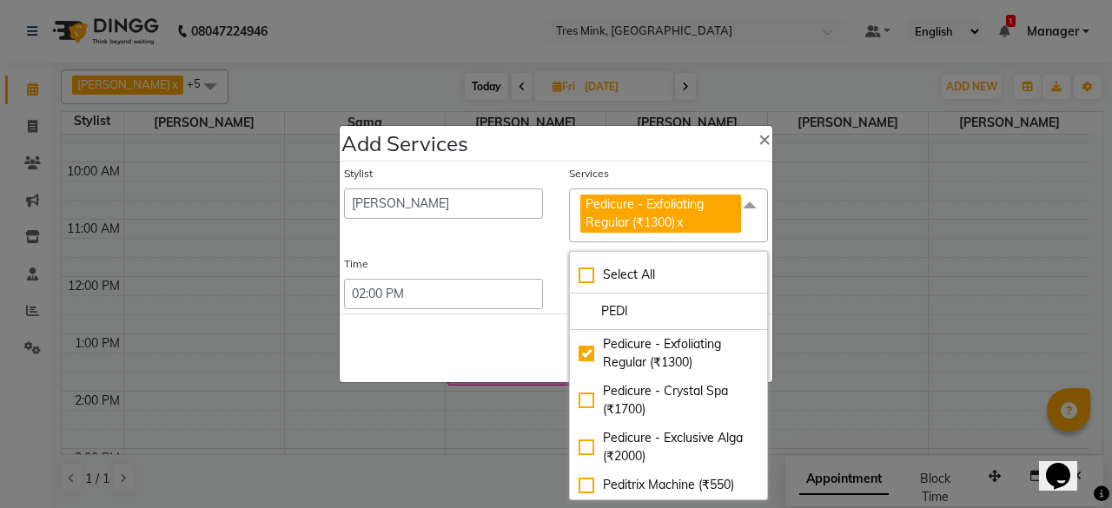
click at [481, 362] on div "Save Cancel" at bounding box center [556, 348] width 433 height 69
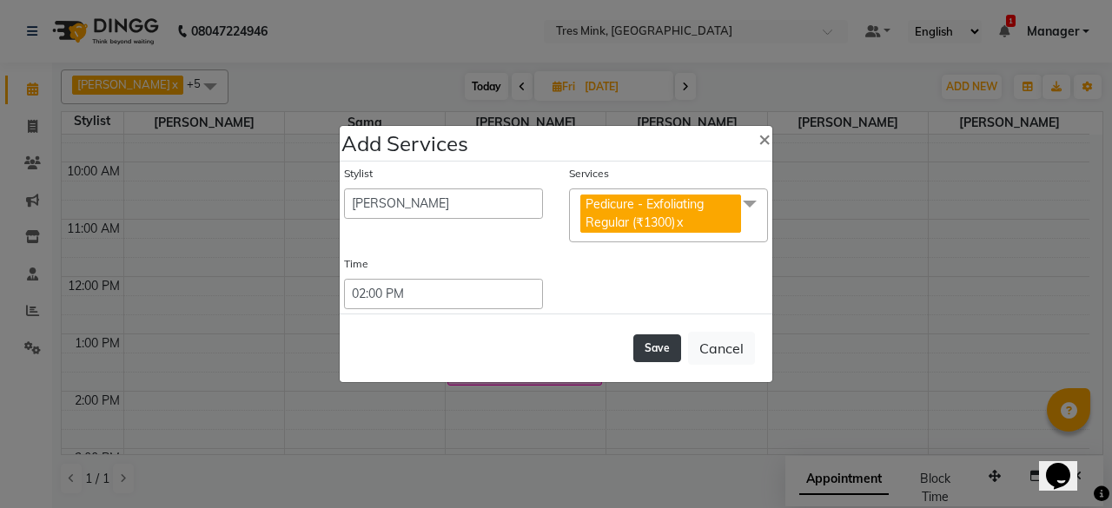
click at [646, 352] on button "Save" at bounding box center [657, 348] width 48 height 28
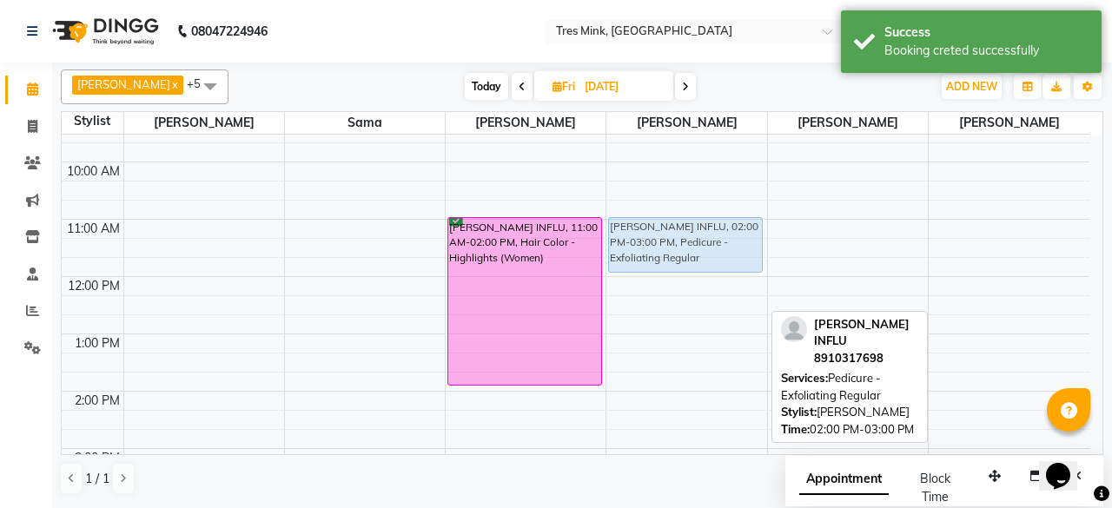
drag, startPoint x: 696, startPoint y: 412, endPoint x: 671, endPoint y: 249, distance: 164.2
click at [671, 249] on div "DORA INFLU, 02:00 PM-03:00 PM, Pedicure - Exfoliating Regular DORA INFLU, 02:00…" at bounding box center [686, 420] width 160 height 744
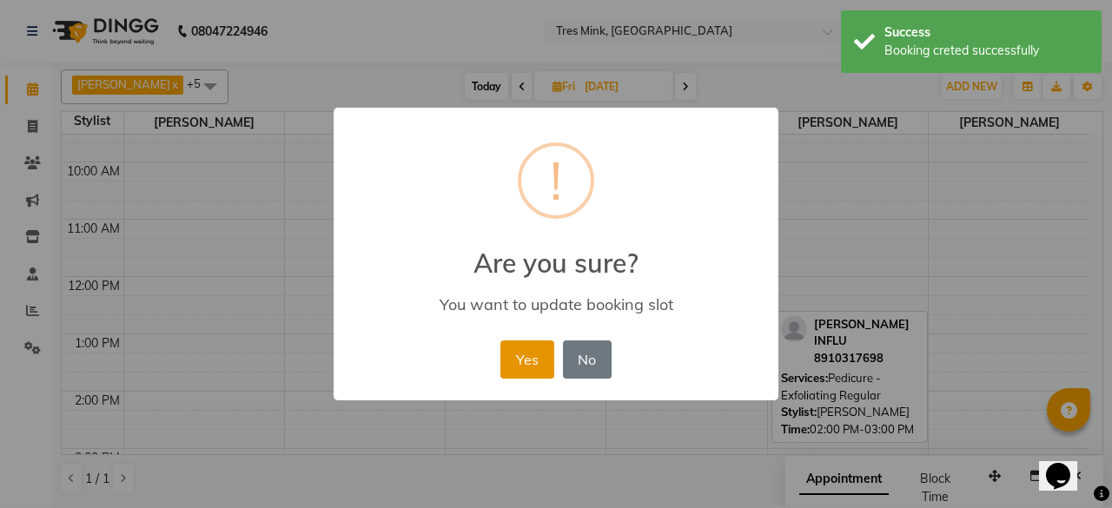
click at [531, 361] on button "Yes" at bounding box center [526, 360] width 53 height 38
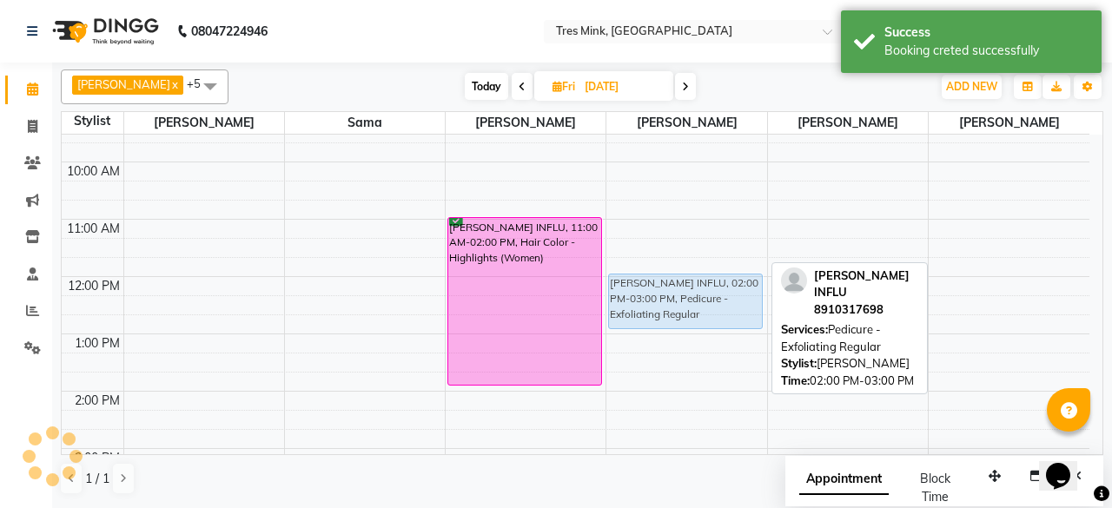
drag, startPoint x: 661, startPoint y: 252, endPoint x: 667, endPoint y: 310, distance: 58.5
click at [667, 310] on div "DORA INFLU, 02:00 PM-03:00 PM, Pedicure - Exfoliating Regular DORA INFLU, 02:00…" at bounding box center [686, 420] width 160 height 744
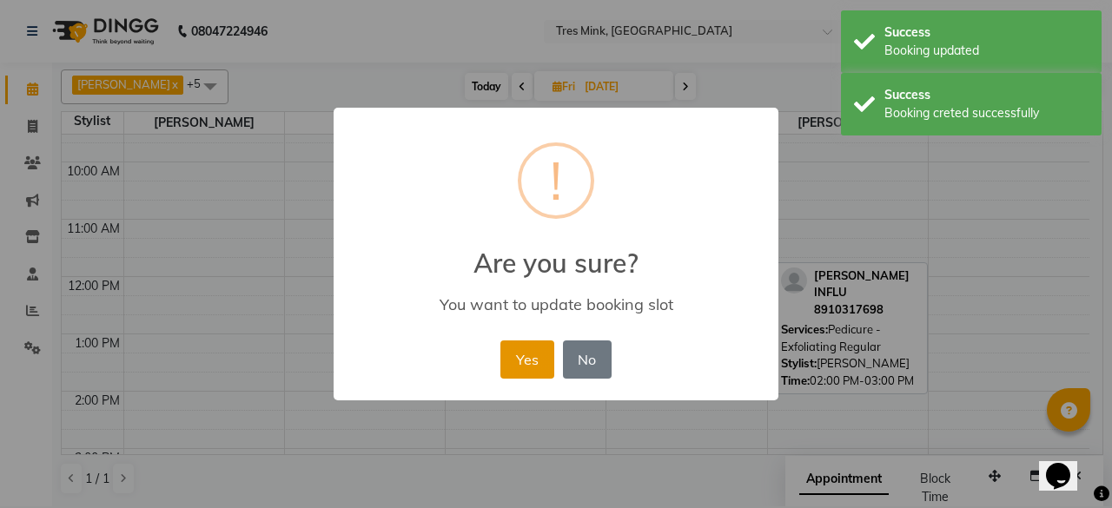
click at [527, 355] on button "Yes" at bounding box center [526, 360] width 53 height 38
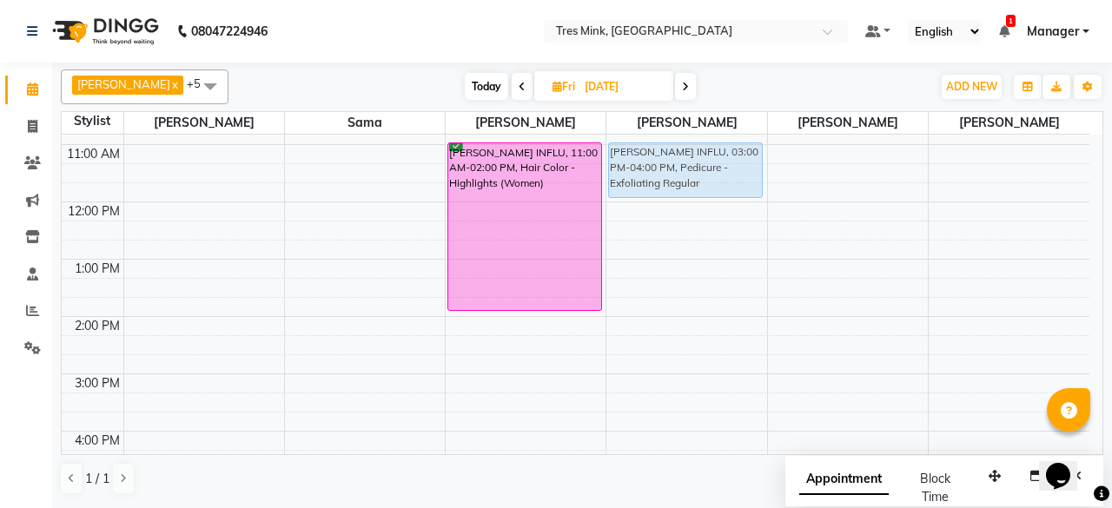
scroll to position [157, 0]
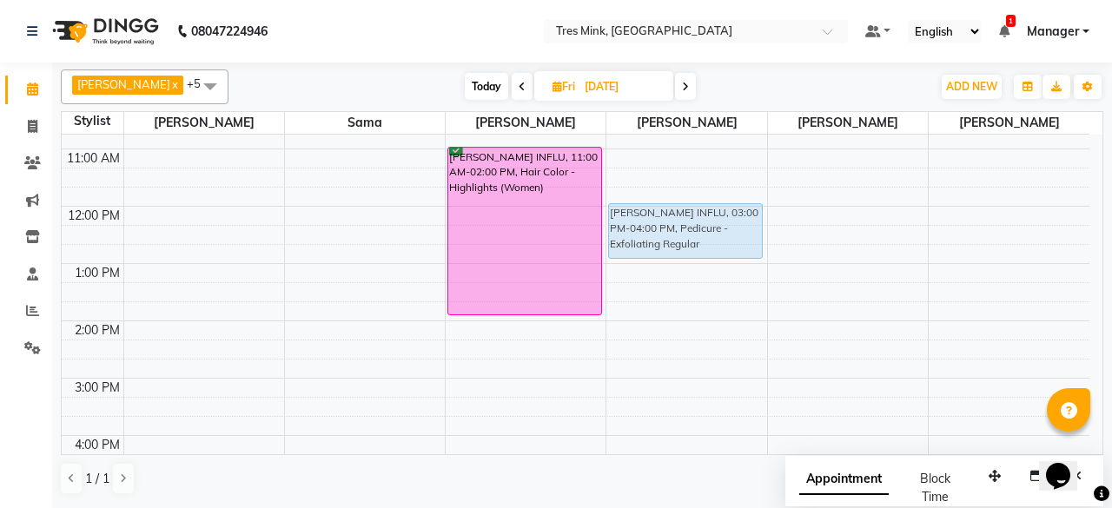
drag, startPoint x: 678, startPoint y: 364, endPoint x: 690, endPoint y: 215, distance: 149.9
click at [690, 215] on div "DORA INFLU, 03:00 PM-04:00 PM, Pedicure - Exfoliating Regular DORA INFLU, 03:00…" at bounding box center [686, 349] width 160 height 744
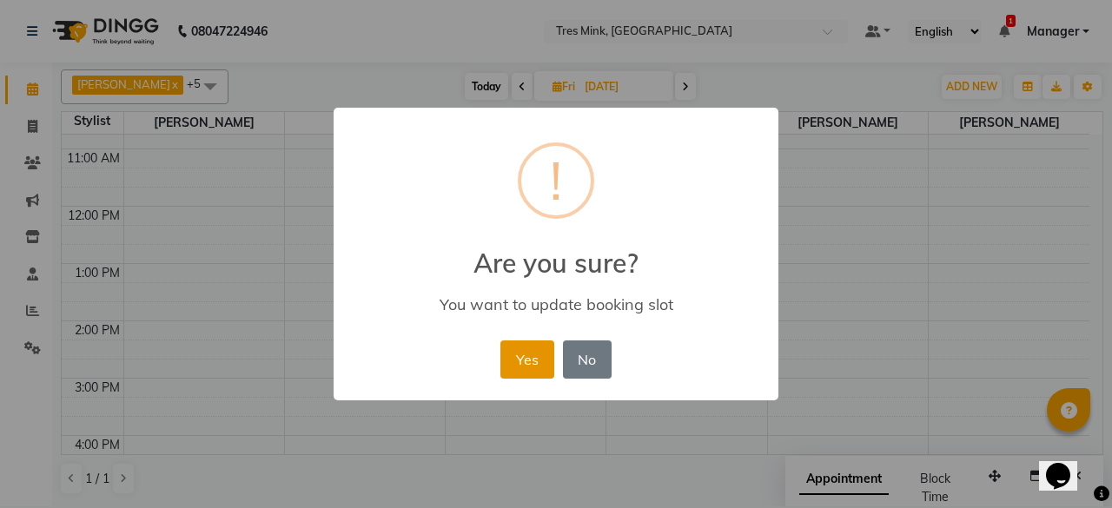
click at [532, 359] on button "Yes" at bounding box center [526, 360] width 53 height 38
